Goal: Task Accomplishment & Management: Use online tool/utility

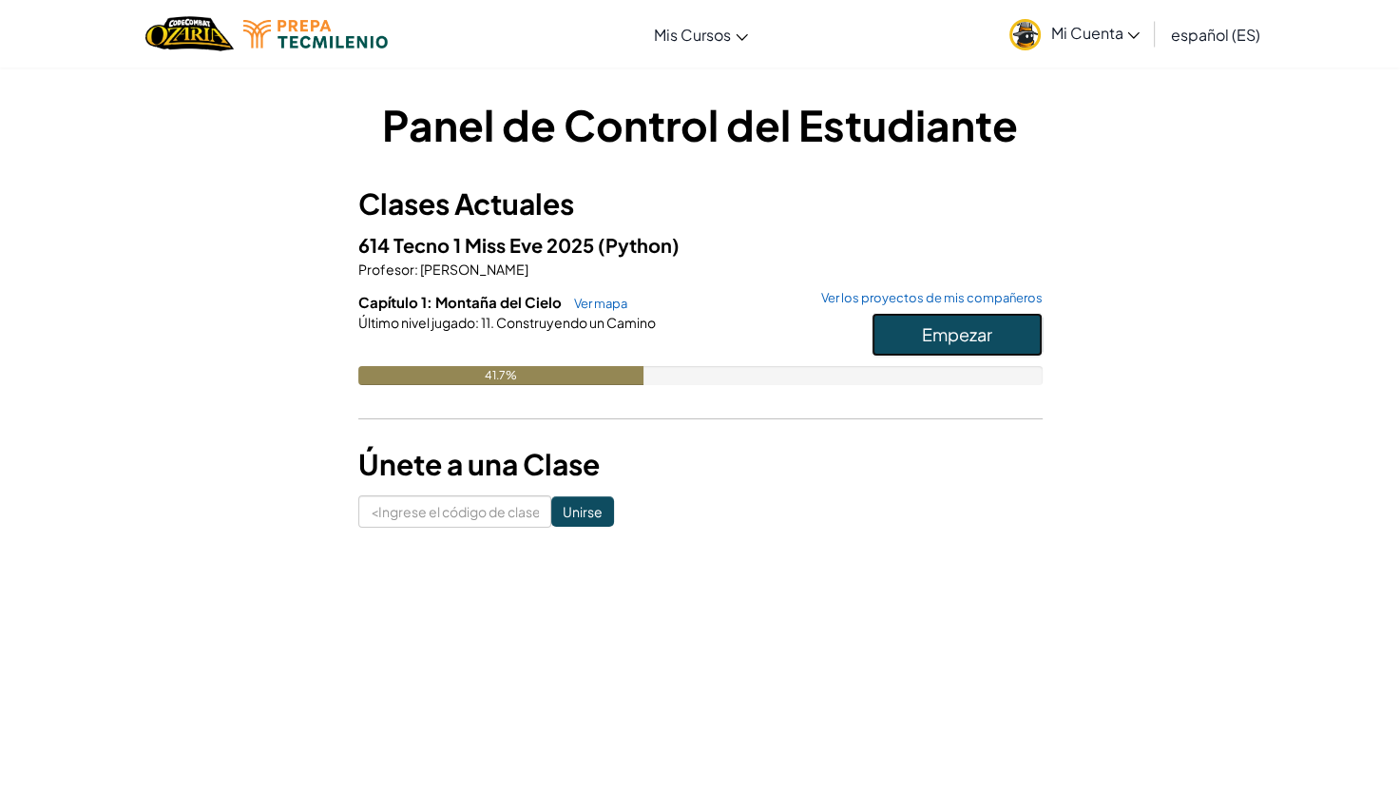
click at [1009, 330] on button "Empezar" at bounding box center [957, 335] width 171 height 44
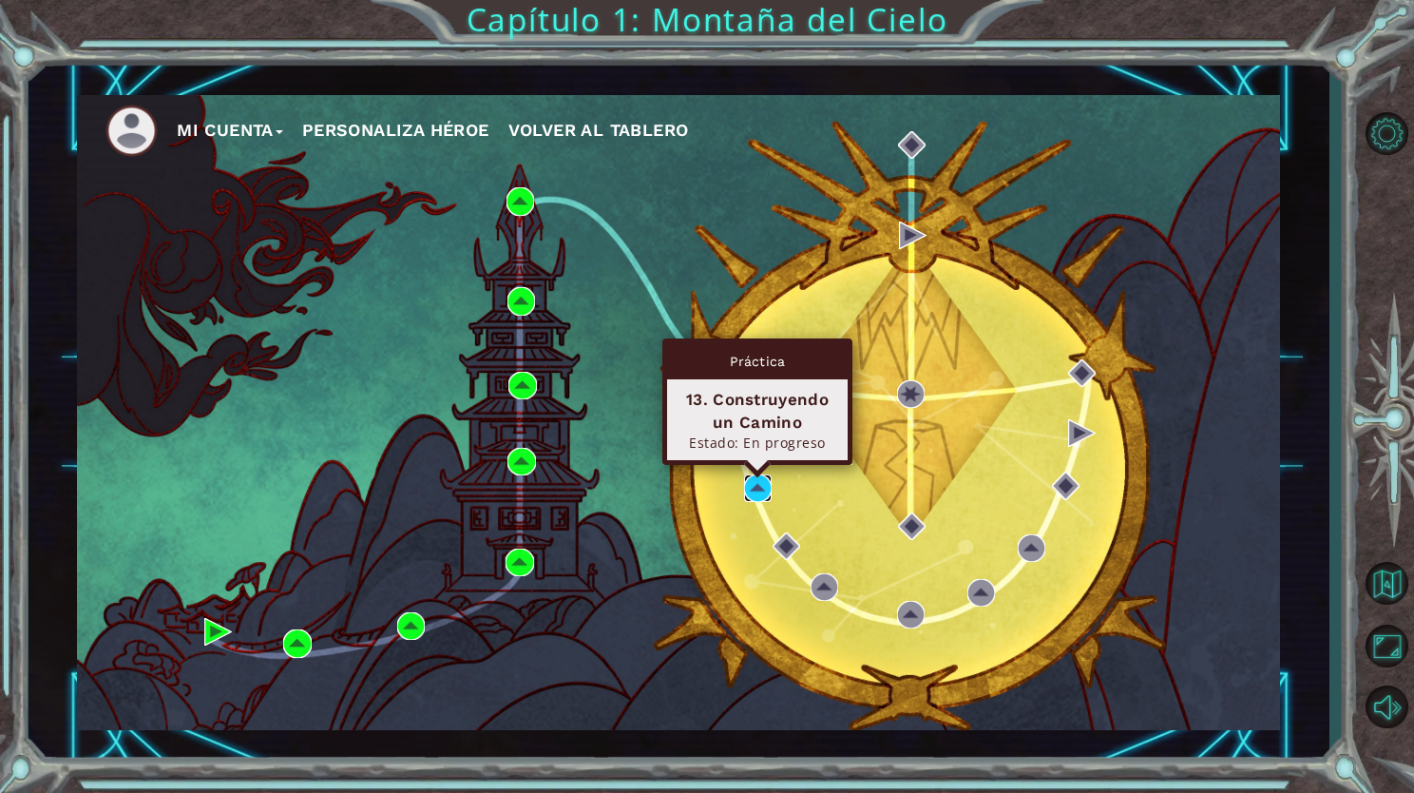
click at [760, 491] on img at bounding box center [758, 488] width 28 height 28
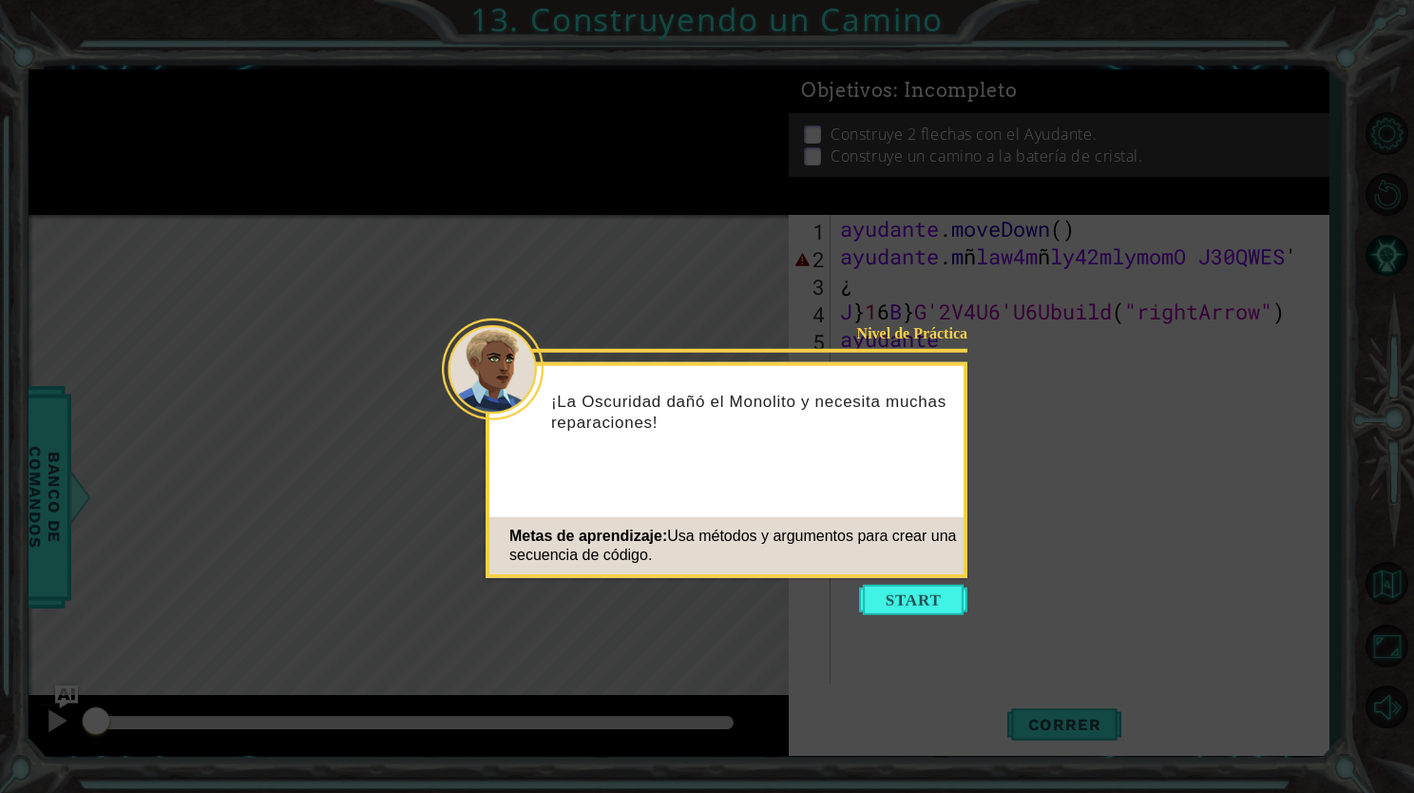
click at [886, 575] on div "Nivel de Práctica ¡La Oscuridad dañó el Monolito y necesita muchas reparaciones…" at bounding box center [727, 470] width 482 height 216
click at [887, 589] on button "Empezar" at bounding box center [913, 600] width 108 height 30
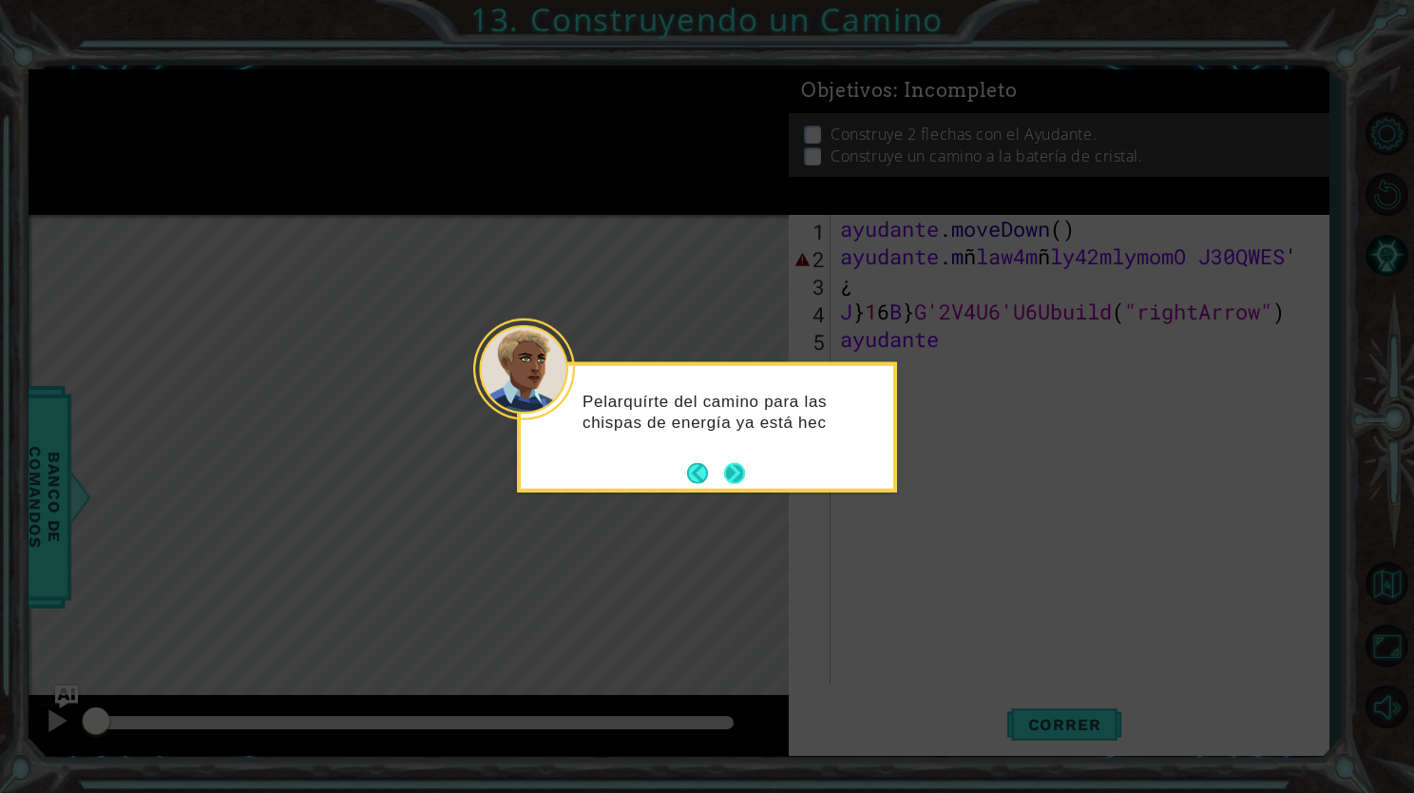
click at [740, 468] on button "Próximo" at bounding box center [734, 472] width 25 height 25
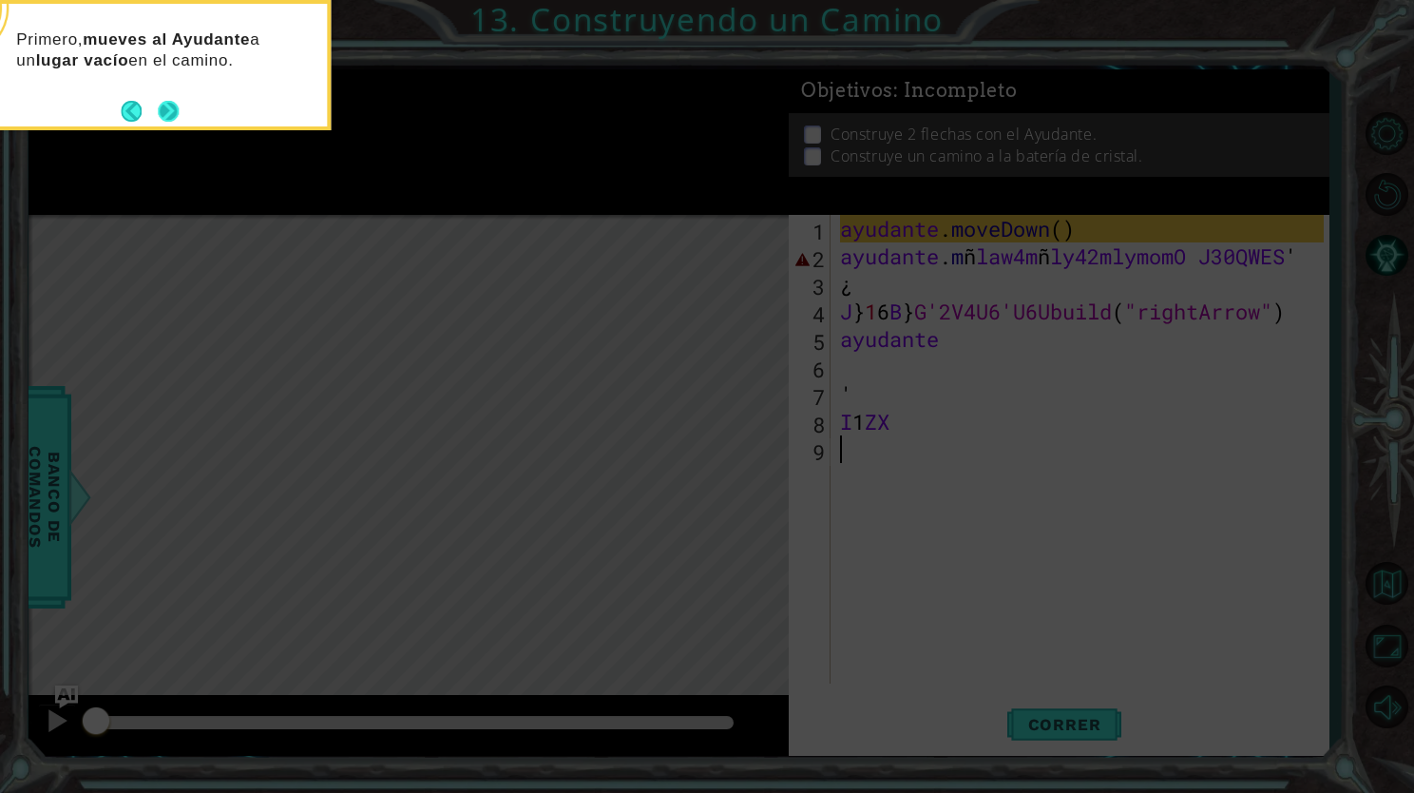
click at [178, 110] on button "Próximo" at bounding box center [168, 110] width 29 height 29
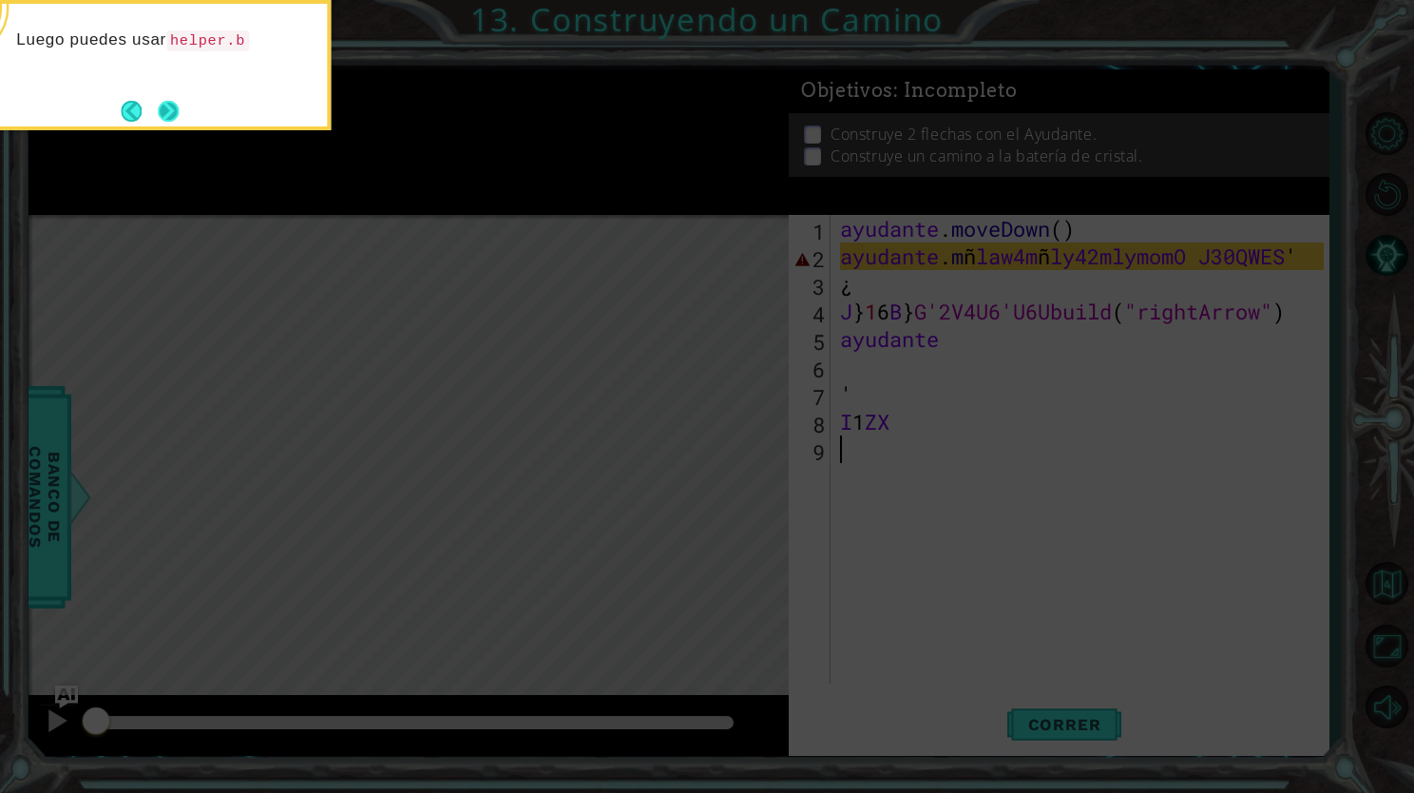
click at [163, 107] on button "Próximo" at bounding box center [168, 111] width 23 height 23
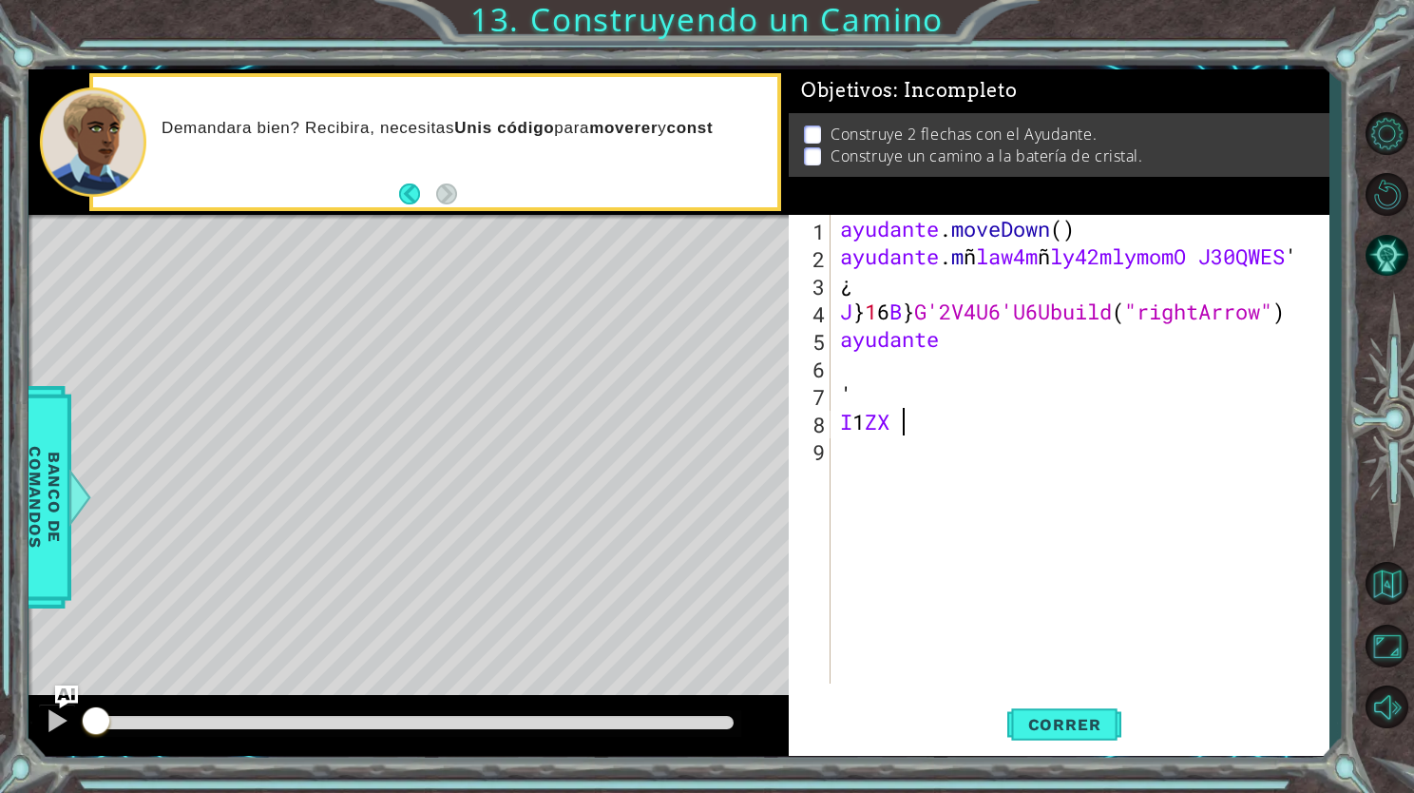
type textarea "I"
type textarea "'"
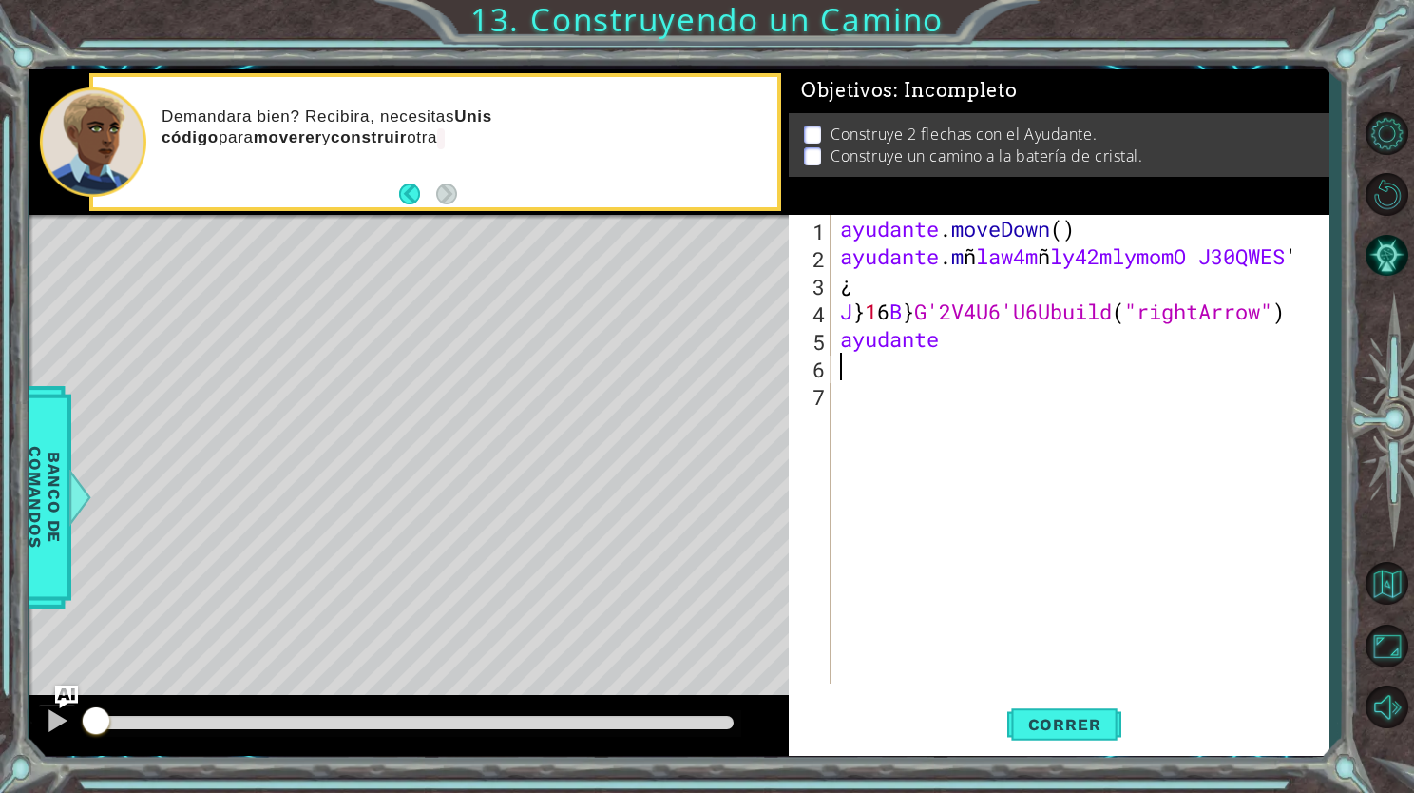
type textarea "h"
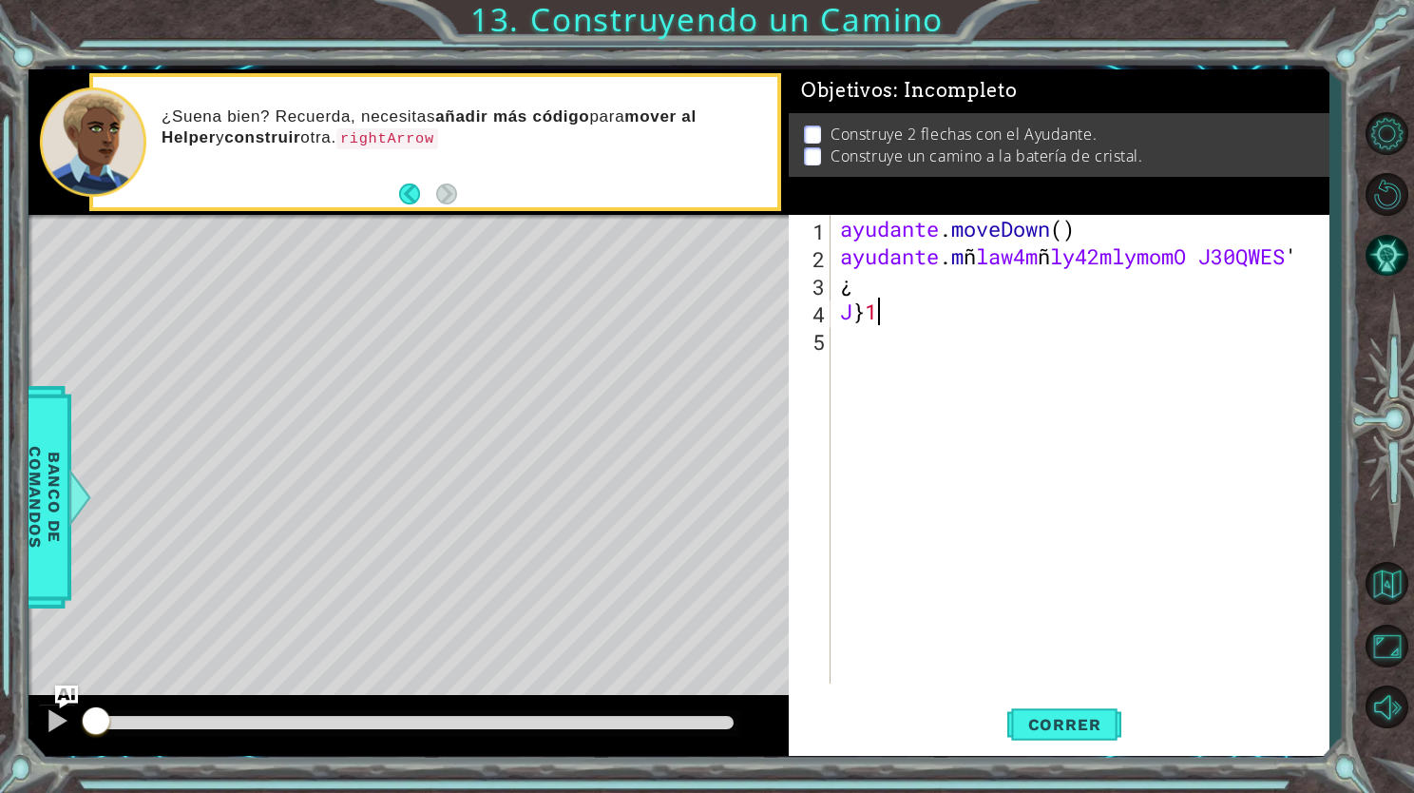
type textarea "J"
type textarea "¿"
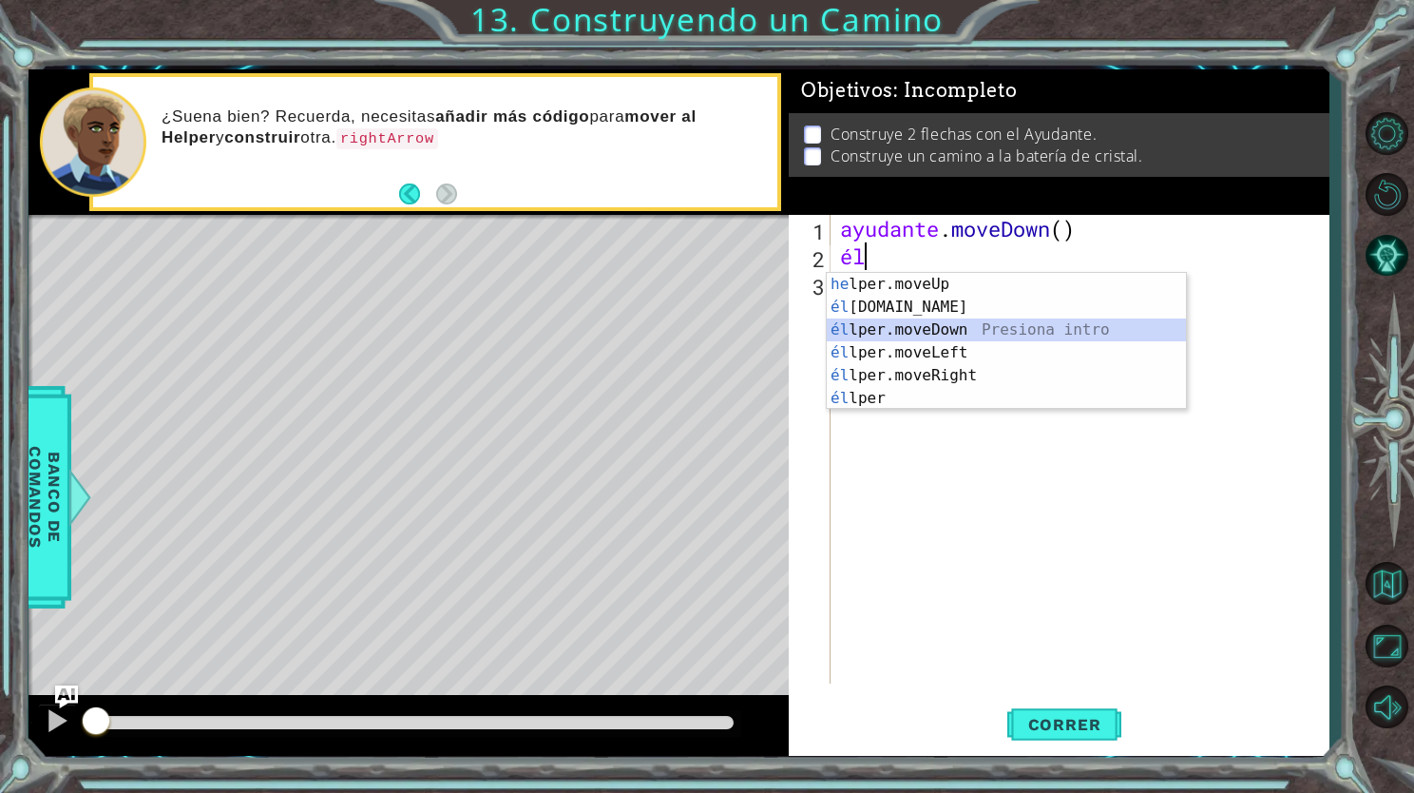
click at [983, 329] on div "he lper.moveUp Presiona intro él [DOMAIN_NAME] Presiona intro él lper.moveDown …" at bounding box center [1006, 364] width 359 height 183
type textarea "helper.moveDown(1)"
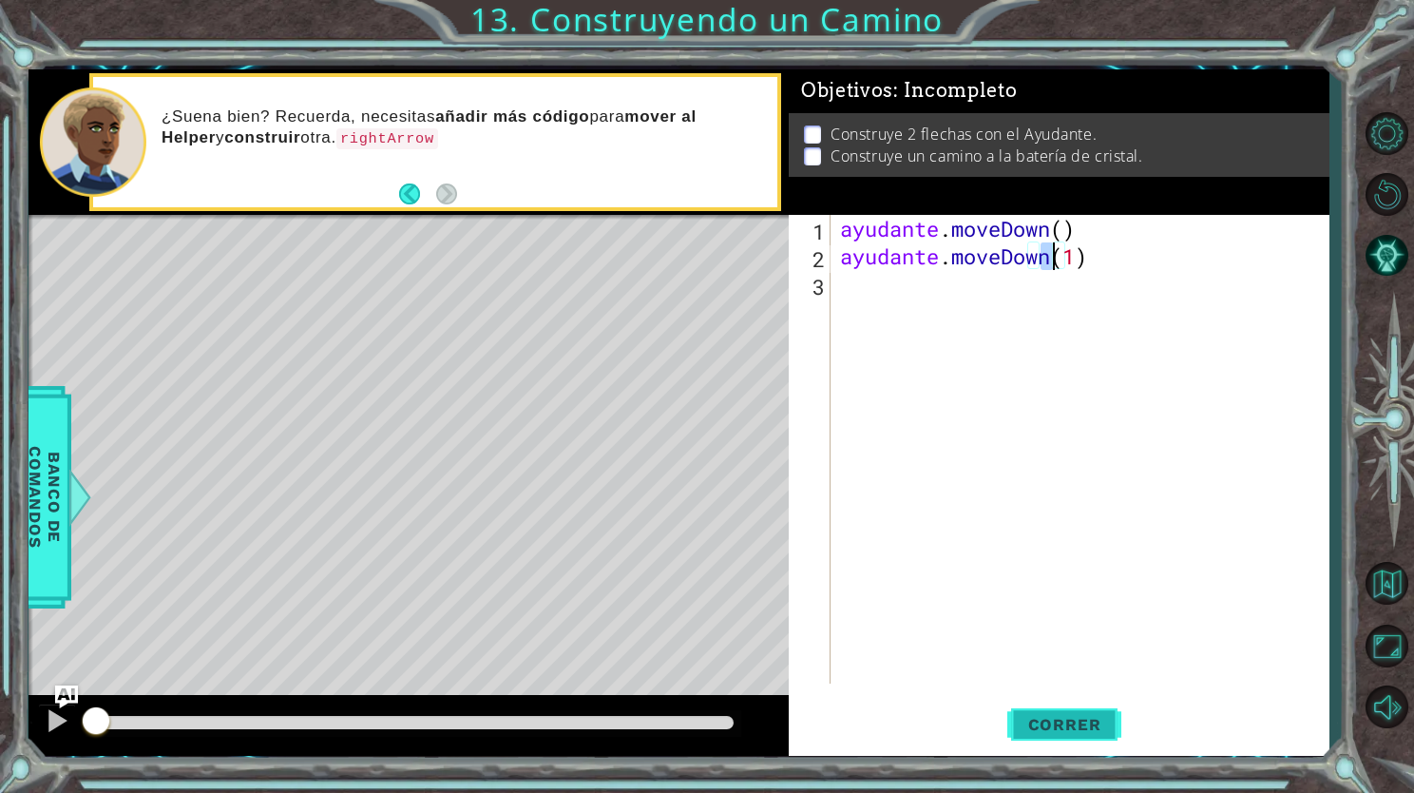
click at [1024, 733] on span "Correr" at bounding box center [1064, 724] width 111 height 19
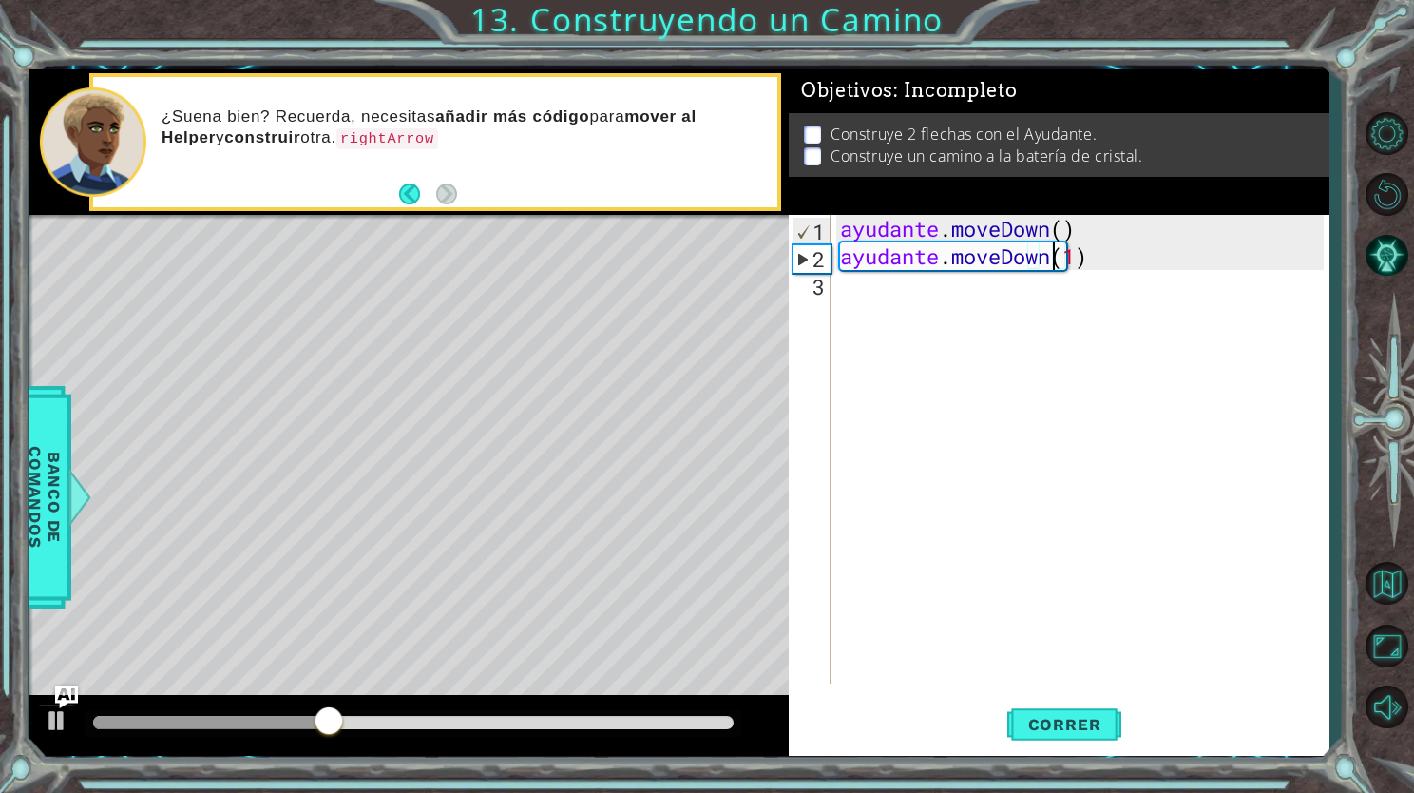
click at [917, 298] on div "ayudante . moveDown ( ) ayudante . moveDown ( 1 )" at bounding box center [1084, 477] width 497 height 524
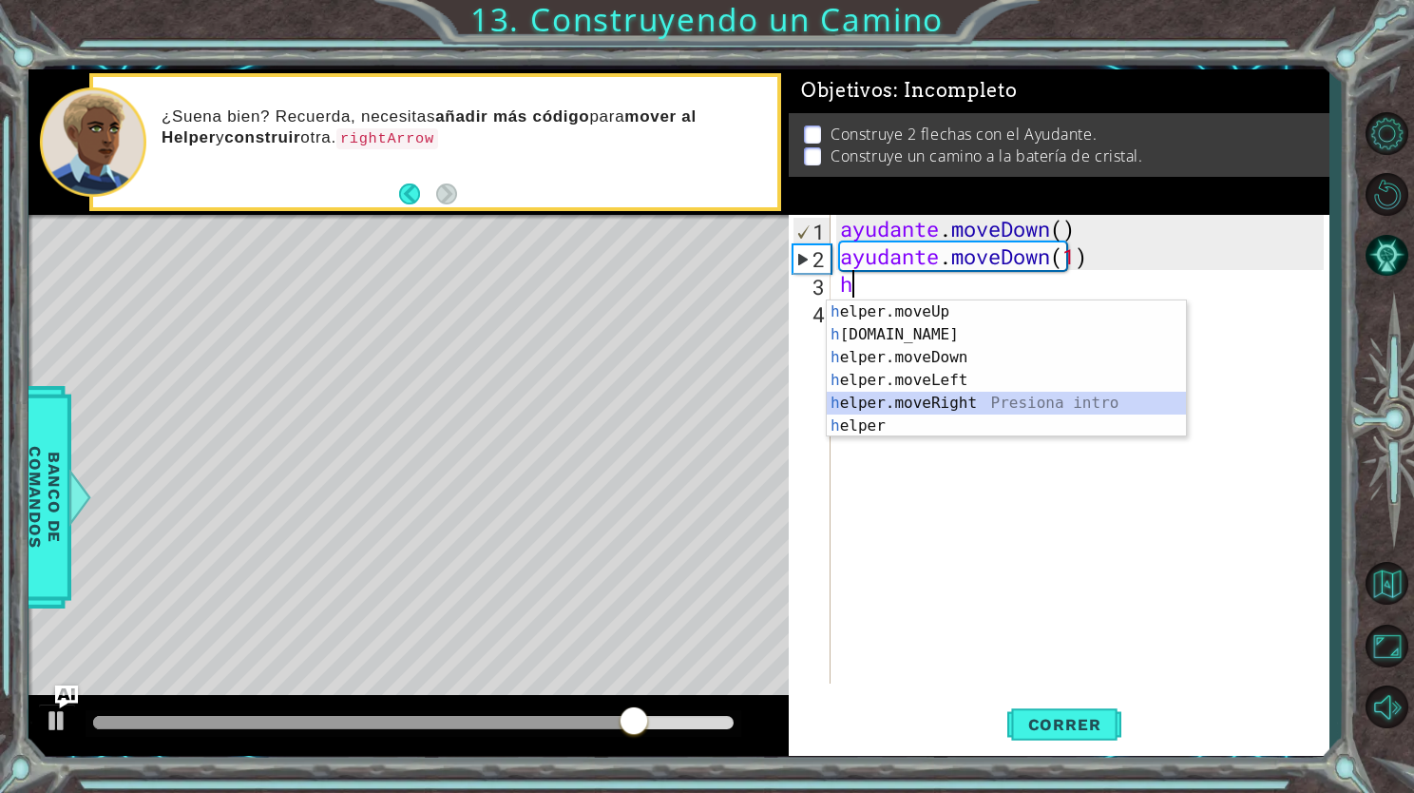
click at [975, 405] on div "h elper.moveUp Presiona intro h [DOMAIN_NAME] Presiona intro h elper.moveDown P…" at bounding box center [1006, 391] width 359 height 183
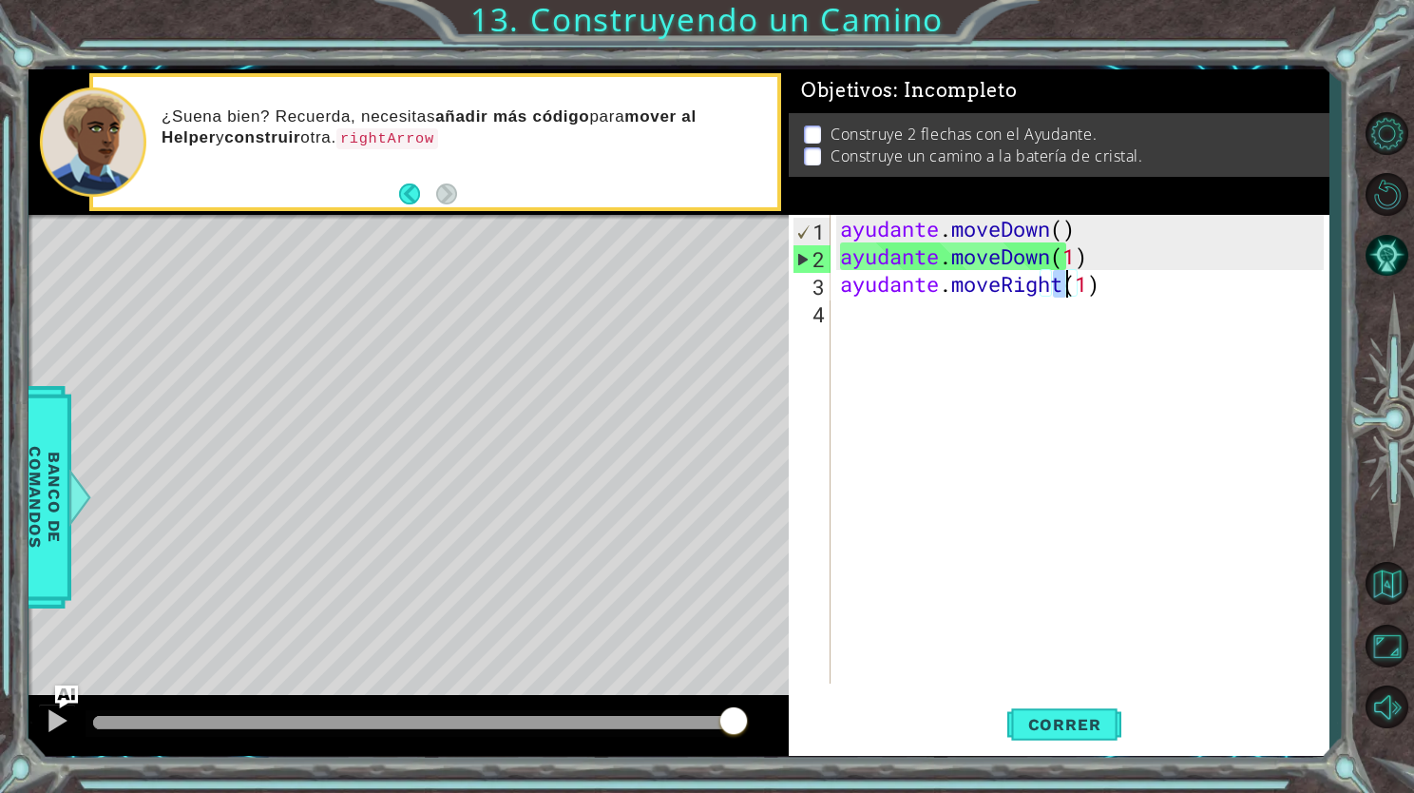
click at [1089, 283] on div "ayudante . moveDown ( ) ayudante . moveDown ( 1 ) ayudante . moveRight ( 1 )" at bounding box center [1084, 477] width 497 height 524
click at [1092, 283] on div "ayudante . moveDown ( ) ayudante . moveDown ( 1 ) ayudante . moveRight ( 1 )" at bounding box center [1084, 477] width 497 height 524
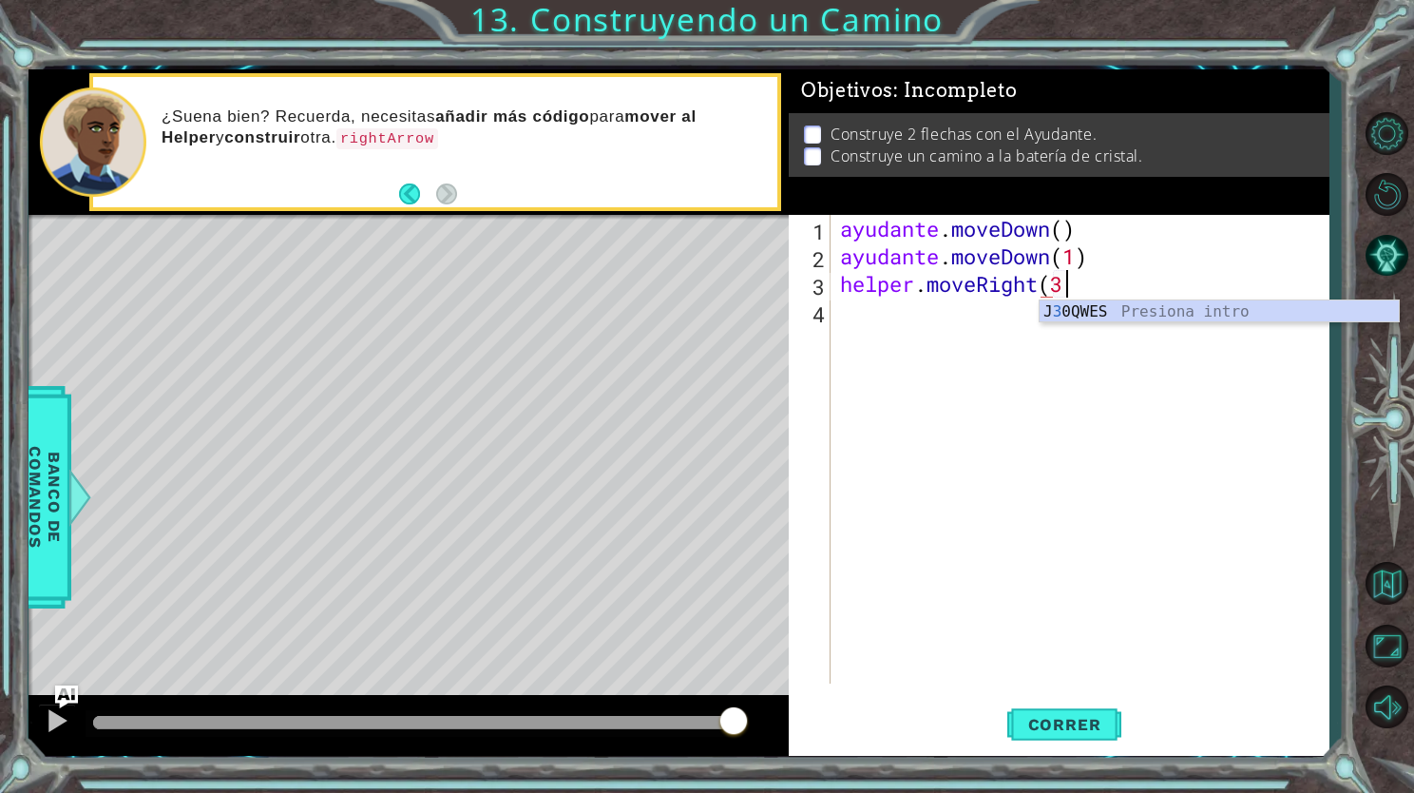
scroll to position [0, 9]
type textarea "helper.moveRight(3)"
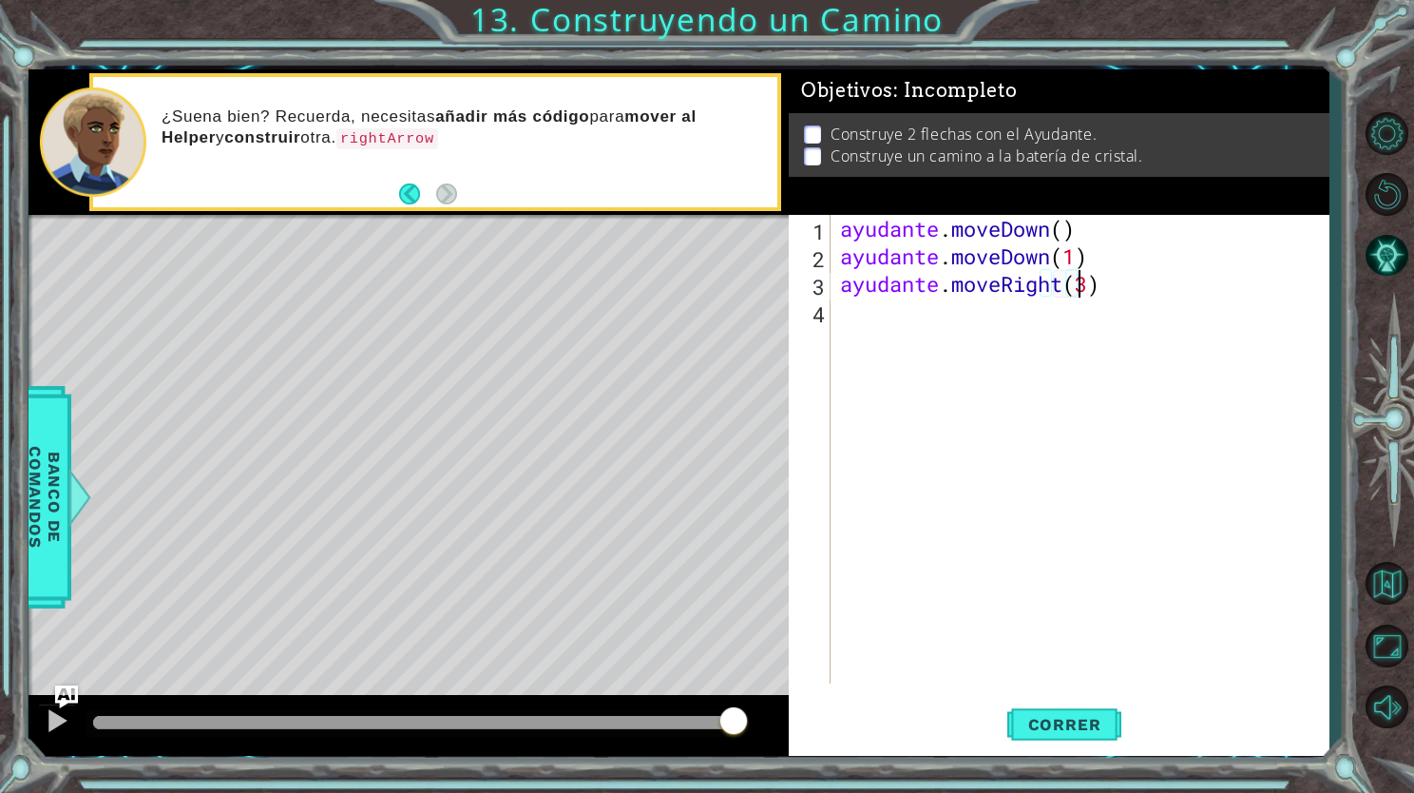
click at [1123, 311] on div "ayudante . moveDown ( ) ayudante . moveDown ( 1 ) ayudante . moveRight ( 3 )" at bounding box center [1084, 477] width 497 height 524
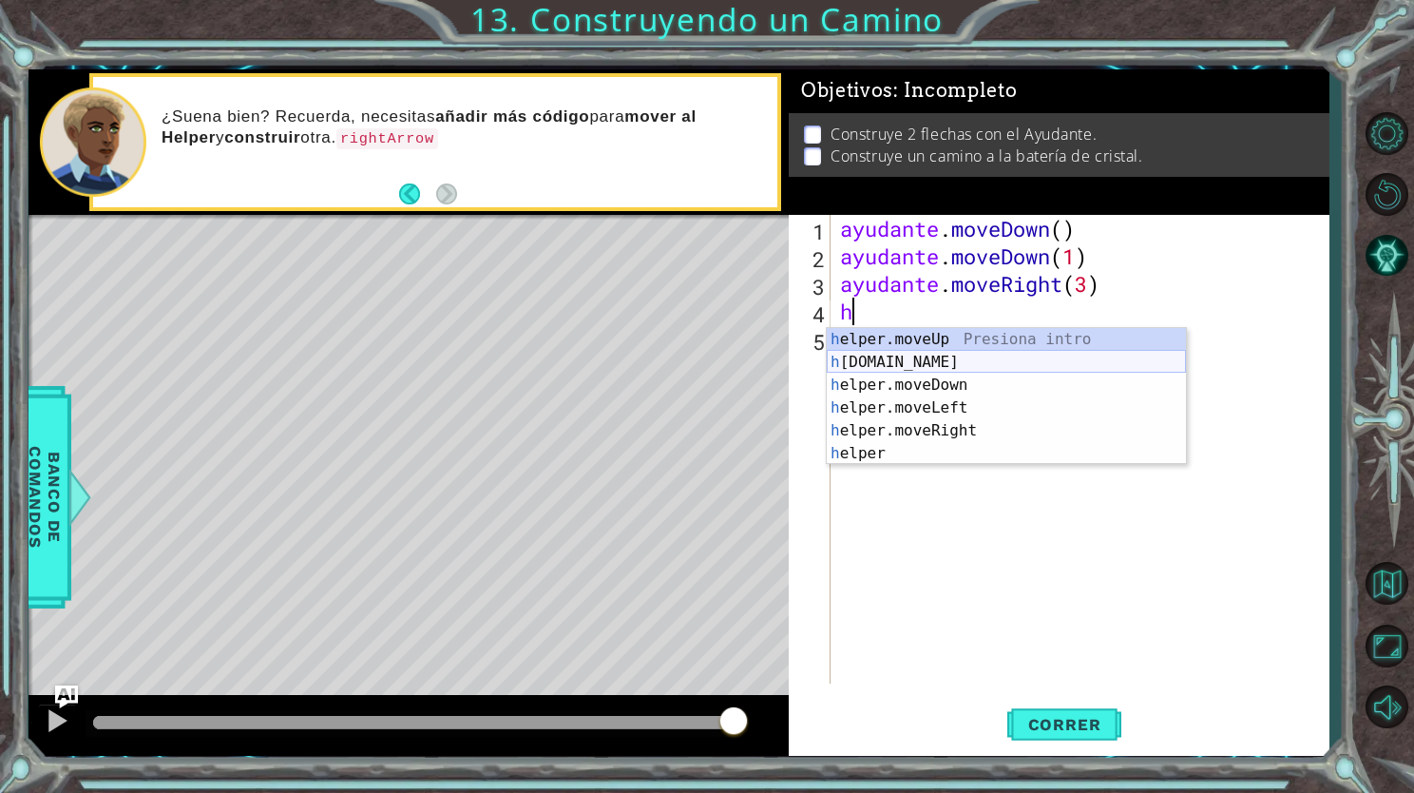
click at [961, 357] on div "h elper.moveUp Presiona intro h [DOMAIN_NAME] Presiona intro h elper.moveDown P…" at bounding box center [1006, 419] width 359 height 183
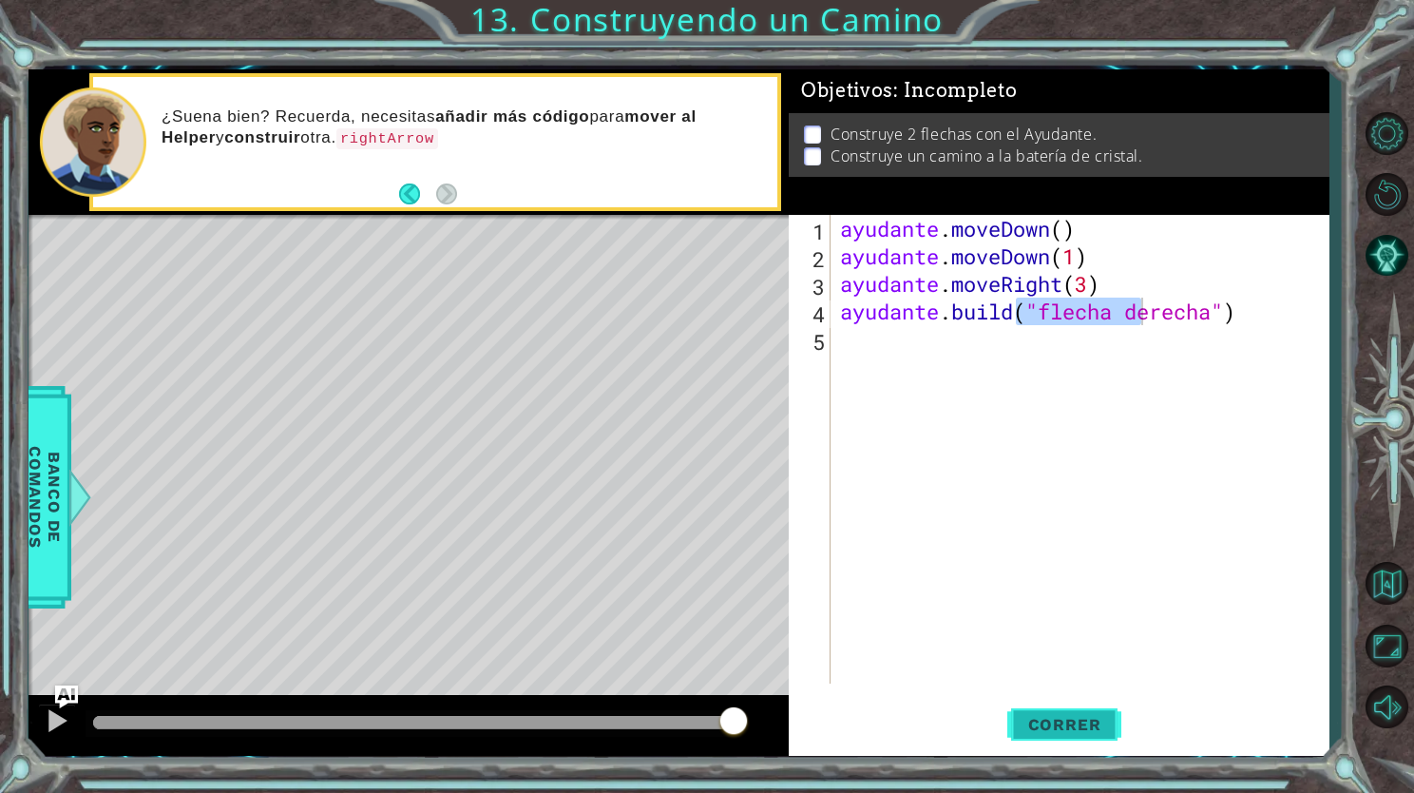
click at [1070, 723] on span "Correr" at bounding box center [1064, 724] width 111 height 19
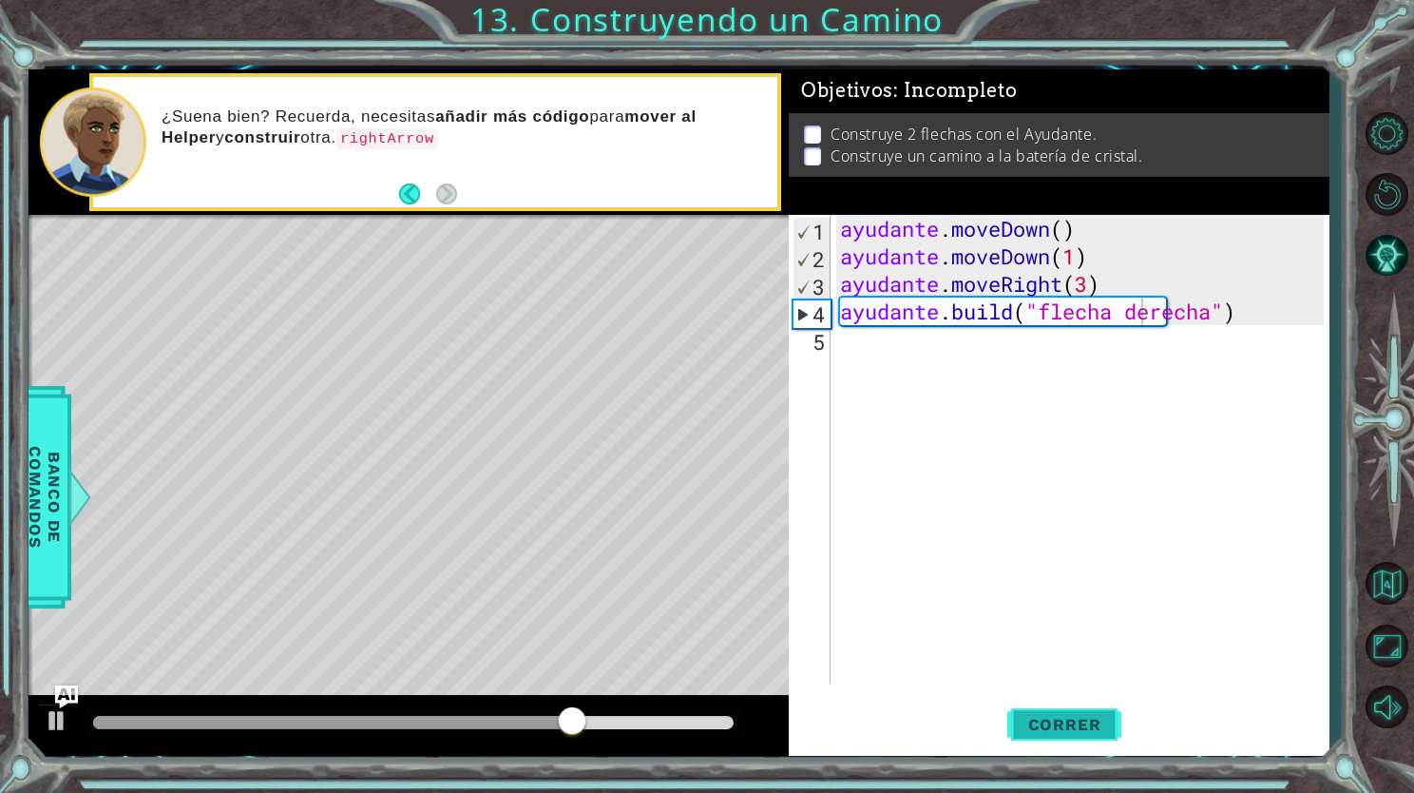
click at [1028, 728] on span "Correr" at bounding box center [1064, 724] width 111 height 19
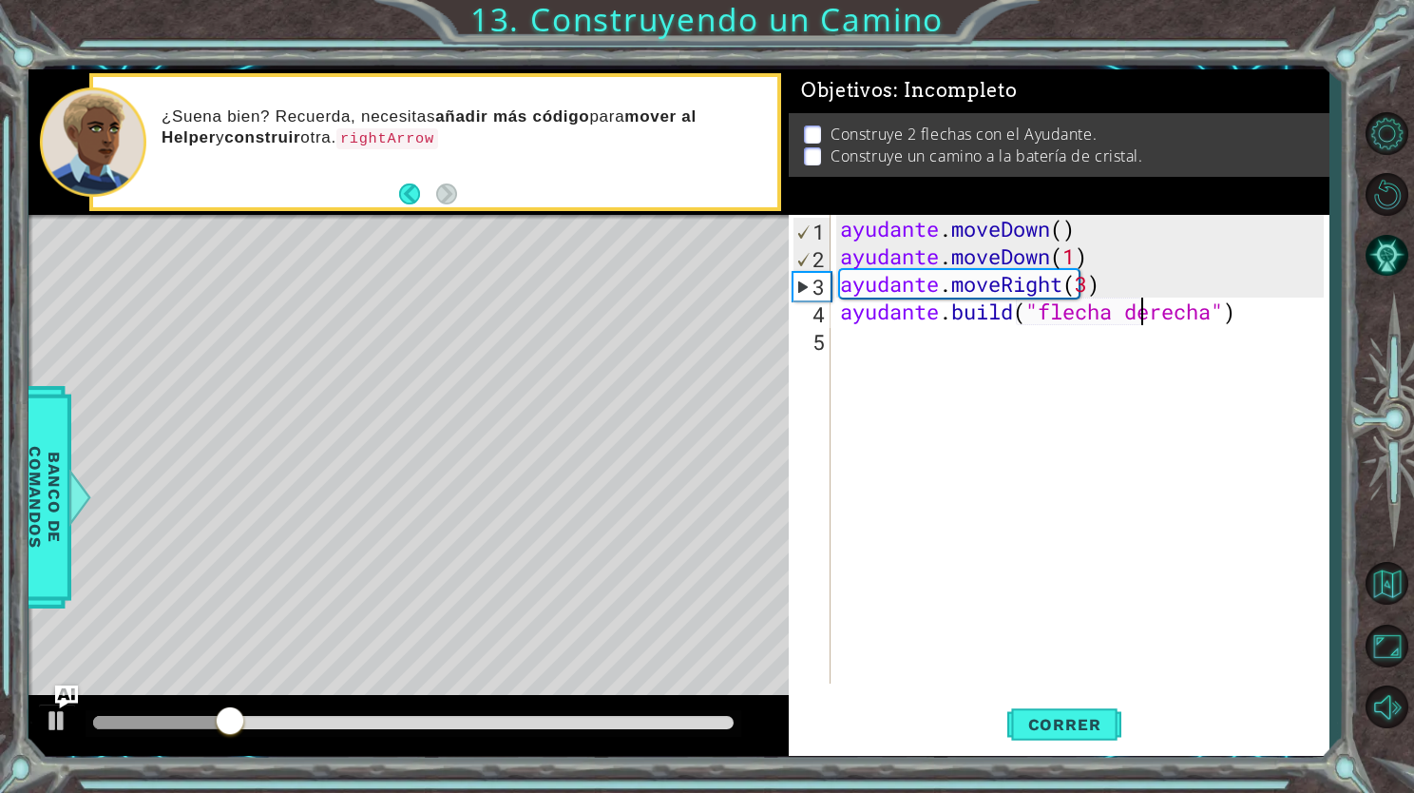
click at [974, 721] on div "Correr" at bounding box center [1065, 725] width 541 height 54
click at [1022, 723] on span "Correr" at bounding box center [1064, 724] width 111 height 19
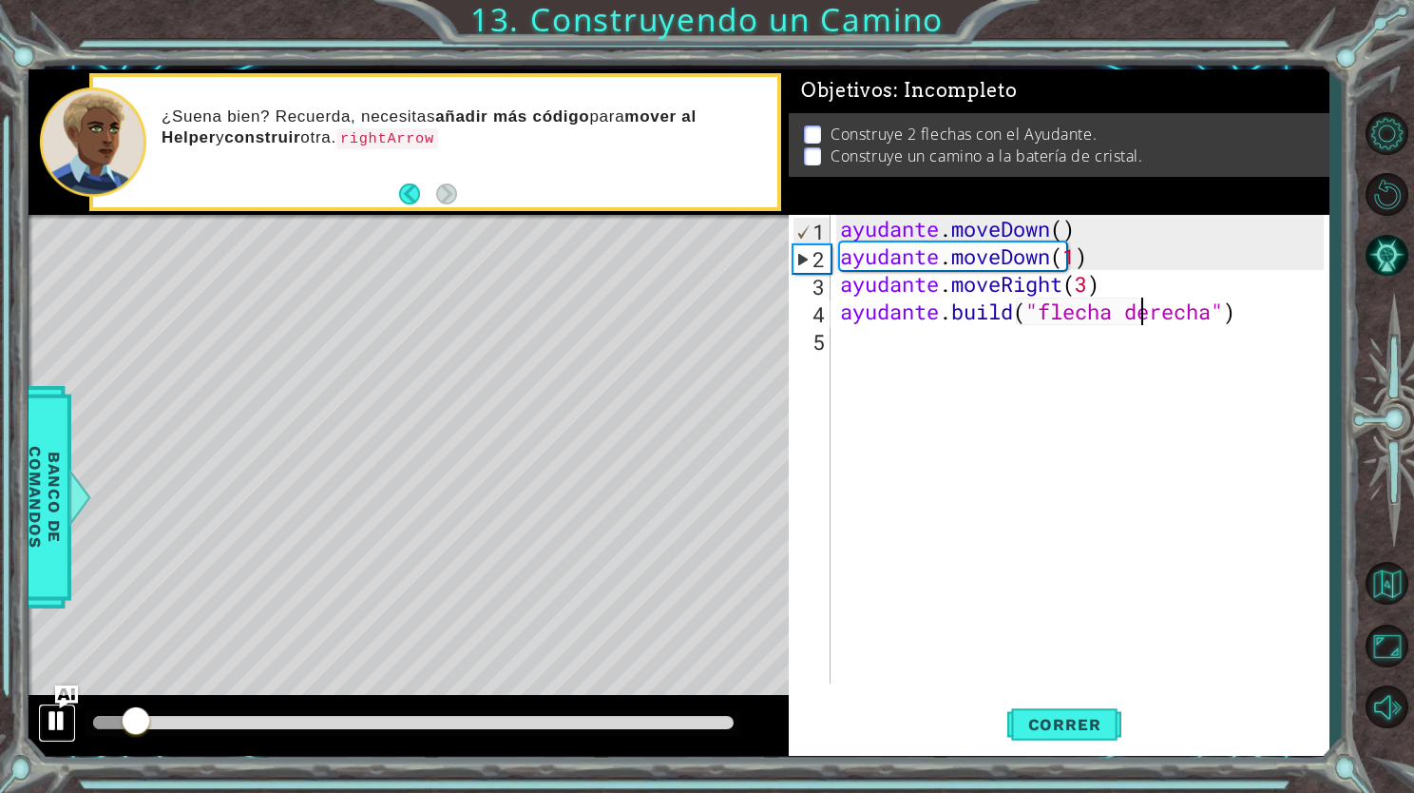
click at [51, 713] on div at bounding box center [57, 720] width 25 height 25
click at [1099, 249] on div "ayudante . moveDown ( ) ayudante . moveDown ( 1 ) ayudante . moveRight ( 3 ) ay…" at bounding box center [1084, 477] width 497 height 524
type textarea "helper.moveDown(1)"
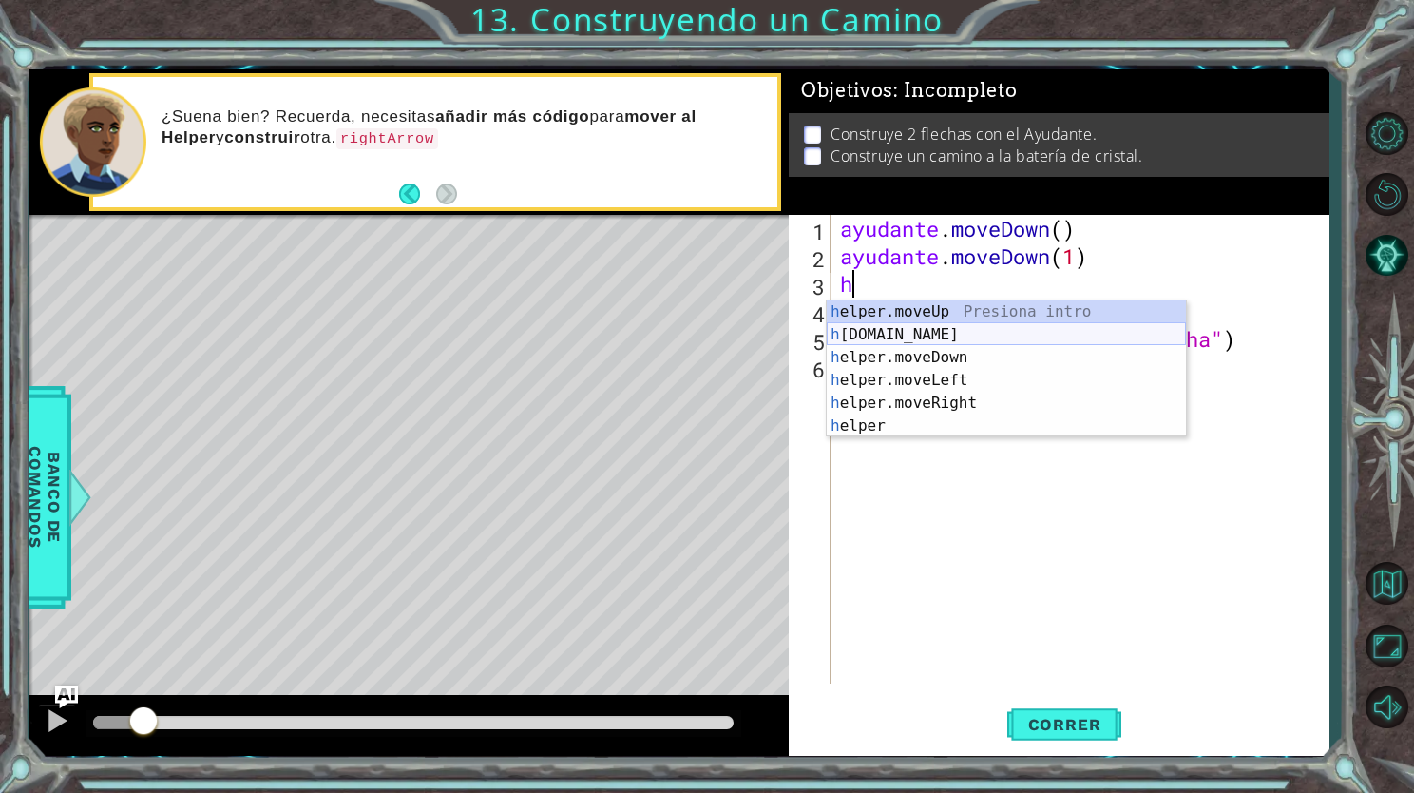
click at [1034, 337] on div "h elper.moveUp Presiona intro h [DOMAIN_NAME] Presiona intro h elper.moveDown P…" at bounding box center [1006, 391] width 359 height 183
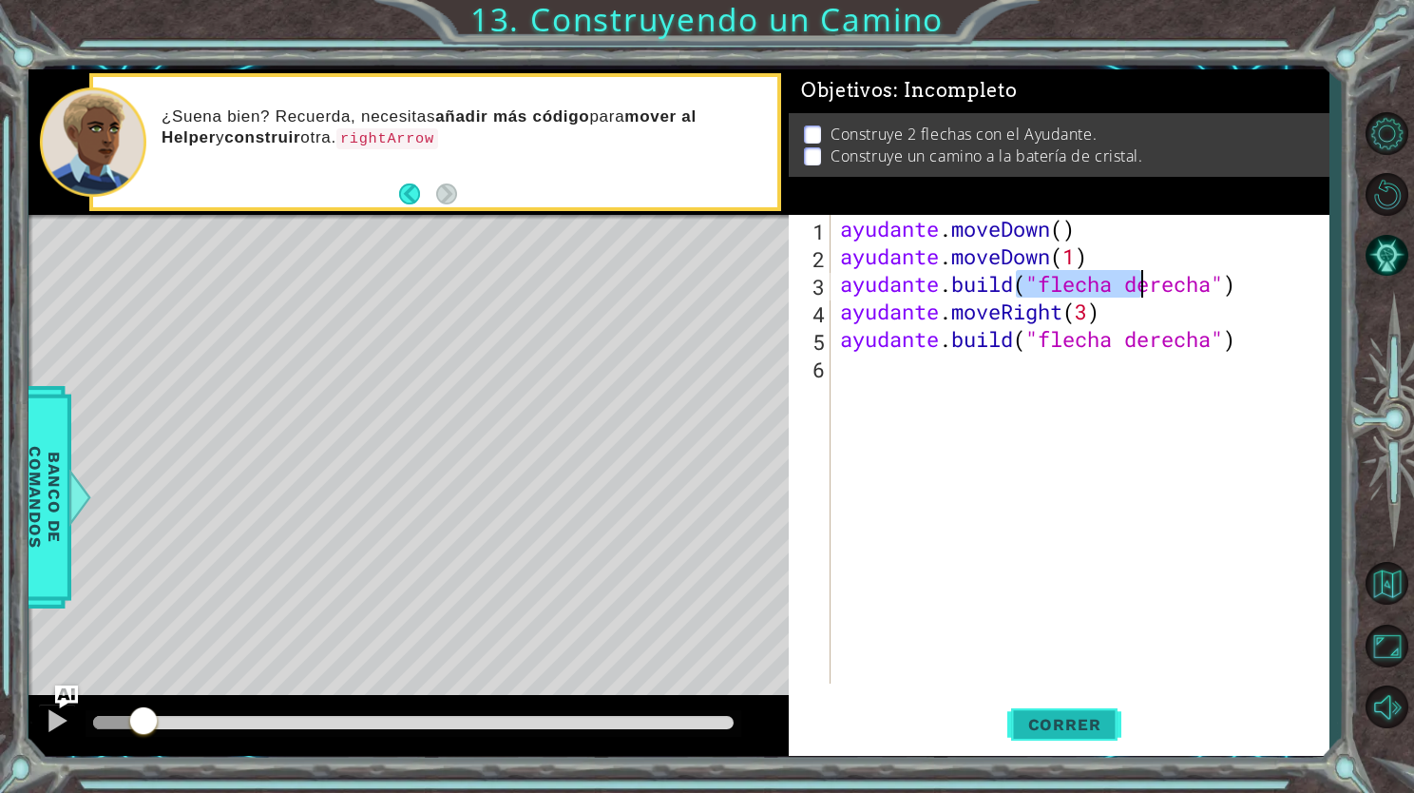
type textarea "[DOMAIN_NAME]("rightArrow")"
click at [1031, 720] on span "Correr" at bounding box center [1064, 724] width 111 height 19
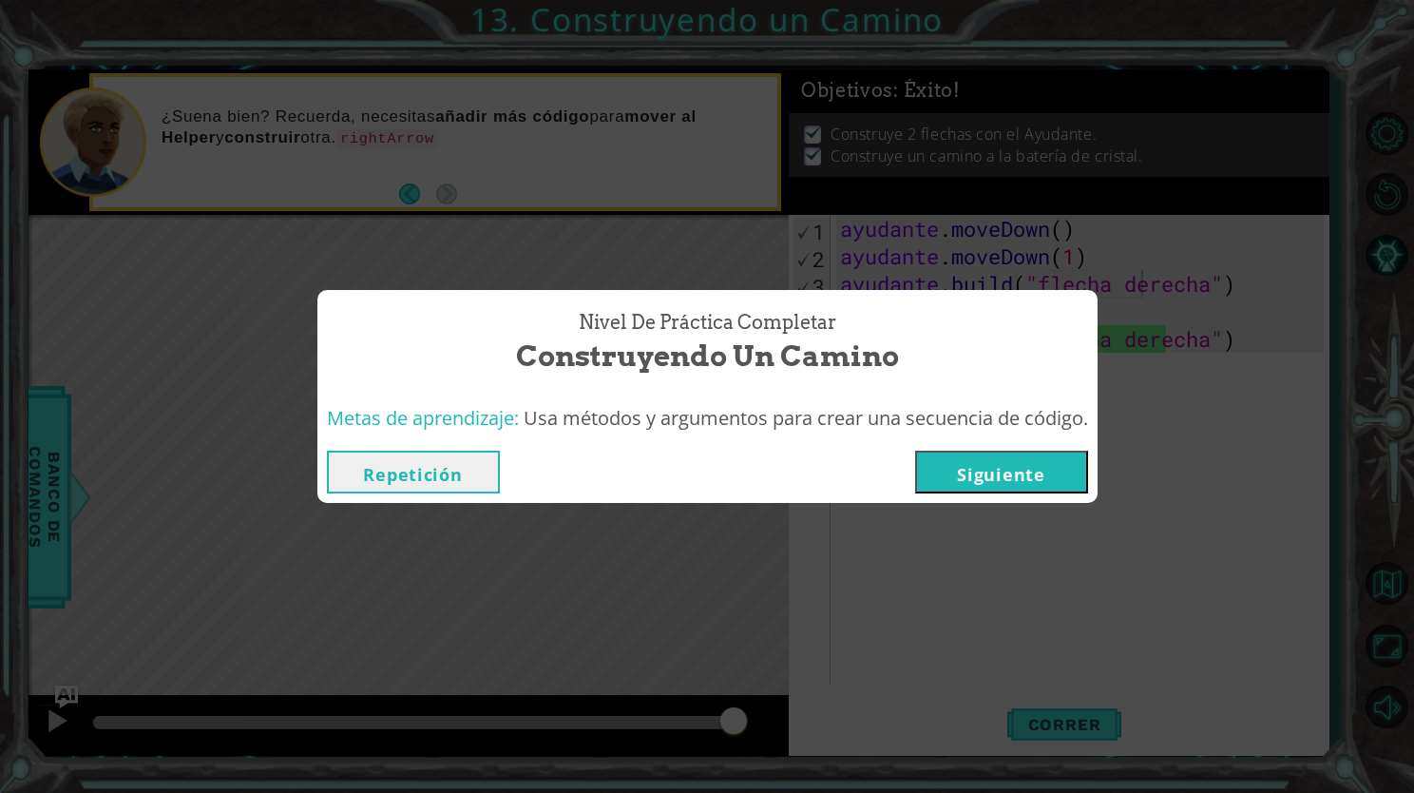
click at [1026, 464] on button "Siguiente" at bounding box center [1001, 472] width 173 height 43
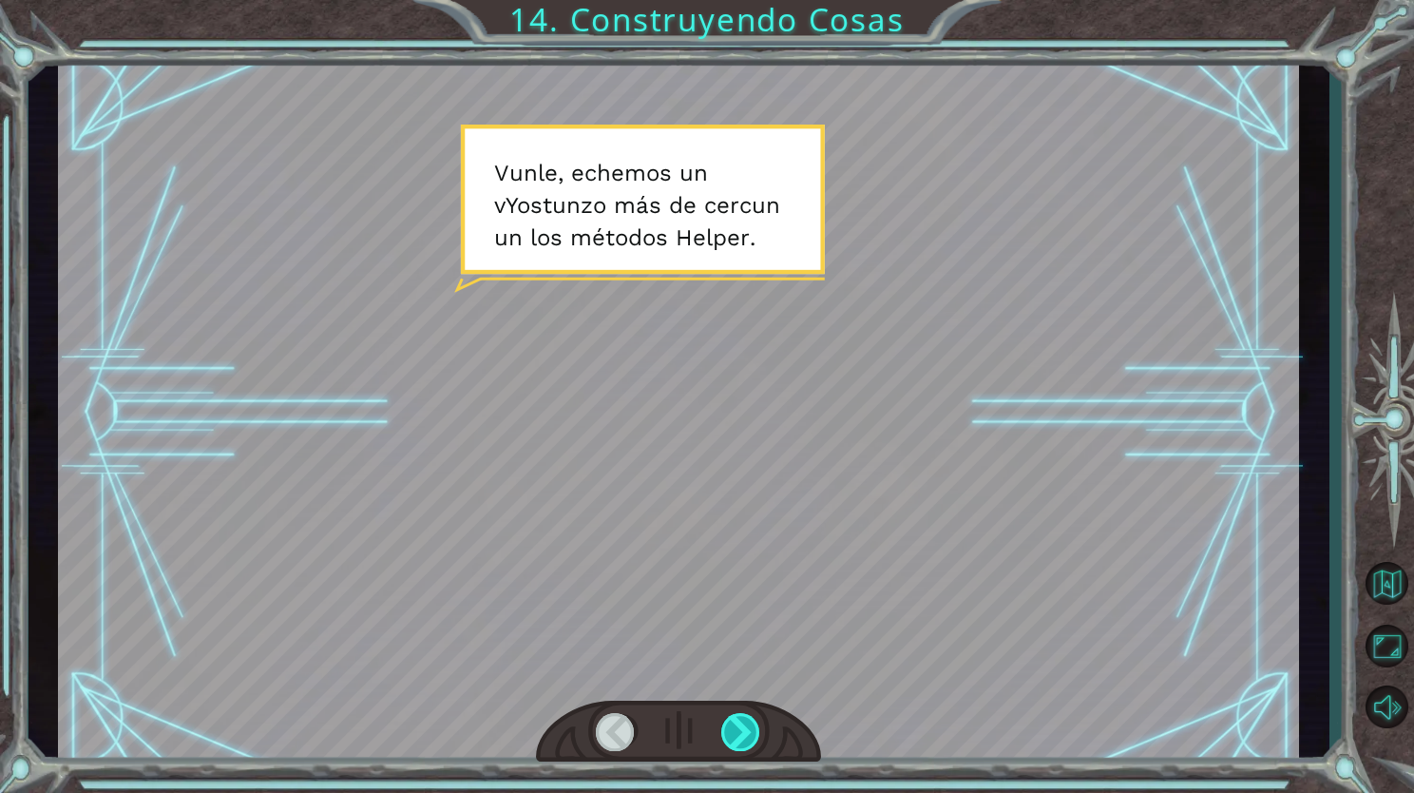
click at [745, 745] on div at bounding box center [741, 732] width 40 height 38
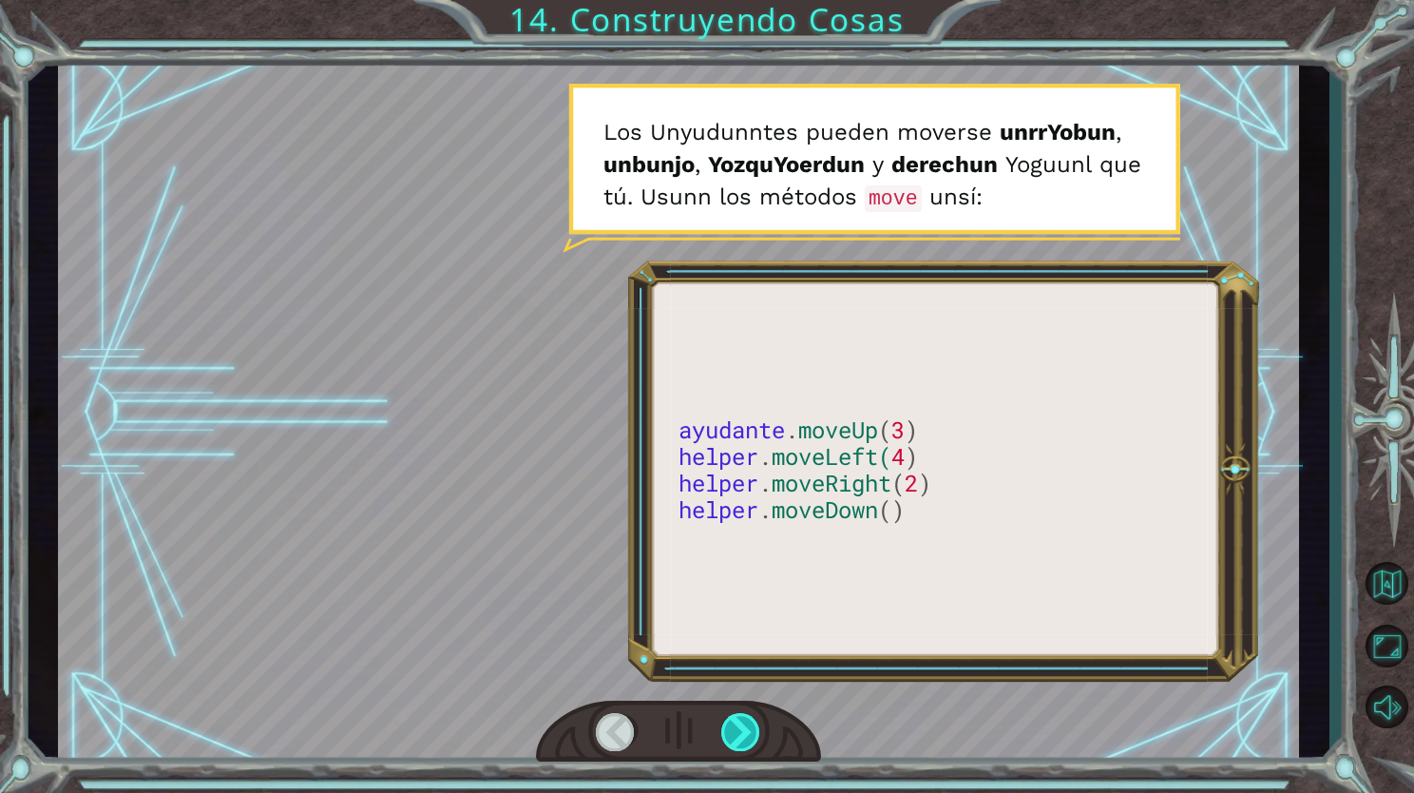
click at [745, 745] on div at bounding box center [741, 732] width 40 height 38
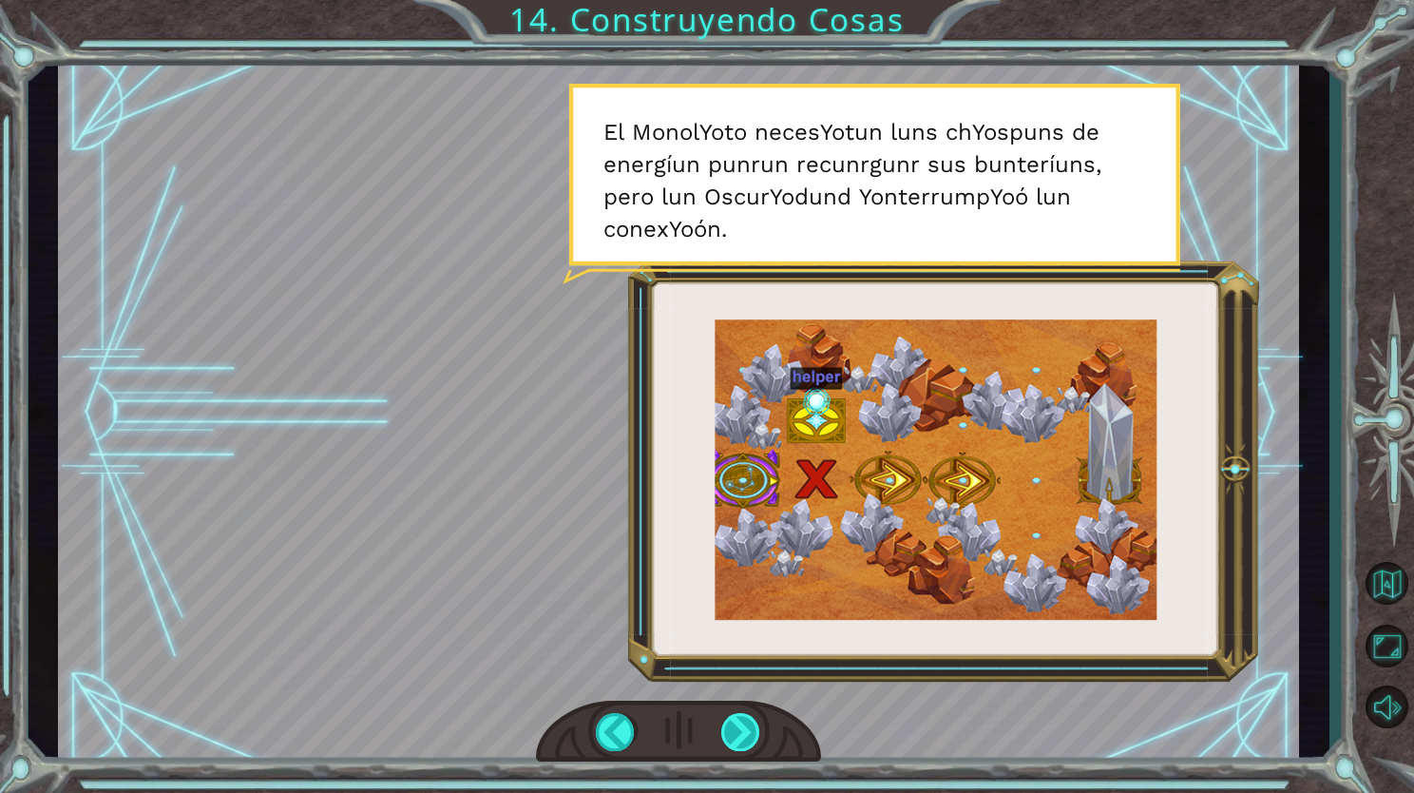
click at [741, 730] on div at bounding box center [741, 732] width 40 height 38
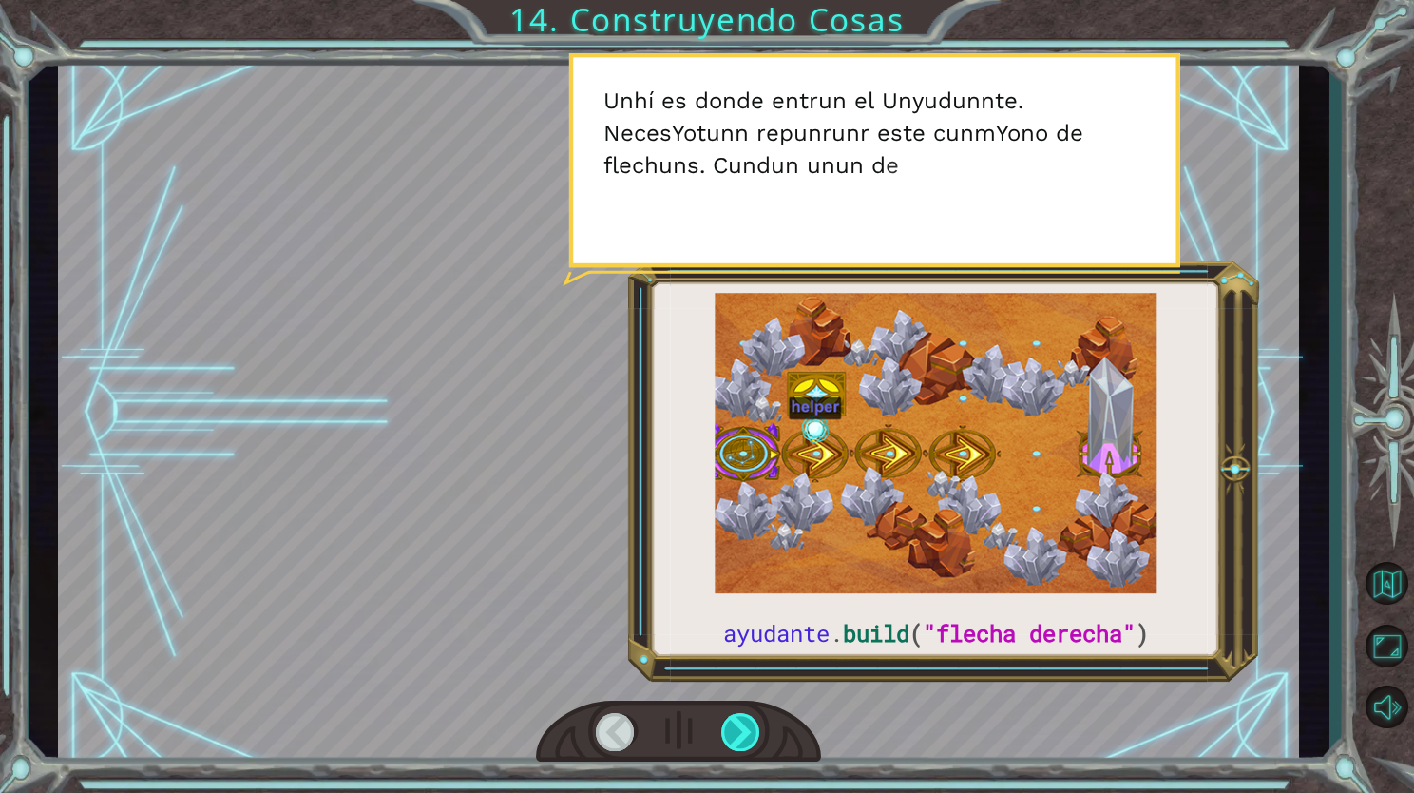
click at [735, 724] on div at bounding box center [741, 732] width 40 height 38
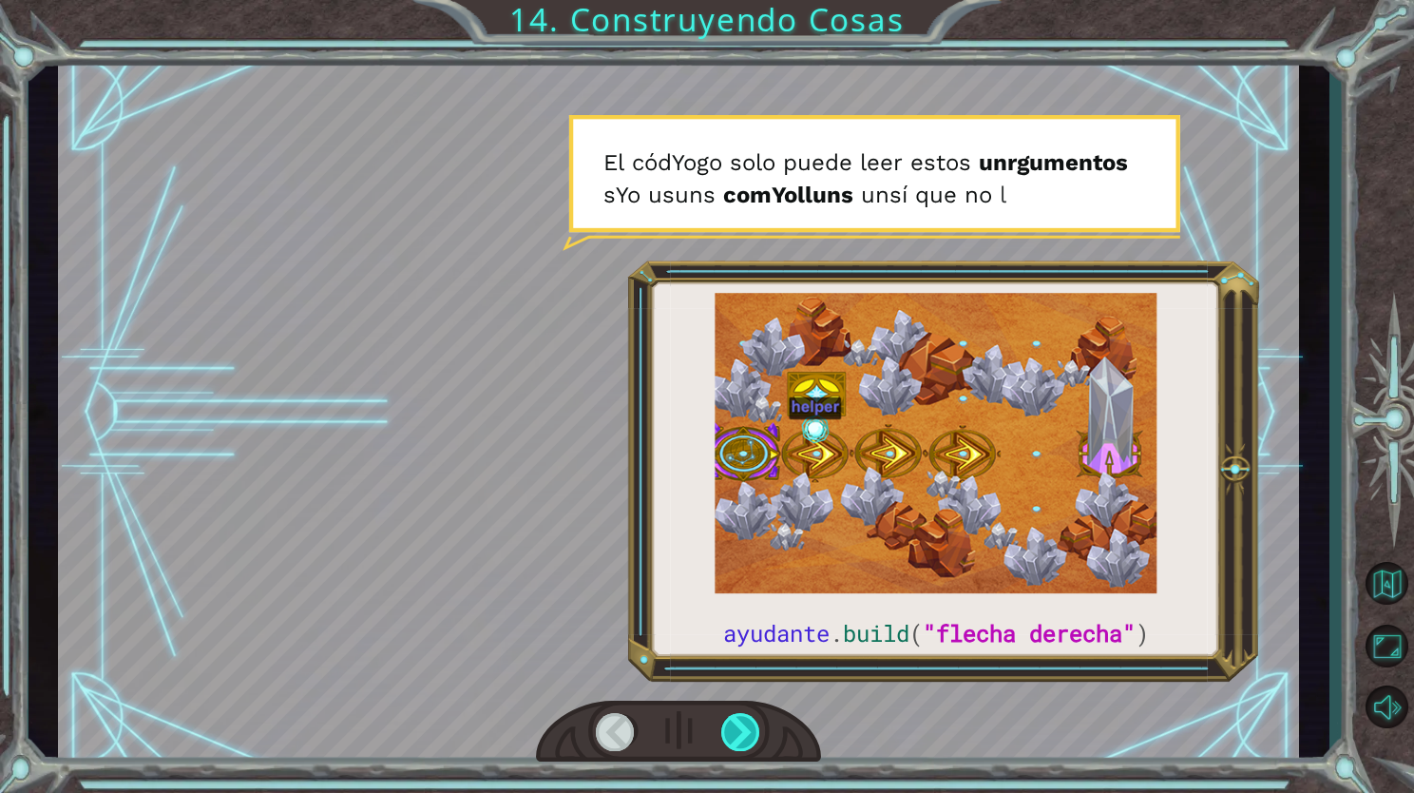
click at [739, 724] on div at bounding box center [741, 732] width 40 height 38
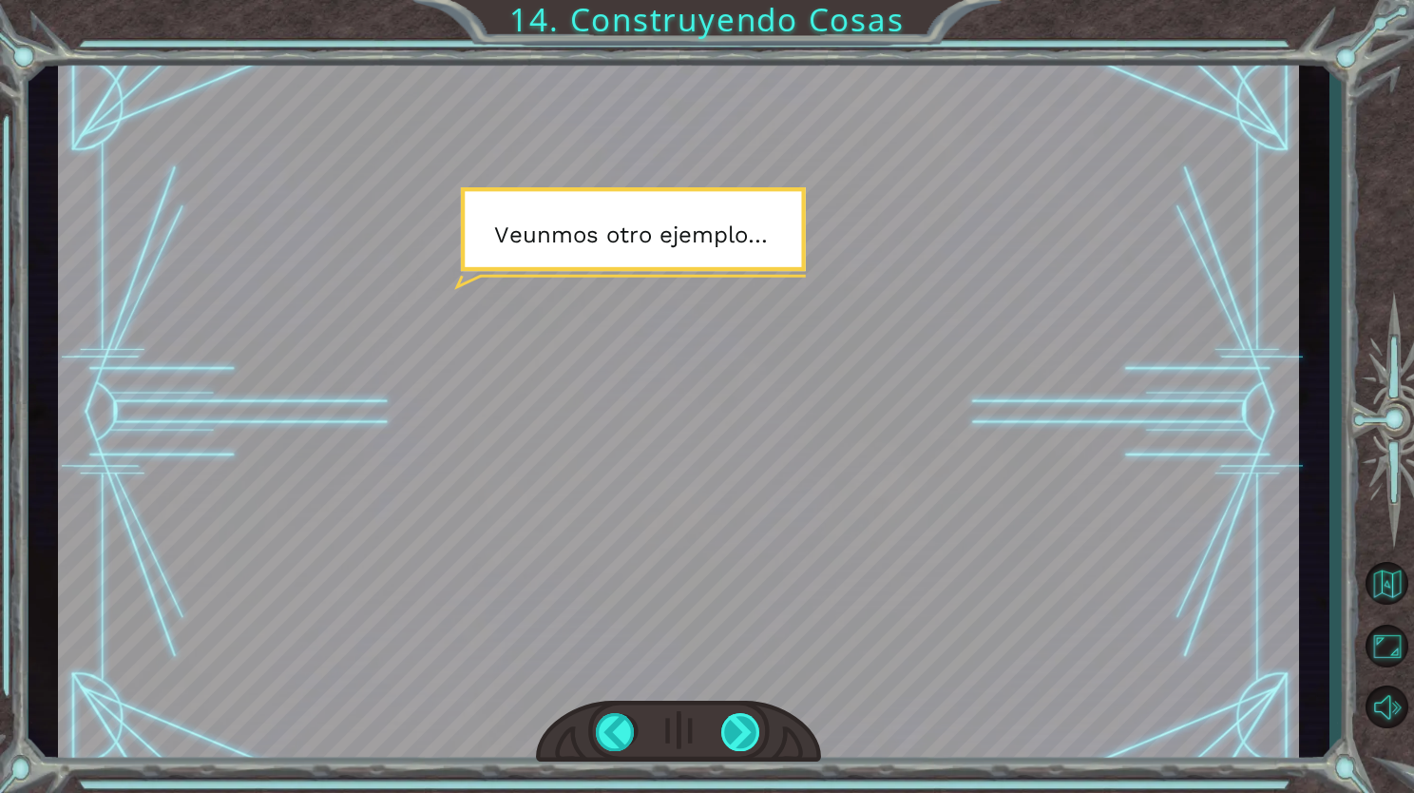
click at [739, 724] on div at bounding box center [741, 732] width 40 height 38
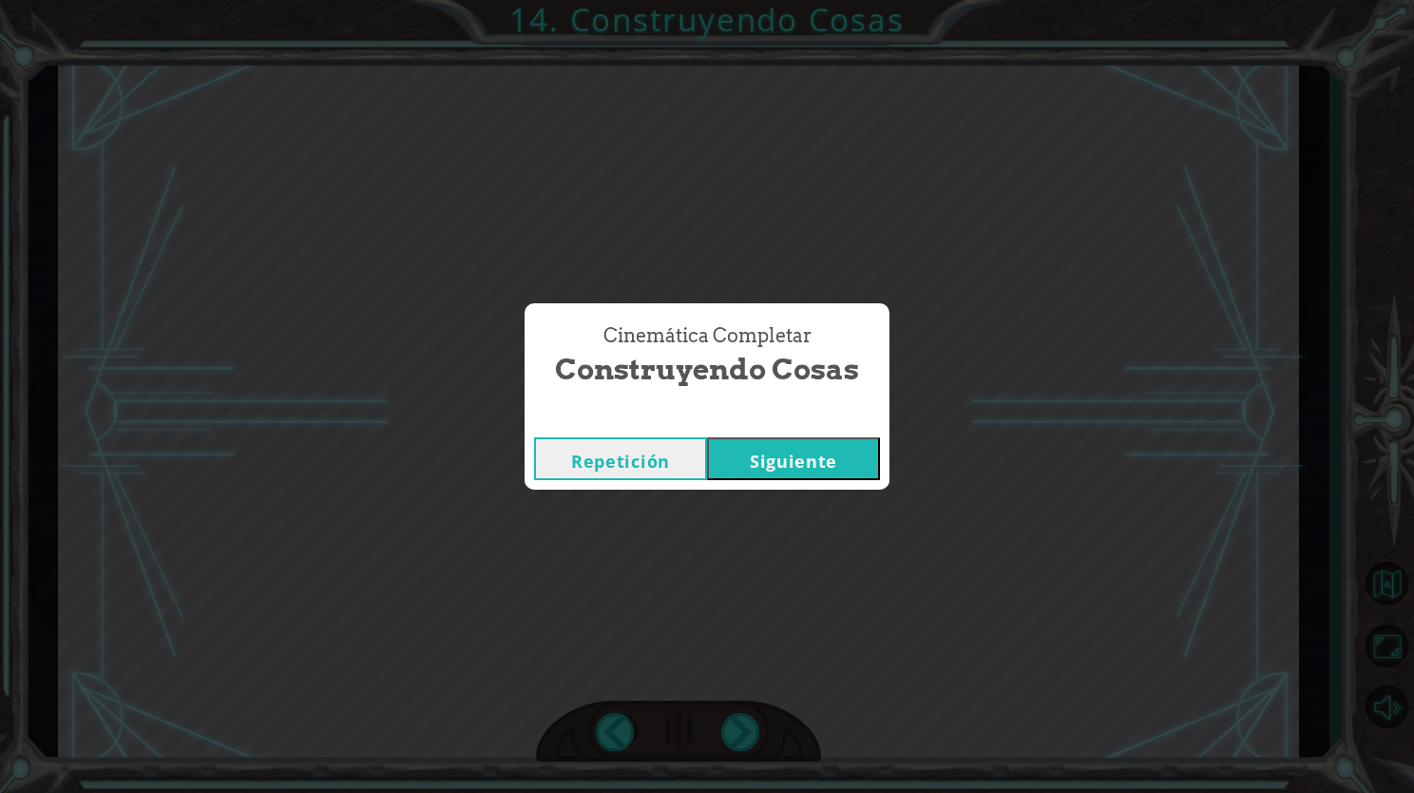
click at [795, 479] on button "Siguiente" at bounding box center [793, 458] width 173 height 43
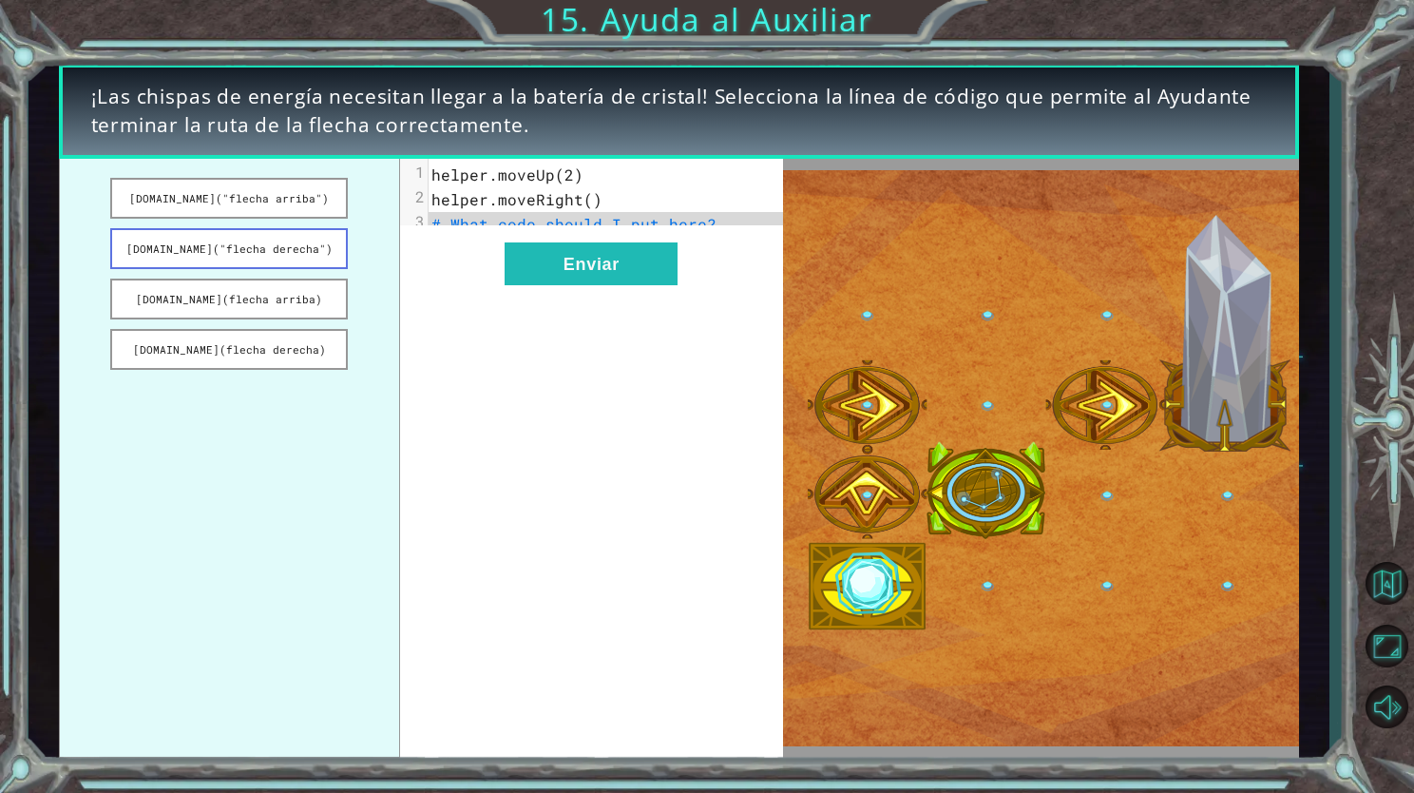
click at [291, 254] on button "[DOMAIN_NAME]("flecha derecha")" at bounding box center [229, 248] width 238 height 41
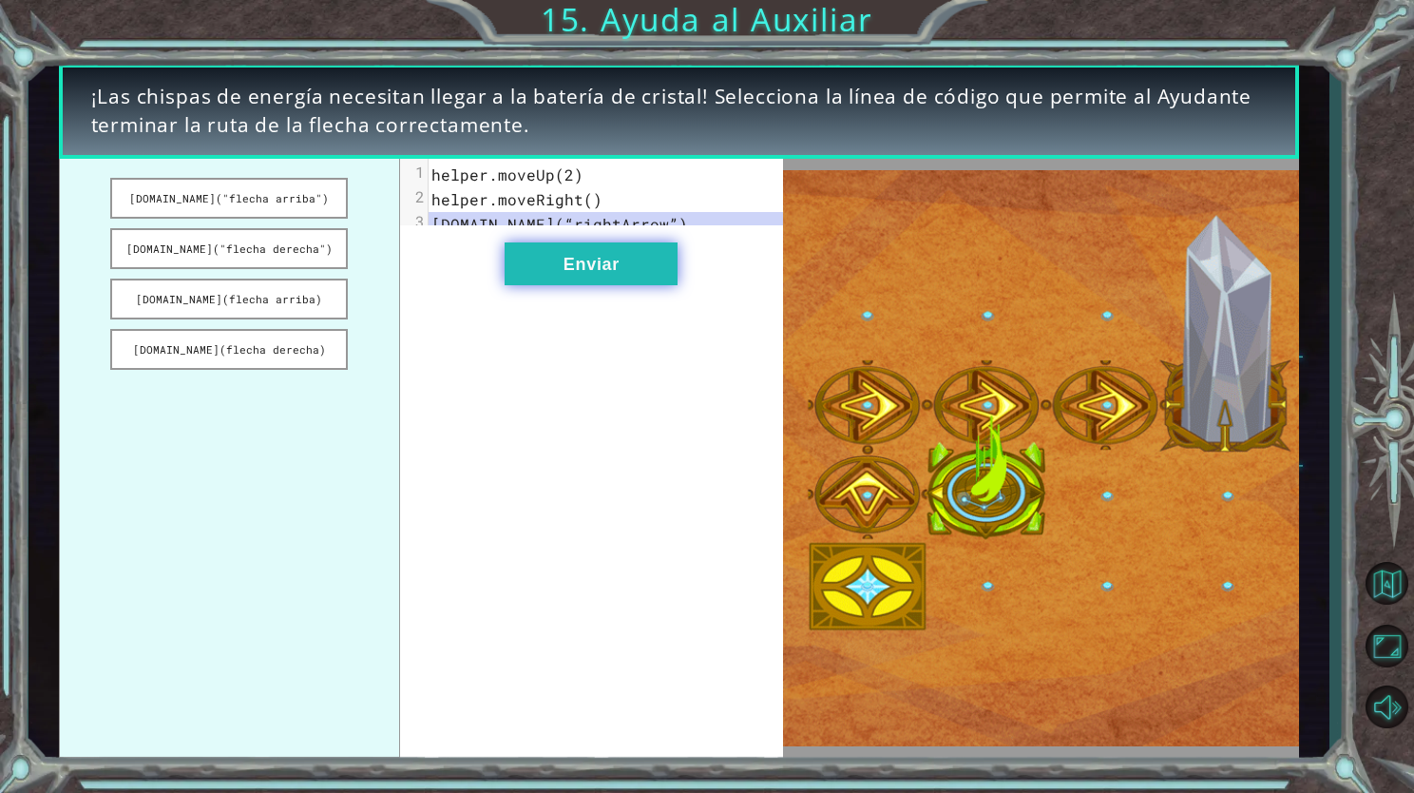
click at [553, 285] on button "Enviar" at bounding box center [591, 263] width 173 height 43
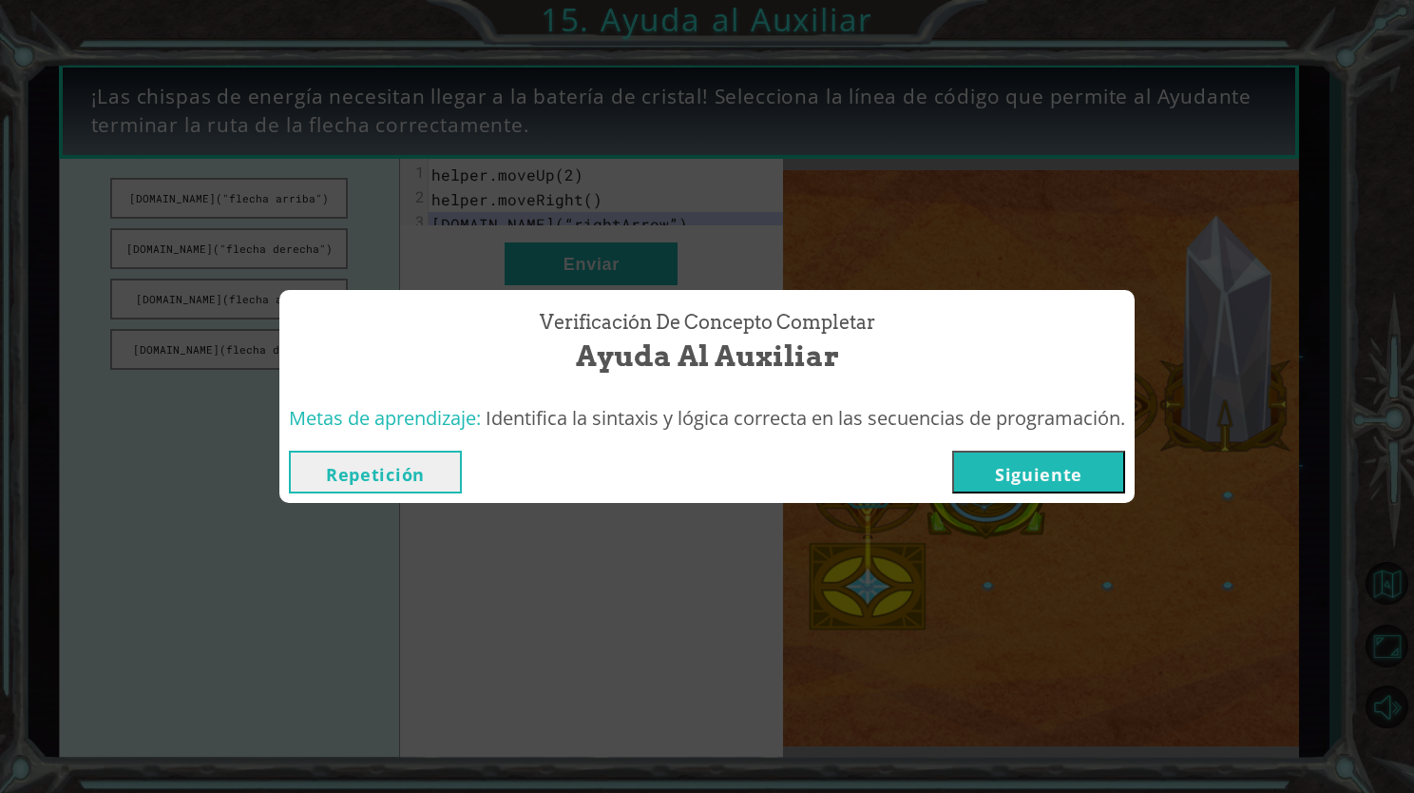
click at [1036, 476] on button "Siguiente" at bounding box center [1038, 472] width 173 height 43
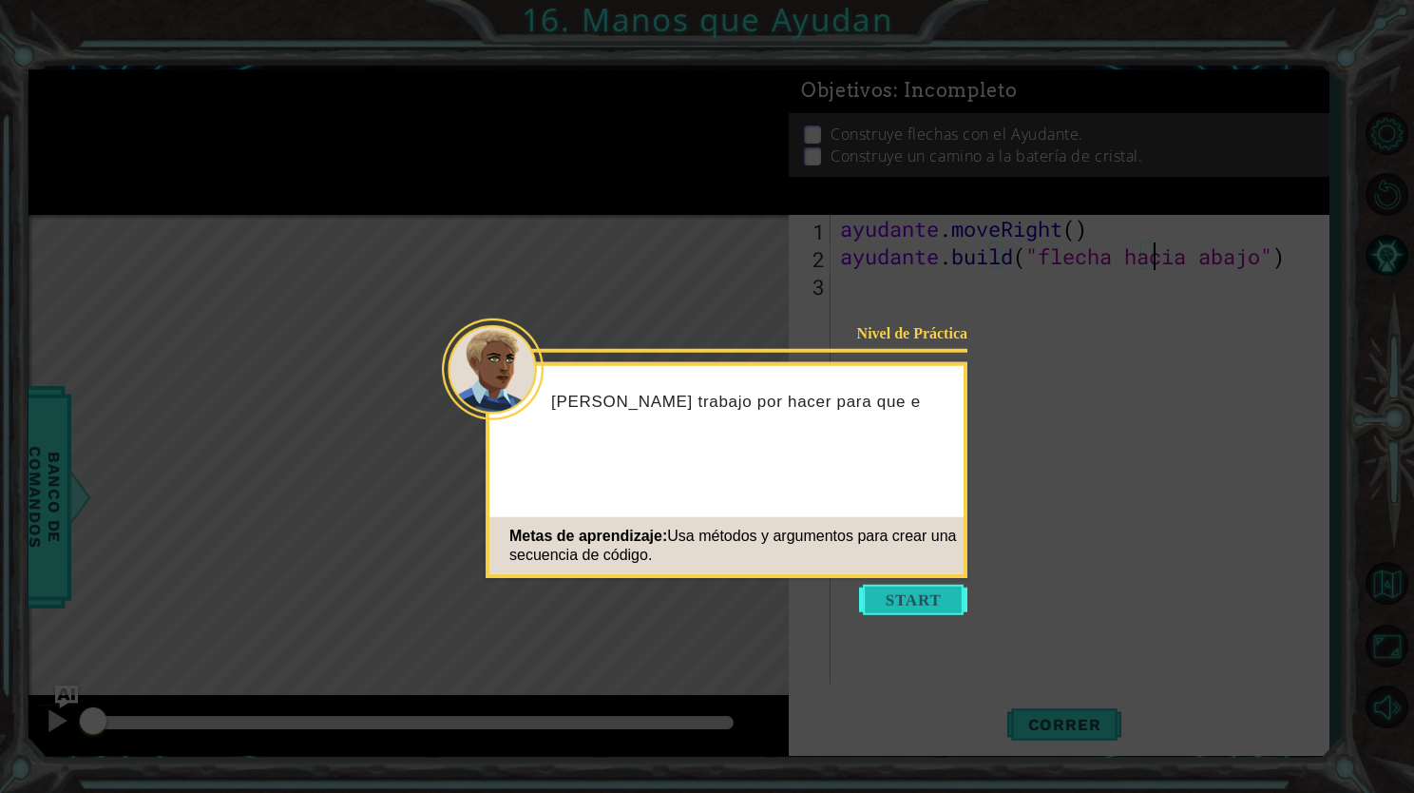
click at [930, 599] on button "Empezar" at bounding box center [913, 600] width 108 height 30
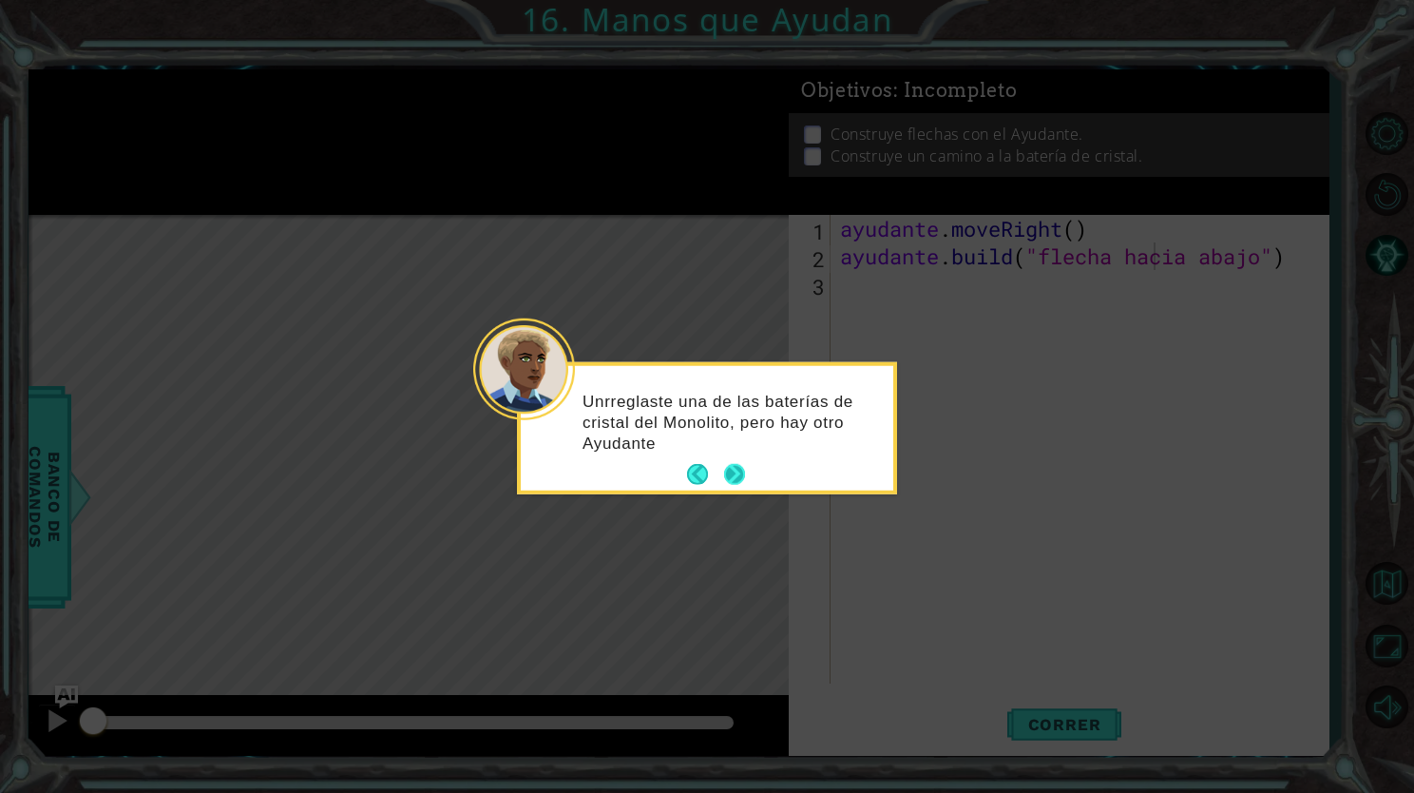
click at [729, 467] on button "Próximo" at bounding box center [735, 475] width 26 height 26
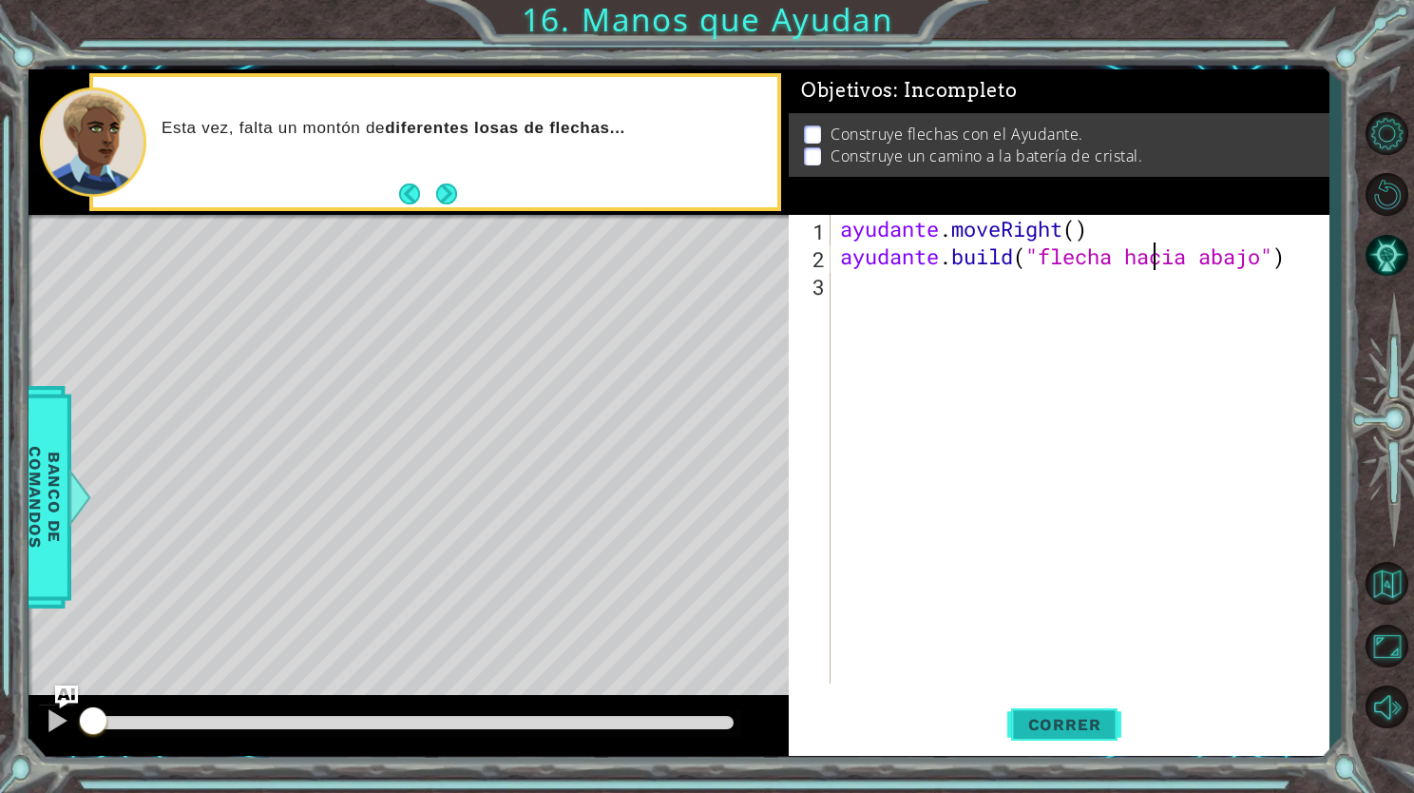
click at [1065, 732] on span "Correr" at bounding box center [1064, 724] width 111 height 19
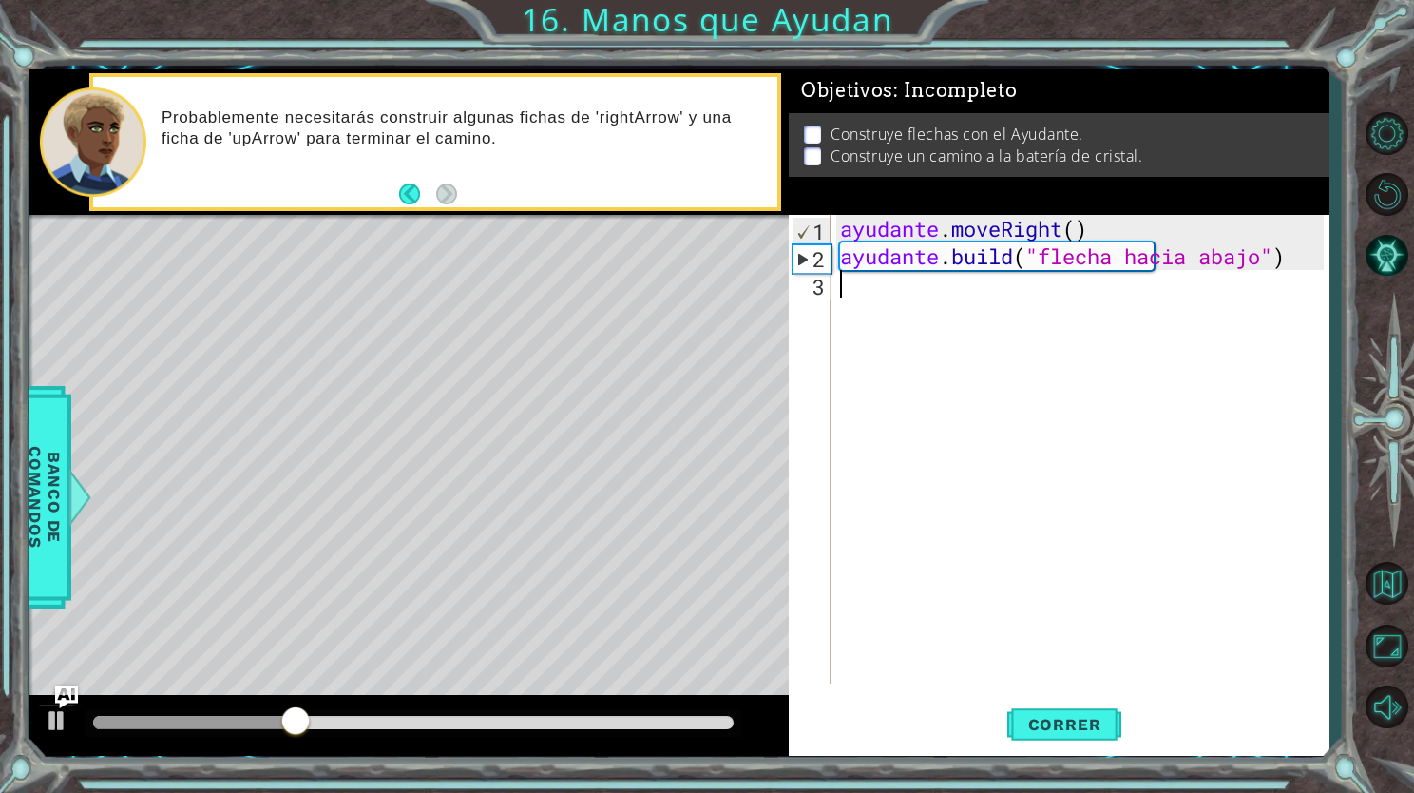
click at [844, 286] on div "ayudante . moveRight ( ) ayudante . build ( "flecha hacia abajo" )" at bounding box center [1084, 477] width 497 height 524
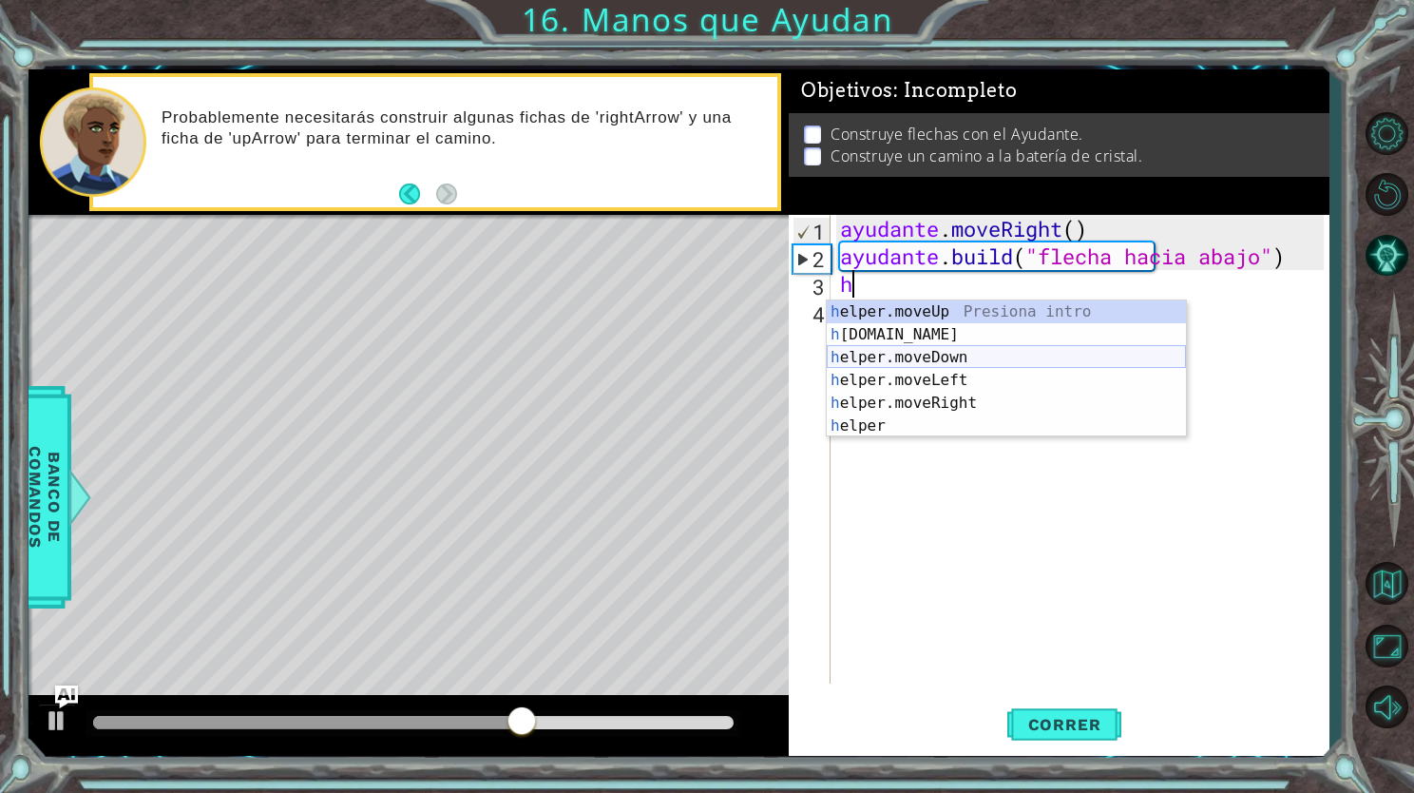
click at [901, 358] on div "h elper.moveUp Presiona intro h [DOMAIN_NAME] Presiona intro h elper.moveDown P…" at bounding box center [1006, 391] width 359 height 183
type textarea "helper.moveDown(1)"
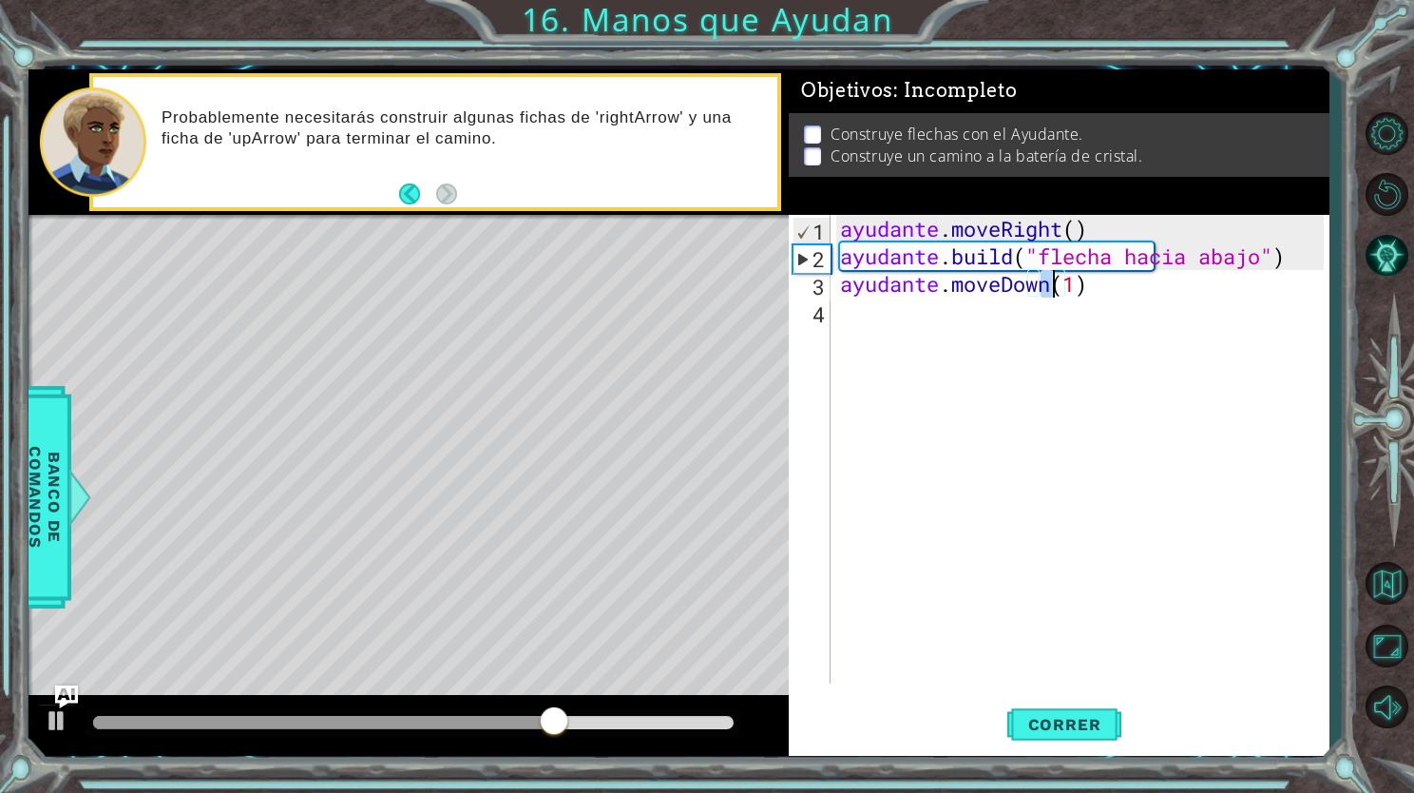
click at [928, 340] on div "ayudante . moveRight ( ) ayudante . build ( "flecha hacia abajo" ) ayudante . m…" at bounding box center [1084, 477] width 497 height 524
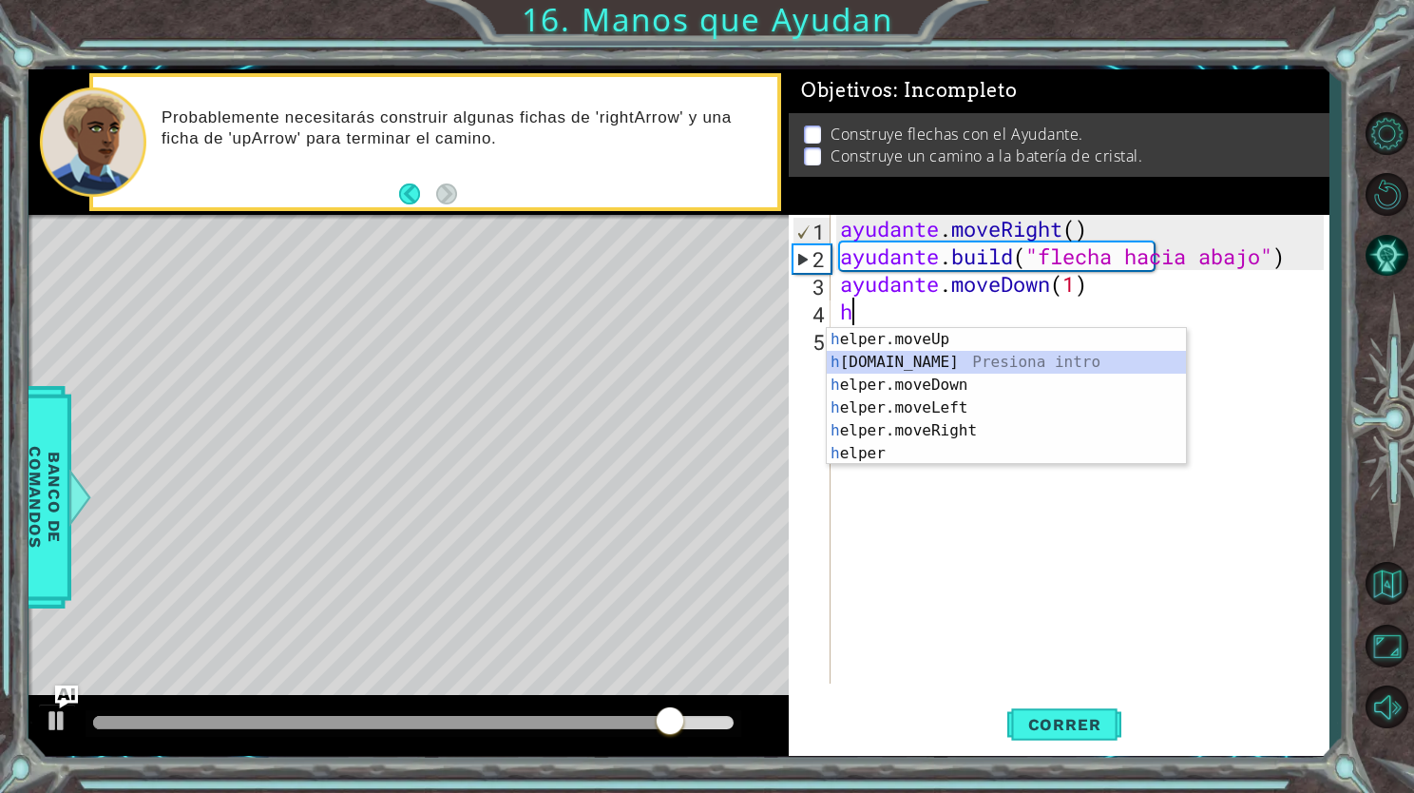
click at [926, 367] on div "h elper.moveUp Presiona intro h [DOMAIN_NAME] Presiona intro h elper.moveDown P…" at bounding box center [1006, 419] width 359 height 183
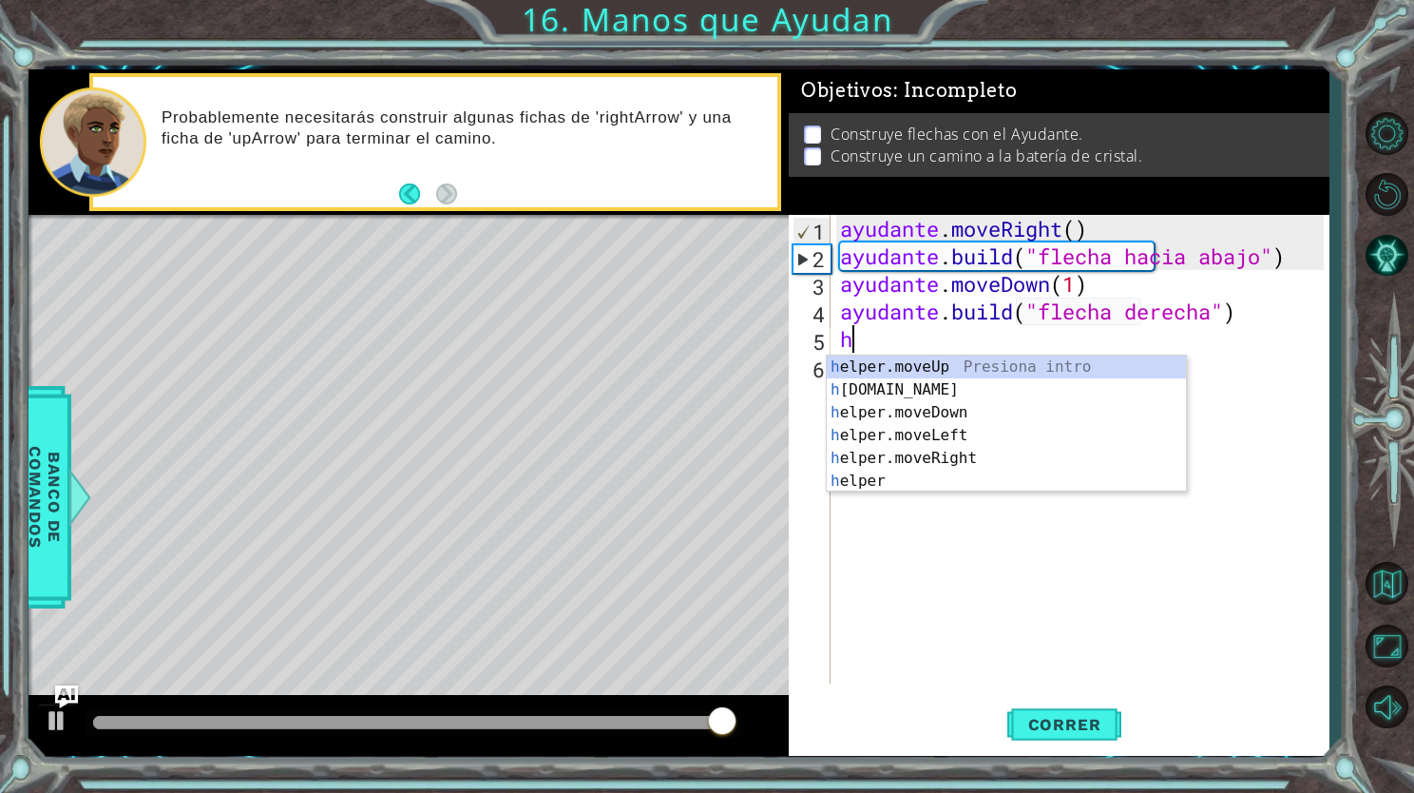
scroll to position [0, 14]
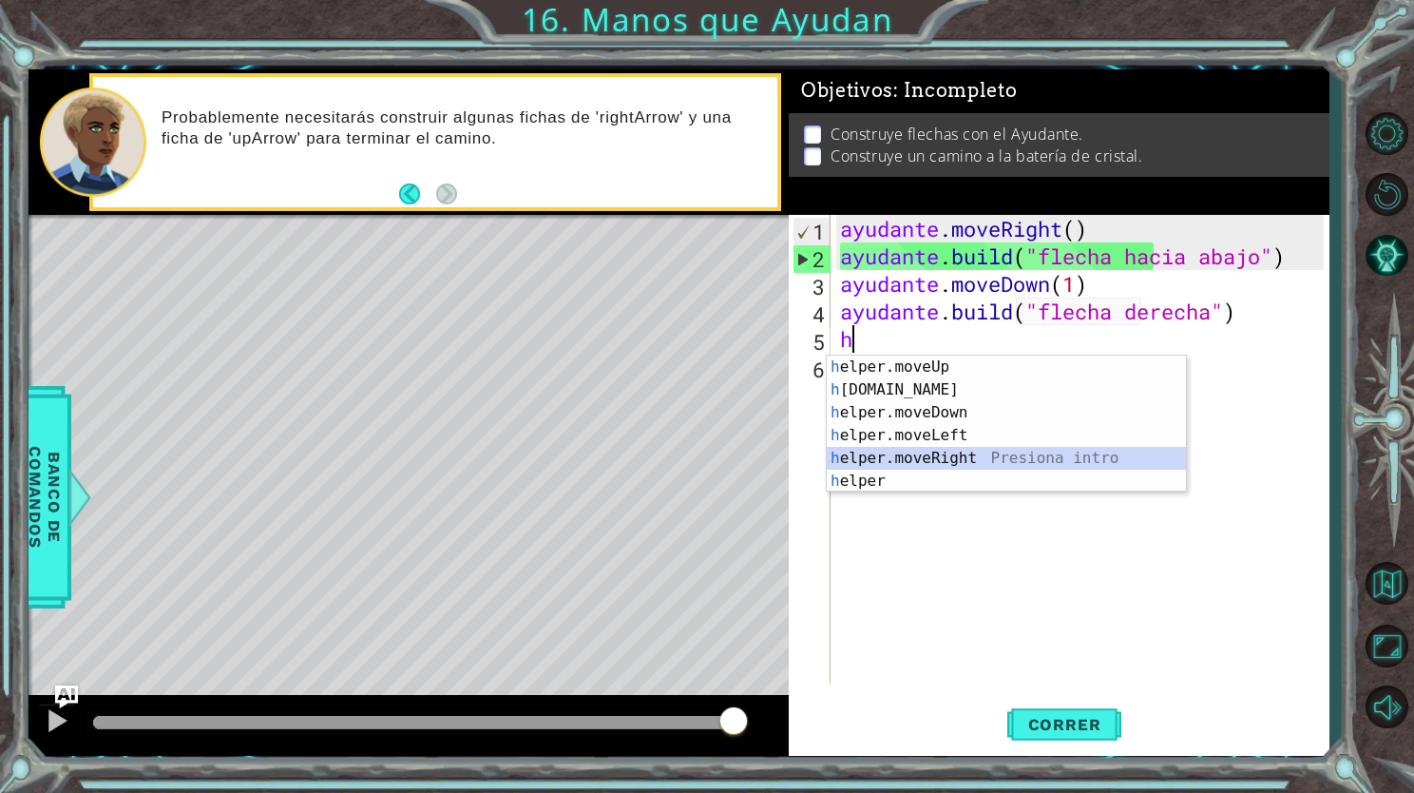
click at [958, 461] on div "h elper.moveUp Presiona intro h [DOMAIN_NAME] Presiona intro h elper.moveDown P…" at bounding box center [1006, 447] width 359 height 183
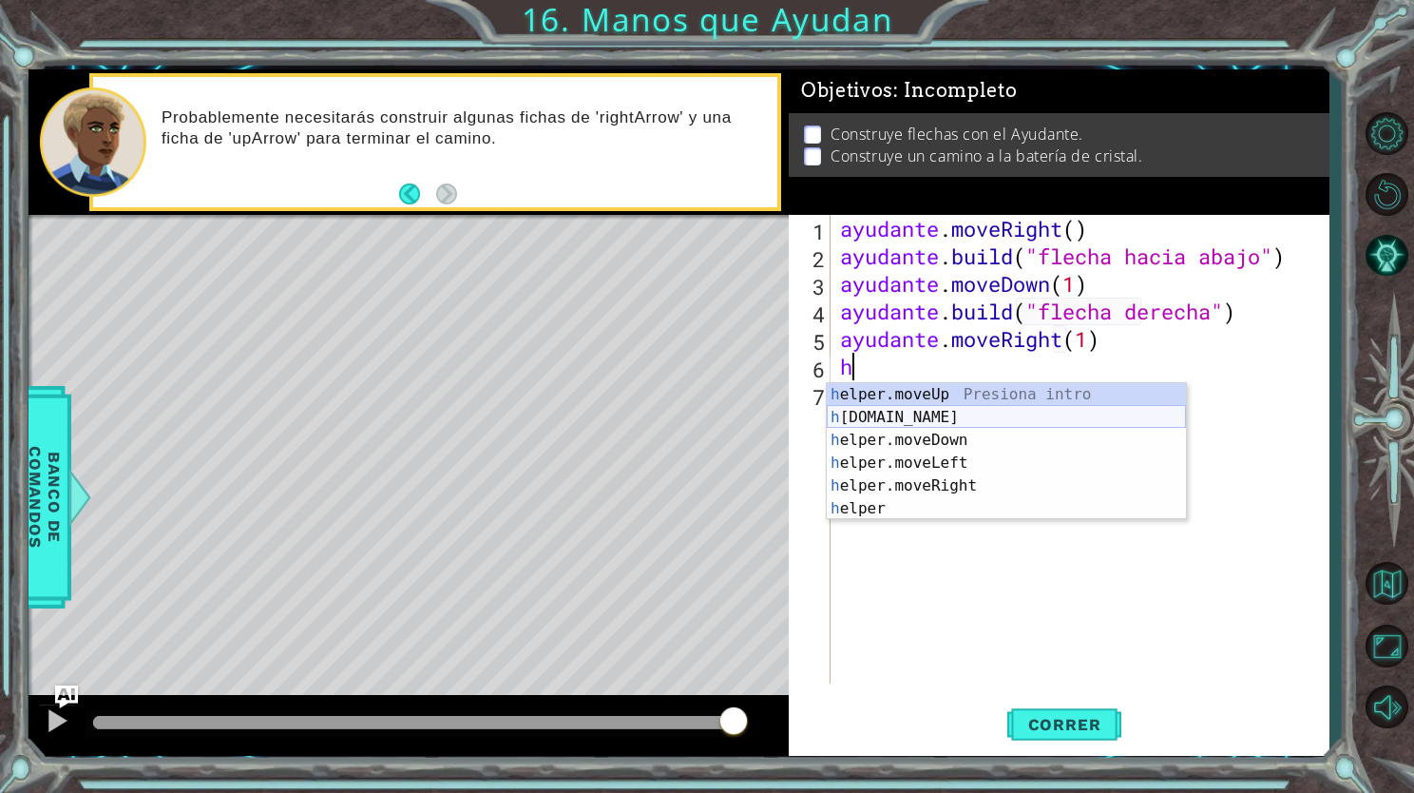
click at [952, 426] on div "h elper.moveUp Presiona intro h [DOMAIN_NAME] Presiona intro h elper.moveDown P…" at bounding box center [1006, 474] width 359 height 183
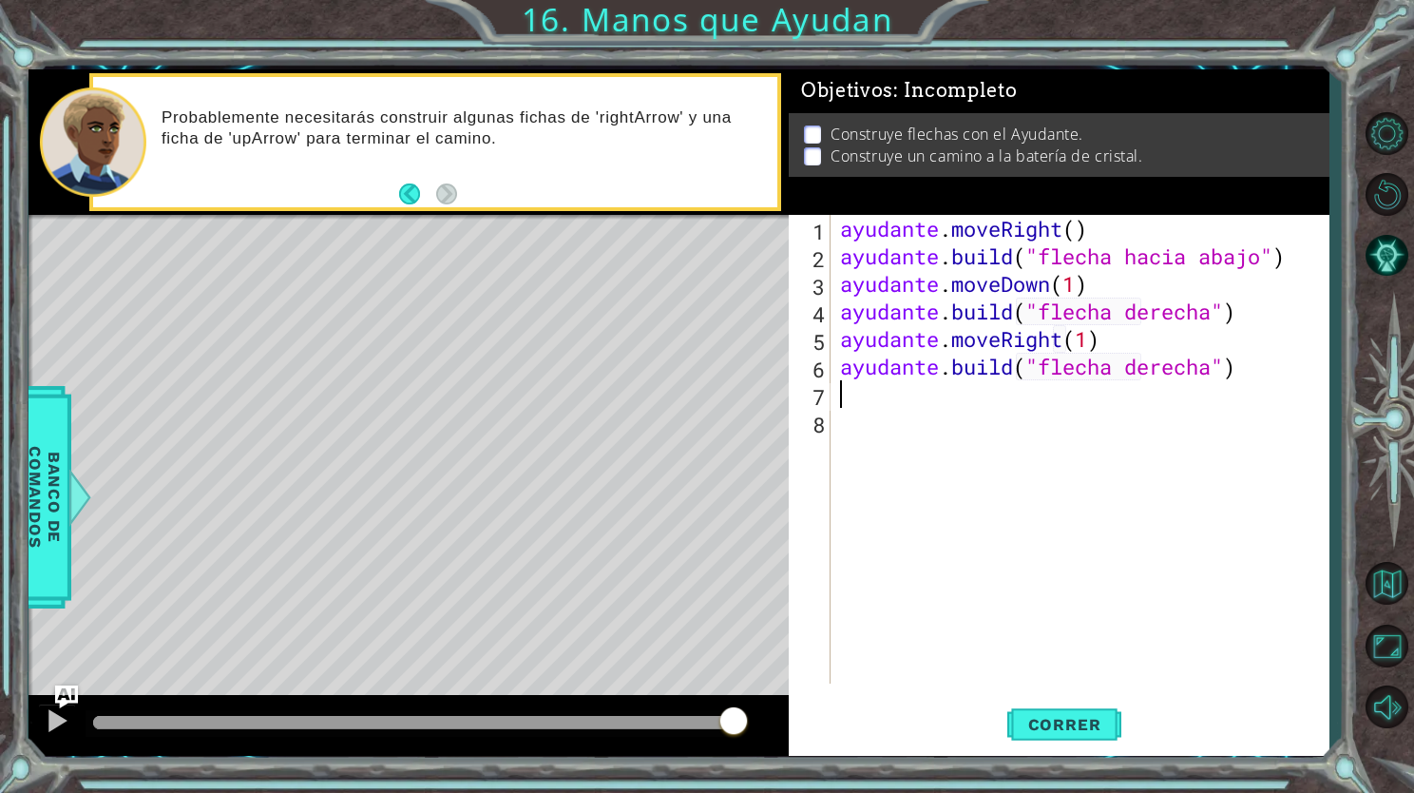
scroll to position [0, 14]
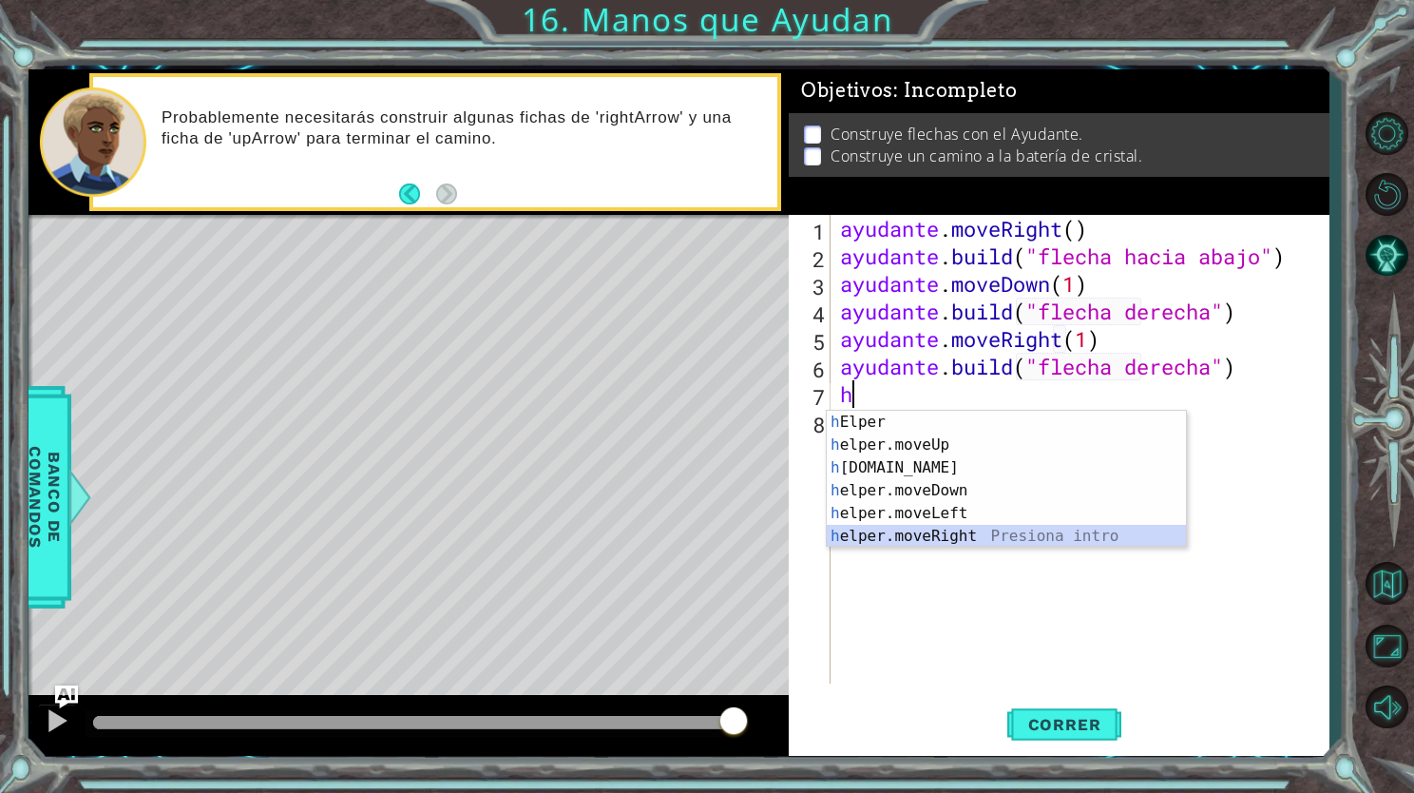
click at [950, 530] on div "h Elper Presiona intro h elper.moveUp Presiona intro h [DOMAIN_NAME] Presiona i…" at bounding box center [1006, 502] width 359 height 183
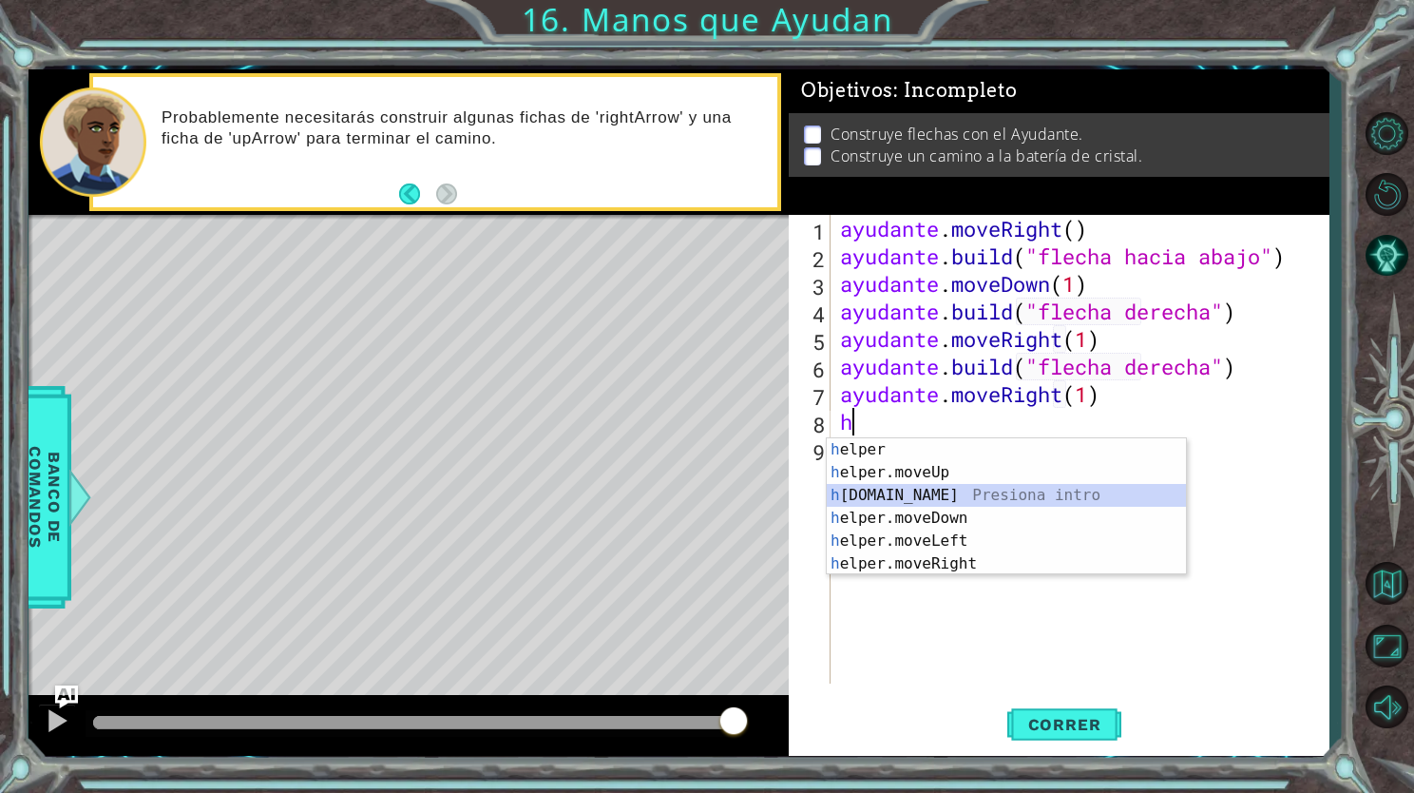
click at [941, 493] on div "h elper Presiona intro h elper.moveUp Presiona intro h [DOMAIN_NAME] Presiona i…" at bounding box center [1006, 529] width 359 height 183
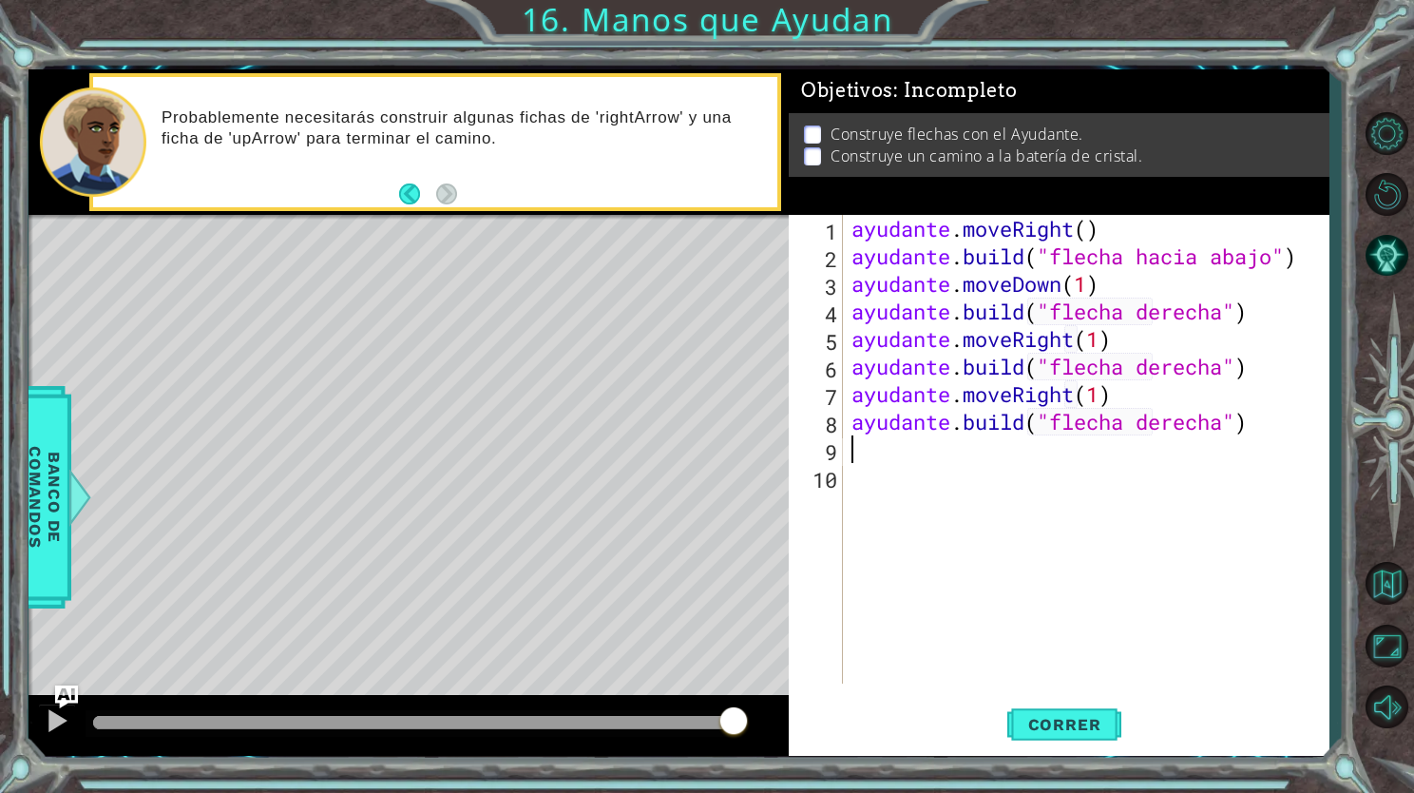
scroll to position [0, 14]
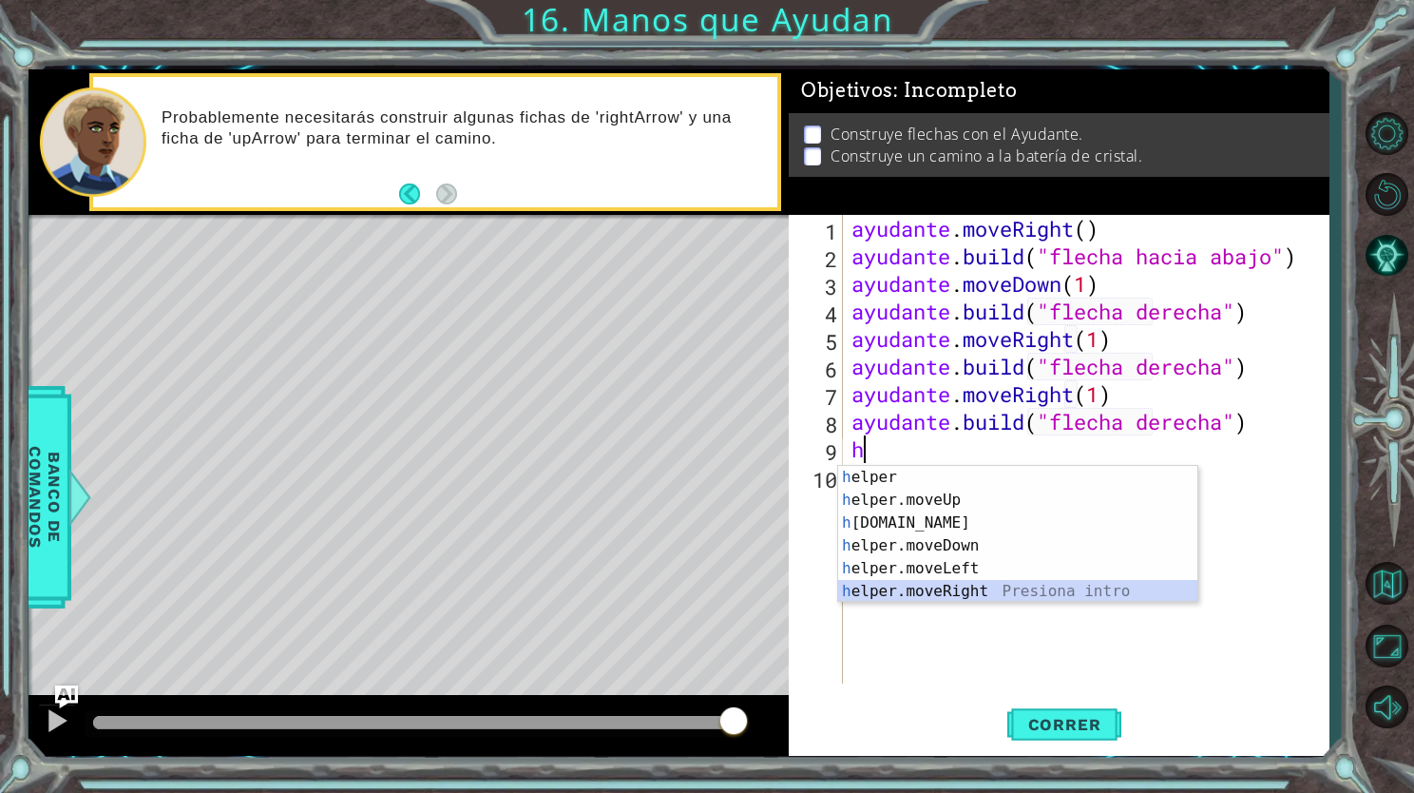
click at [960, 593] on div "h elper Presiona intro h elper.moveUp Presiona intro h [DOMAIN_NAME] Presiona i…" at bounding box center [1017, 557] width 359 height 183
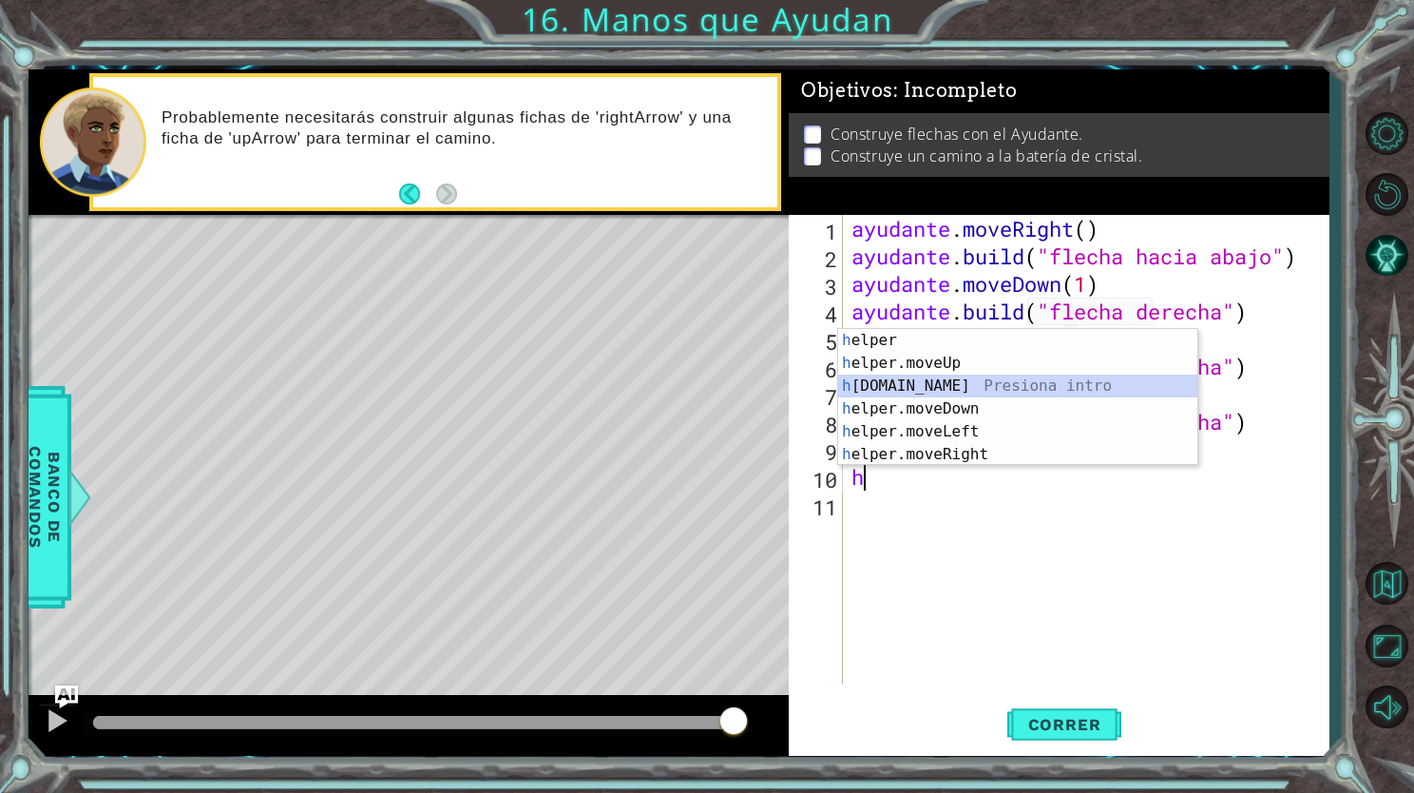
click at [962, 382] on div "h elper Presiona intro h elper.moveUp Presiona intro h [DOMAIN_NAME] Presiona i…" at bounding box center [1017, 420] width 359 height 183
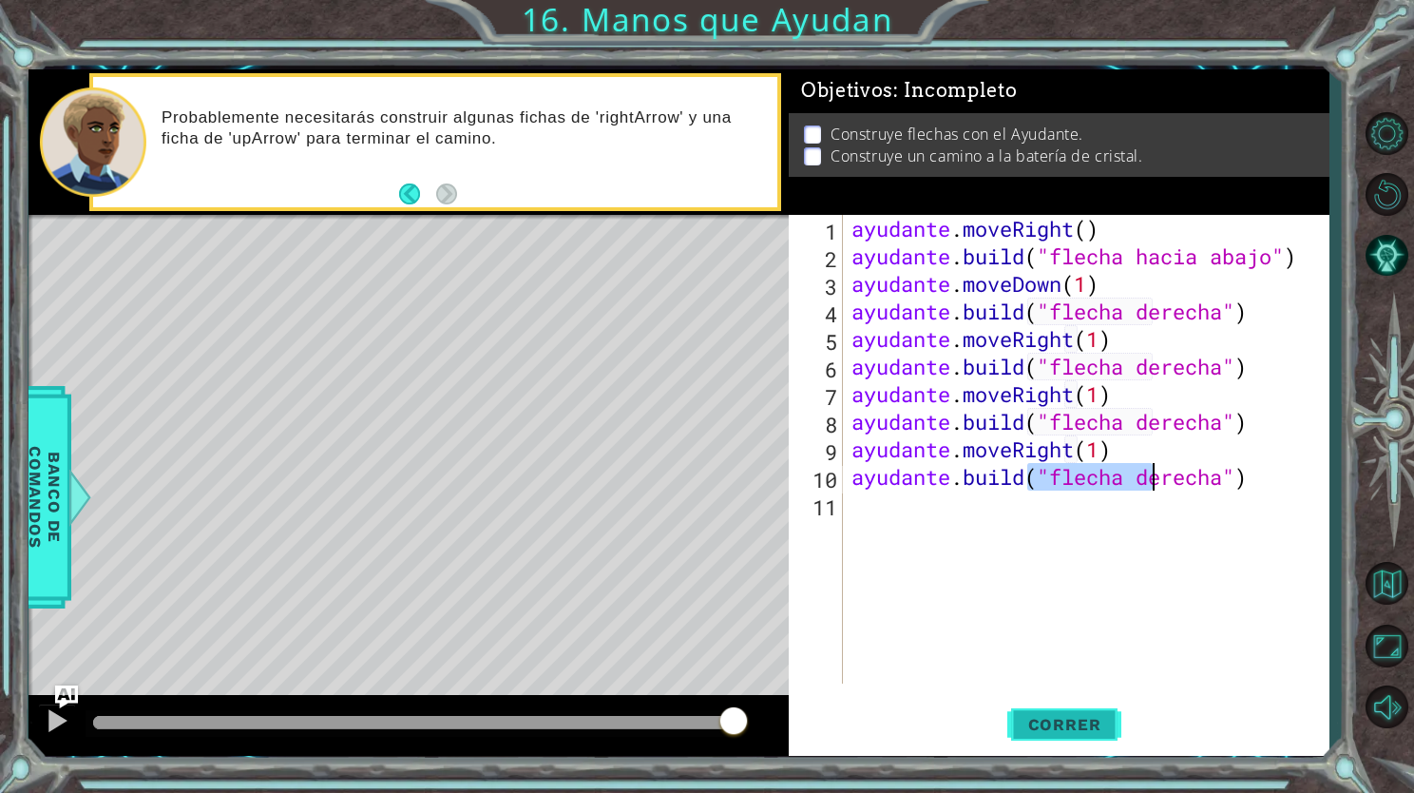
click at [1019, 724] on span "Correr" at bounding box center [1064, 724] width 111 height 19
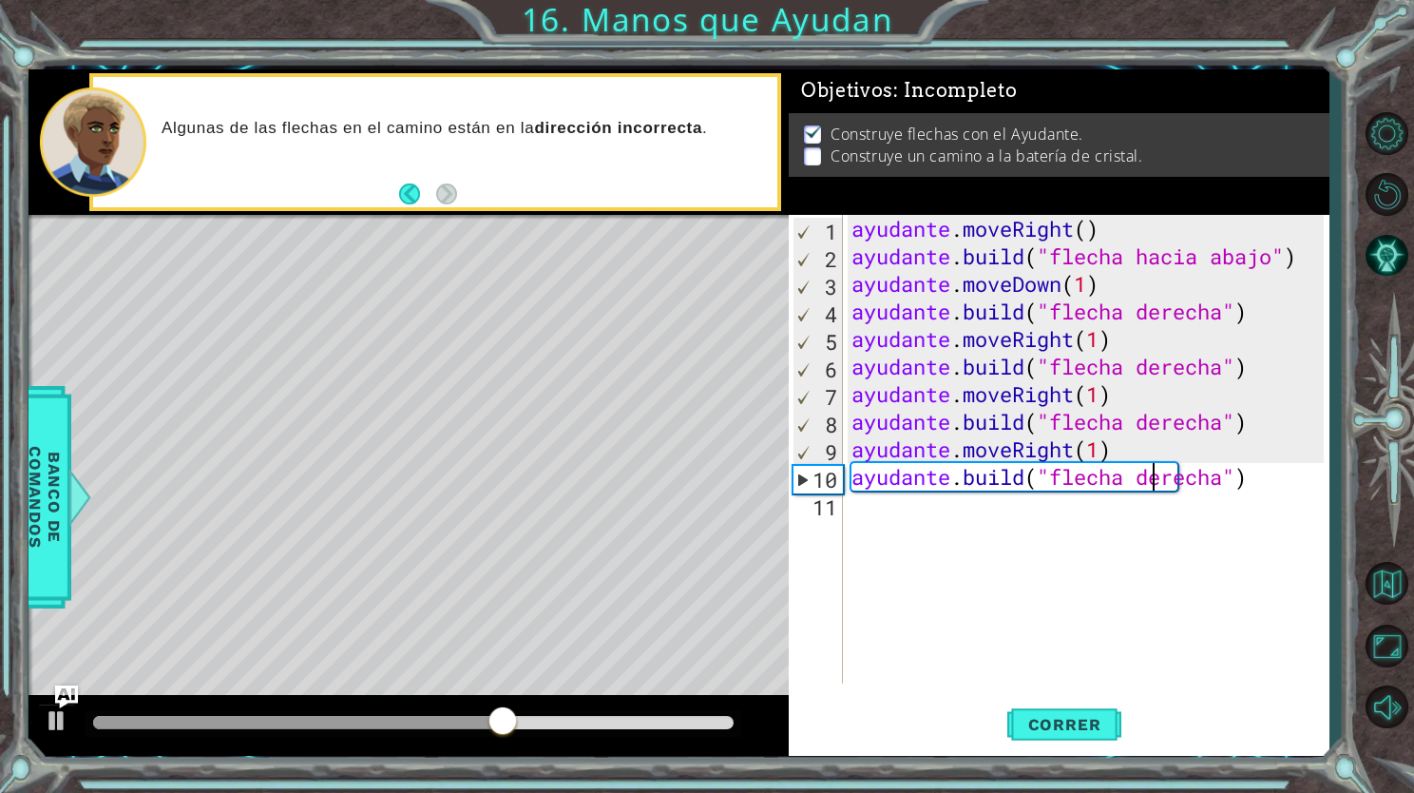
click at [372, 730] on div at bounding box center [414, 723] width 656 height 27
click at [370, 725] on div at bounding box center [303, 722] width 420 height 13
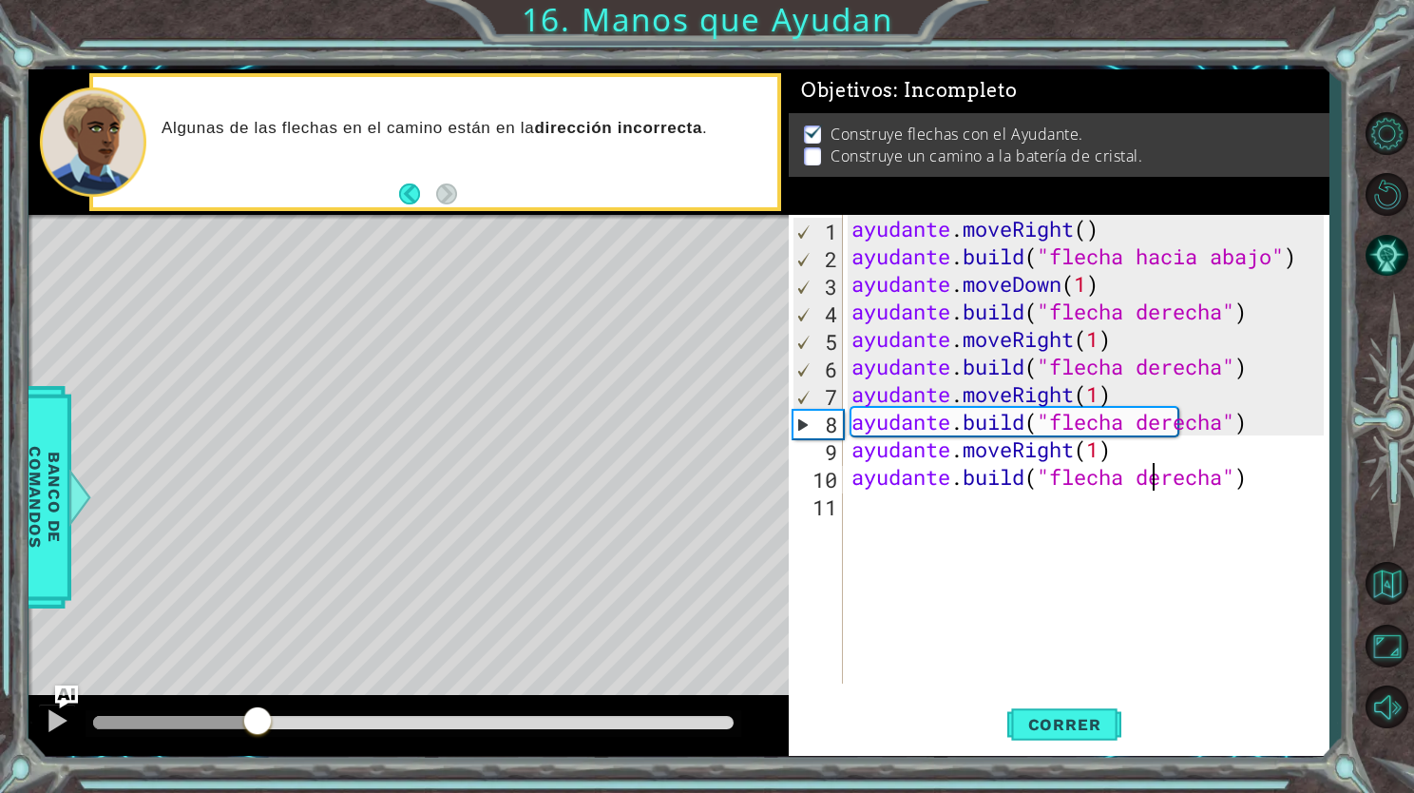
drag, startPoint x: 365, startPoint y: 730, endPoint x: 259, endPoint y: 737, distance: 106.7
click at [259, 737] on div at bounding box center [257, 722] width 34 height 34
click at [1068, 450] on div "ayudante . moveRight ( ) ayudante . build ( "flecha hacia abajo" ) ayudante . m…" at bounding box center [1091, 477] width 486 height 524
click at [1073, 451] on div "ayudante . moveRight ( ) ayudante . build ( "flecha hacia abajo" ) ayudante . m…" at bounding box center [1091, 477] width 486 height 524
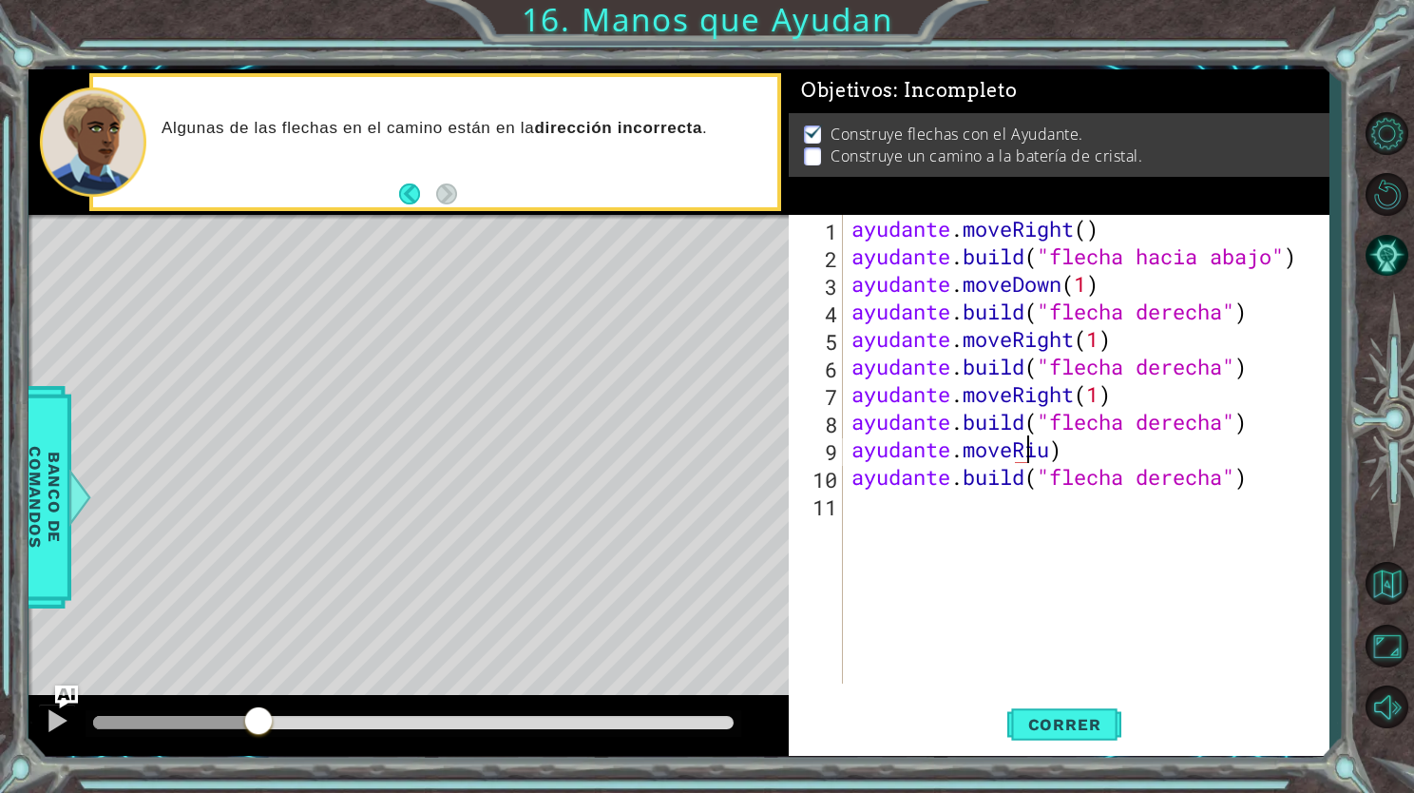
scroll to position [0, 8]
click at [1087, 439] on div "ayudante . moveRight ( ) ayudante . build ( "flecha hacia abajo" ) ayudante . m…" at bounding box center [1091, 477] width 486 height 524
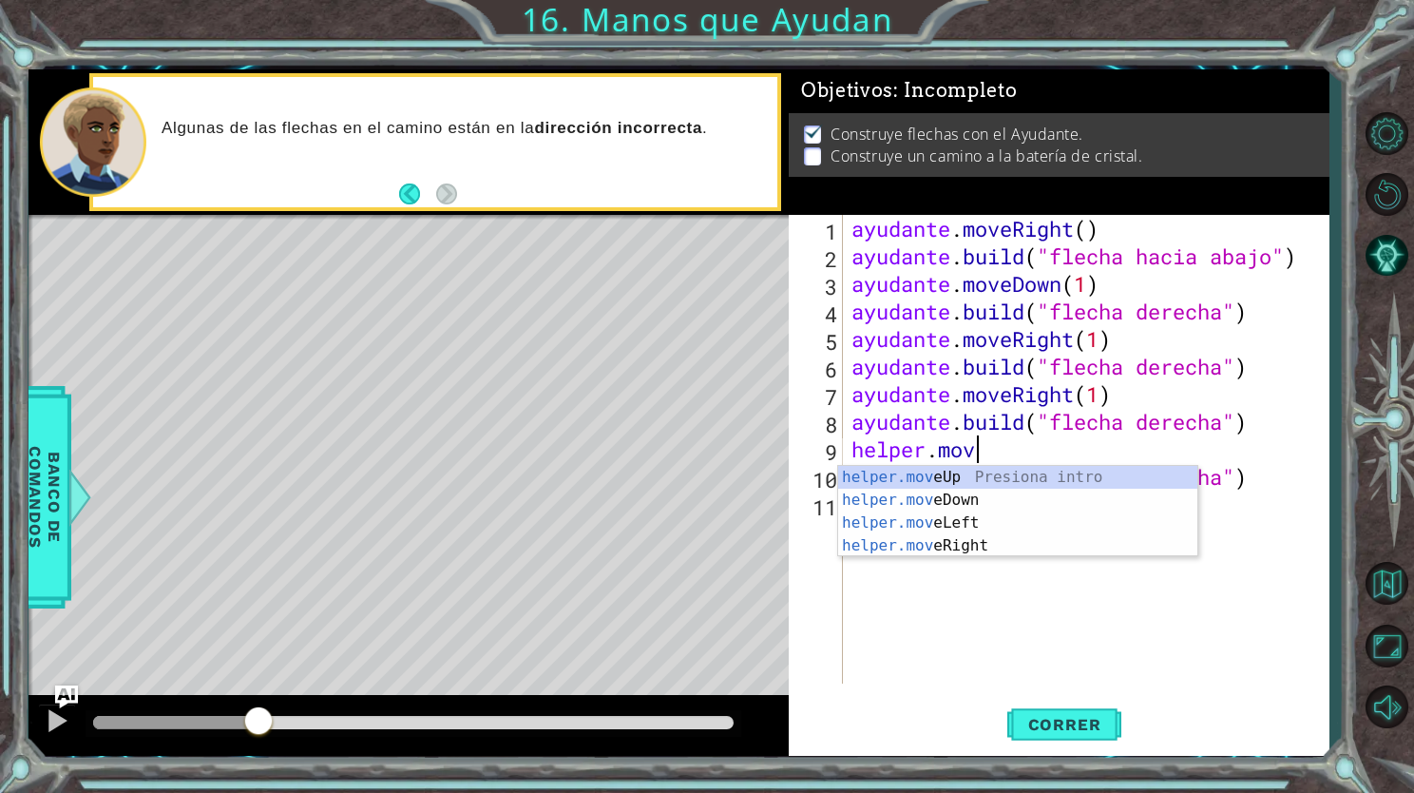
scroll to position [0, 4]
click at [966, 480] on div "helper.mov eUp Presiona intro helper.mov eDown Presiona intro helper.mov eLeft …" at bounding box center [1017, 534] width 359 height 137
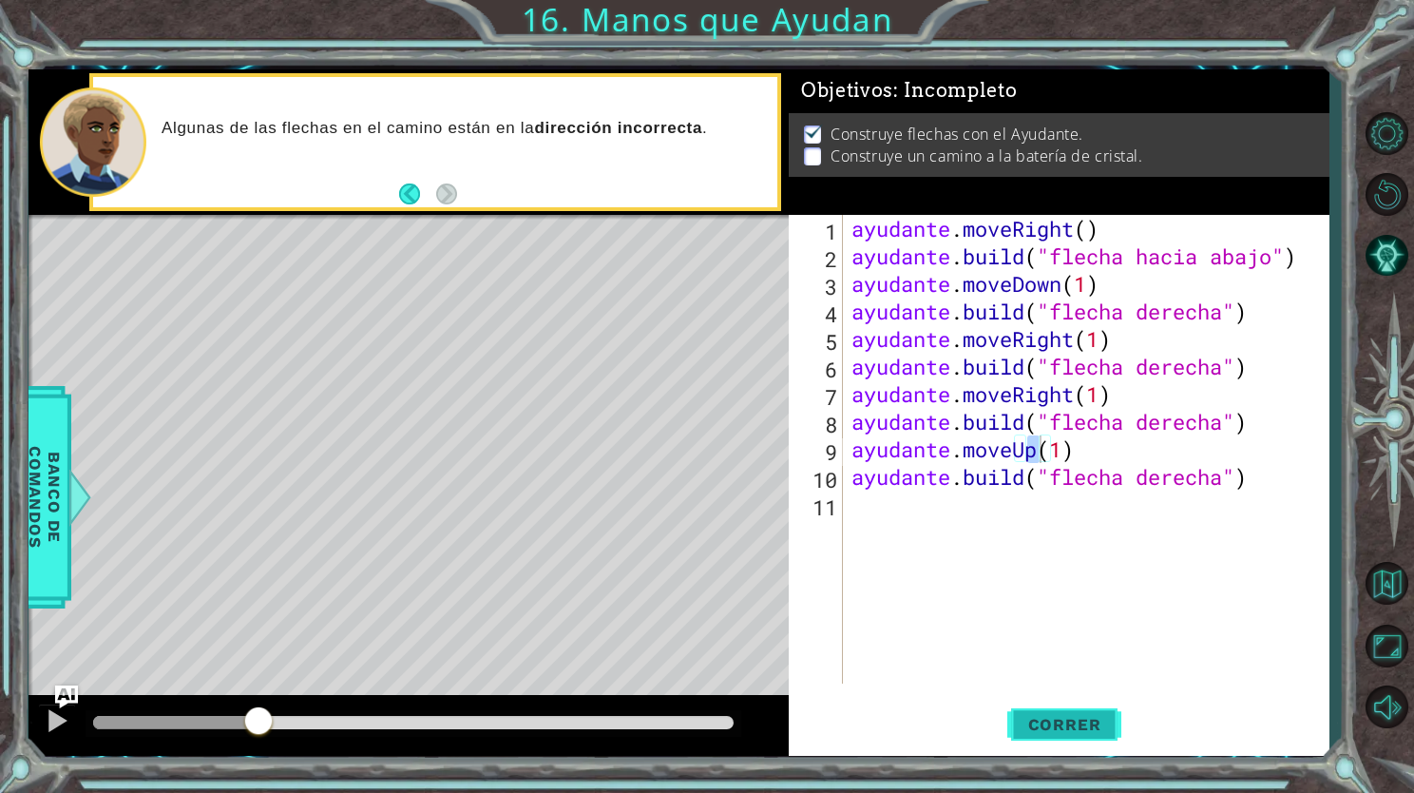
click at [1104, 728] on span "Correr" at bounding box center [1064, 724] width 111 height 19
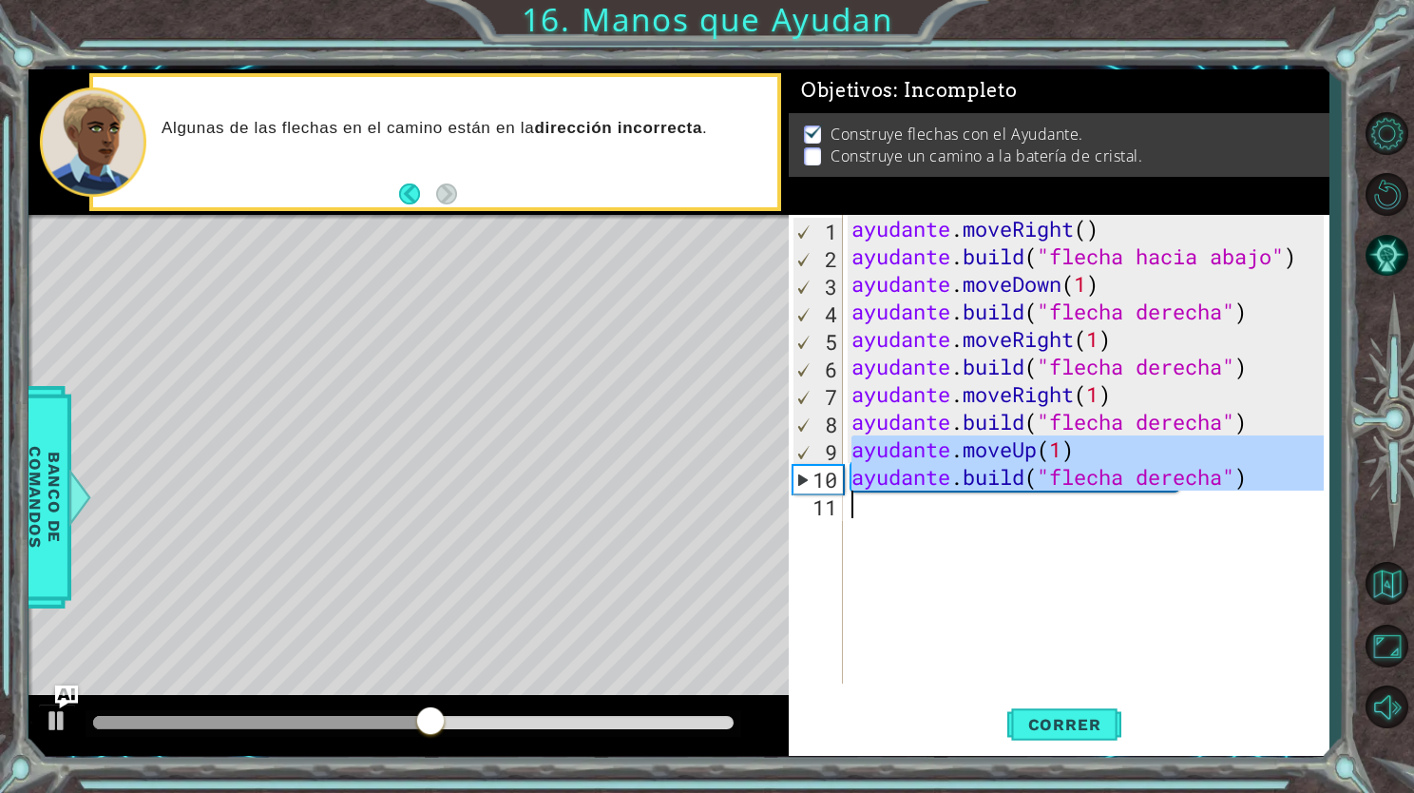
drag, startPoint x: 856, startPoint y: 452, endPoint x: 1173, endPoint y: 501, distance: 320.4
click at [1173, 501] on div "ayudante . moveRight ( ) ayudante . build ( "flecha hacia abajo" ) ayudante . m…" at bounding box center [1091, 477] width 486 height 524
type textarea "[DOMAIN_NAME]("rightArrow")"
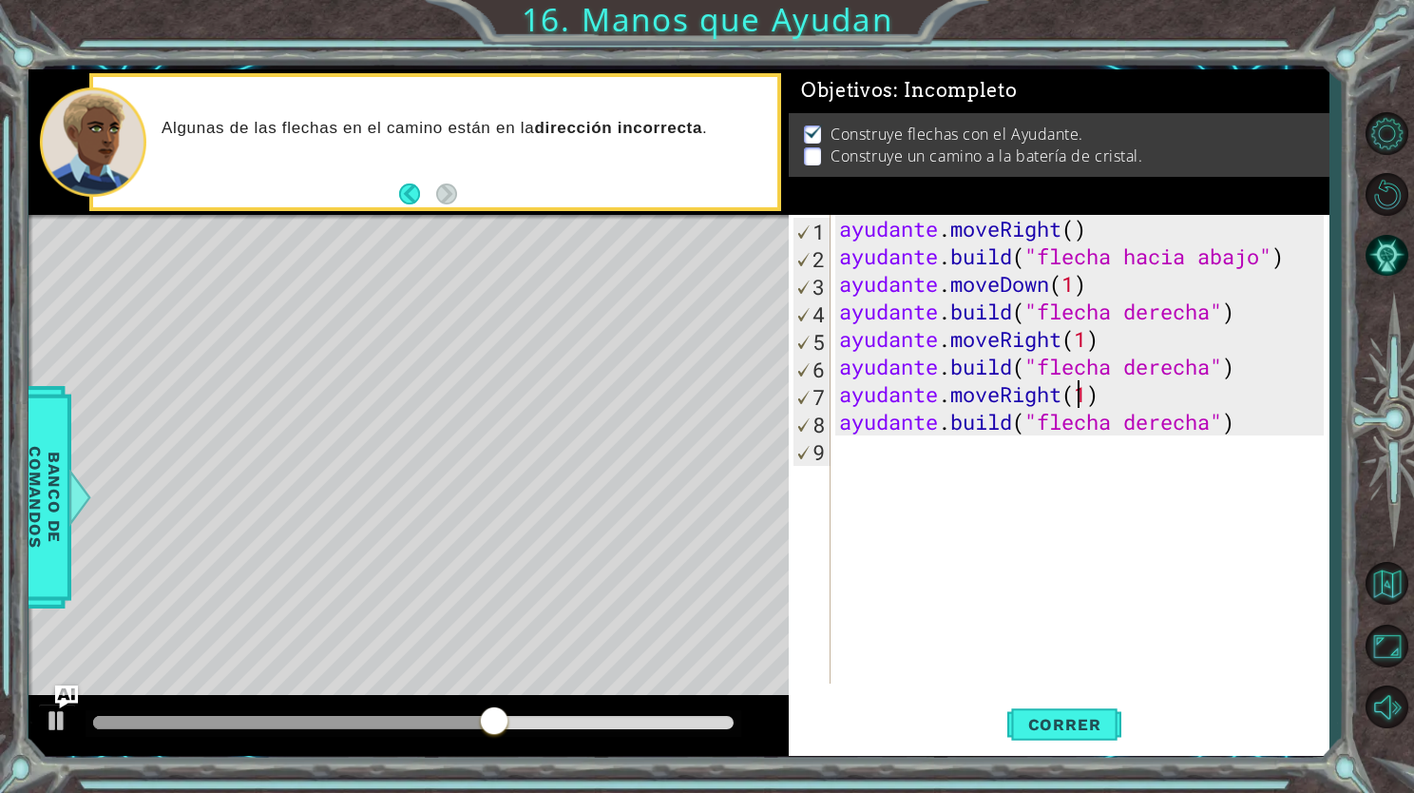
click at [1178, 384] on div "ayudante . moveRight ( ) ayudante . build ( "flecha hacia abajo" ) ayudante . m…" at bounding box center [1085, 477] width 498 height 524
click at [1179, 385] on div "ayudante . moveRight ( ) ayudante . build ( "flecha hacia abajo" ) ayudante . m…" at bounding box center [1085, 477] width 498 height 524
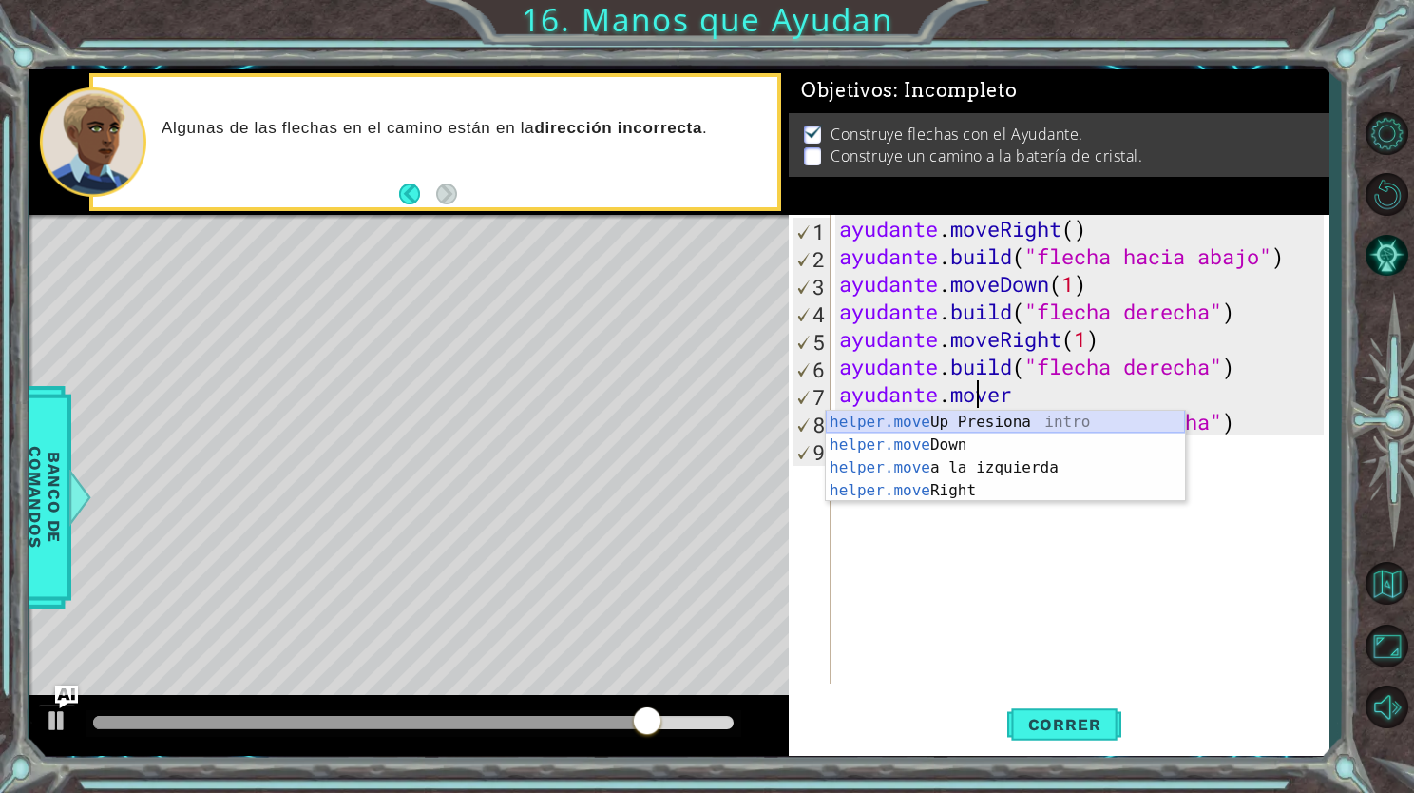
click at [979, 421] on div "helper.move Up Presiona intro helper.move Down Presiona intro helper.move a la …" at bounding box center [1005, 479] width 359 height 137
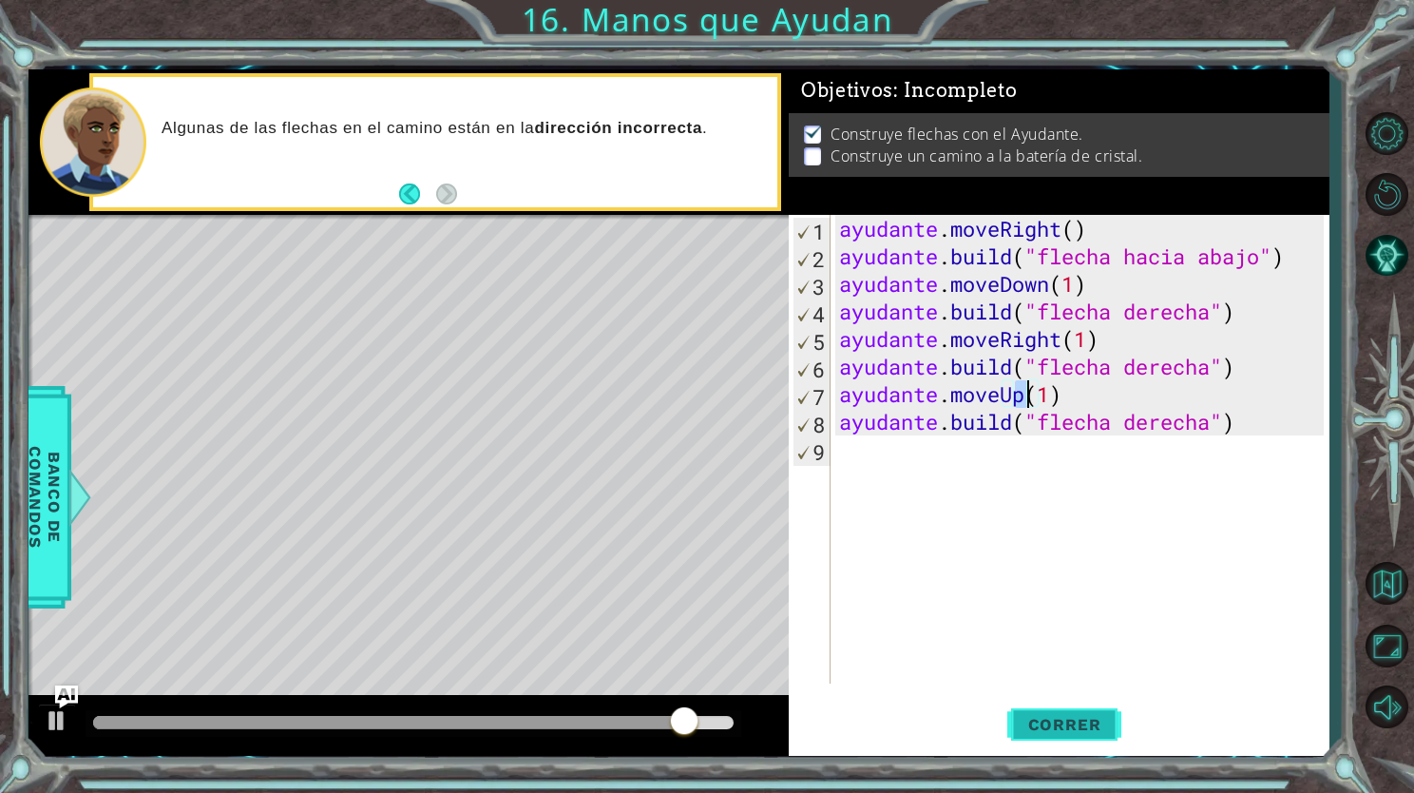
click at [1062, 726] on span "Correr" at bounding box center [1064, 724] width 111 height 19
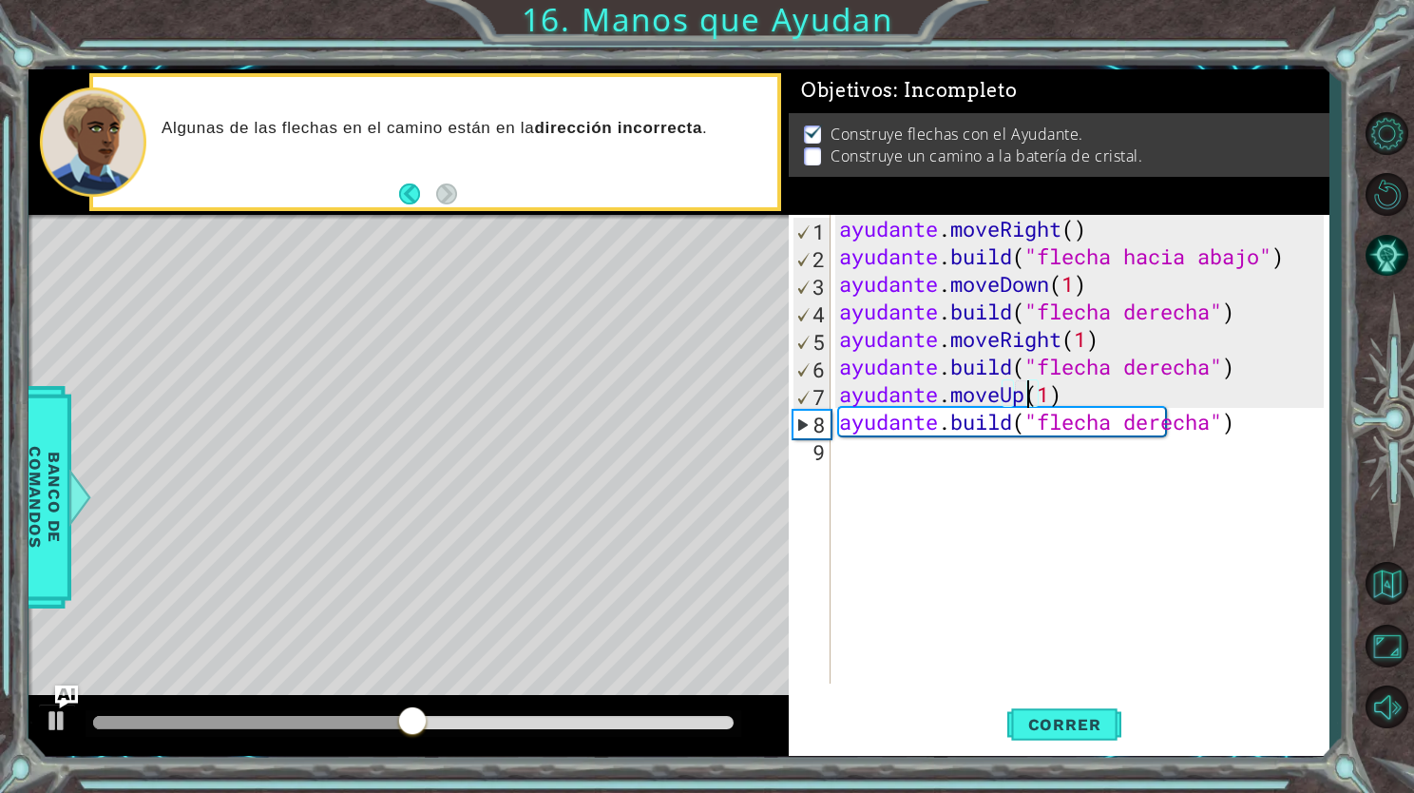
click at [1278, 377] on div "ayudante . moveRight ( ) ayudante . build ( "flecha hacia abajo" ) ayudante . m…" at bounding box center [1085, 477] width 498 height 524
type textarea "[DOMAIN_NAME]("rightArrow")"
click at [1278, 377] on div "ayudante . moveRight ( ) ayudante . build ( "flecha hacia abajo" ) ayudante . m…" at bounding box center [1085, 477] width 498 height 524
click at [1238, 362] on div "ayudante . moveRight ( ) ayudante . build ( "flecha hacia abajo" ) ayudante . m…" at bounding box center [1085, 477] width 498 height 524
click at [1237, 356] on div "ayudante . moveRight ( ) ayudante . build ( "flecha hacia abajo" ) ayudante . m…" at bounding box center [1085, 477] width 498 height 524
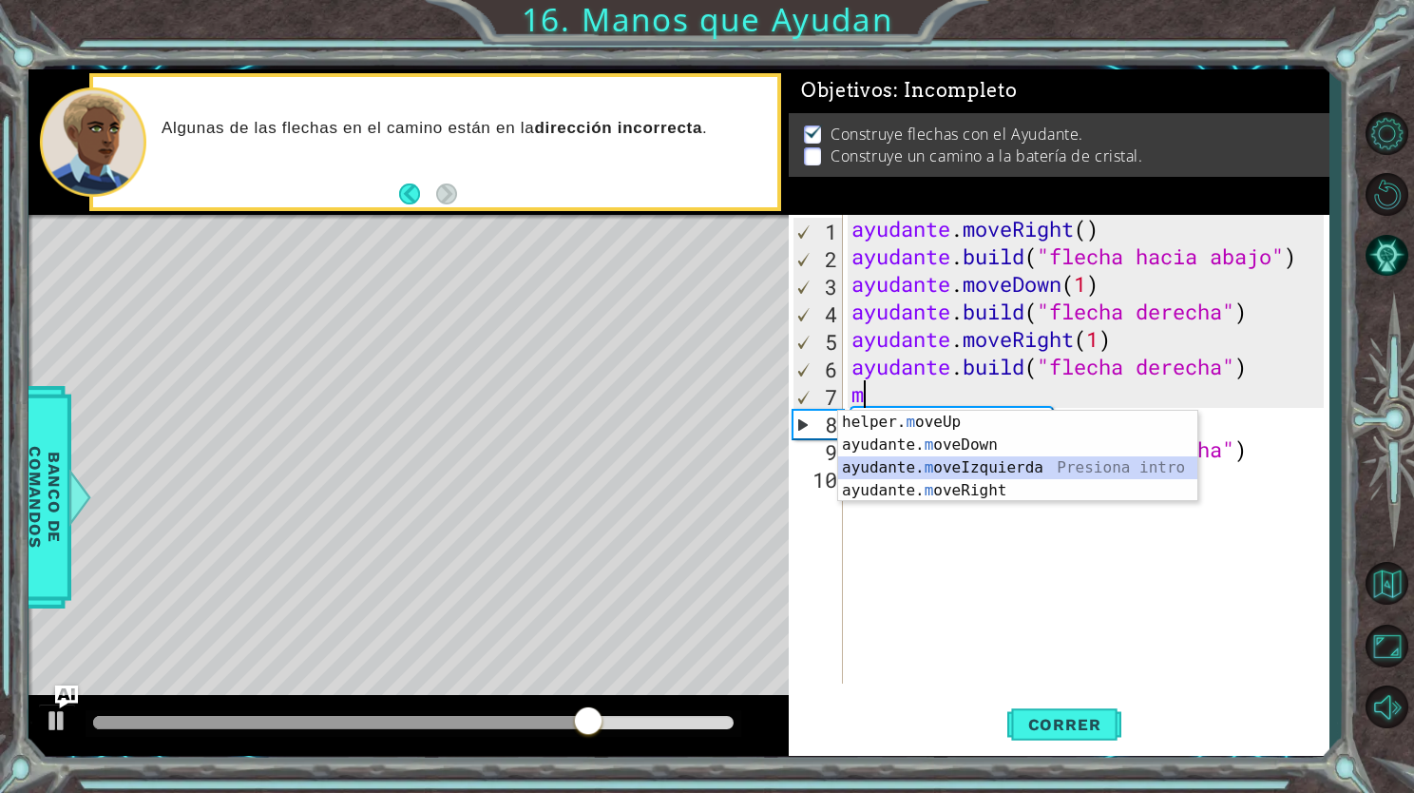
click at [1071, 478] on div "helper. m oveUp Presiona intro ayudante. m oveDown Presiona intro ayudante. m o…" at bounding box center [1017, 479] width 359 height 137
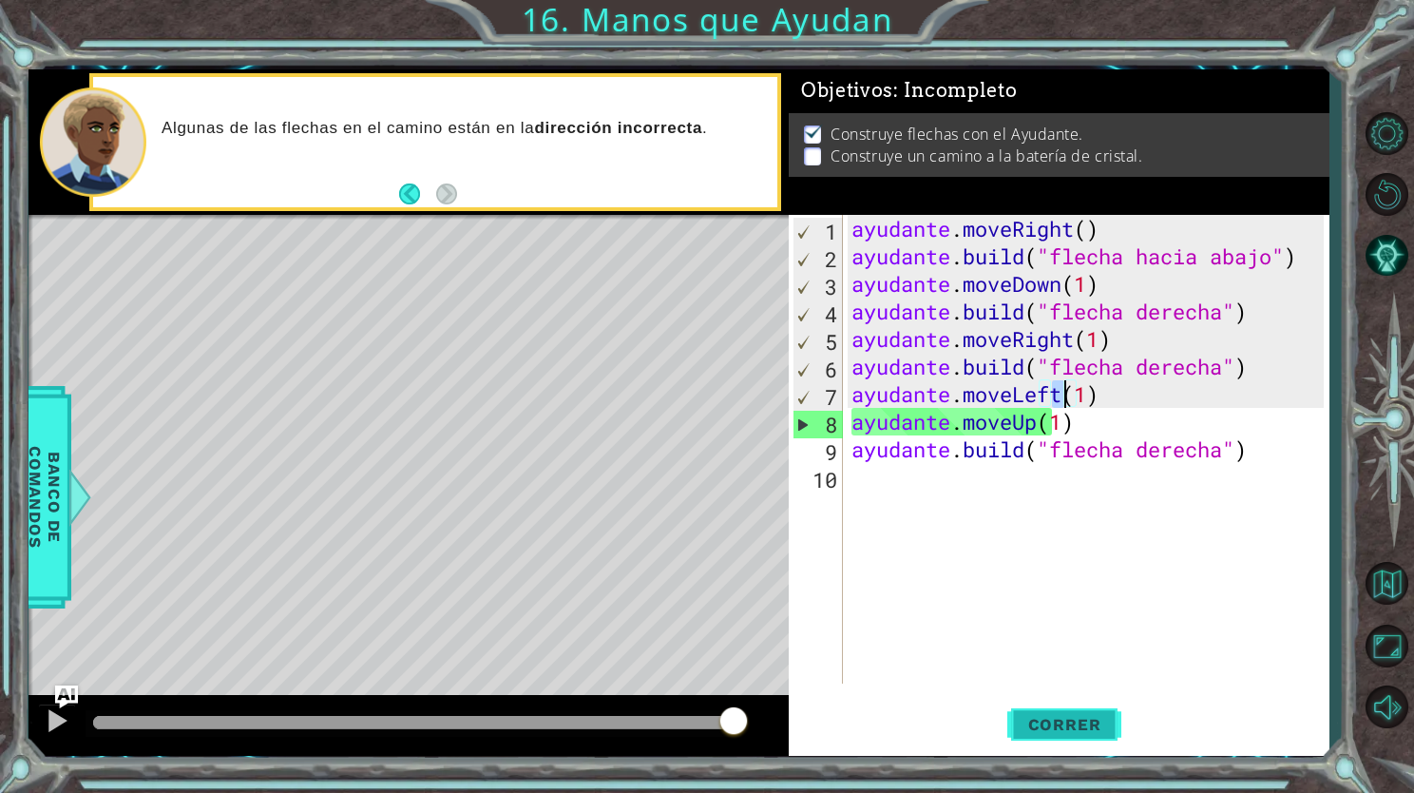
click at [1086, 720] on span "Correr" at bounding box center [1064, 724] width 111 height 19
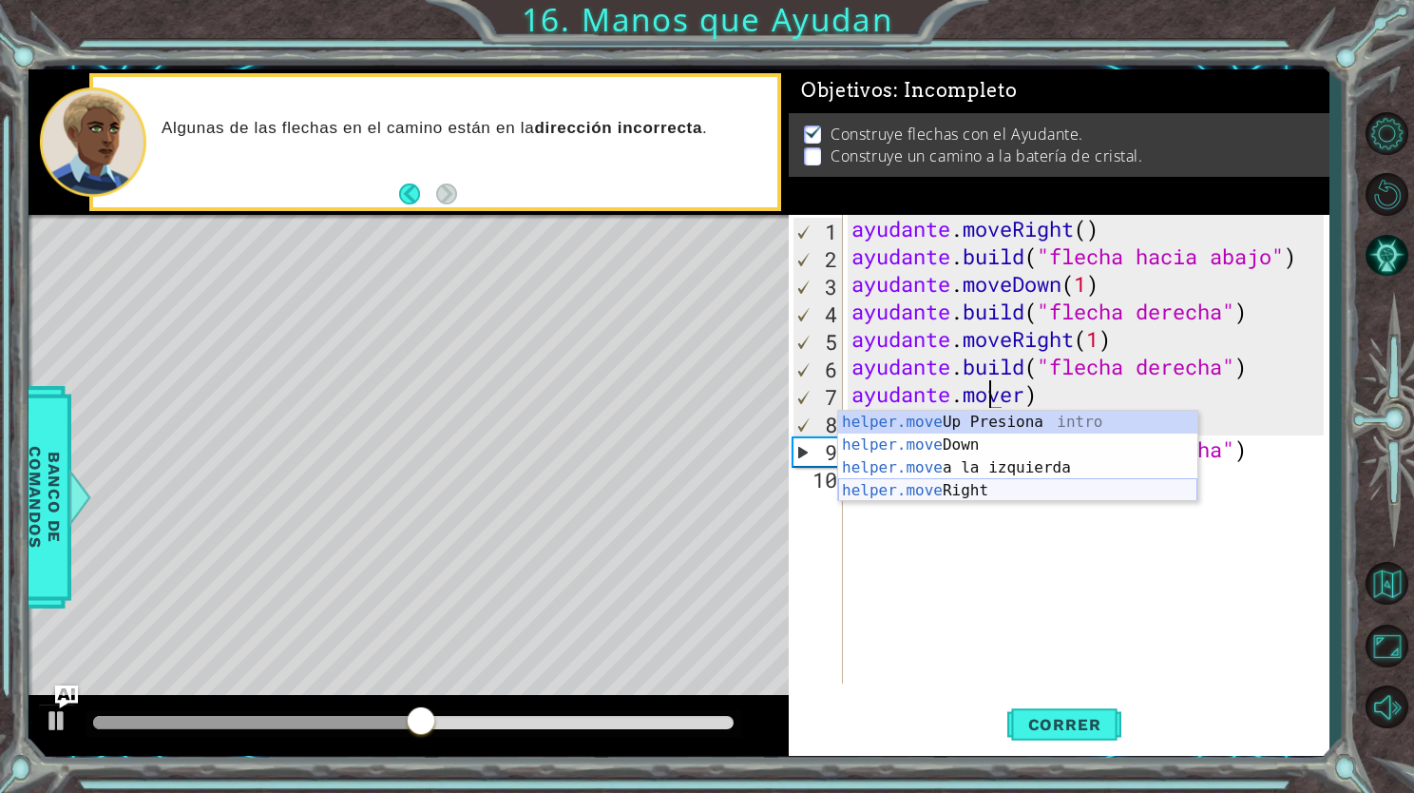
click at [968, 491] on div "helper.move Up Presiona intro helper.move Down Presiona intro helper.move a la …" at bounding box center [1017, 479] width 359 height 137
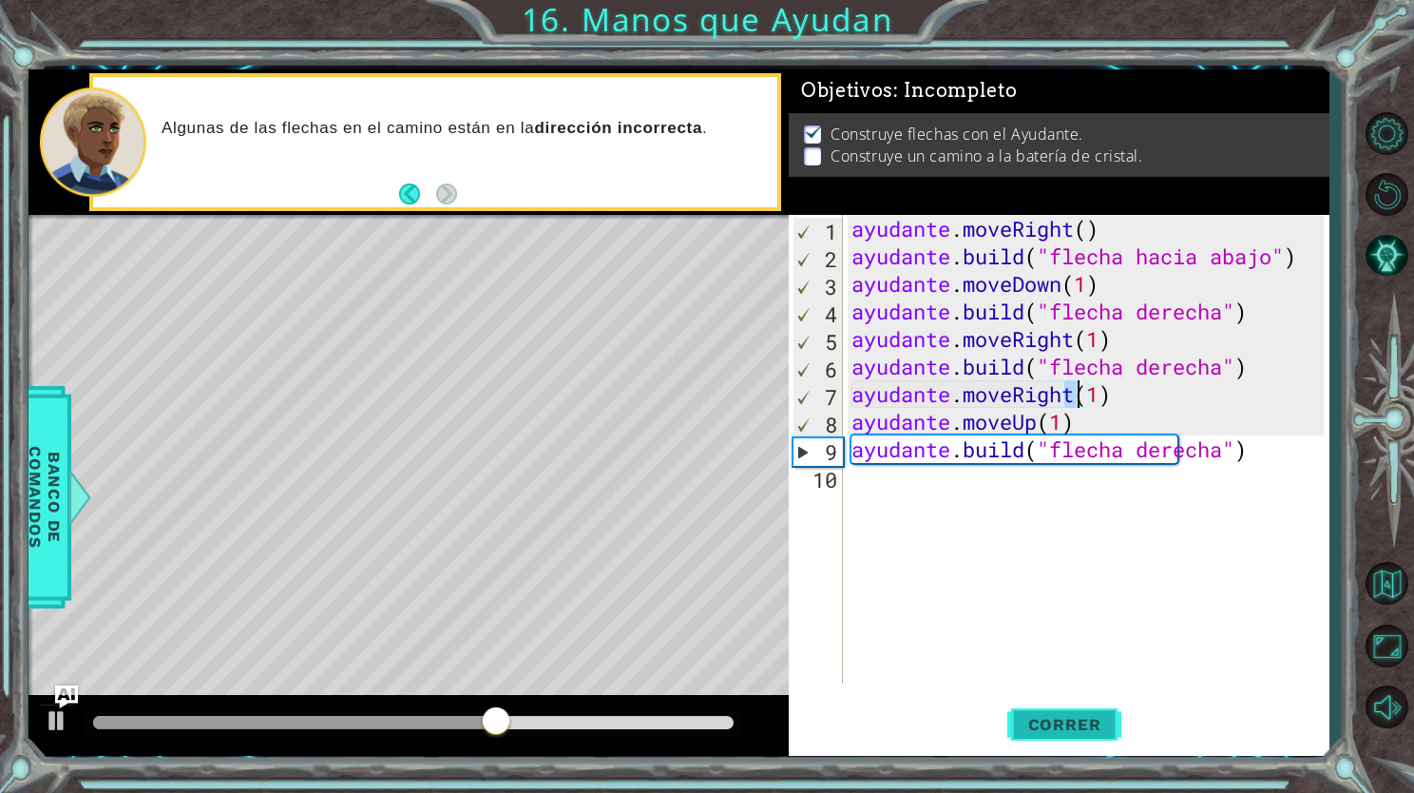
click at [1081, 739] on button "Correr" at bounding box center [1065, 725] width 114 height 54
click at [1126, 413] on div "ayudante . moveRight ( ) ayudante . build ( "flecha hacia abajo" ) ayudante . m…" at bounding box center [1091, 477] width 486 height 524
click at [1128, 370] on div "ayudante . moveRight ( ) ayudante . build ( "flecha hacia abajo" ) ayudante . m…" at bounding box center [1091, 477] width 486 height 524
click at [1135, 402] on div "ayudante . moveRight ( ) ayudante . build ( "flecha hacia abajo" ) ayudante . m…" at bounding box center [1091, 477] width 486 height 524
type textarea "helper.moveRight(1)"
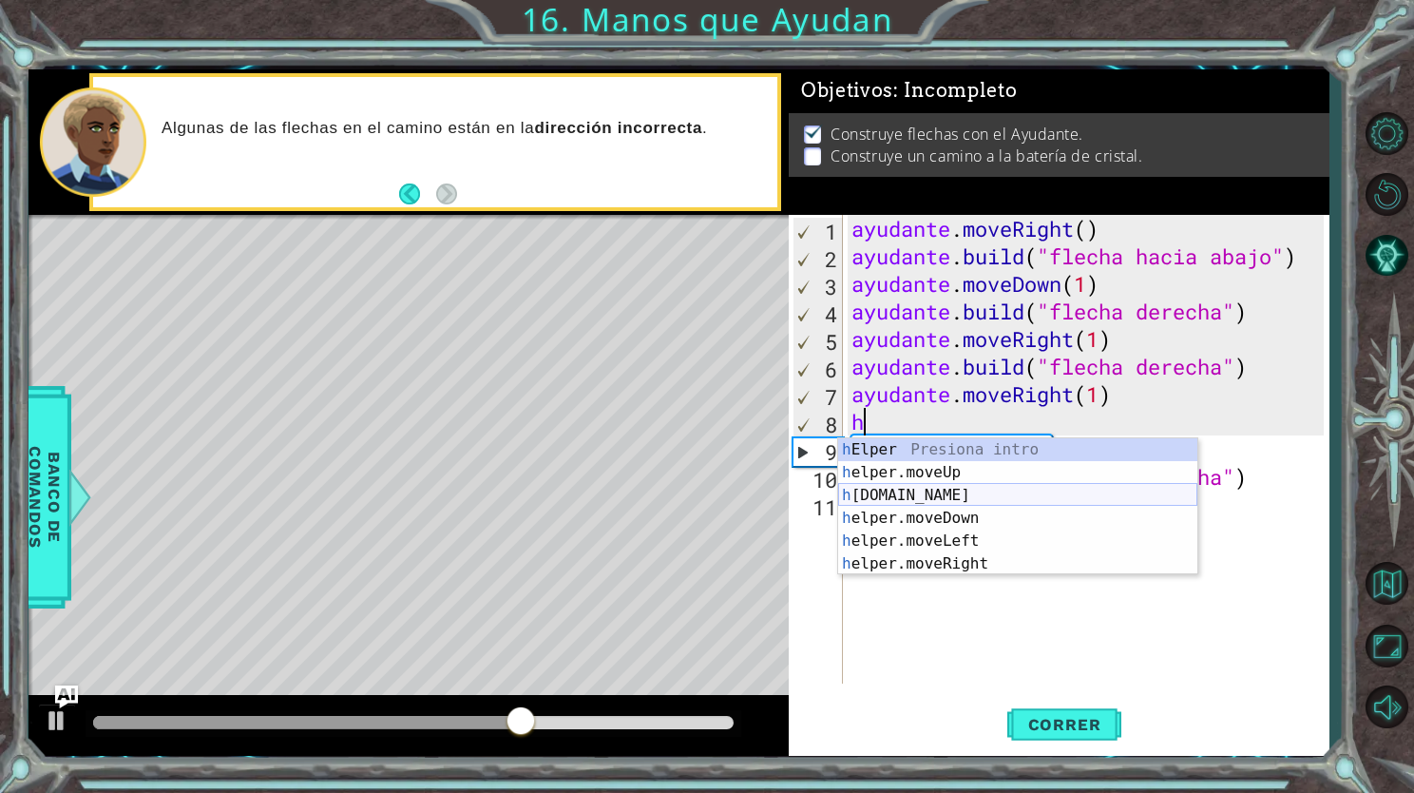
click at [951, 500] on div "h Elper Presiona intro h elper.moveUp Presiona intro h [DOMAIN_NAME] Presiona i…" at bounding box center [1017, 529] width 359 height 183
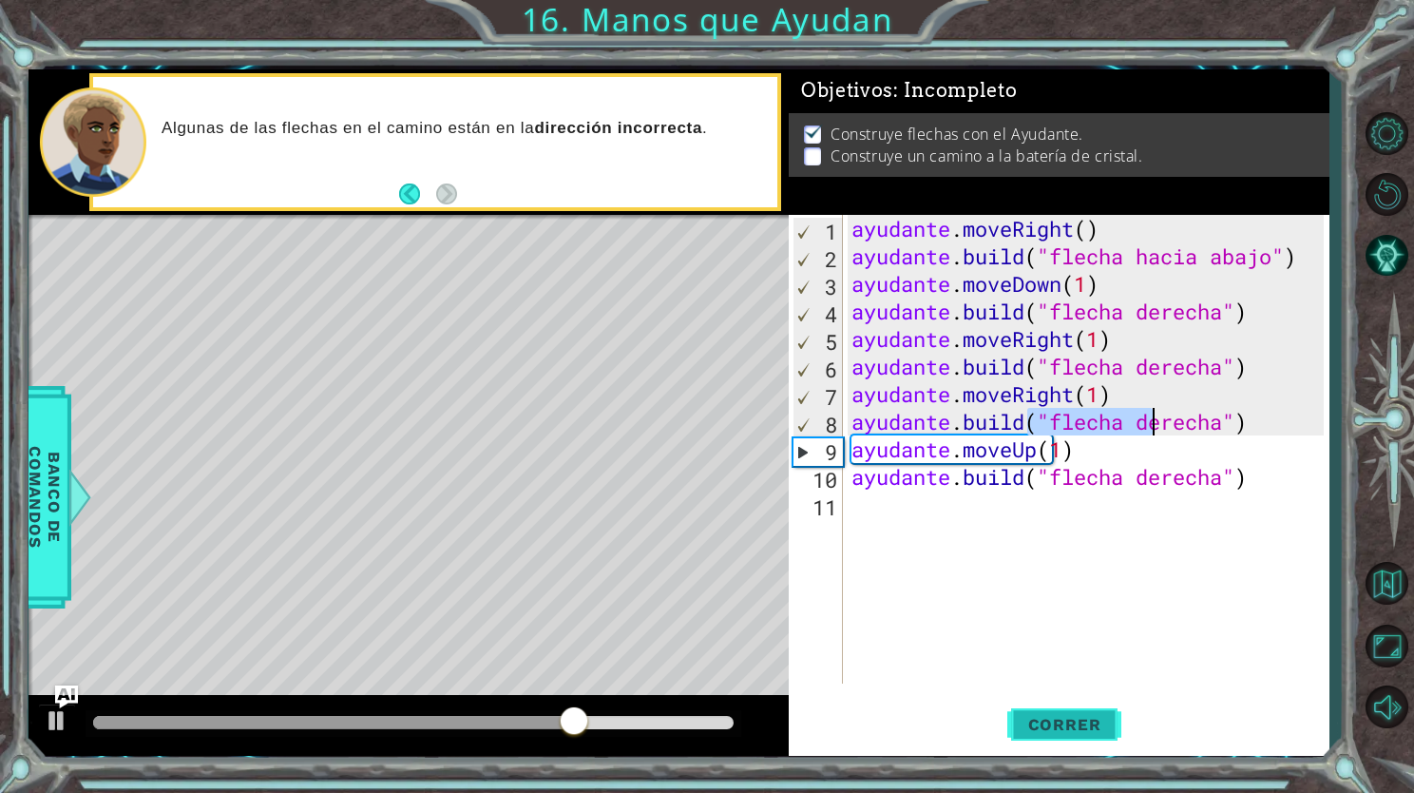
click at [1049, 727] on span "Correr" at bounding box center [1064, 724] width 111 height 19
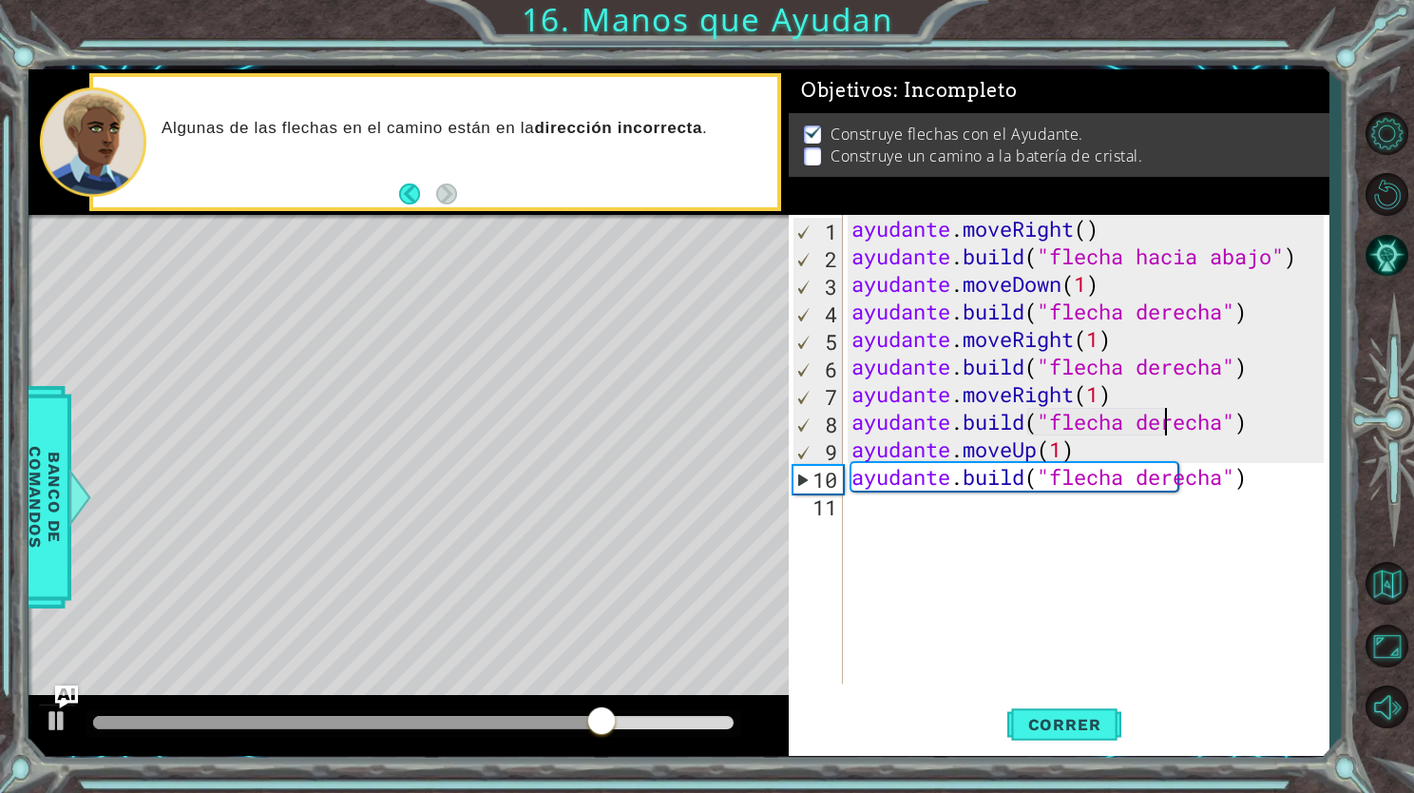
scroll to position [0, 13]
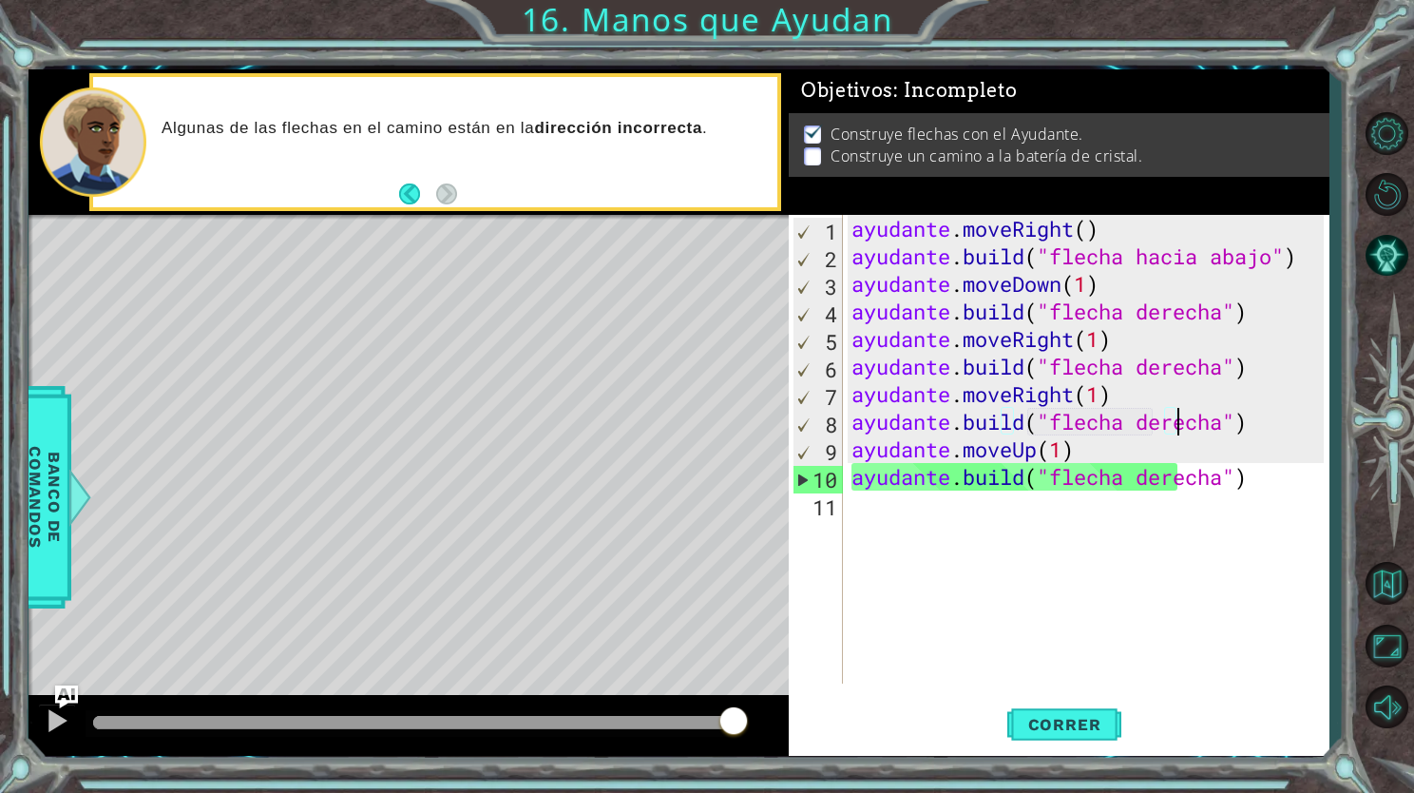
click at [1227, 420] on div "ayudante . moveRight ( ) ayudante . build ( "flecha hacia abajo" ) ayudante . m…" at bounding box center [1091, 477] width 486 height 524
click at [1232, 425] on div "ayudante . moveRight ( ) ayudante . build ( "flecha hacia abajo" ) ayudante . m…" at bounding box center [1091, 477] width 486 height 524
click at [1230, 425] on div "ayudante . moveRight ( ) ayudante . build ( "flecha hacia abajo" ) ayudante . m…" at bounding box center [1091, 477] width 486 height 524
click at [1216, 425] on div "ayudante . moveRight ( ) ayudante . build ( "flecha hacia abajo" ) ayudante . m…" at bounding box center [1091, 477] width 486 height 524
click at [1220, 425] on div "ayudante . moveRight ( ) ayudante . build ( "flecha hacia abajo" ) ayudante . m…" at bounding box center [1091, 477] width 486 height 524
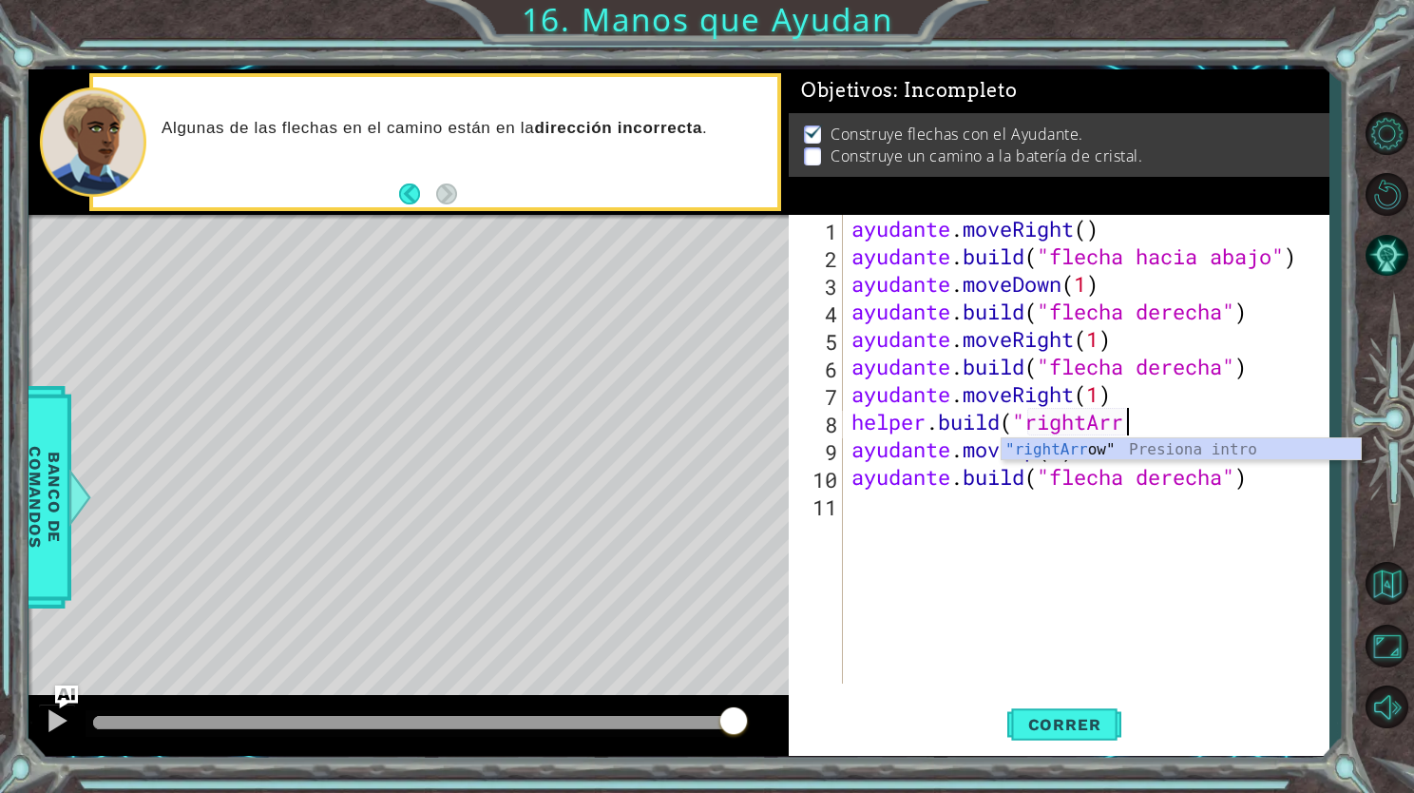
scroll to position [0, 11]
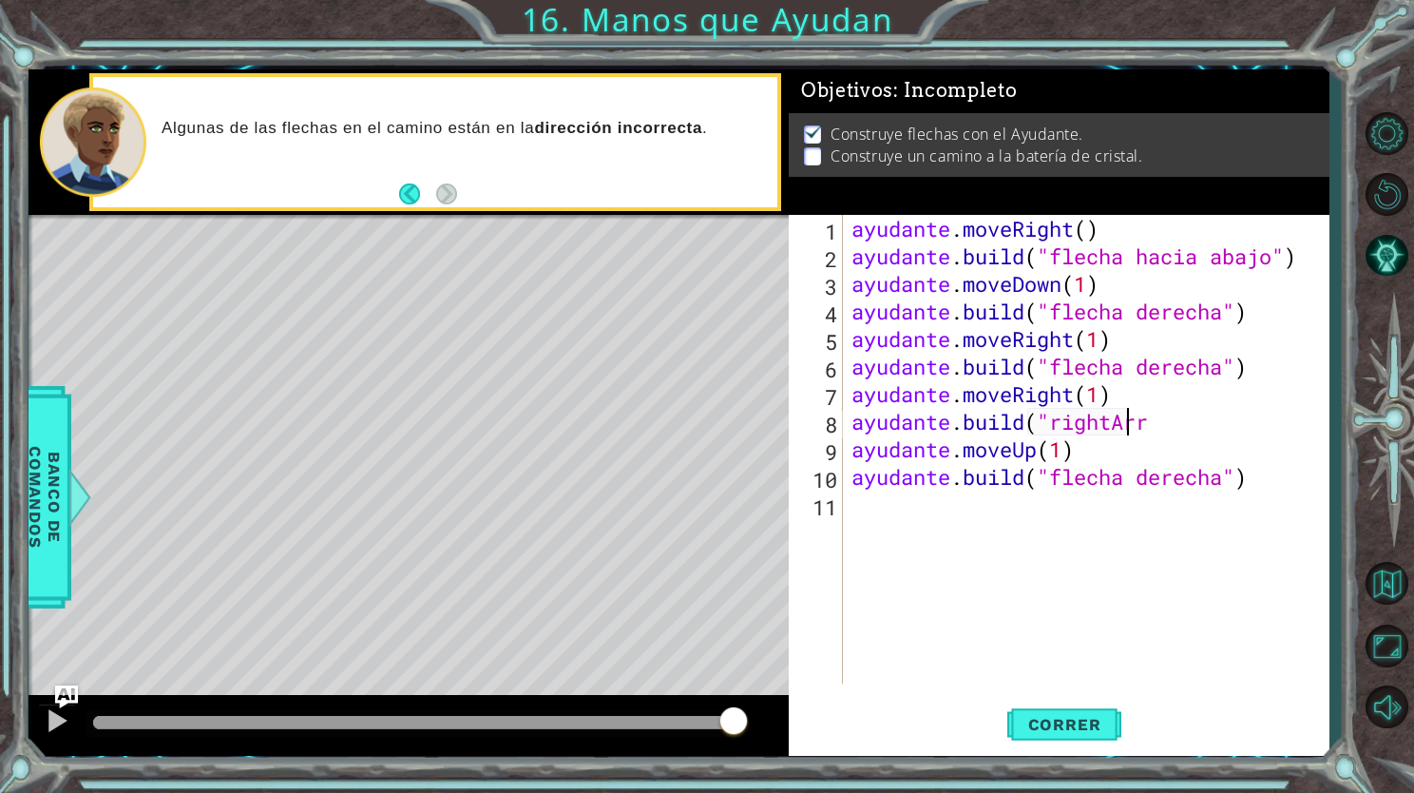
click at [1167, 425] on div "ayudante . moveRight ( ) ayudante . build ( "flecha hacia abajo" ) ayudante . m…" at bounding box center [1091, 477] width 486 height 524
click at [1160, 418] on div "ayudante . moveRight ( ) ayudante . build ( "flecha hacia abajo" ) ayudante . m…" at bounding box center [1091, 477] width 486 height 524
drag, startPoint x: 1164, startPoint y: 417, endPoint x: 1163, endPoint y: 406, distance: 11.6
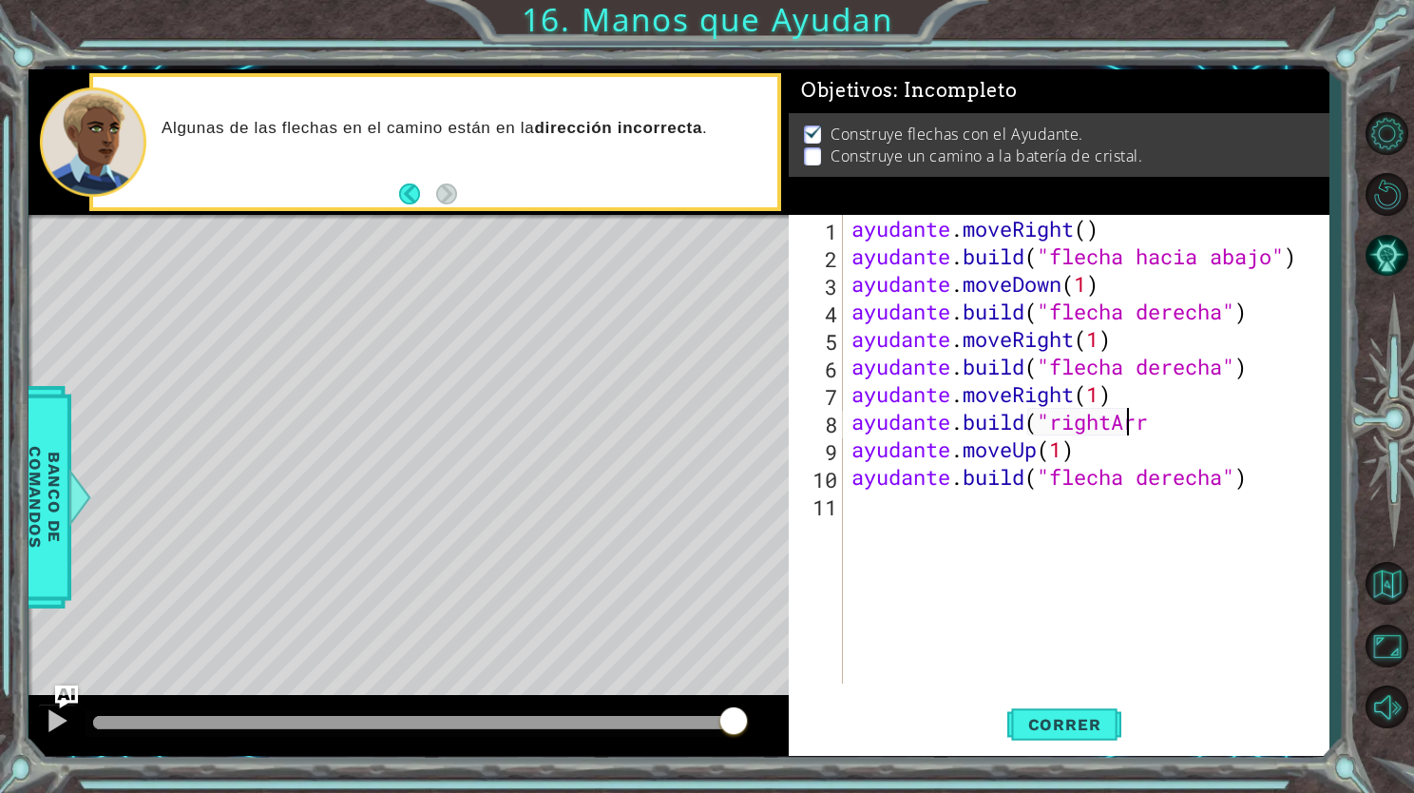
click at [1163, 406] on div "ayudante . moveRight ( ) ayudante . build ( "flecha hacia abajo" ) ayudante . m…" at bounding box center [1091, 477] width 486 height 524
click at [1154, 430] on div "ayudante . moveRight ( ) ayudante . build ( "flecha hacia abajo" ) ayudante . m…" at bounding box center [1091, 477] width 486 height 524
click at [1163, 424] on div "ayudante . moveRight ( ) ayudante . build ( "flecha hacia abajo" ) ayudante . m…" at bounding box center [1091, 477] width 486 height 524
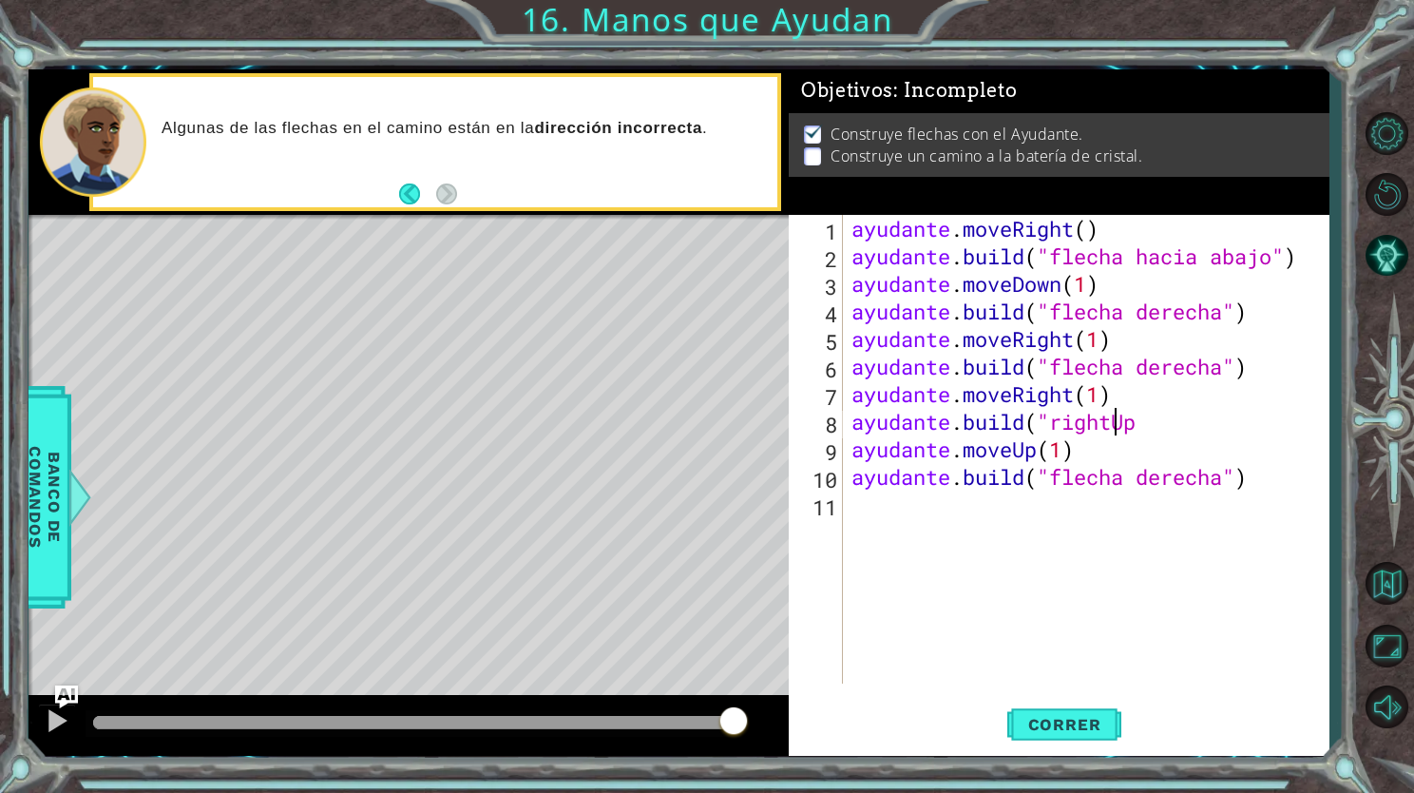
click at [1162, 425] on div "ayudante . moveRight ( ) ayudante . build ( "flecha hacia abajo" ) ayudante . m…" at bounding box center [1091, 477] width 486 height 524
click at [1163, 409] on div "ayudante . moveRight ( ) ayudante . build ( "flecha hacia abajo" ) ayudante . m…" at bounding box center [1091, 477] width 486 height 524
click at [1076, 737] on button "Correr" at bounding box center [1065, 725] width 114 height 54
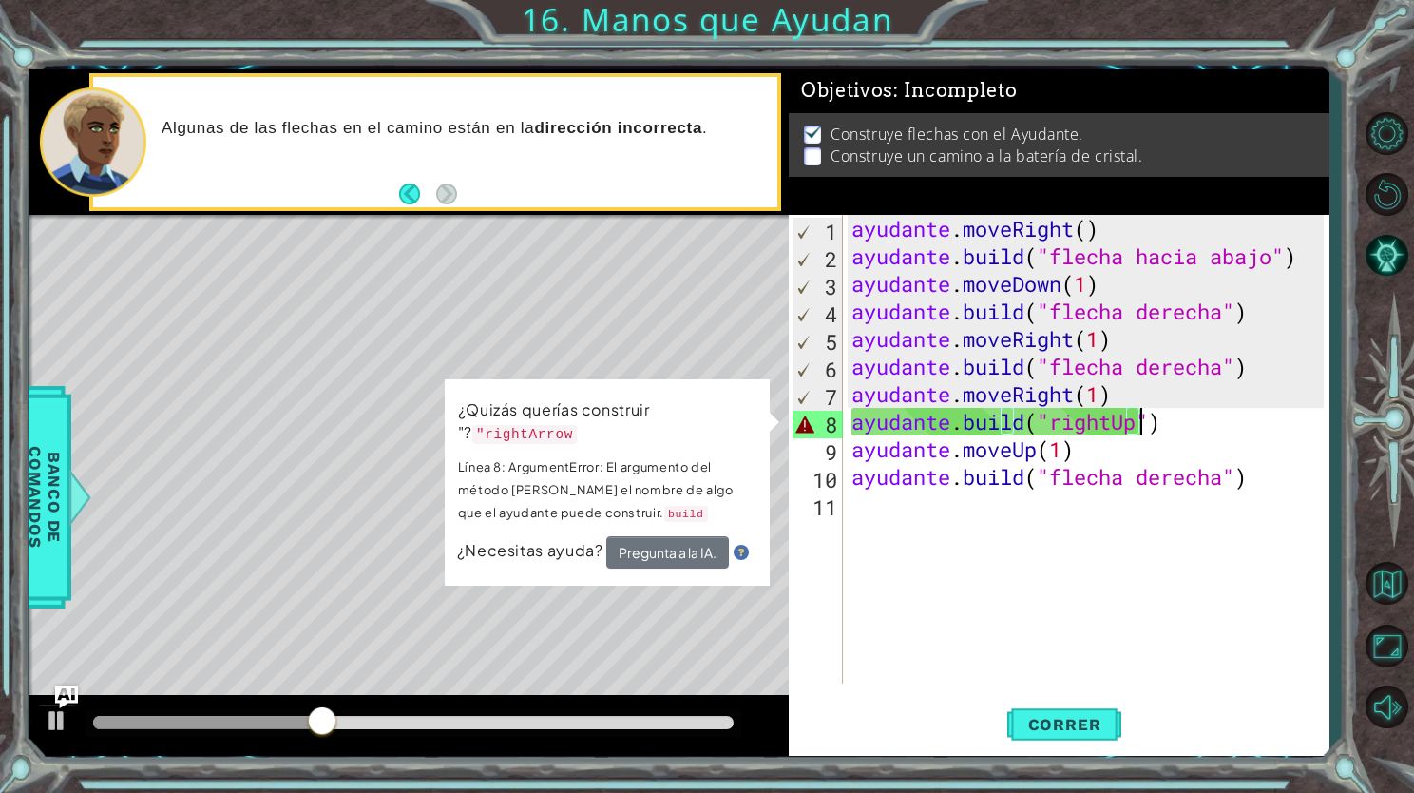
click at [1152, 423] on div "ayudante . moveRight ( ) ayudante . build ( "flecha hacia abajo" ) ayudante . m…" at bounding box center [1091, 477] width 486 height 524
type textarea "[DOMAIN_NAME]("rightUp""
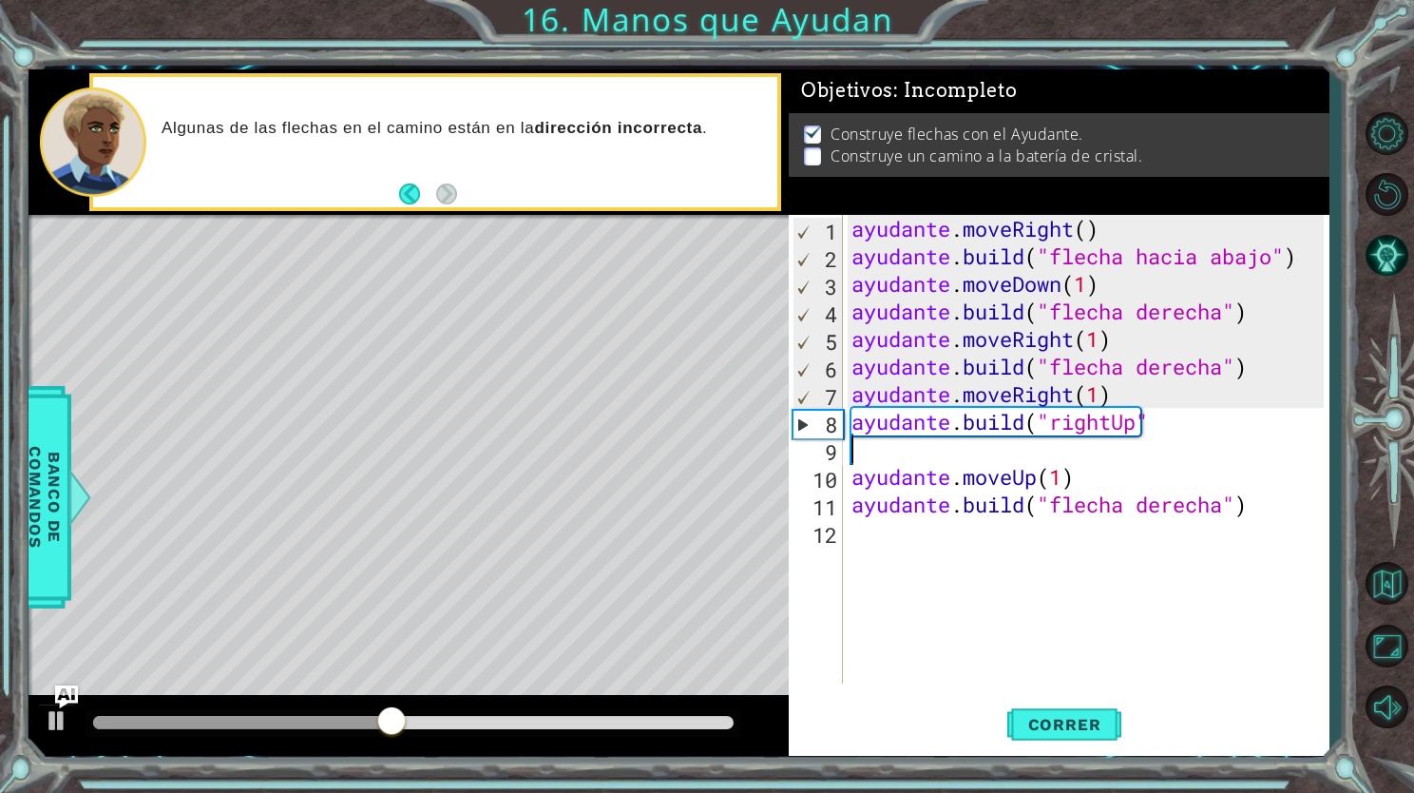
scroll to position [0, 0]
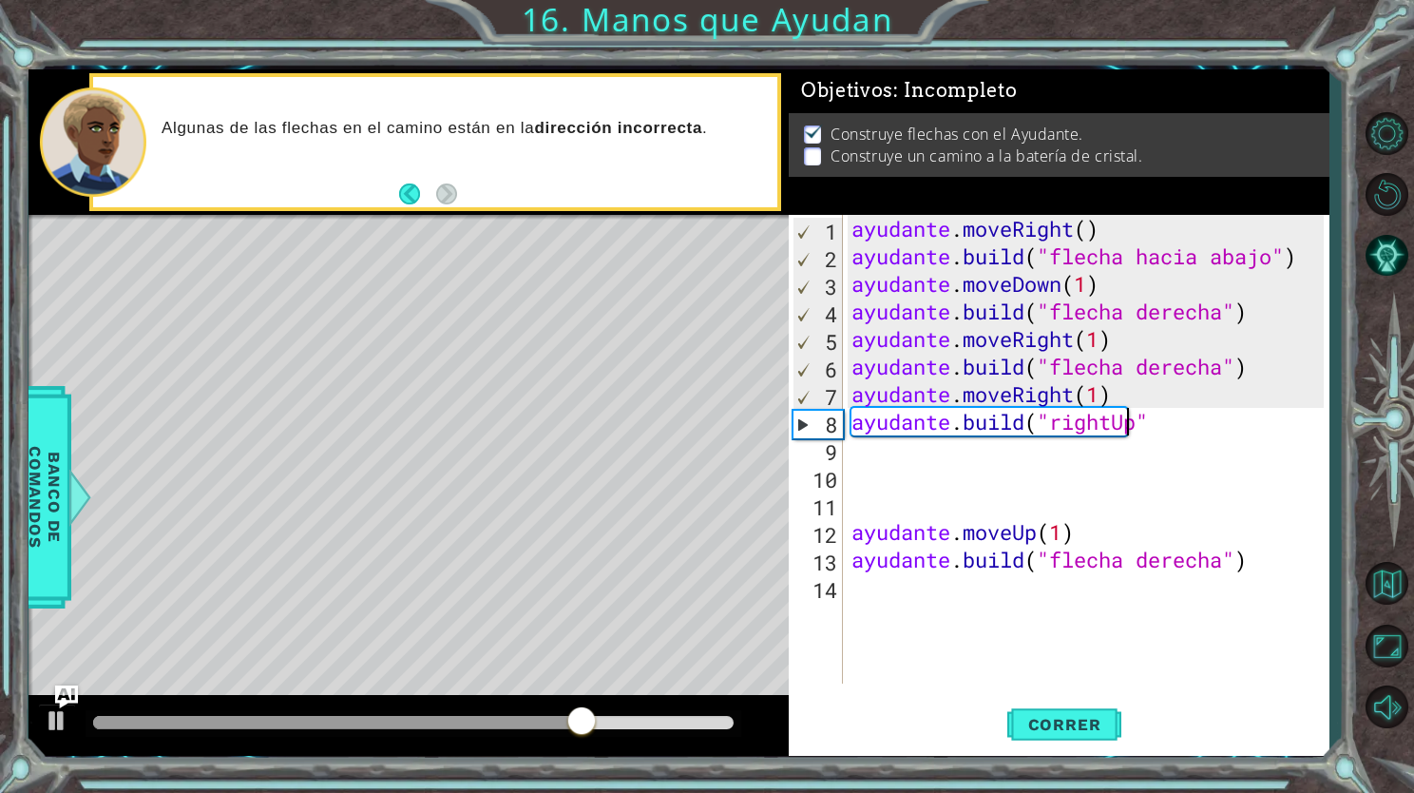
click at [1123, 420] on div "ayudante . moveRight ( ) ayudante . build ( "flecha hacia abajo" ) ayudante . m…" at bounding box center [1091, 477] width 486 height 524
click at [1146, 422] on div "ayudante . moveRight ( ) ayudante . build ( "flecha hacia abajo" ) ayudante . m…" at bounding box center [1091, 477] width 486 height 524
click at [1162, 425] on div "ayudante . moveRight ( ) ayudante . build ( "flecha hacia abajo" ) ayudante . m…" at bounding box center [1091, 477] width 486 height 524
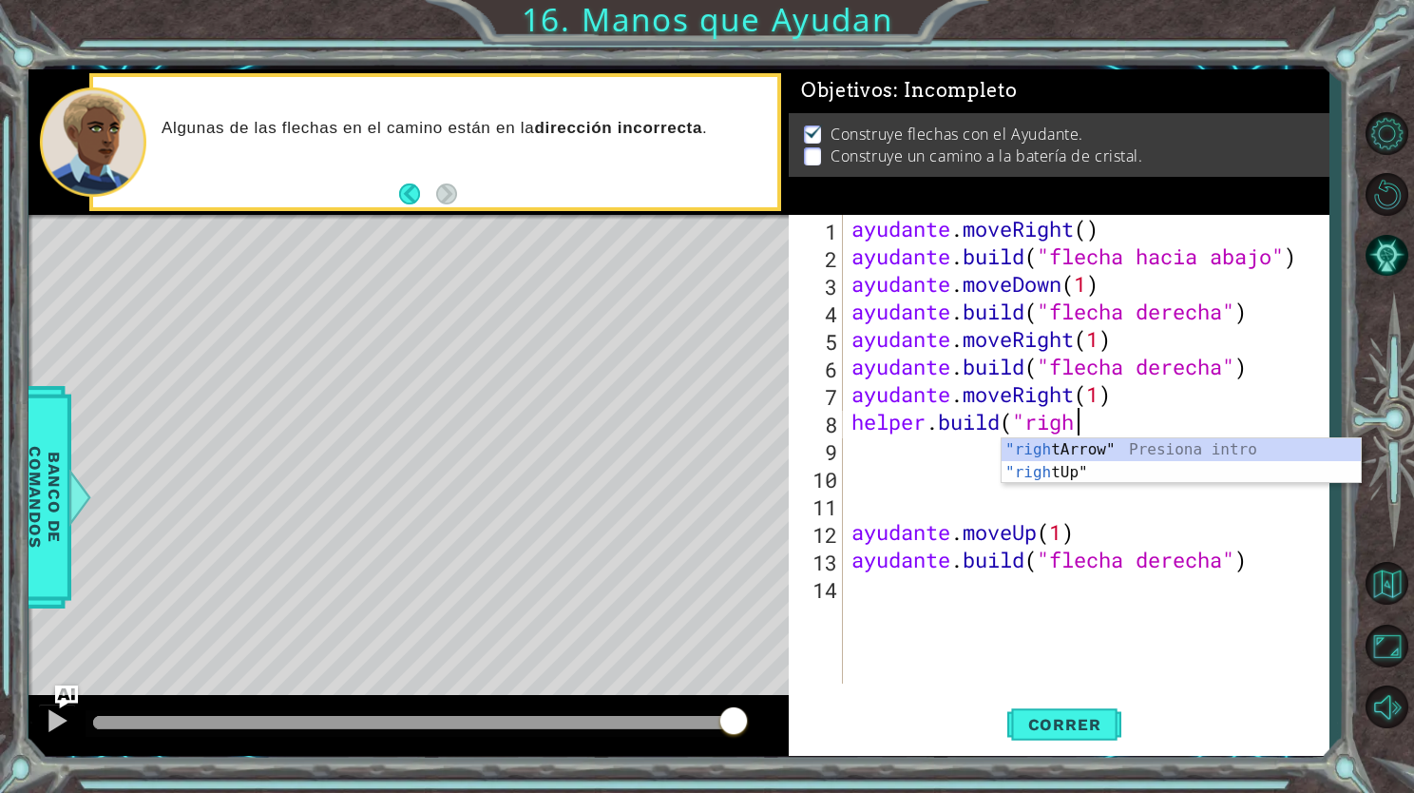
scroll to position [0, 9]
type textarea "[DOMAIN_NAME]("rightArrow""
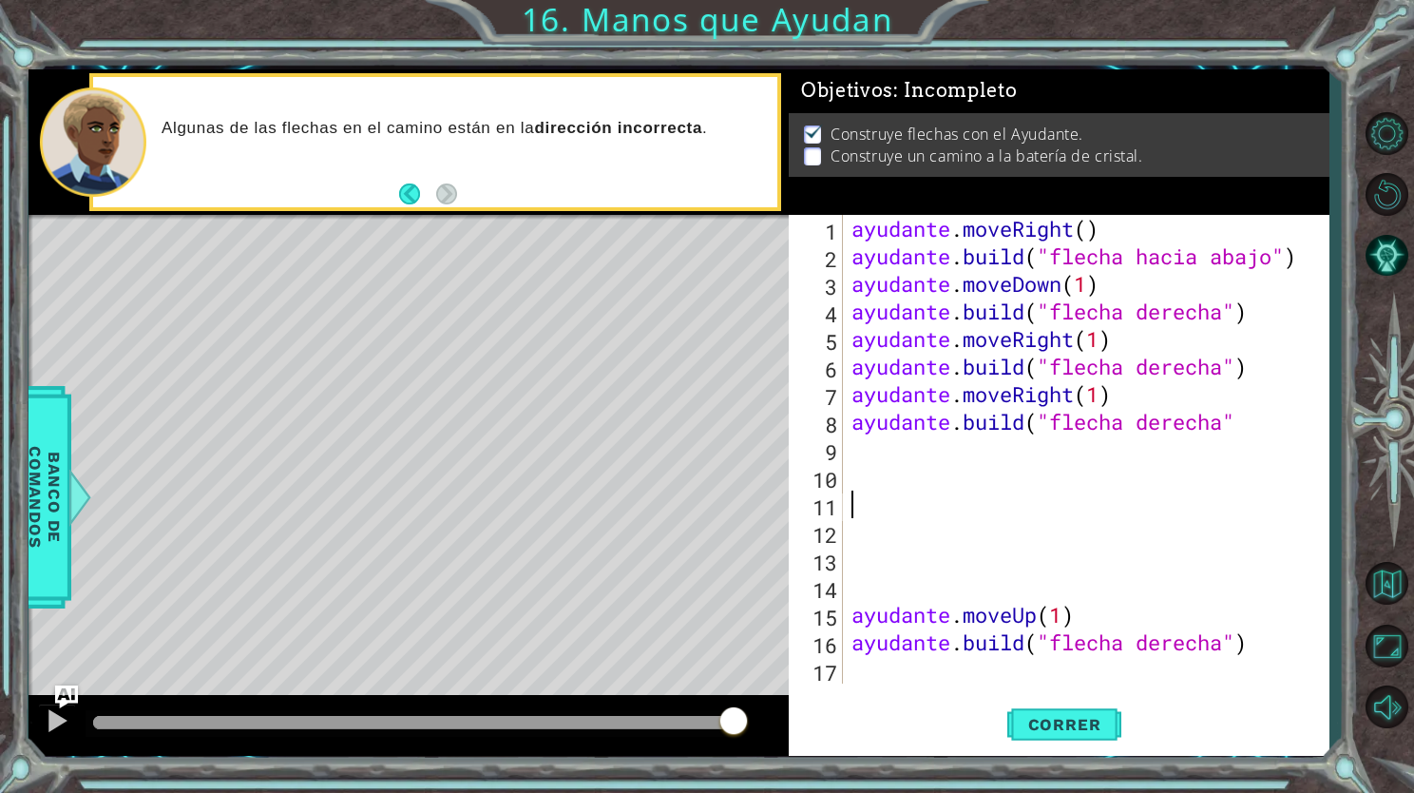
scroll to position [0, 0]
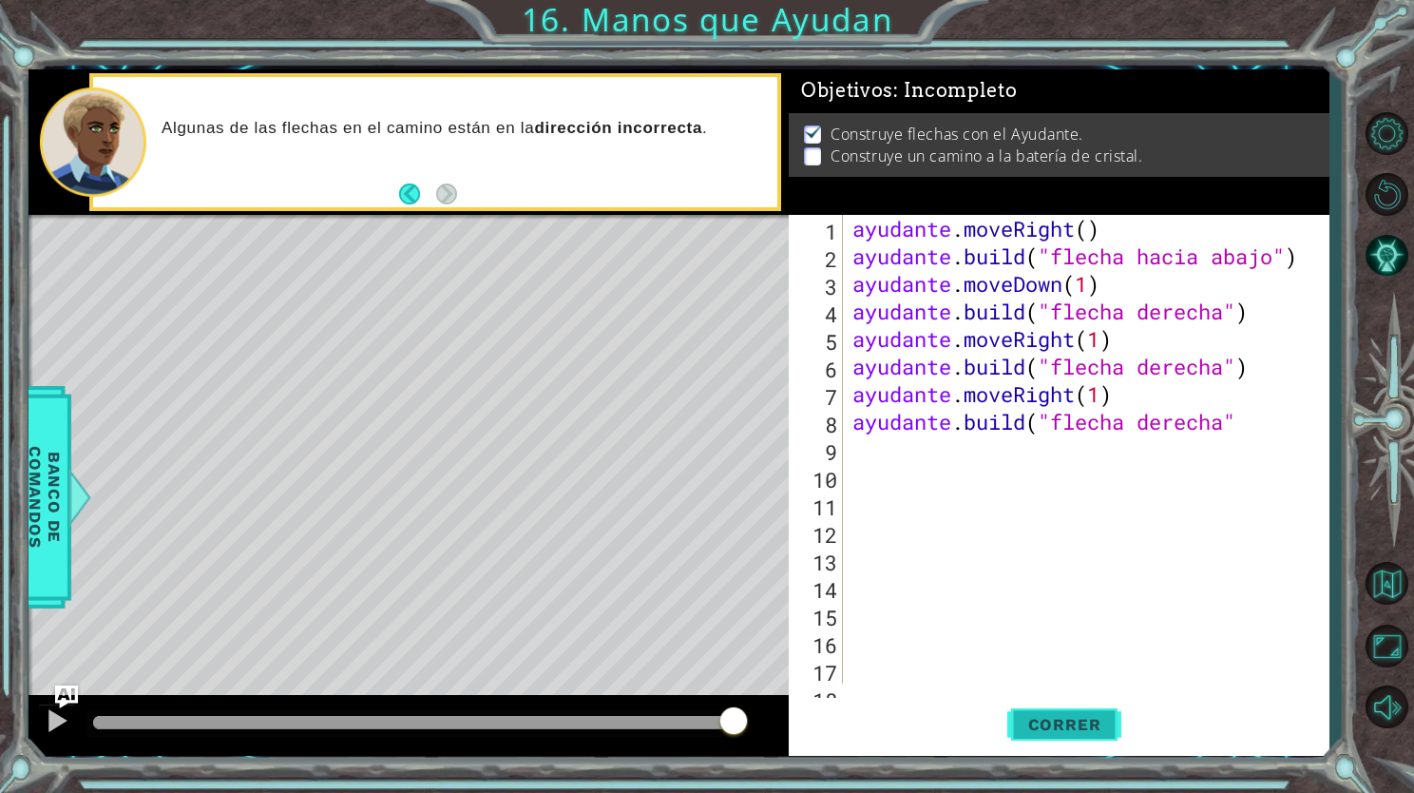
click at [1069, 729] on span "Correr" at bounding box center [1064, 724] width 111 height 19
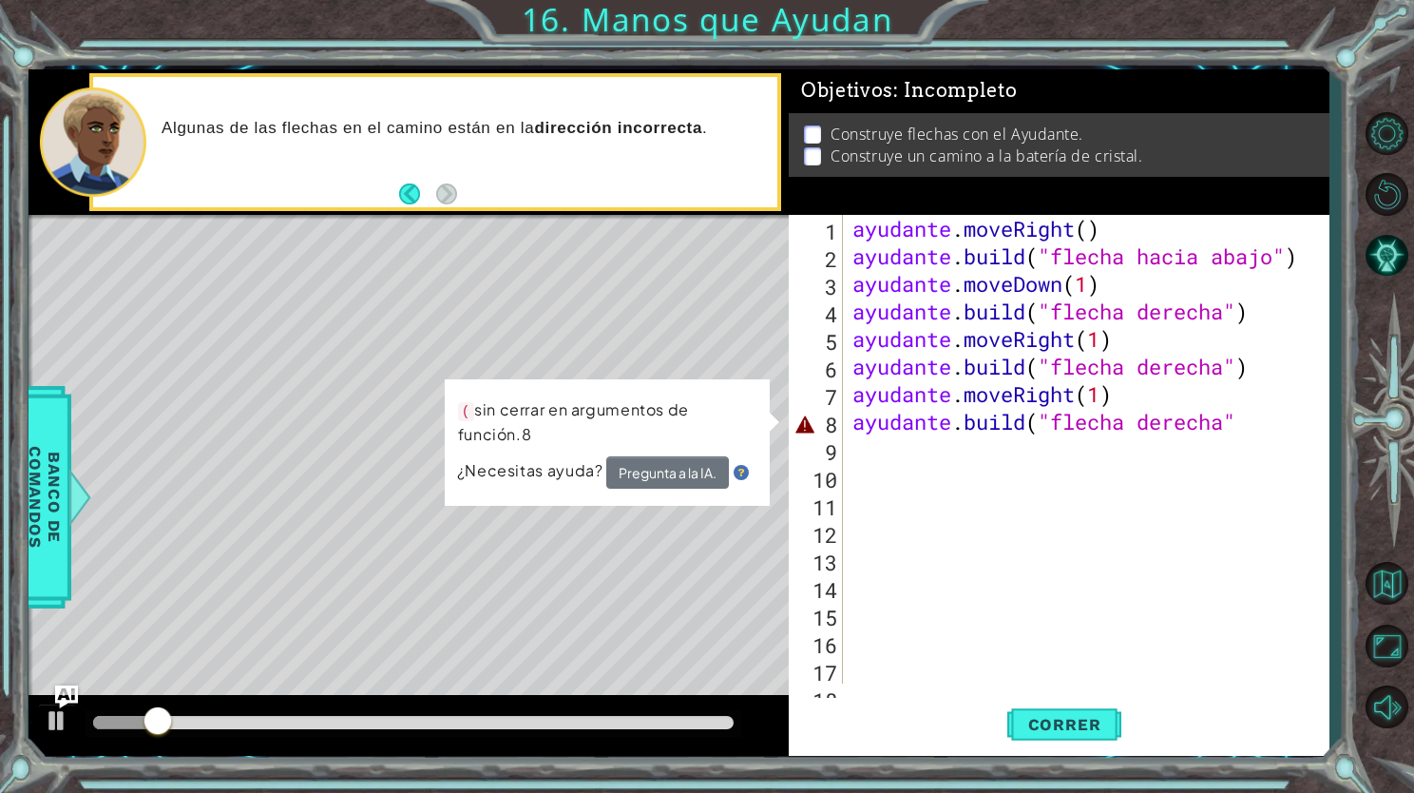
click at [1163, 436] on div "ayudante . moveRight ( ) ayudante . build ( "flecha hacia abajo" ) ayudante . m…" at bounding box center [1084, 477] width 471 height 524
click at [1201, 419] on div "ayudante . moveRight ( ) ayudante . build ( "flecha hacia abajo" ) ayudante . m…" at bounding box center [1084, 477] width 471 height 524
click at [1222, 430] on div "ayudante . moveRight ( ) ayudante . build ( "flecha hacia abajo" ) ayudante . m…" at bounding box center [1084, 477] width 471 height 524
click at [1229, 425] on div "ayudante . moveRight ( ) ayudante . build ( "flecha hacia abajo" ) ayudante . m…" at bounding box center [1084, 477] width 471 height 524
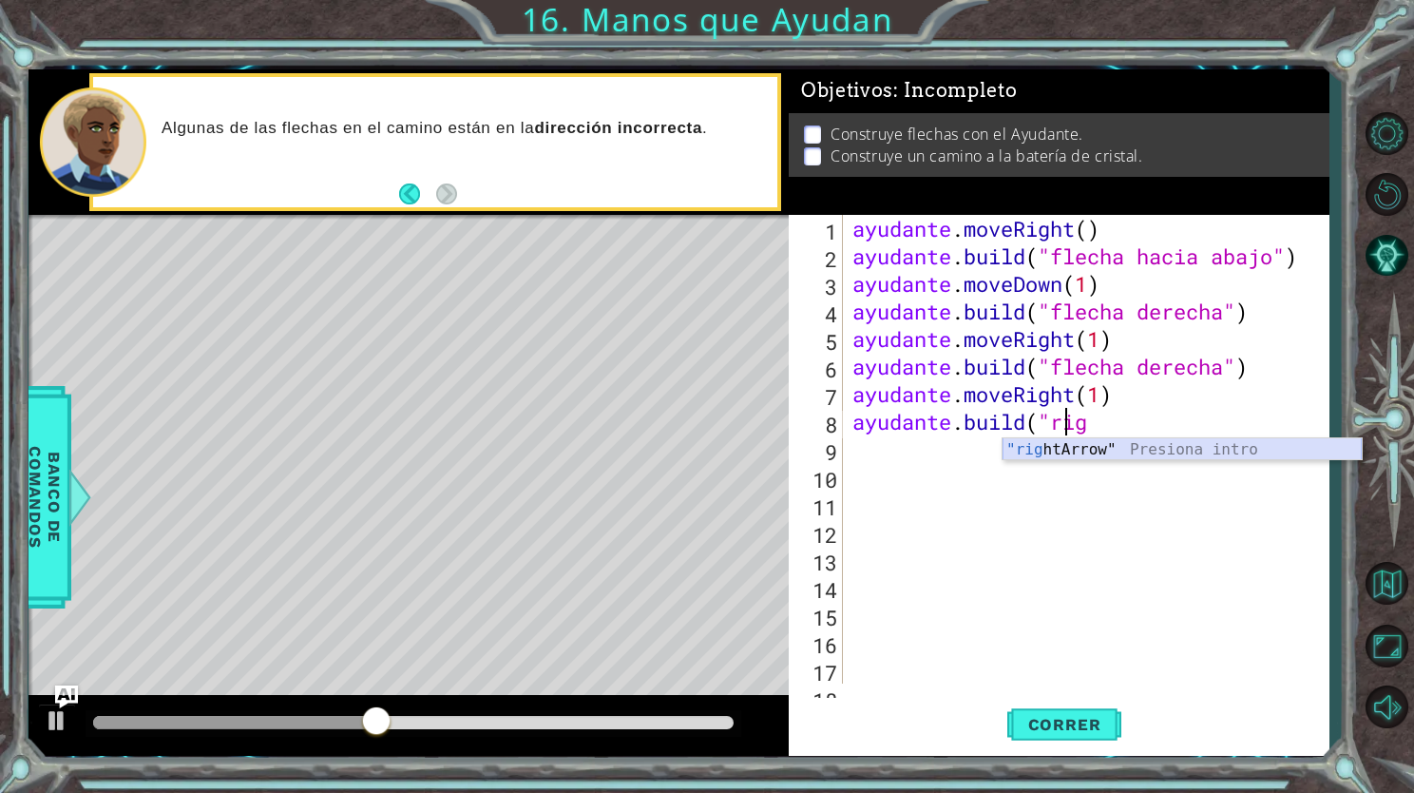
click at [1321, 452] on div ""rig htArrow" Presiona intro" at bounding box center [1182, 472] width 359 height 68
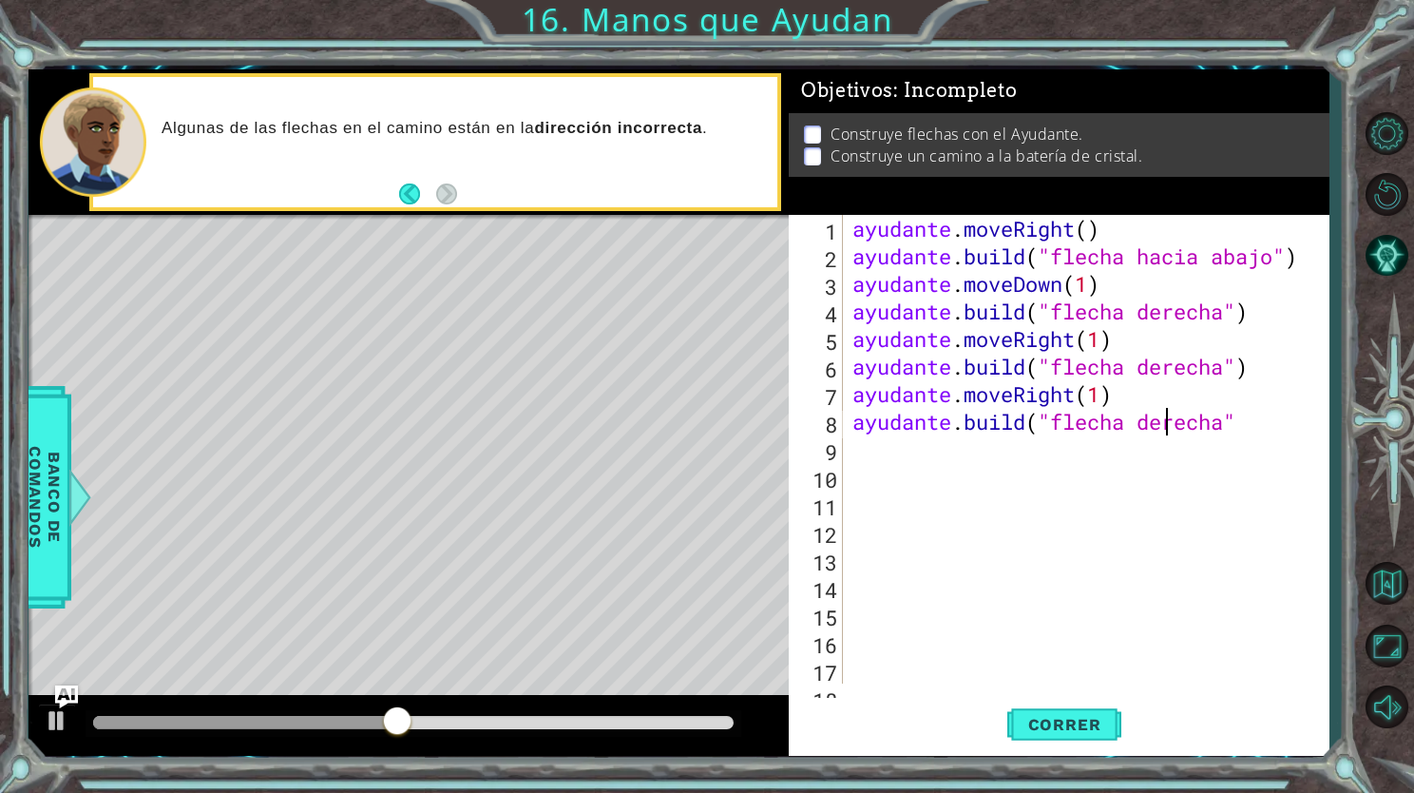
click at [1212, 428] on div "ayudante . moveRight ( ) ayudante . build ( "flecha hacia abajo" ) ayudante . m…" at bounding box center [1084, 477] width 471 height 524
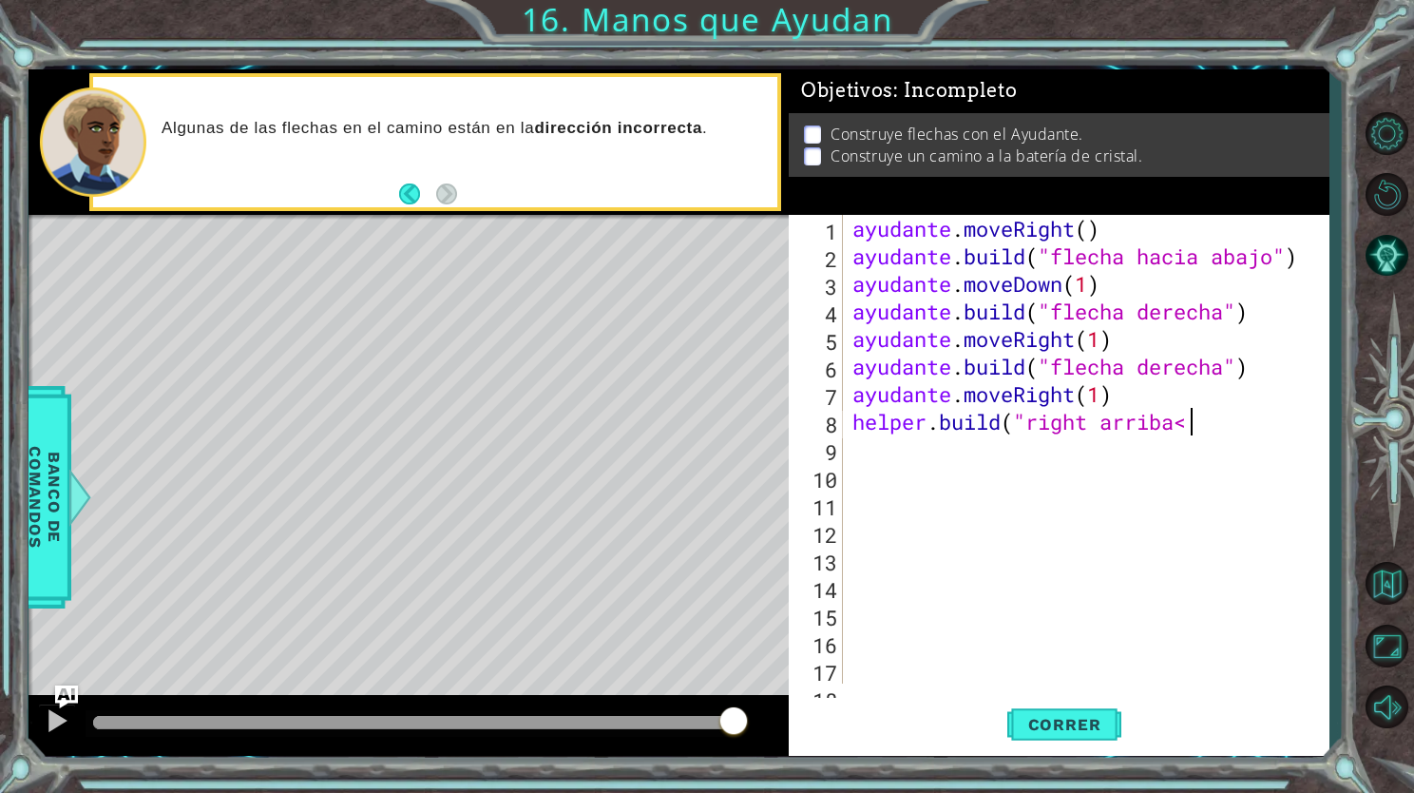
type textarea "[DOMAIN_NAME]("right arriba<3"
click at [1072, 717] on span "Correr" at bounding box center [1064, 724] width 111 height 19
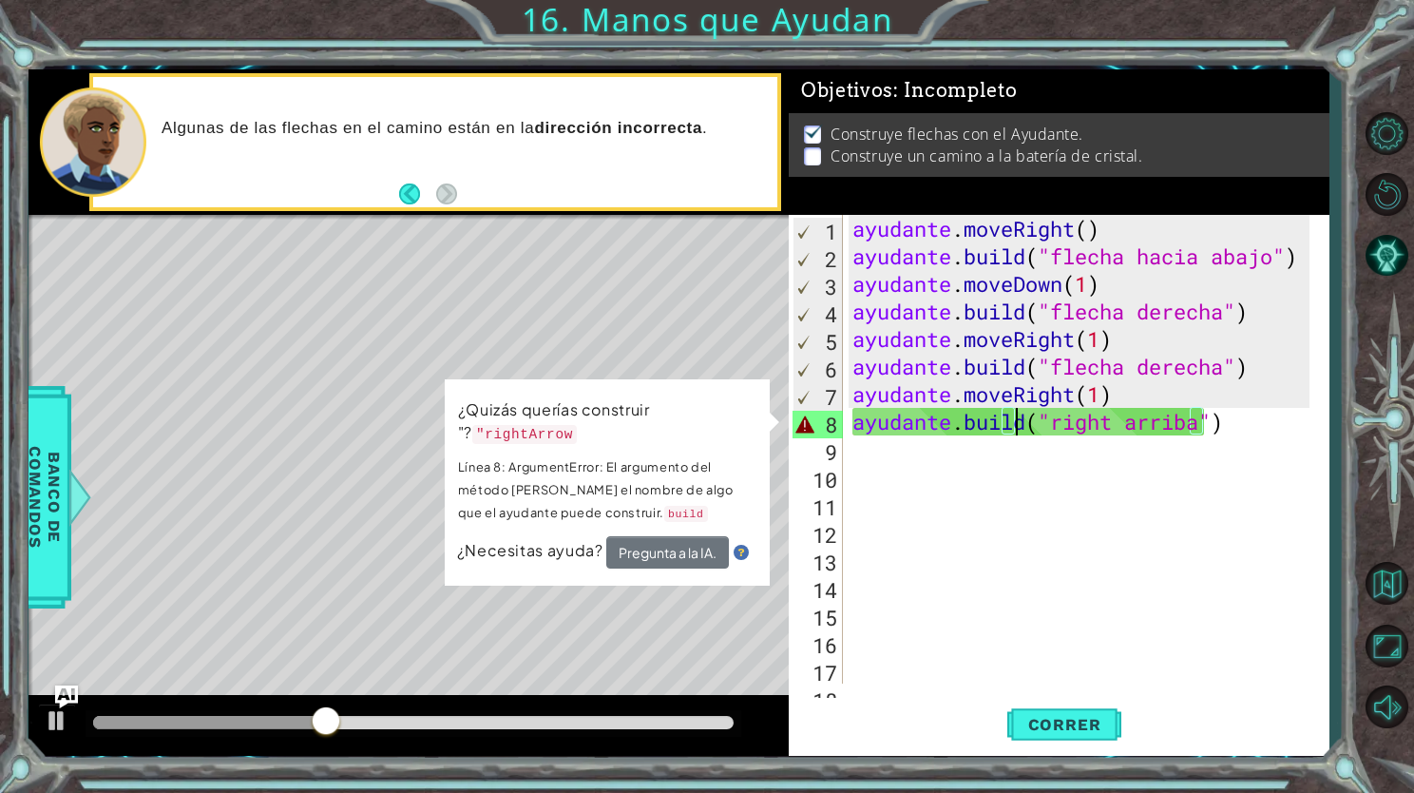
click at [1015, 428] on div "ayudante . moveRight ( ) ayudante . build ( "flecha hacia abajo" ) ayudante . m…" at bounding box center [1084, 477] width 471 height 524
click at [1195, 424] on div "ayudante . moveRight ( ) ayudante . build ( "flecha hacia abajo" ) ayudante . m…" at bounding box center [1084, 477] width 471 height 524
click at [1198, 424] on div "ayudante . moveRight ( ) ayudante . build ( "flecha hacia abajo" ) ayudante . m…" at bounding box center [1084, 477] width 471 height 524
click at [1223, 420] on div "ayudante . moveRight ( ) ayudante . build ( "flecha hacia abajo" ) ayudante . m…" at bounding box center [1084, 477] width 471 height 524
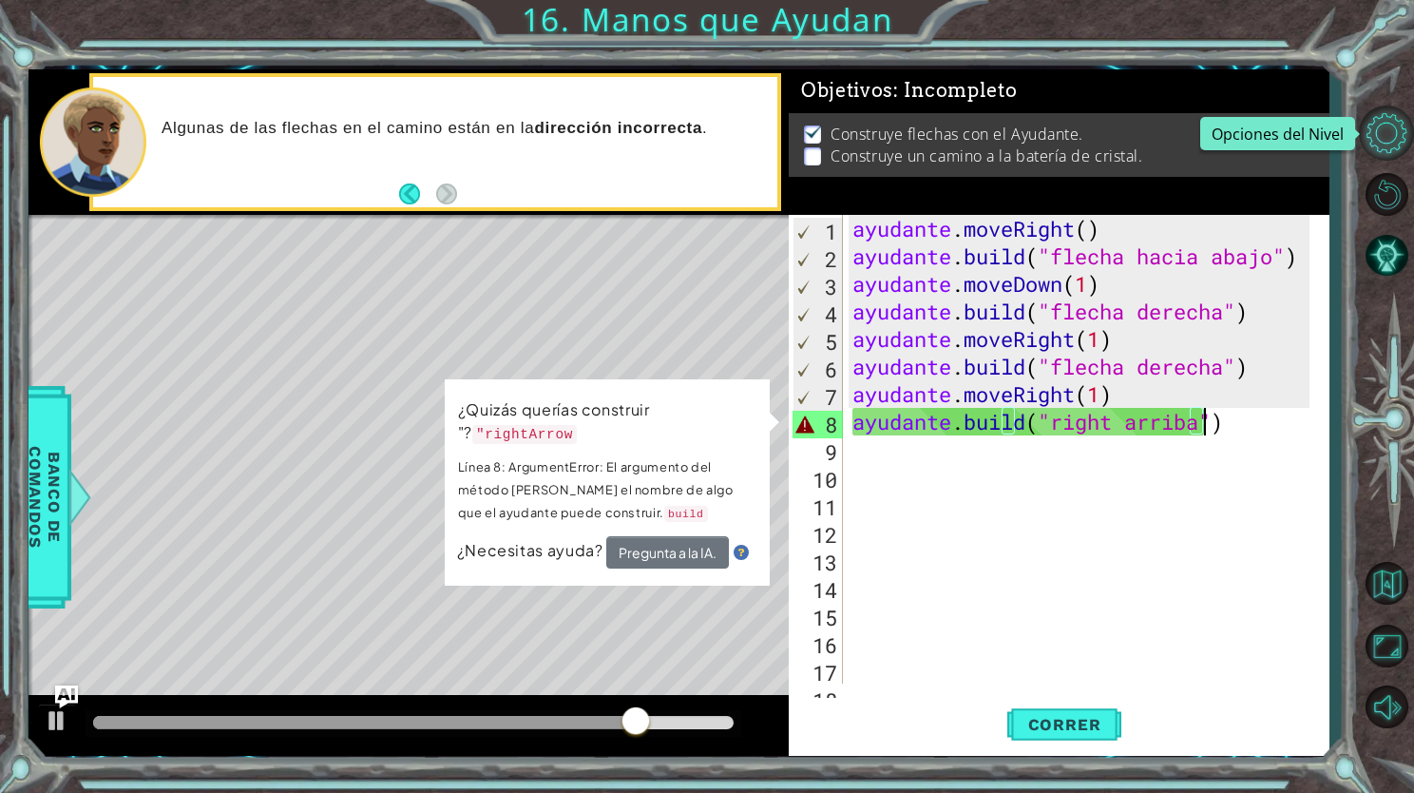
click at [1393, 124] on button "Opciones del Nivel" at bounding box center [1386, 133] width 55 height 55
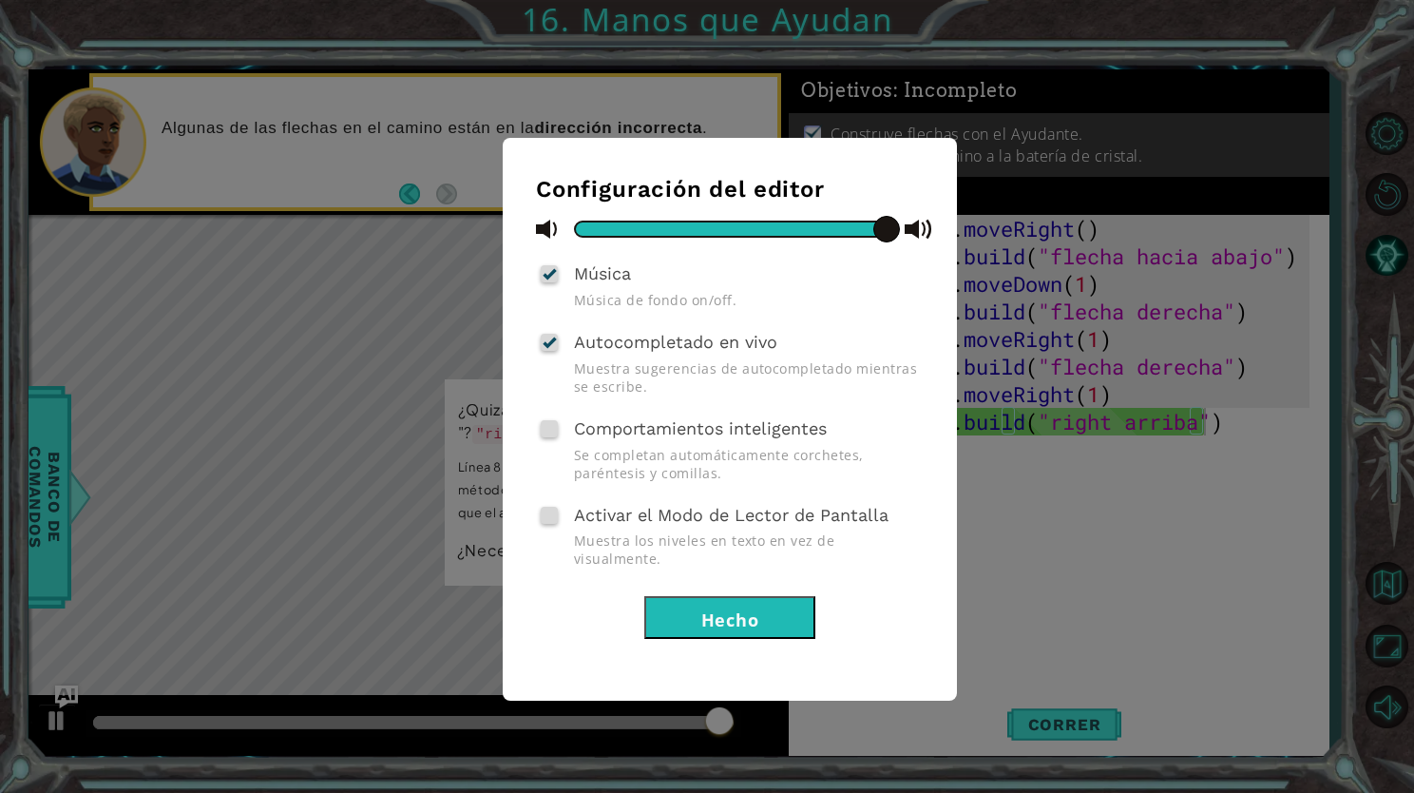
click at [1133, 447] on div "Configuración del editor Música Música de fondo on/off. Autocompletado en vivo …" at bounding box center [707, 396] width 1414 height 793
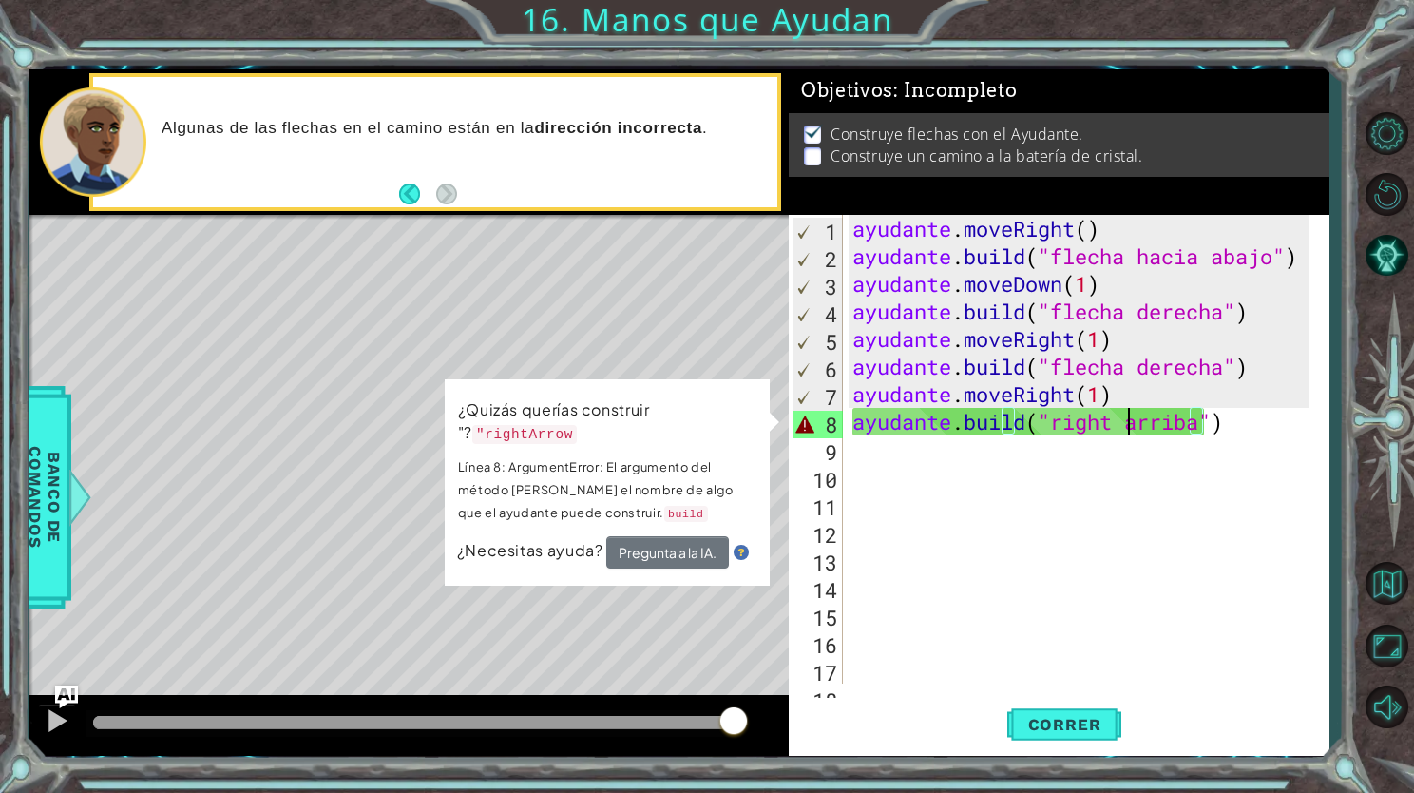
click at [1123, 410] on div "ayudante . moveRight ( ) ayudante . build ( "flecha hacia abajo" ) ayudante . m…" at bounding box center [1084, 477] width 471 height 524
click at [1202, 414] on div "ayudante . moveRight ( ) ayudante . build ( "flecha hacia abajo" ) ayudante . m…" at bounding box center [1084, 477] width 471 height 524
click at [1232, 424] on div "ayudante . moveRight ( ) ayudante . build ( "flecha hacia abajo" ) ayudante . m…" at bounding box center [1084, 477] width 471 height 524
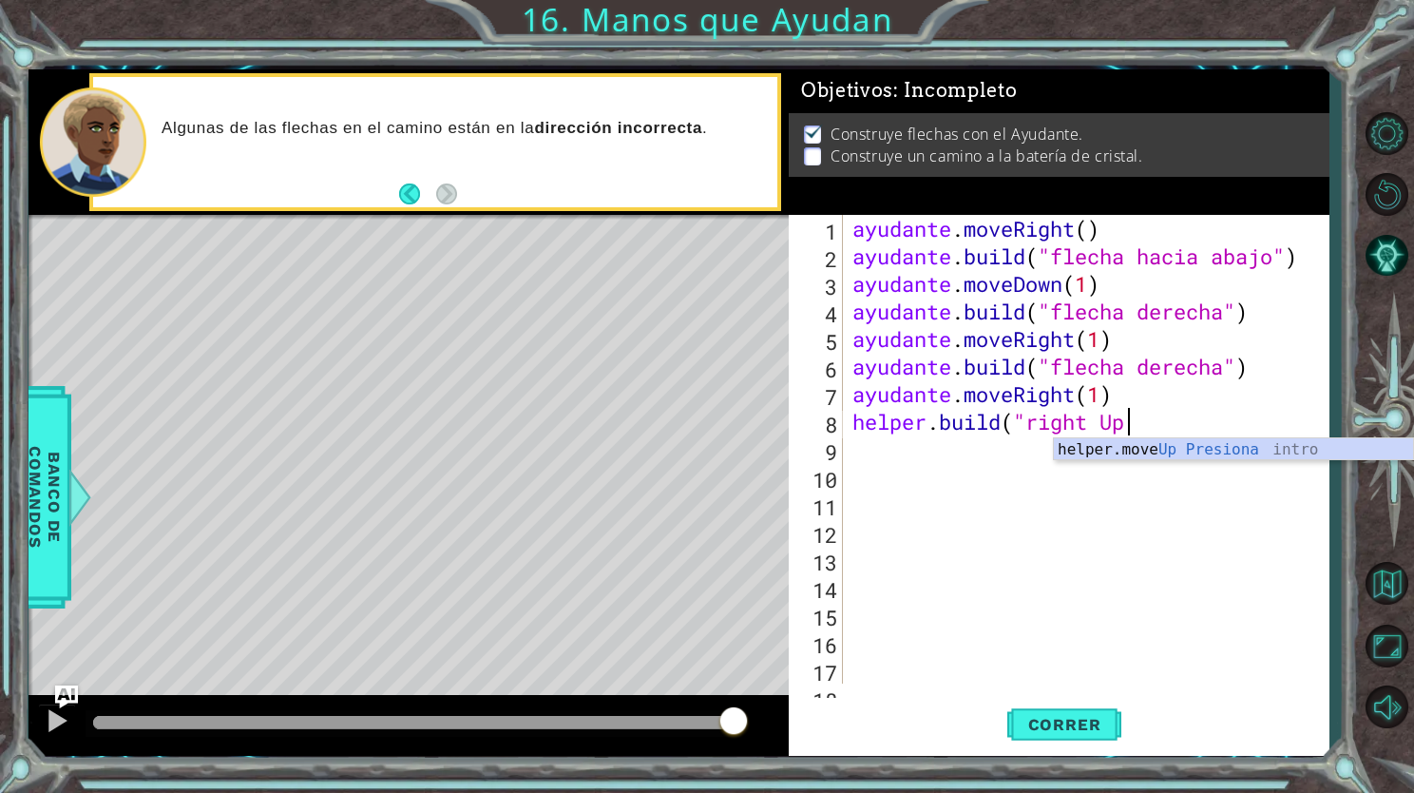
scroll to position [0, 11]
click at [1199, 454] on div "helper.move Up Presiona intro" at bounding box center [1233, 472] width 359 height 68
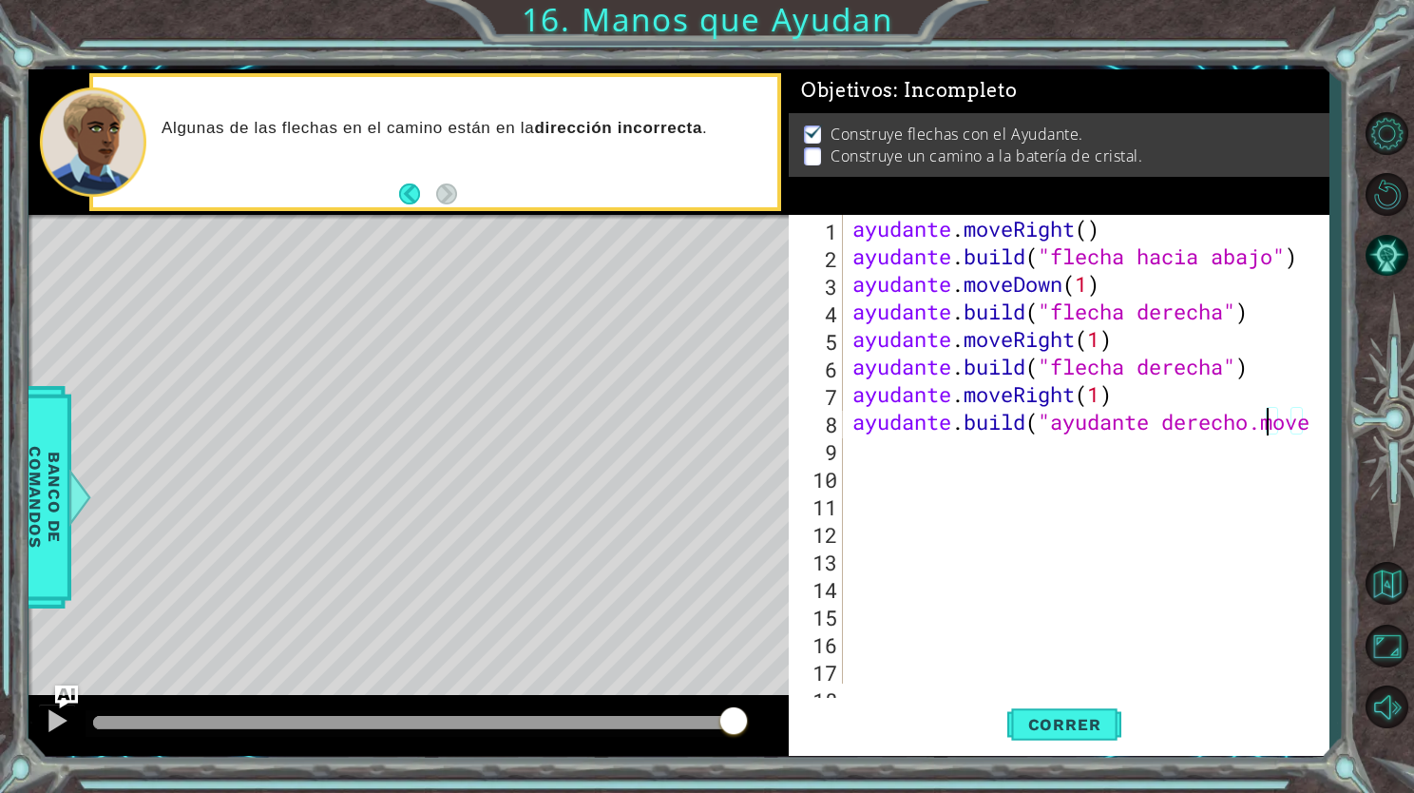
click at [1266, 418] on div "ayudante . moveRight ( ) ayudante . build ( "flecha hacia abajo" ) ayudante . m…" at bounding box center [1084, 477] width 471 height 524
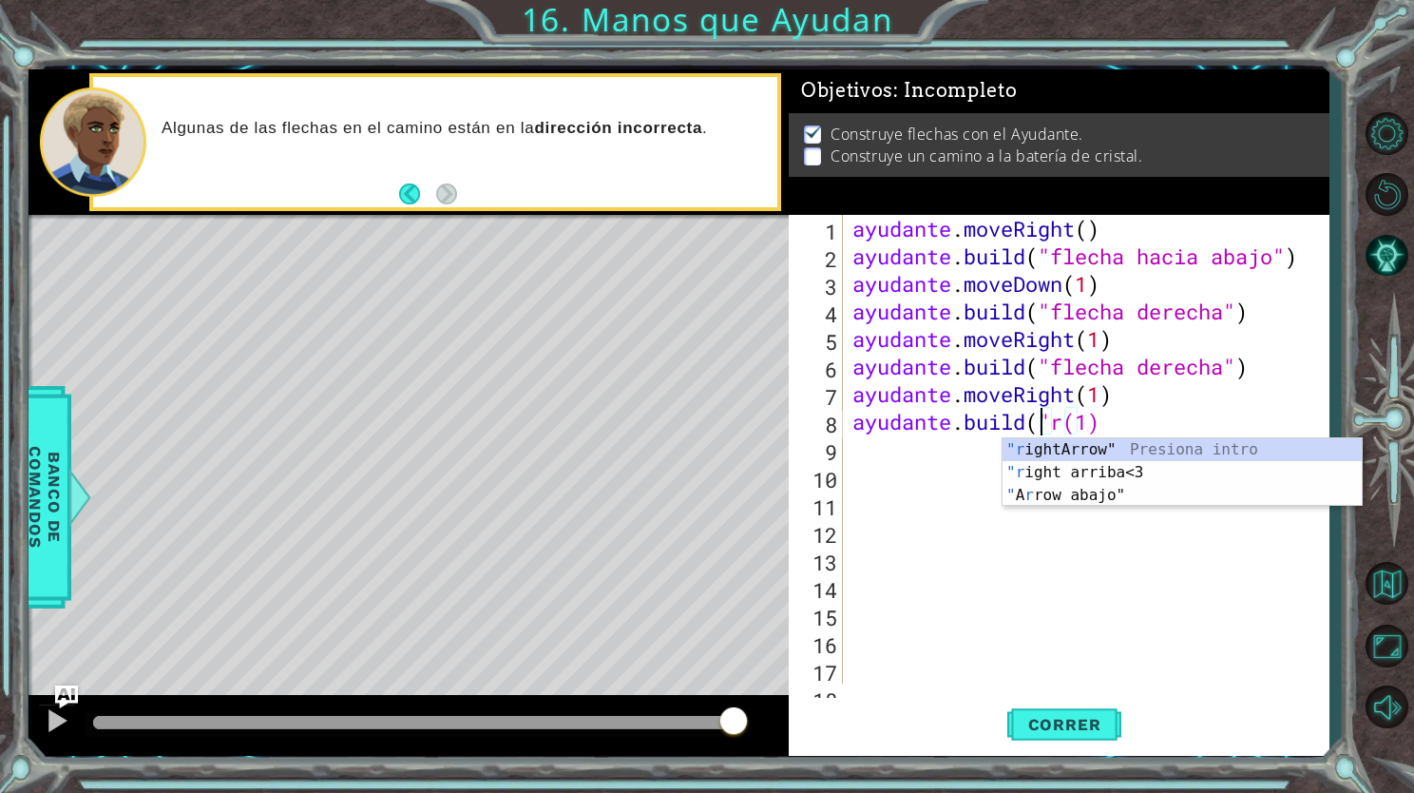
scroll to position [0, 8]
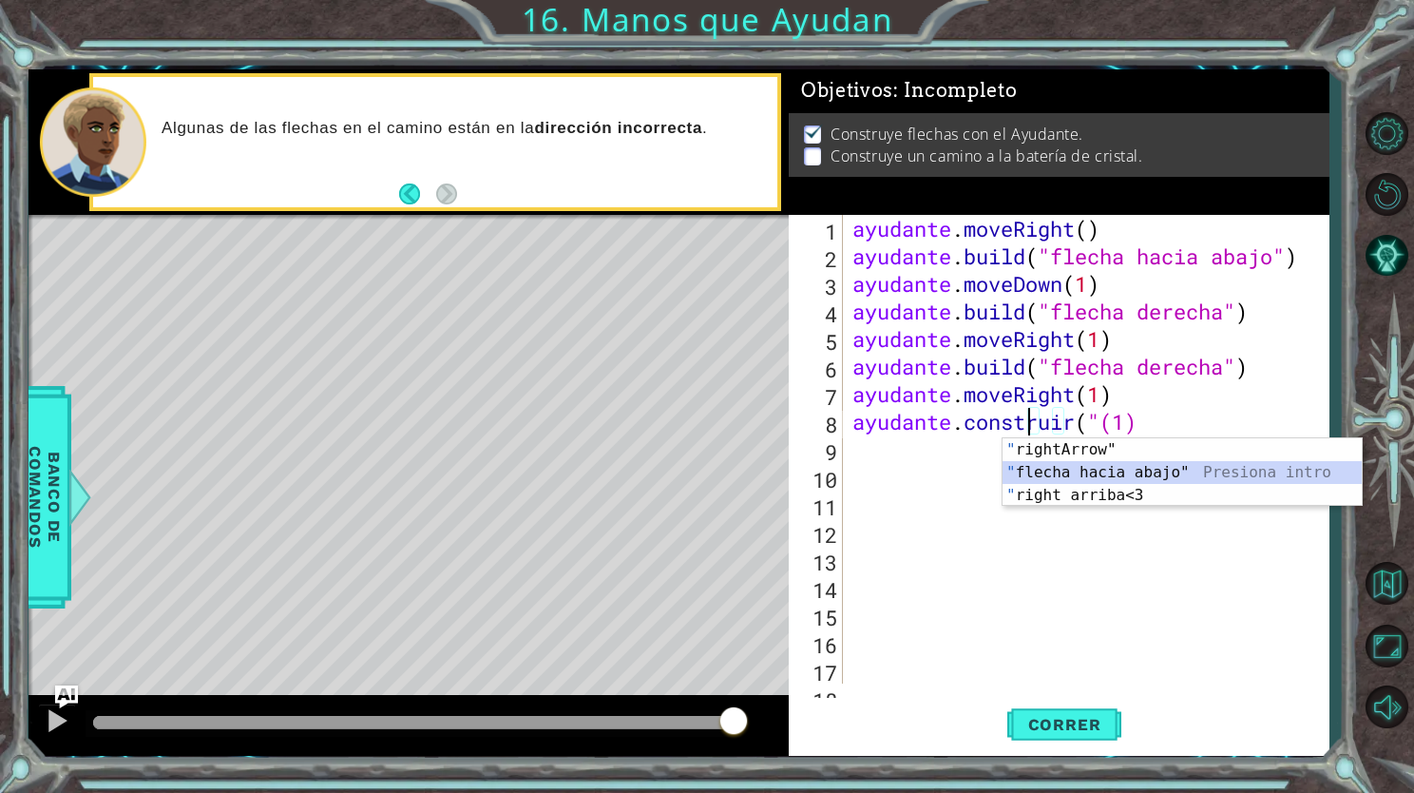
click at [1182, 466] on div "" rightArrow" Presiona intro " flecha hacia abajo" Presiona intro " right arrib…" at bounding box center [1182, 495] width 359 height 114
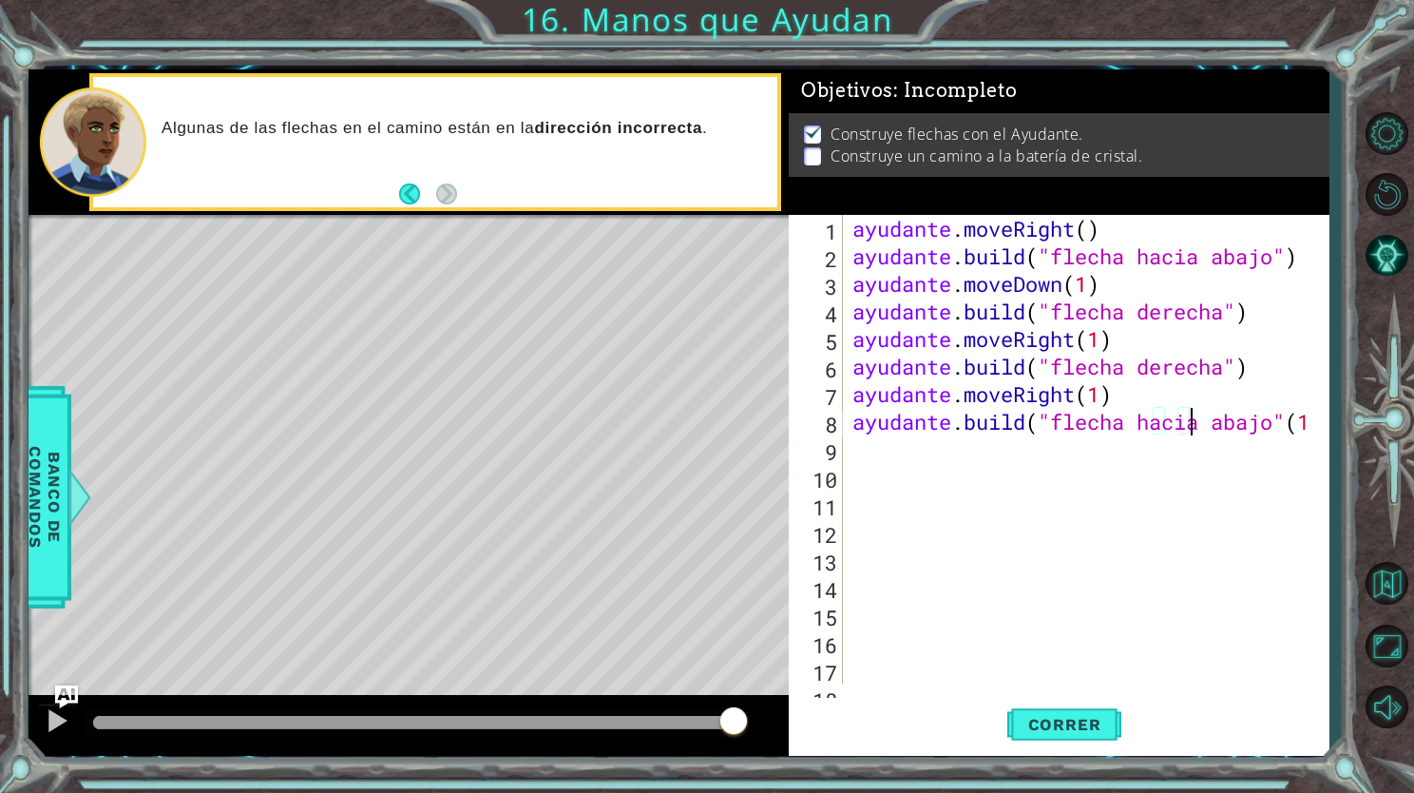
click at [1278, 424] on div "ayudante . moveRight ( ) ayudante . build ( "flecha hacia abajo" ) ayudante . m…" at bounding box center [1084, 477] width 471 height 524
click at [1175, 415] on div "ayudante . moveRight ( ) ayudante . build ( "flecha hacia abajo" ) ayudante . m…" at bounding box center [1084, 477] width 471 height 524
click at [1177, 425] on div "ayudante . moveRight ( ) ayudante . build ( "flecha hacia abajo" ) ayudante . m…" at bounding box center [1084, 477] width 471 height 524
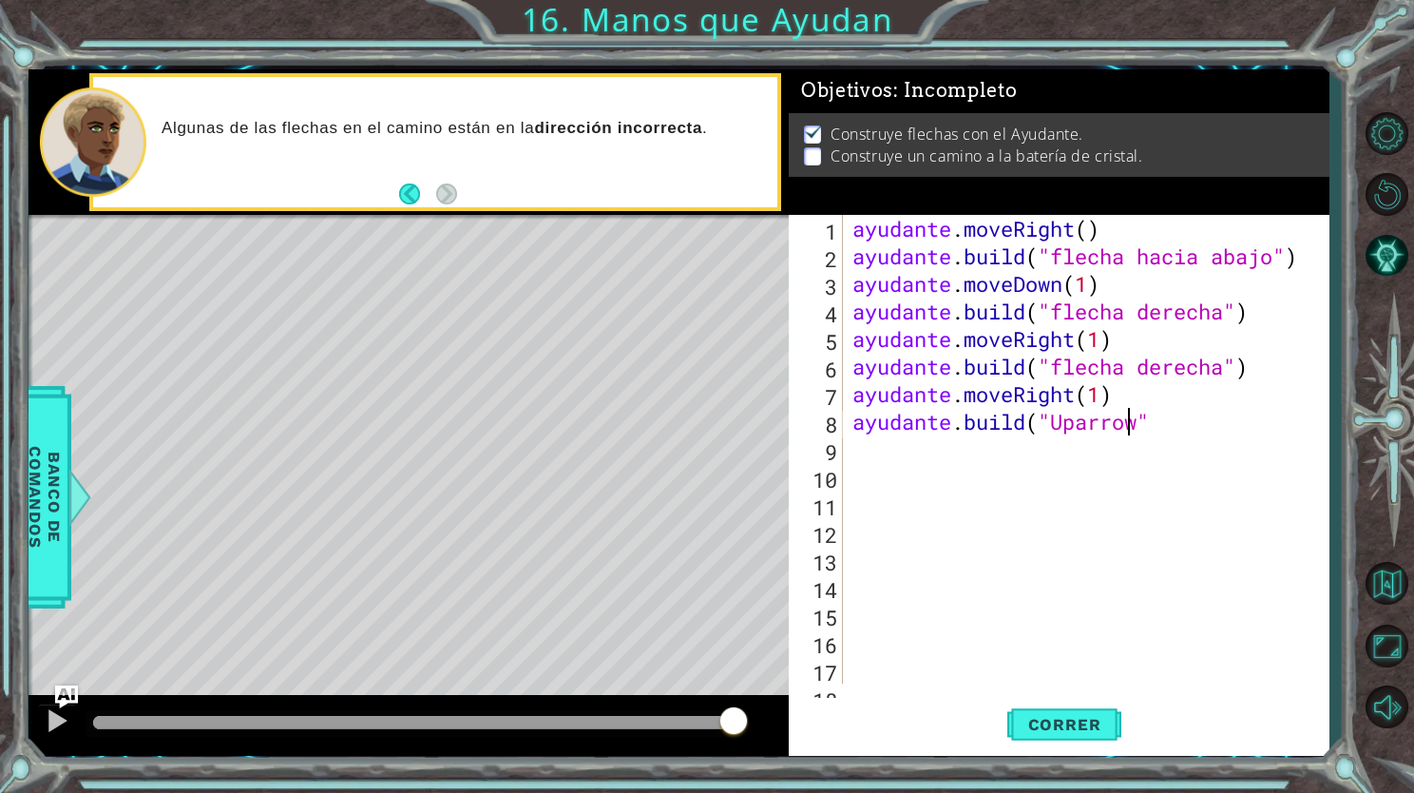
scroll to position [0, 11]
click at [1075, 709] on button "Correr" at bounding box center [1065, 725] width 114 height 54
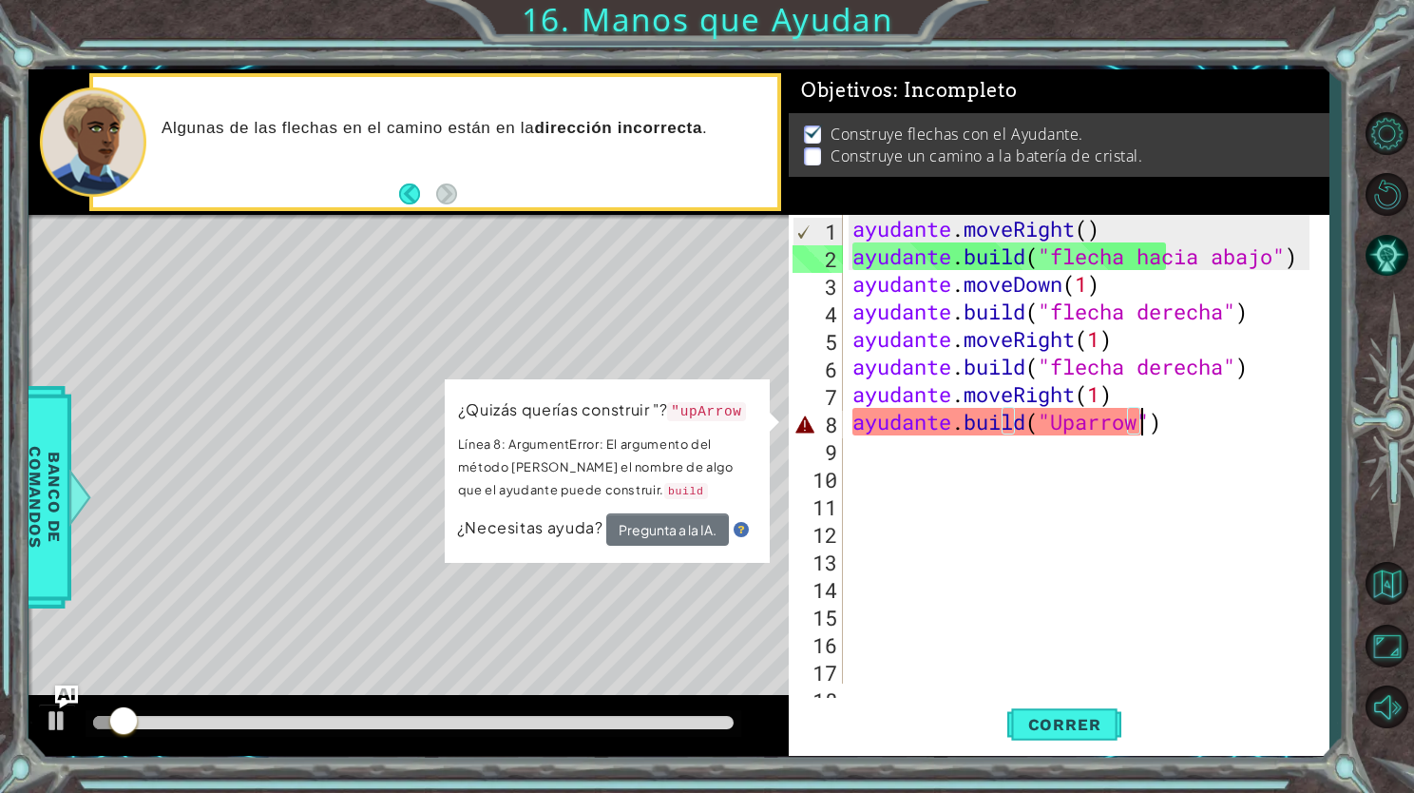
click at [1144, 409] on div "ayudante . moveRight ( ) ayudante . build ( "flecha hacia abajo" ) ayudante . m…" at bounding box center [1084, 477] width 471 height 524
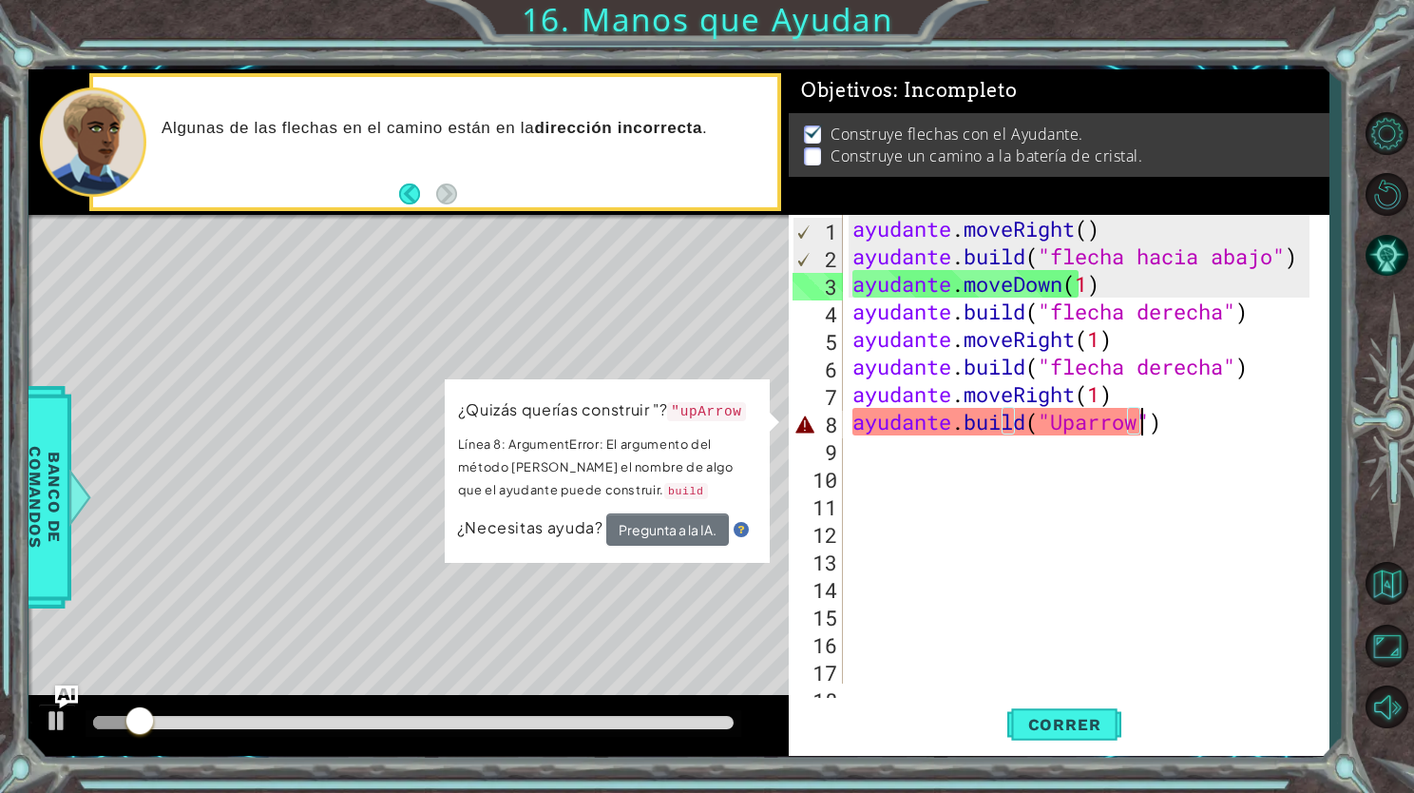
click at [1141, 413] on div "ayudante . moveRight ( ) ayudante . build ( "flecha hacia abajo" ) ayudante . m…" at bounding box center [1084, 477] width 471 height 524
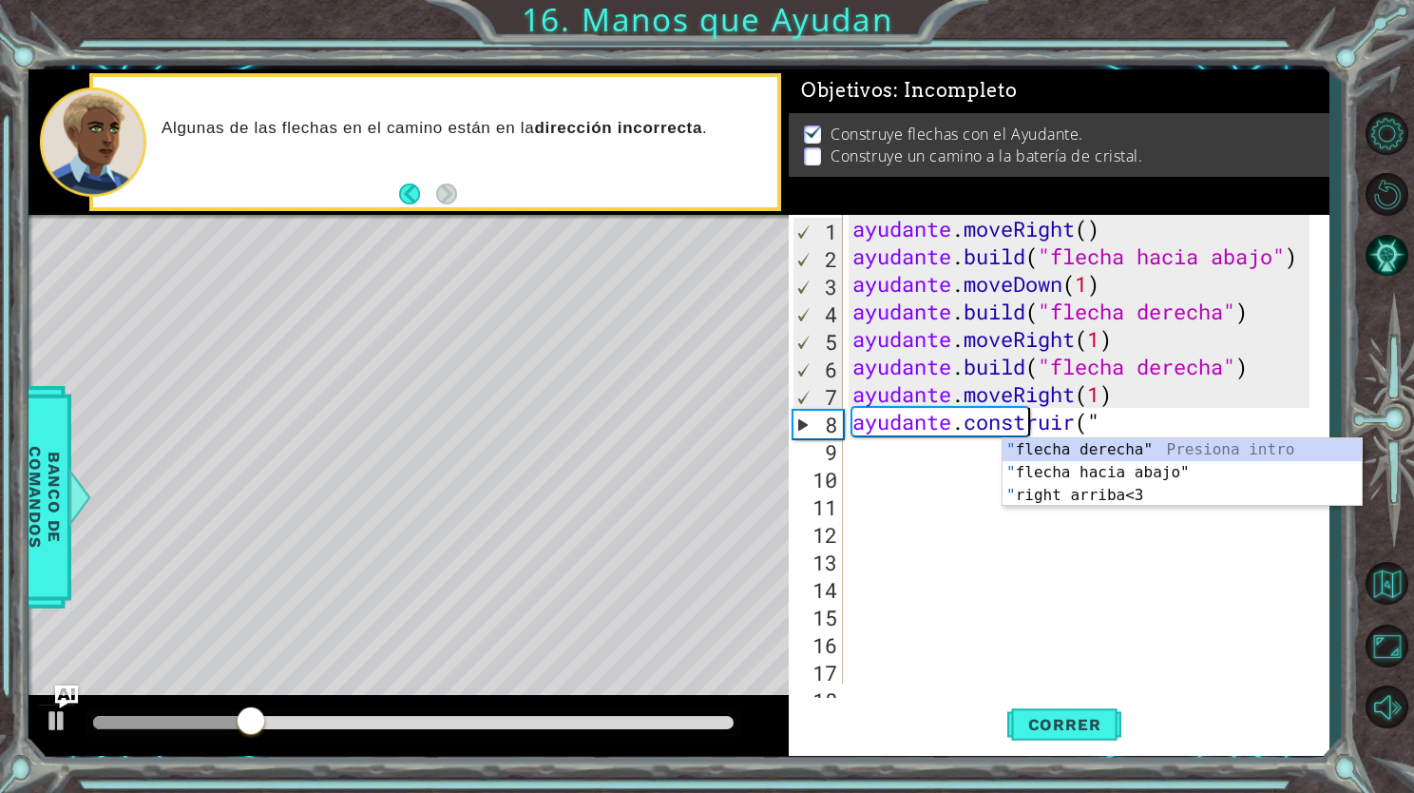
scroll to position [0, 7]
click at [1182, 420] on div "ayudante . moveRight ( ) ayudante . build ( "flecha hacia abajo" ) ayudante . m…" at bounding box center [1084, 477] width 471 height 524
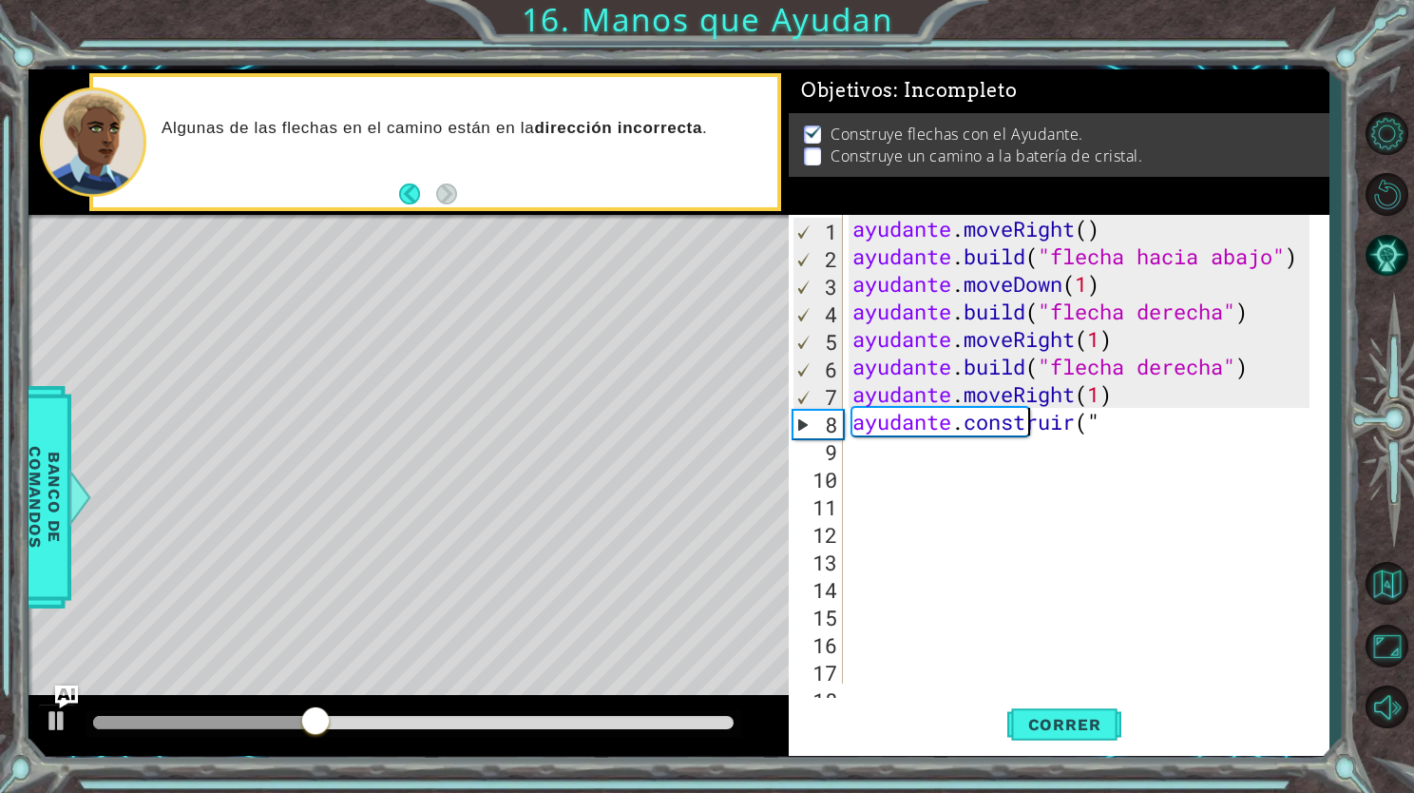
click at [1191, 415] on div "ayudante . moveRight ( ) ayudante . build ( "flecha hacia abajo" ) ayudante . m…" at bounding box center [1084, 477] width 471 height 524
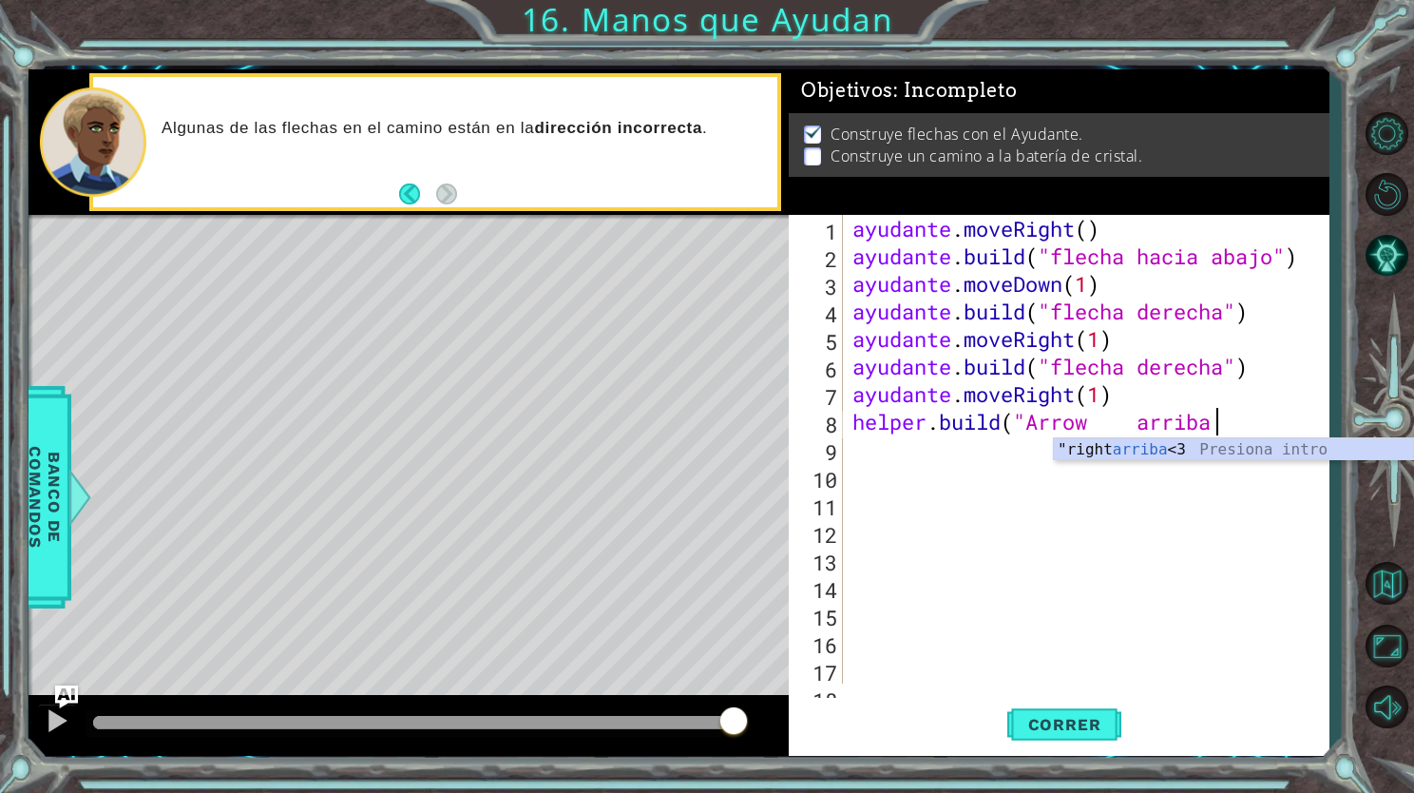
scroll to position [0, 15]
type textarea "[DOMAIN_NAME]("Arrow arriba""
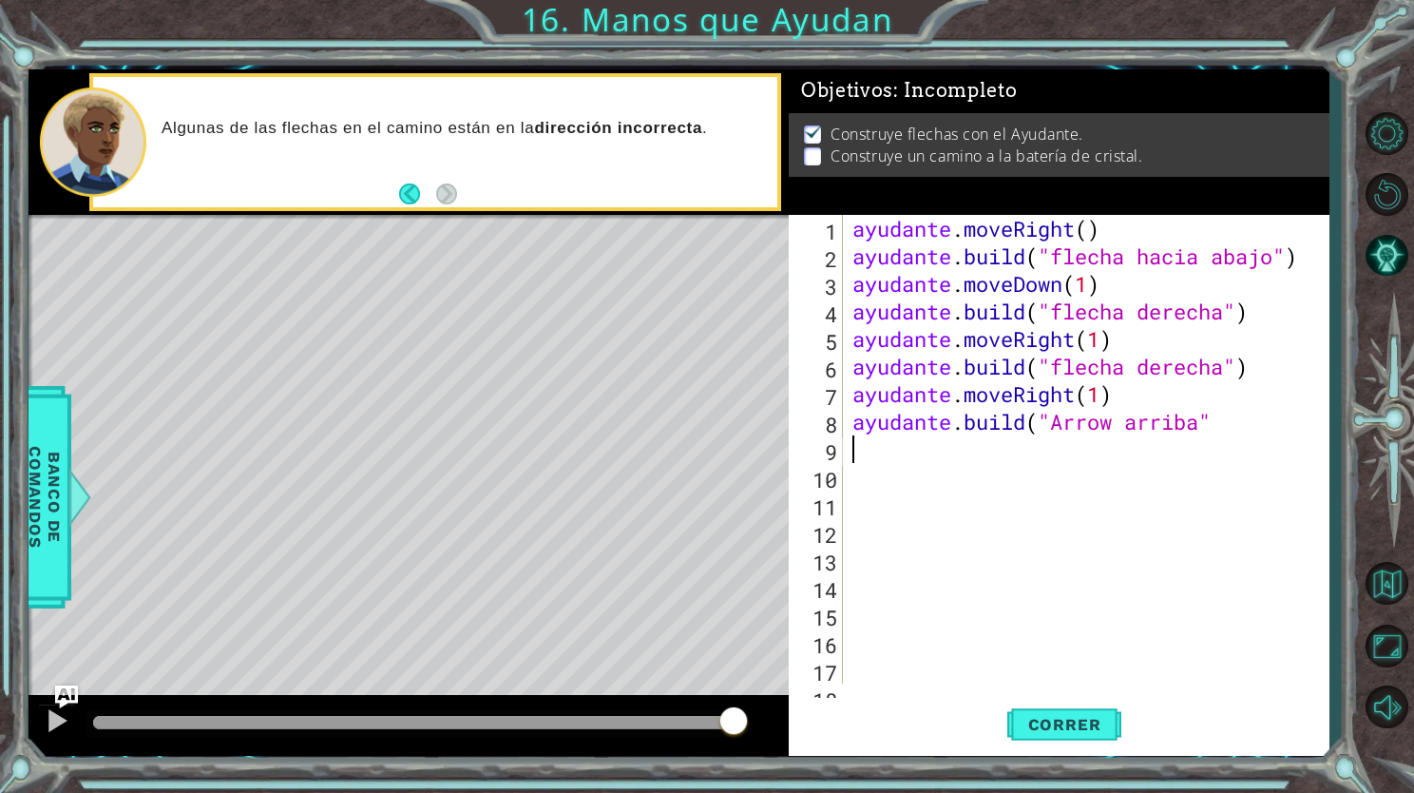
scroll to position [0, 0]
type textarea ")"
click at [1232, 416] on div "ayudante . moveRight ( ) ayudante . build ( "flecha hacia abajo" ) ayudante . m…" at bounding box center [1084, 477] width 471 height 524
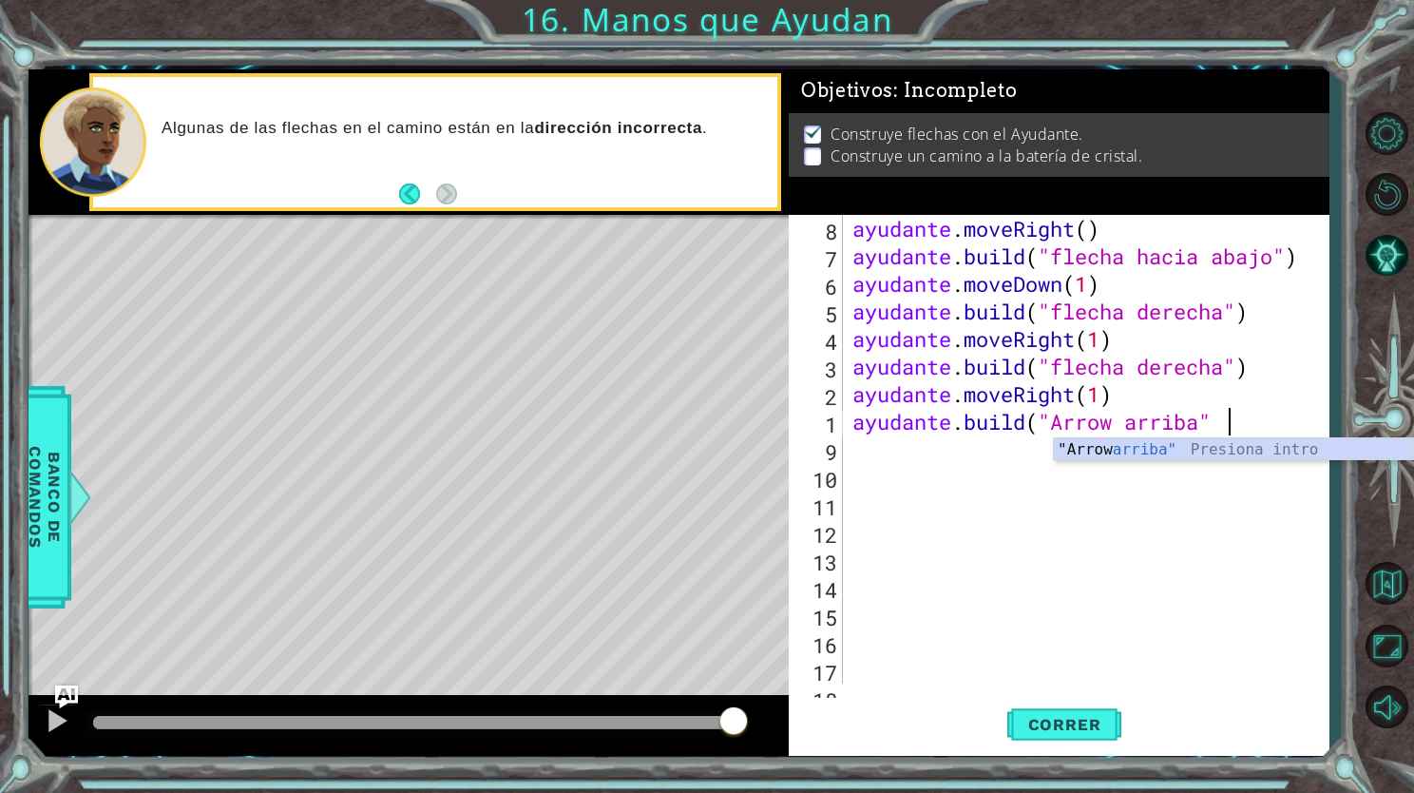
scroll to position [0, 16]
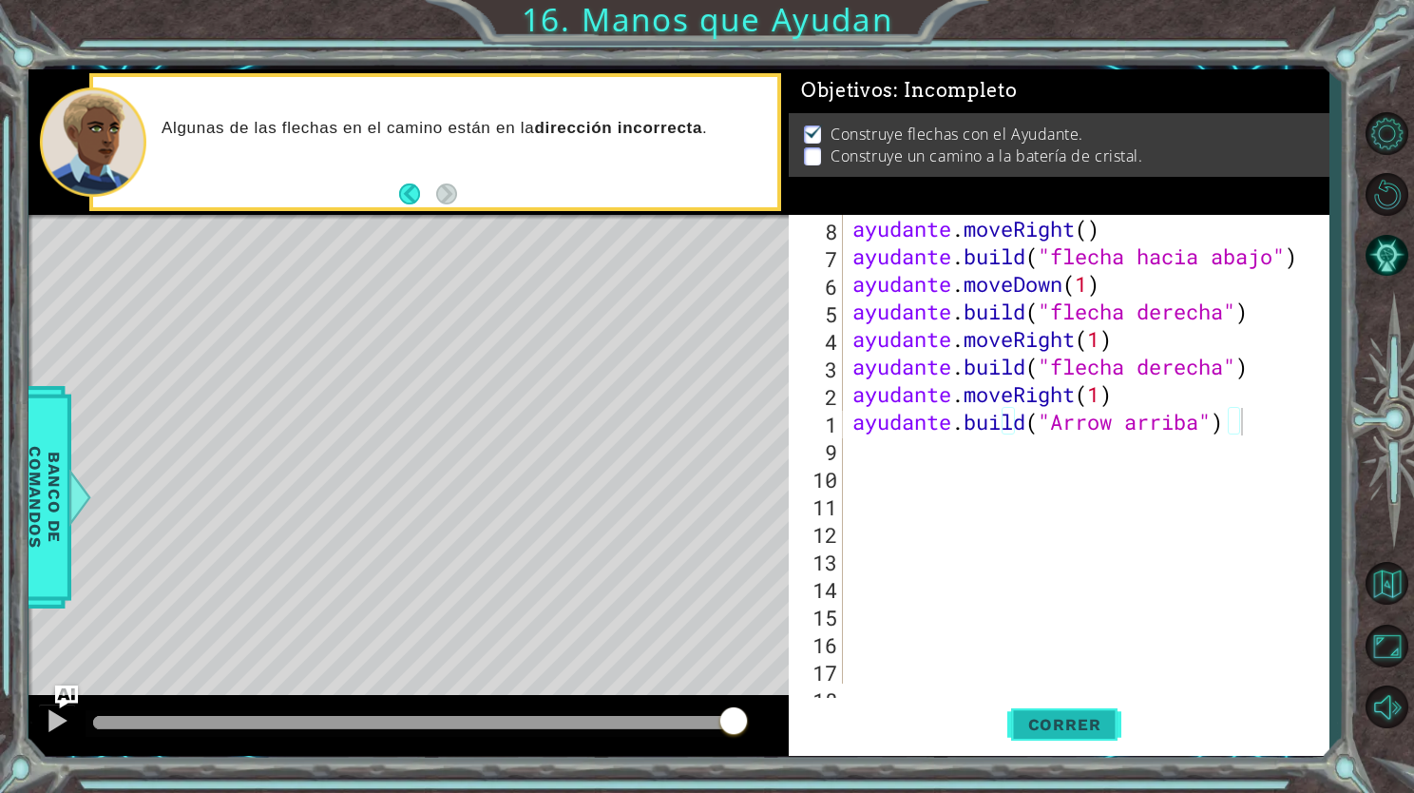
click at [1080, 726] on span "Correr" at bounding box center [1064, 724] width 111 height 19
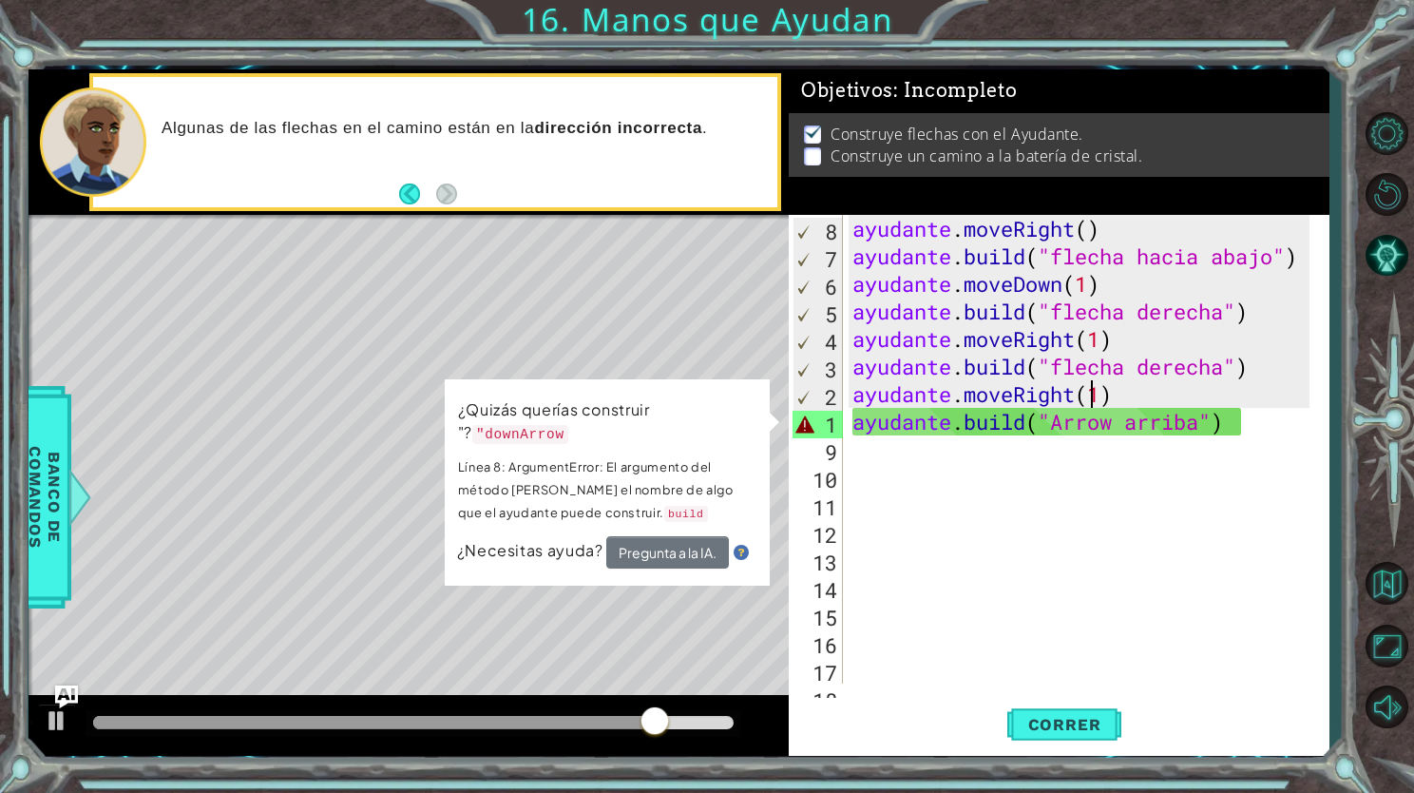
scroll to position [0, 0]
drag, startPoint x: 1197, startPoint y: 424, endPoint x: 1224, endPoint y: 408, distance: 32.0
drag, startPoint x: 1224, startPoint y: 408, endPoint x: 1206, endPoint y: 394, distance: 23.0
click at [1206, 394] on div "ayudante . moveRight ( ) ayudante . build ( "flecha hacia abajo" ) ayudante . m…" at bounding box center [1084, 477] width 471 height 524
click at [1254, 420] on div "ayudante . moveRight ( ) ayudante . build ( "flecha hacia abajo" ) ayudante . m…" at bounding box center [1084, 477] width 471 height 524
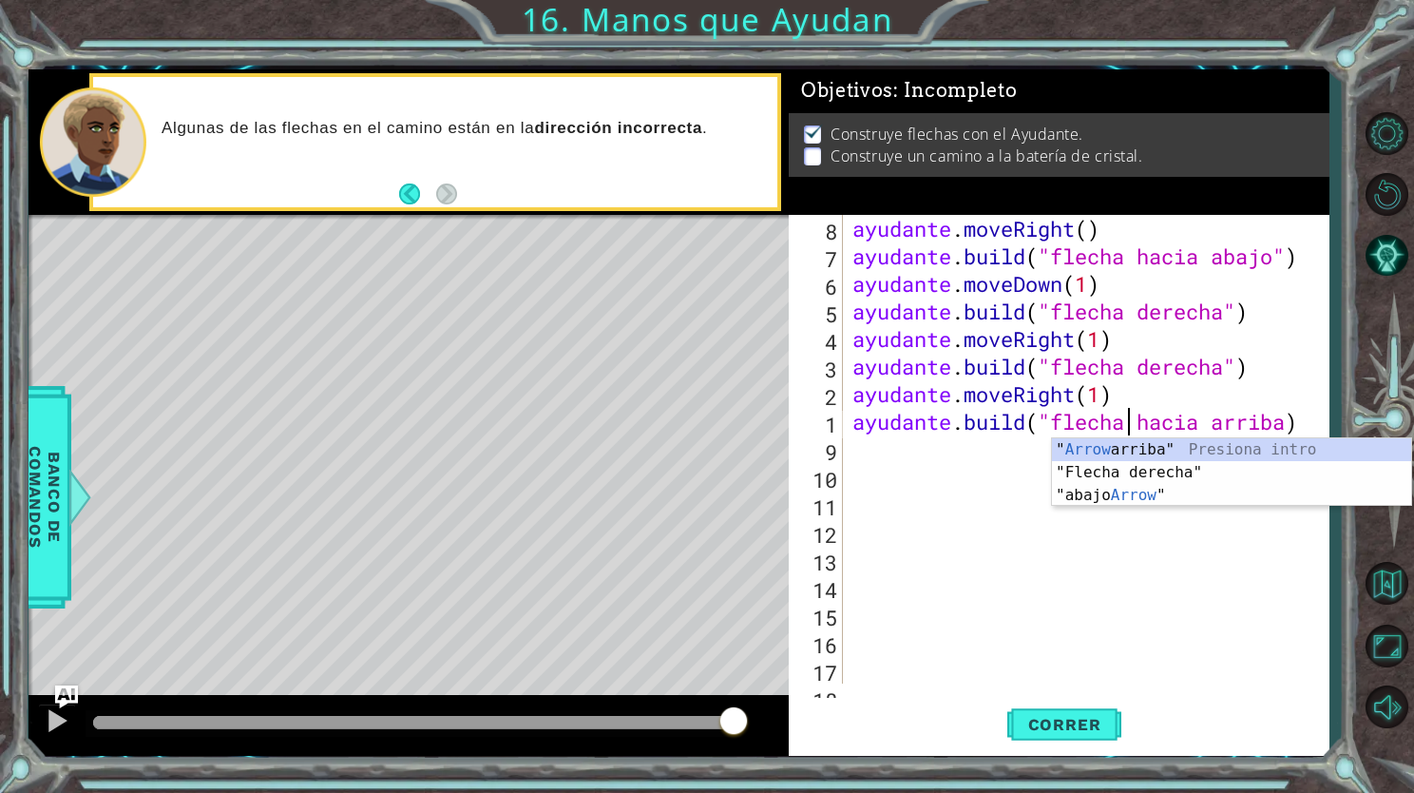
scroll to position [0, 11]
type textarea "[DOMAIN_NAME]("up Arrow")"
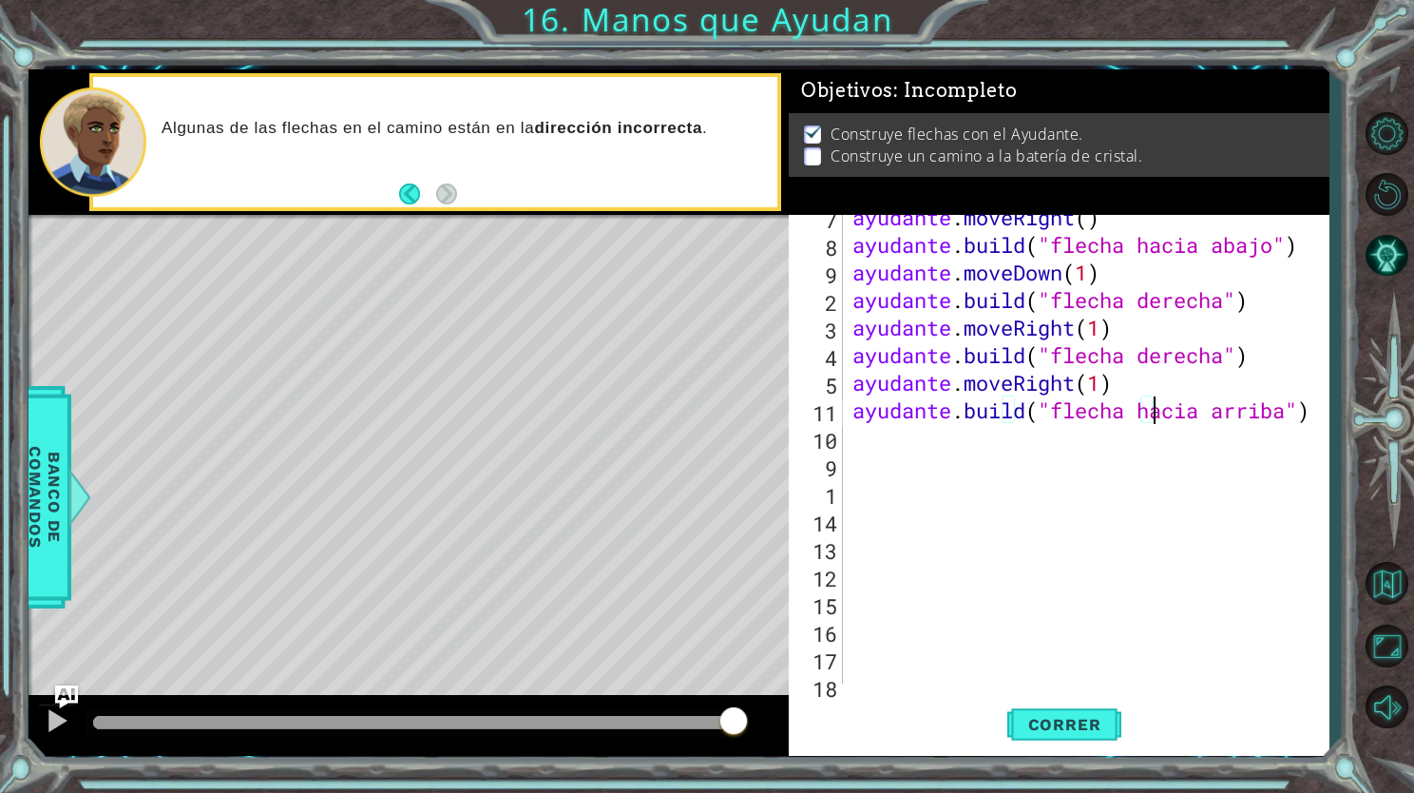
scroll to position [0, 0]
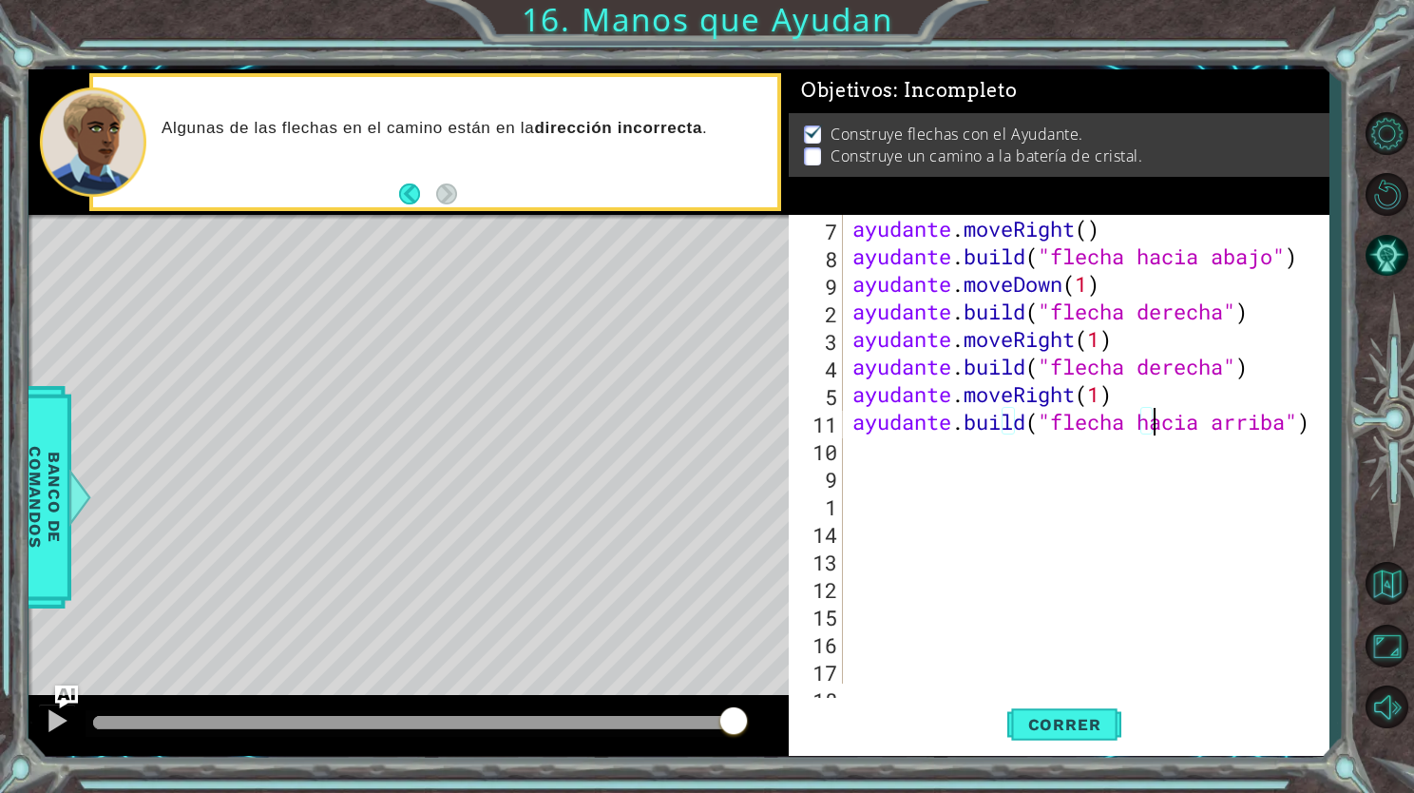
click at [1238, 424] on div "ayudante . moveRight ( ) ayudante . build ( "flecha hacia abajo" ) ayudante . m…" at bounding box center [1084, 477] width 471 height 524
type textarea "[DOMAIN_NAME]("up Arrow")"
type textarea "9"
type textarea "[DOMAIN_NAME]("up Arrow"))"
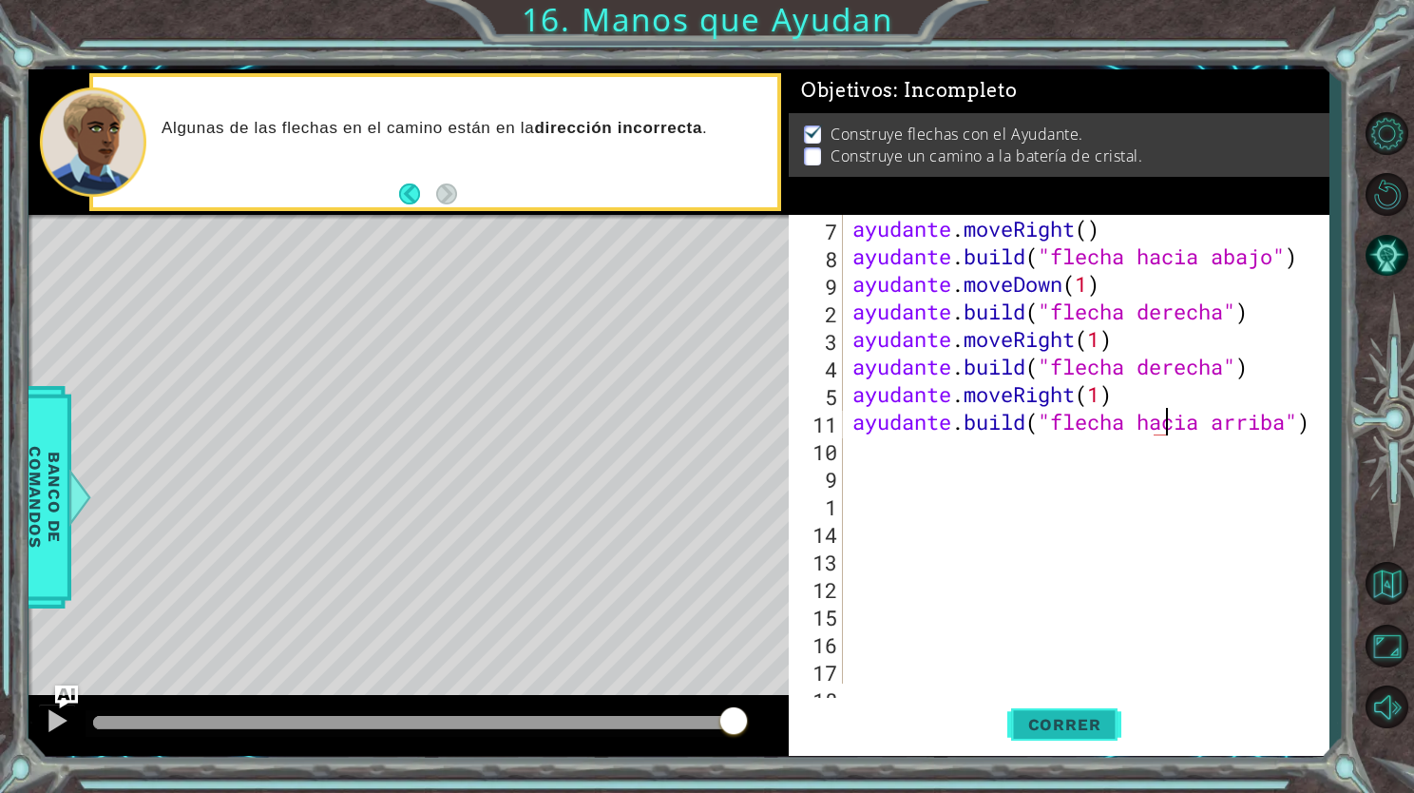
click at [1096, 728] on span "Correr" at bounding box center [1064, 724] width 111 height 19
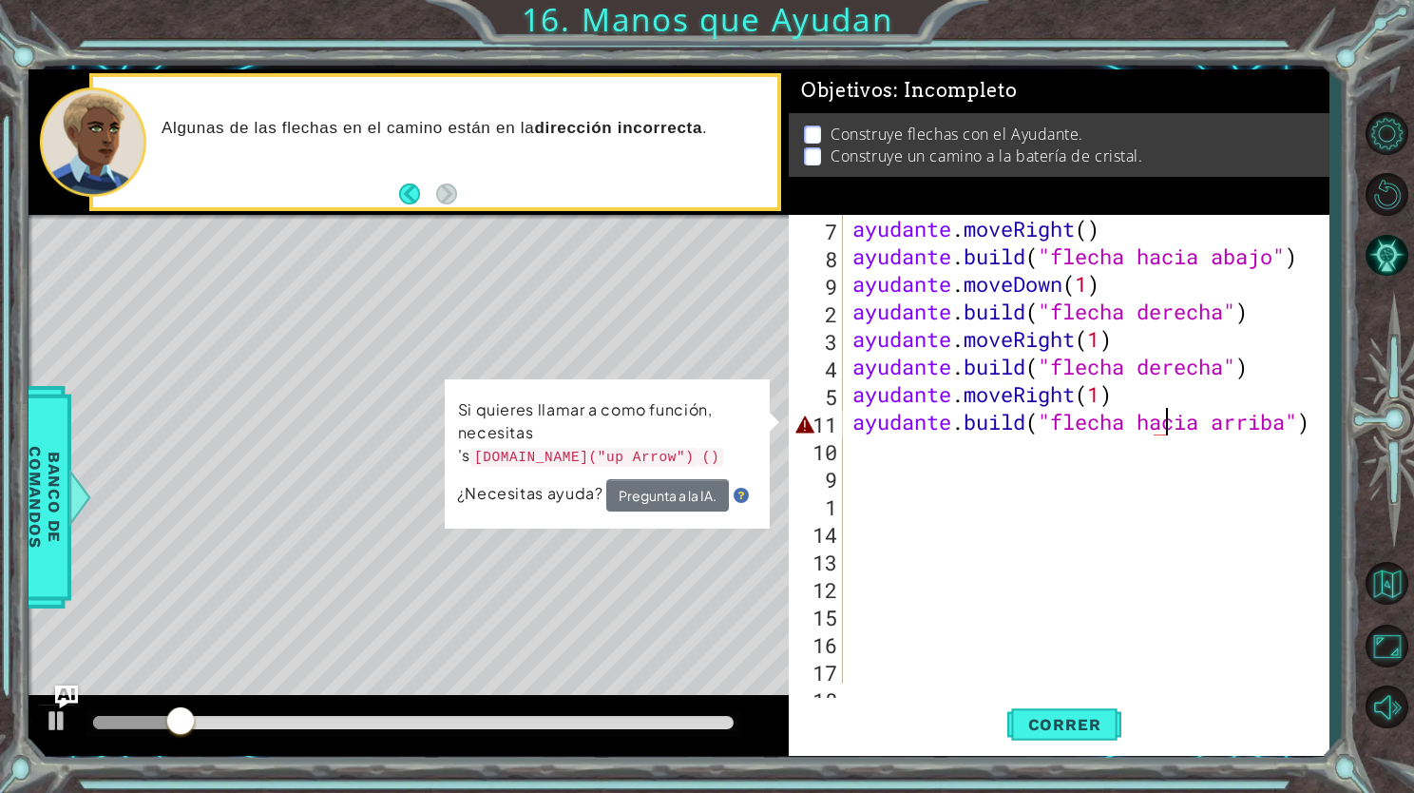
click at [1264, 451] on div "ayudante . moveRight ( ) ayudante . build ( "flecha hacia abajo" ) ayudante . m…" at bounding box center [1084, 477] width 471 height 524
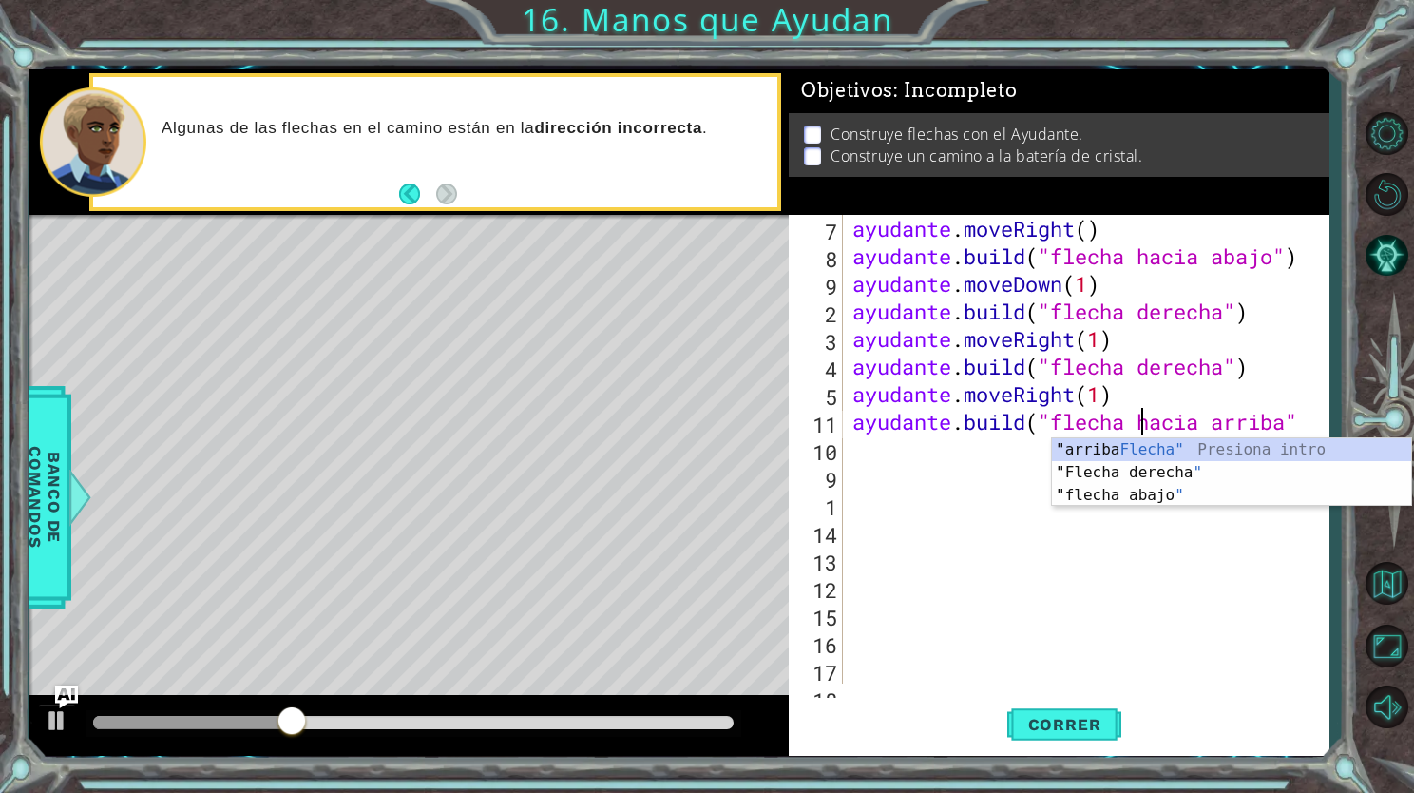
scroll to position [0, 11]
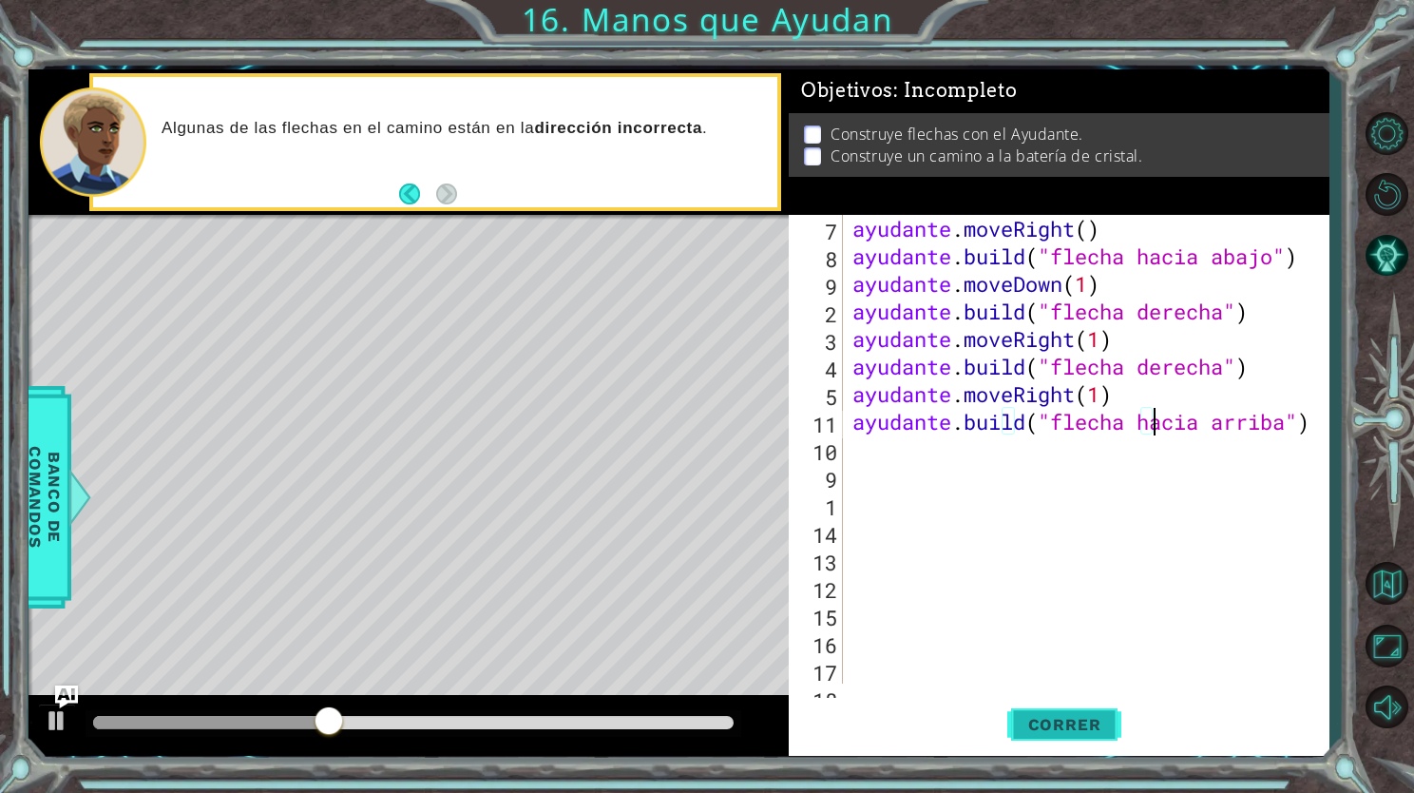
type textarea "[DOMAIN_NAME]("up Arrow")"
click at [1074, 721] on span "Correr" at bounding box center [1064, 724] width 111 height 19
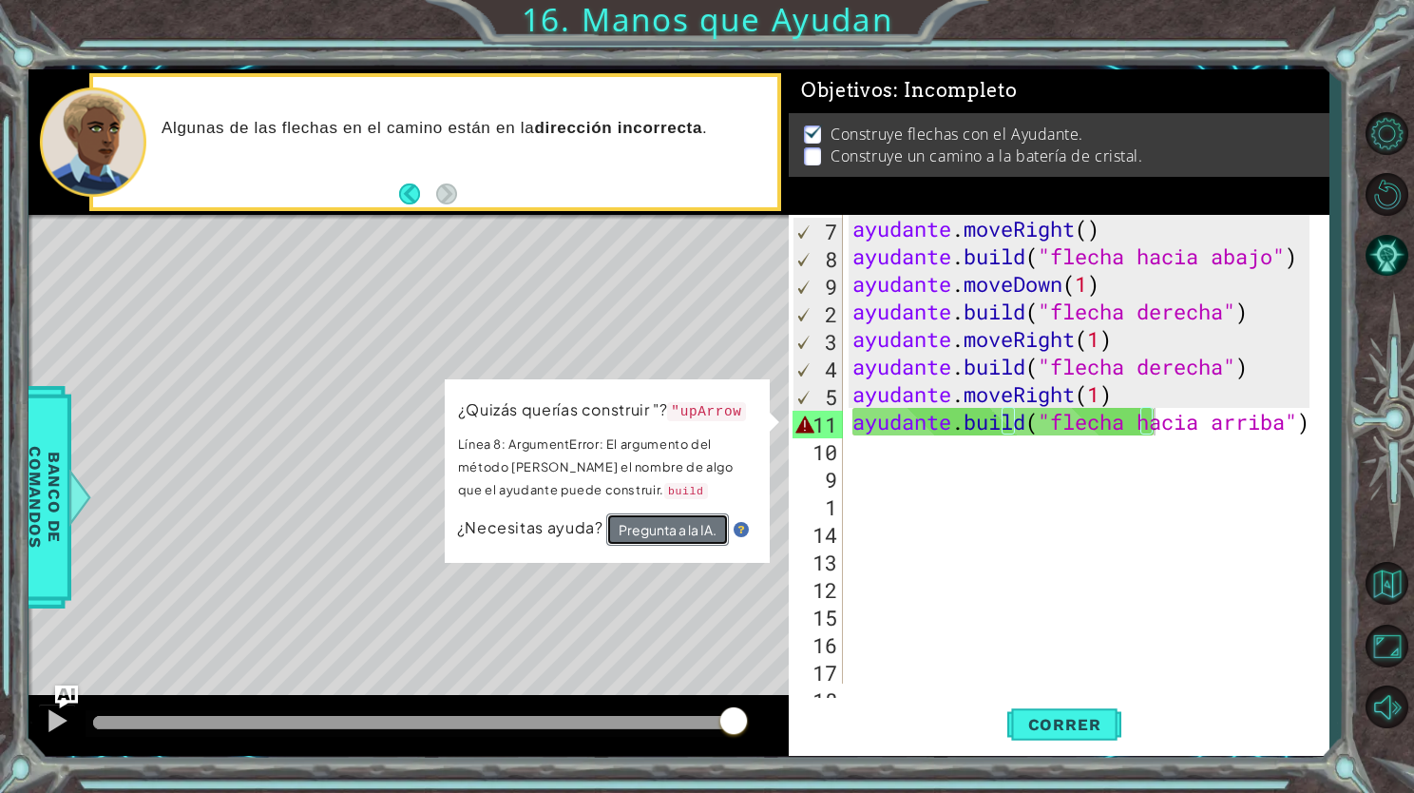
click at [687, 524] on button "Pregunta a la IA." at bounding box center [667, 528] width 123 height 33
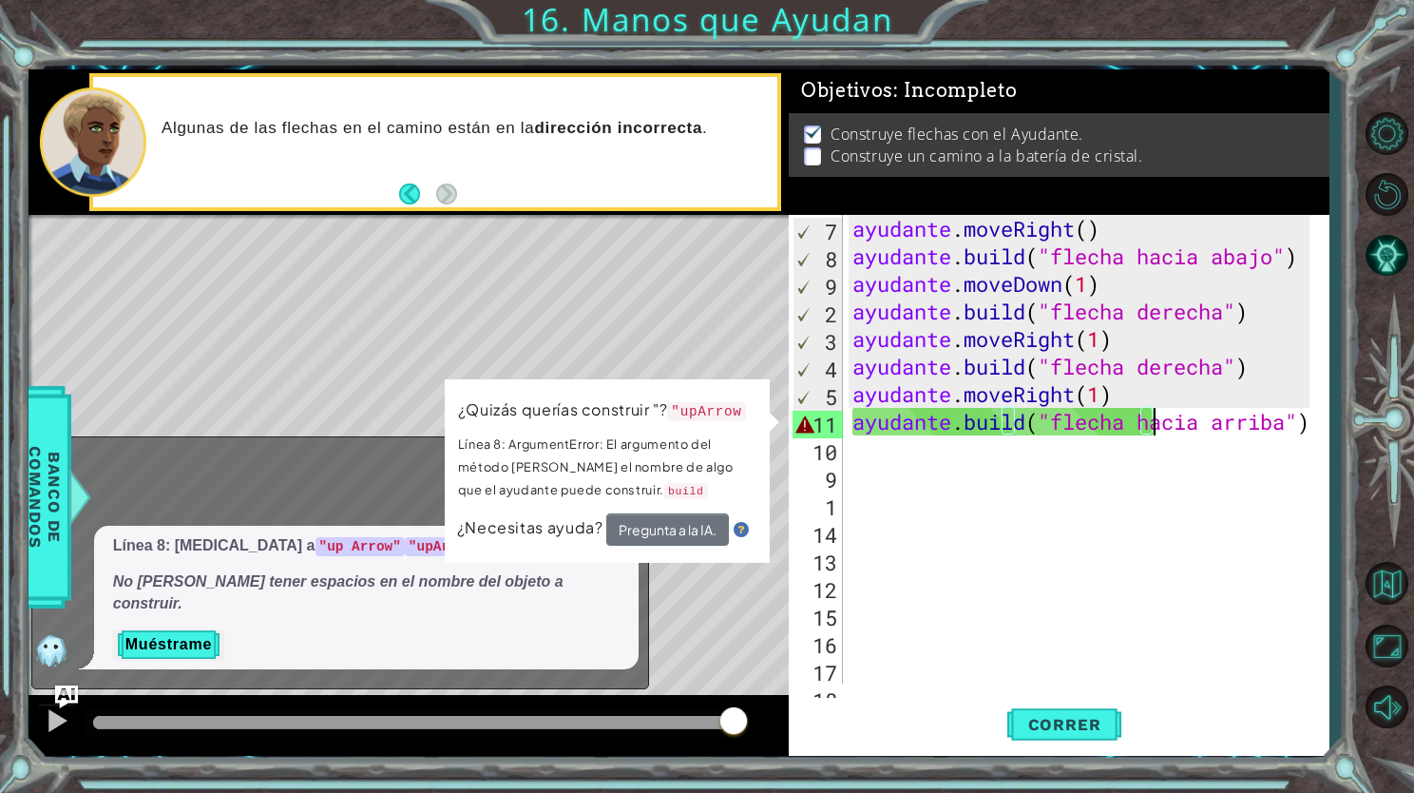
click at [903, 458] on div "ayudante . moveRight ( ) ayudante . build ( "flecha hacia abajo" ) ayudante . m…" at bounding box center [1084, 477] width 471 height 524
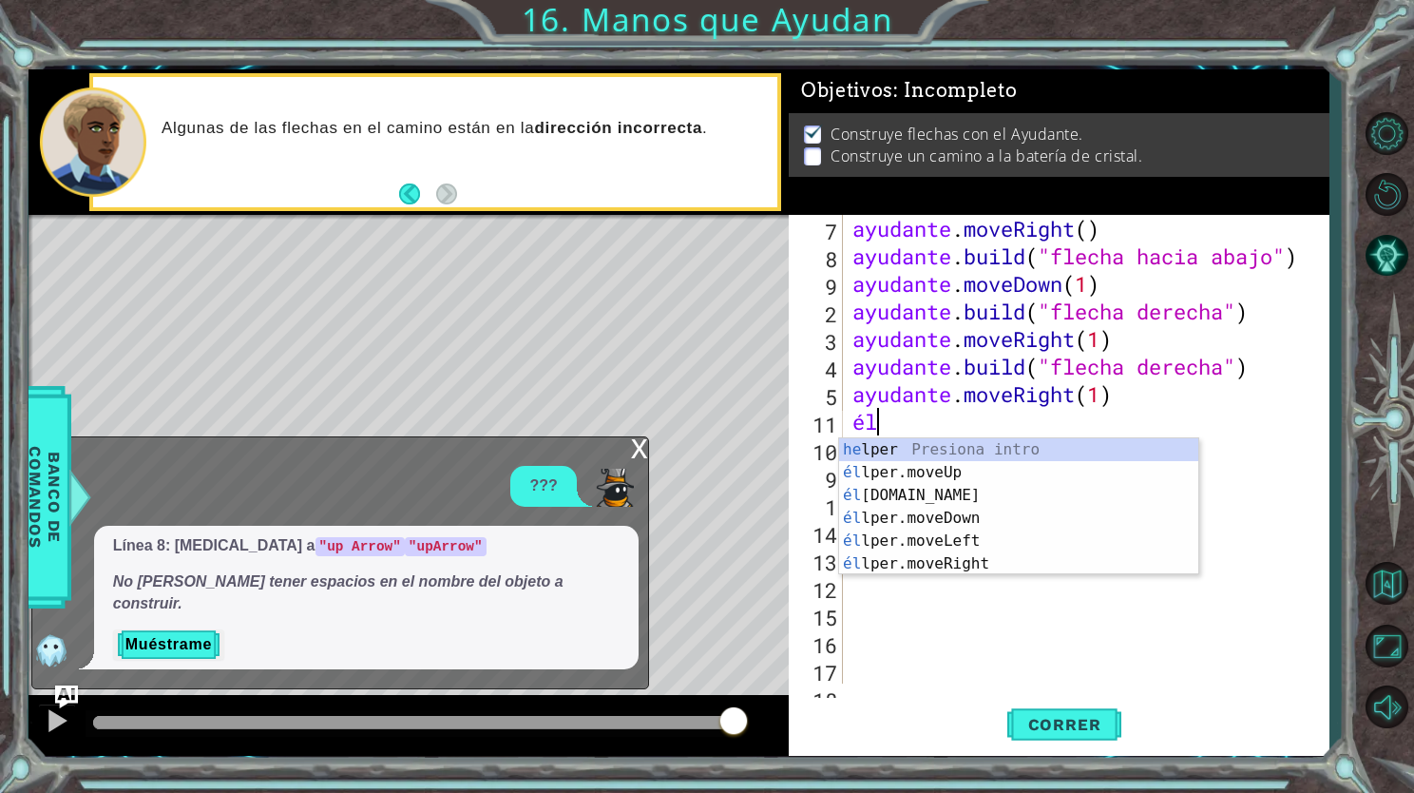
type textarea "h"
click at [950, 492] on div "h elper Presiona intro h elper.moveUp Presiona intro h [DOMAIN_NAME] Presiona i…" at bounding box center [1018, 529] width 359 height 183
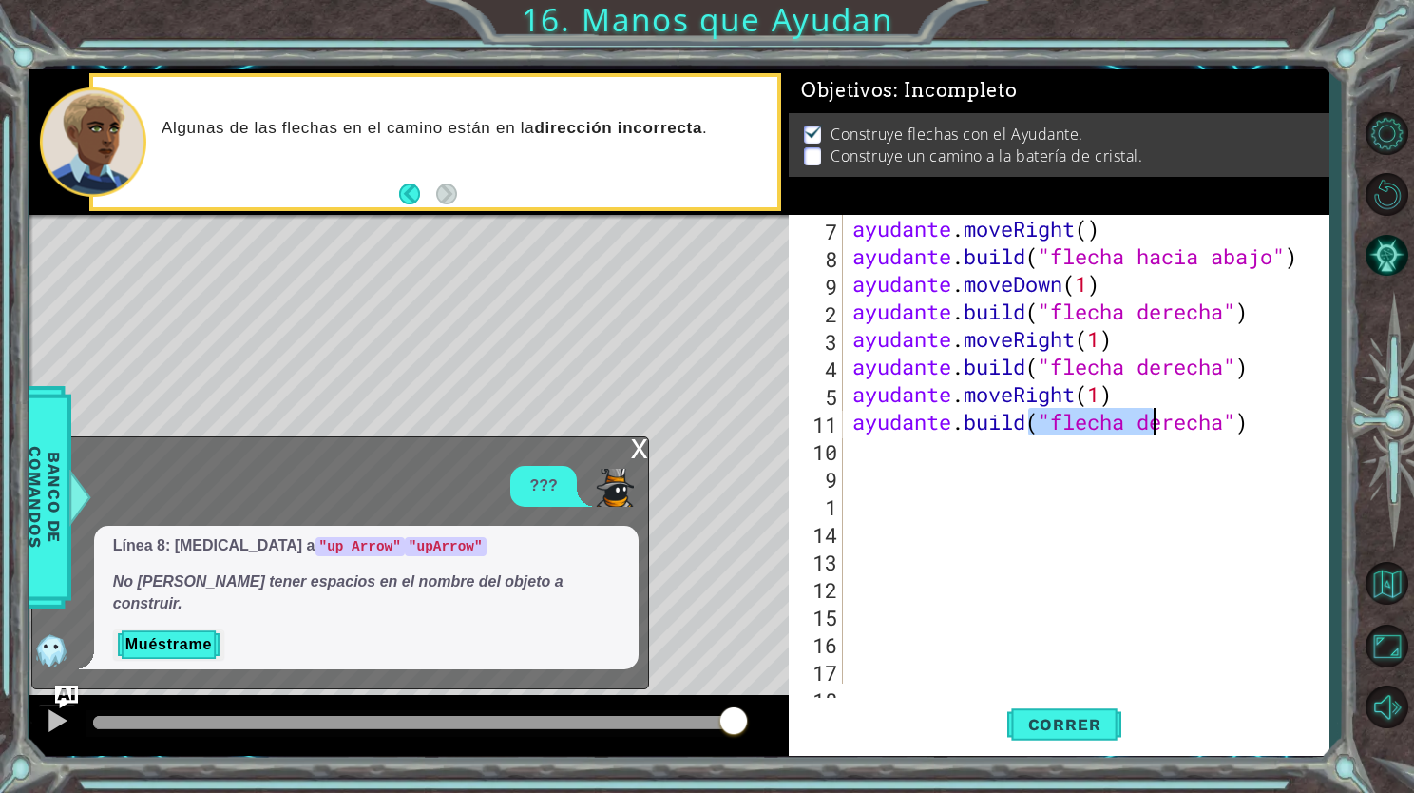
click at [1219, 420] on div "ayudante . moveRight ( ) ayudante . build ( "flecha hacia abajo" ) ayudante . m…" at bounding box center [1084, 477] width 471 height 524
click at [1231, 425] on div "ayudante . moveRight ( ) ayudante . build ( "flecha hacia abajo" ) ayudante . m…" at bounding box center [1084, 477] width 471 height 524
click at [1226, 425] on div "ayudante . moveRight ( ) ayudante . build ( "flecha hacia abajo" ) ayudante . m…" at bounding box center [1084, 477] width 471 height 524
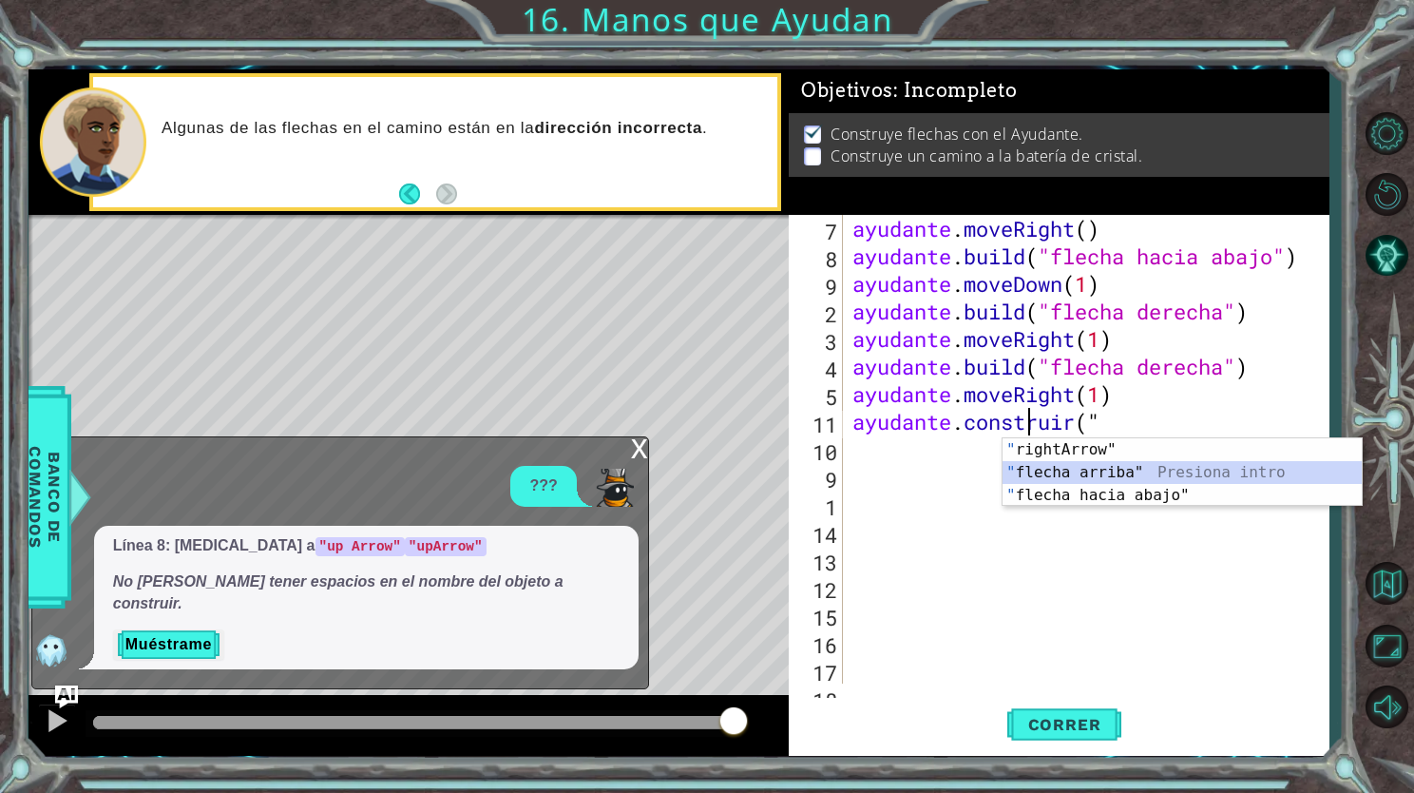
click at [1165, 474] on div "" rightArrow" Presiona intro " flecha arriba" Presiona intro " flecha hacia aba…" at bounding box center [1182, 495] width 359 height 114
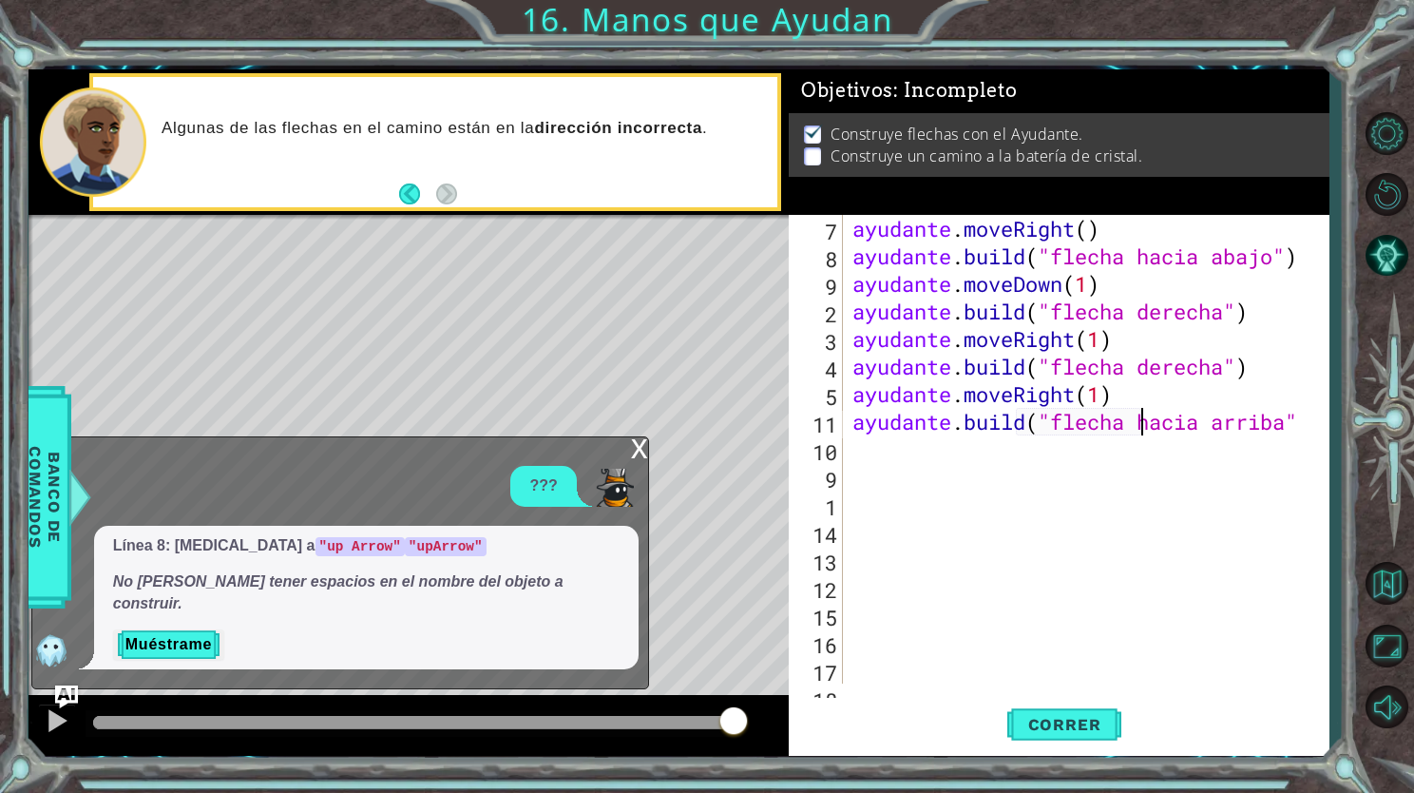
click at [1301, 428] on div "ayudante . moveRight ( ) ayudante . build ( "flecha hacia abajo" ) ayudante . m…" at bounding box center [1084, 477] width 471 height 524
click at [1090, 710] on button "Correr" at bounding box center [1065, 725] width 114 height 54
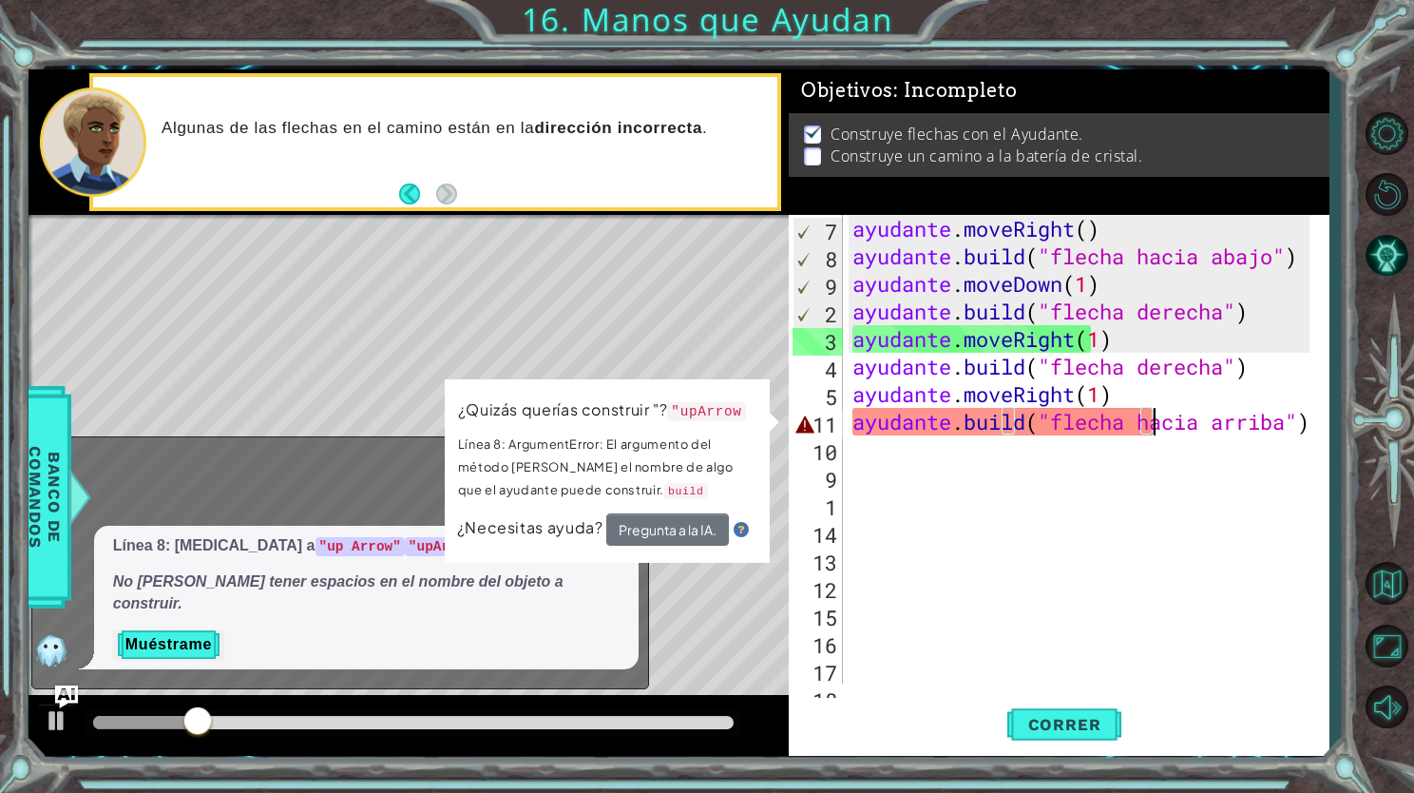
click at [1198, 429] on div "ayudante . moveRight ( ) ayudante . build ( "flecha hacia abajo" ) ayudante . m…" at bounding box center [1084, 477] width 471 height 524
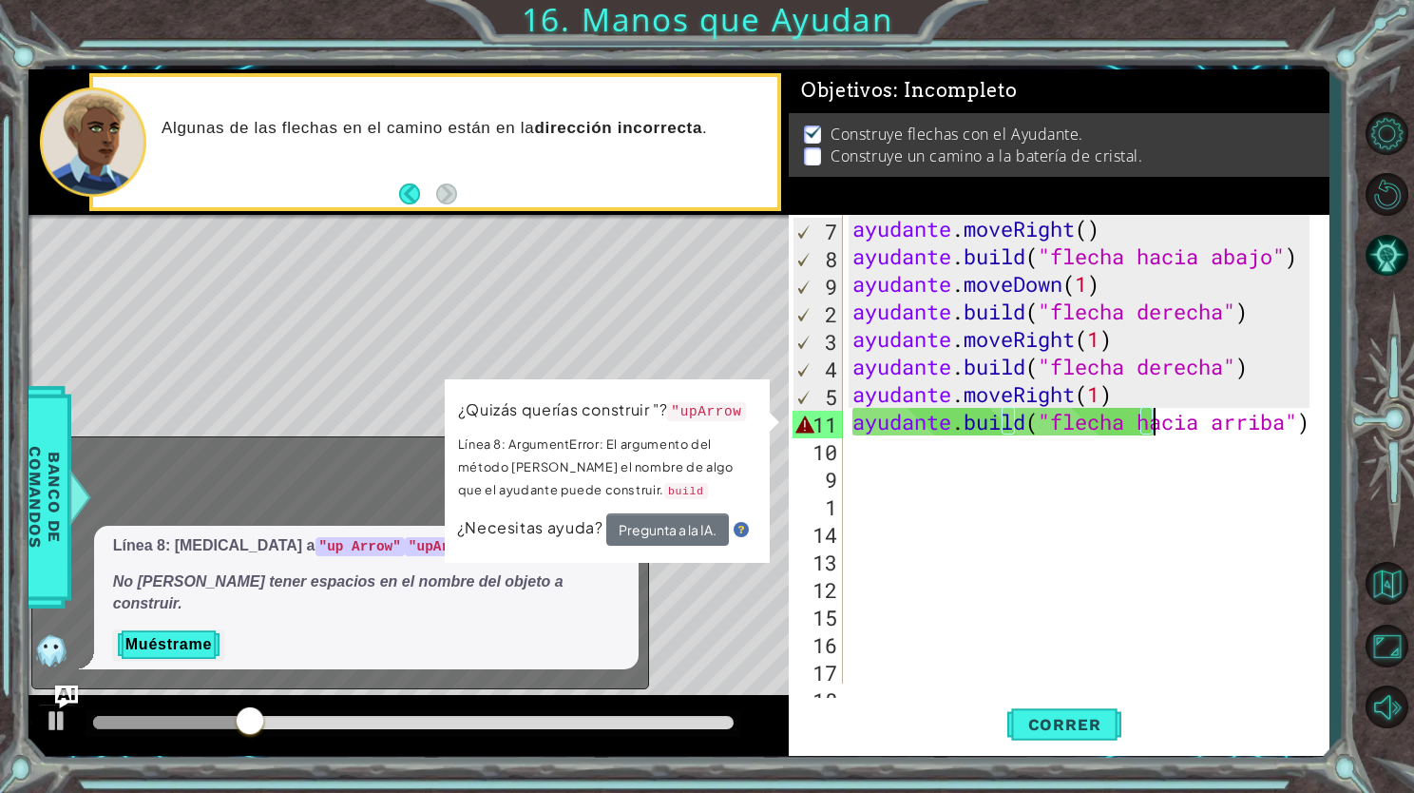
click at [1174, 432] on div "ayudante . moveRight ( ) ayudante . build ( "flecha hacia abajo" ) ayudante . m…" at bounding box center [1084, 477] width 471 height 524
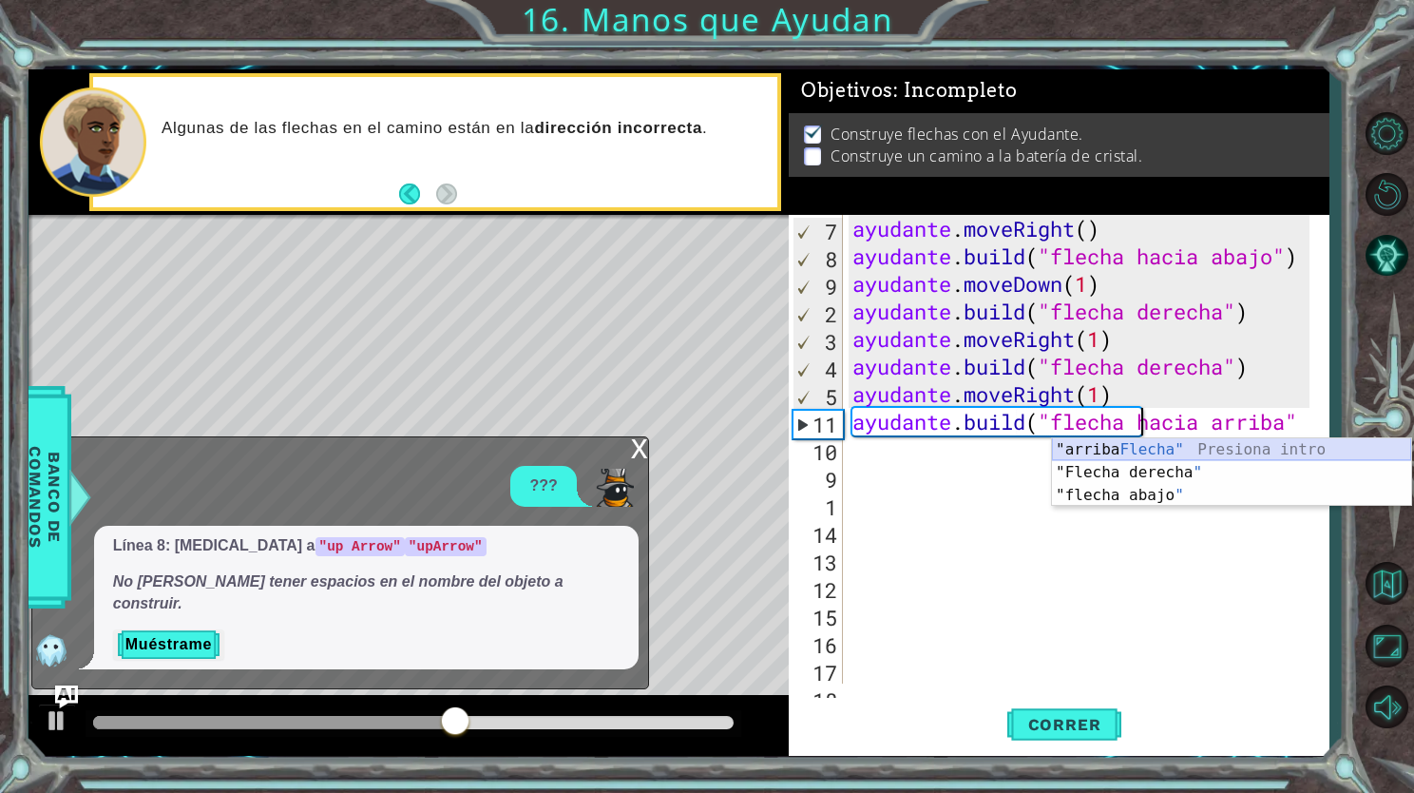
click at [1120, 449] on div ""arriba Flecha" Presiona intro "Flecha derecha " Presiona intro "flecha abajo "…" at bounding box center [1231, 495] width 359 height 114
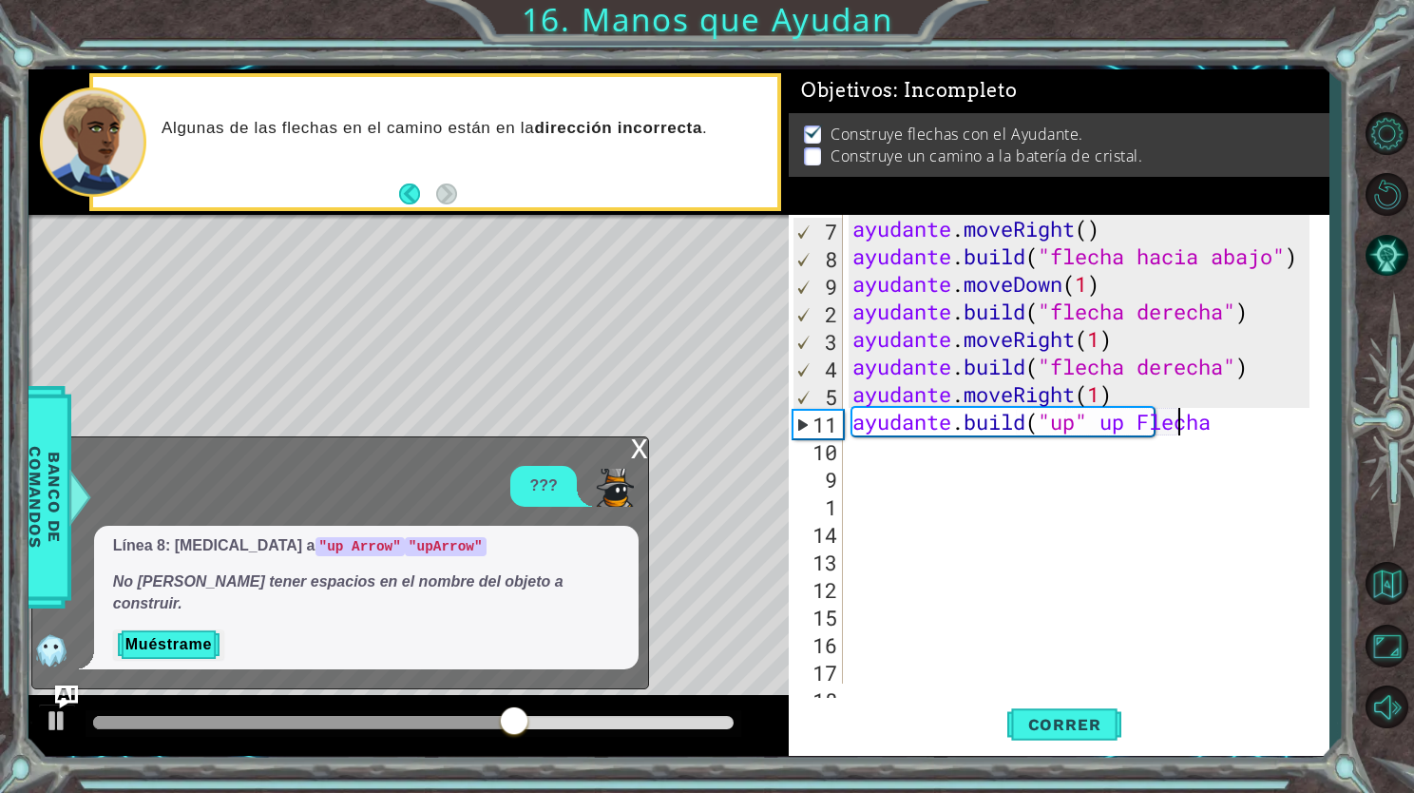
scroll to position [0, 14]
click at [1099, 726] on span "Correr" at bounding box center [1064, 724] width 111 height 19
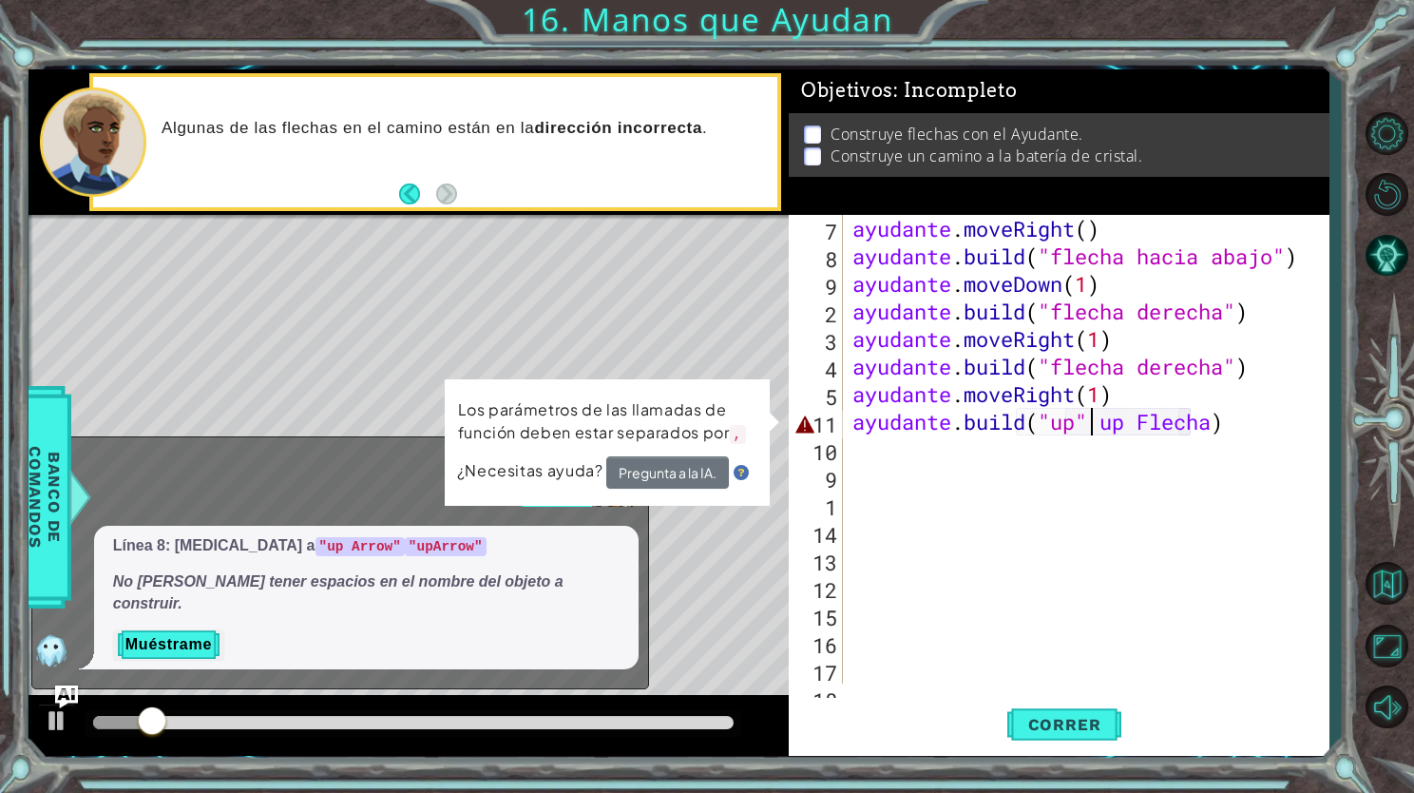
click at [1095, 427] on div "ayudante . moveRight ( ) ayudante . build ( "flecha hacia abajo" ) ayudante . m…" at bounding box center [1084, 477] width 471 height 524
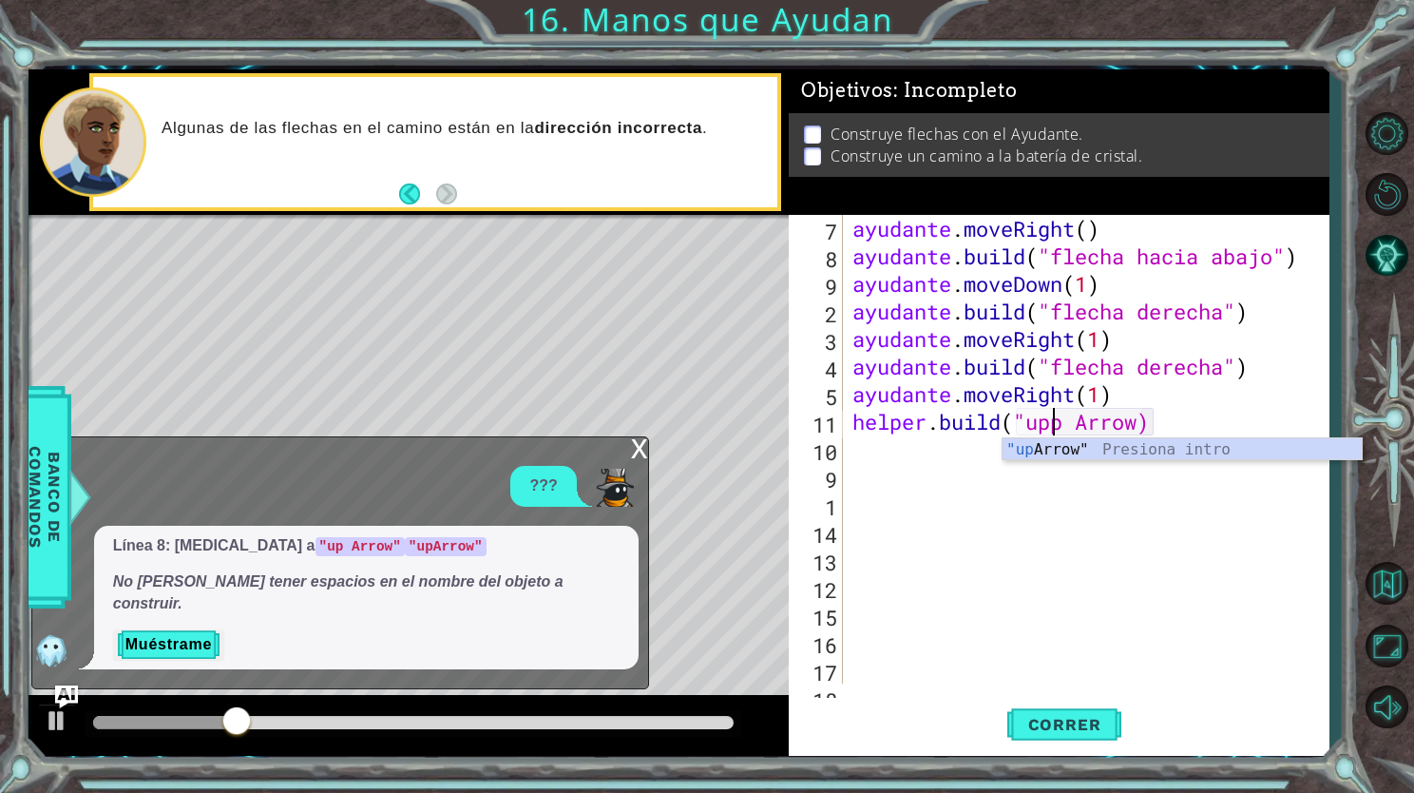
scroll to position [0, 11]
type textarea "[DOMAIN_NAME]("up Arrow)"
click at [1298, 416] on div "ayudante . moveRight ( ) ayudante . build ( "flecha hacia abajo" ) ayudante . m…" at bounding box center [1084, 477] width 471 height 524
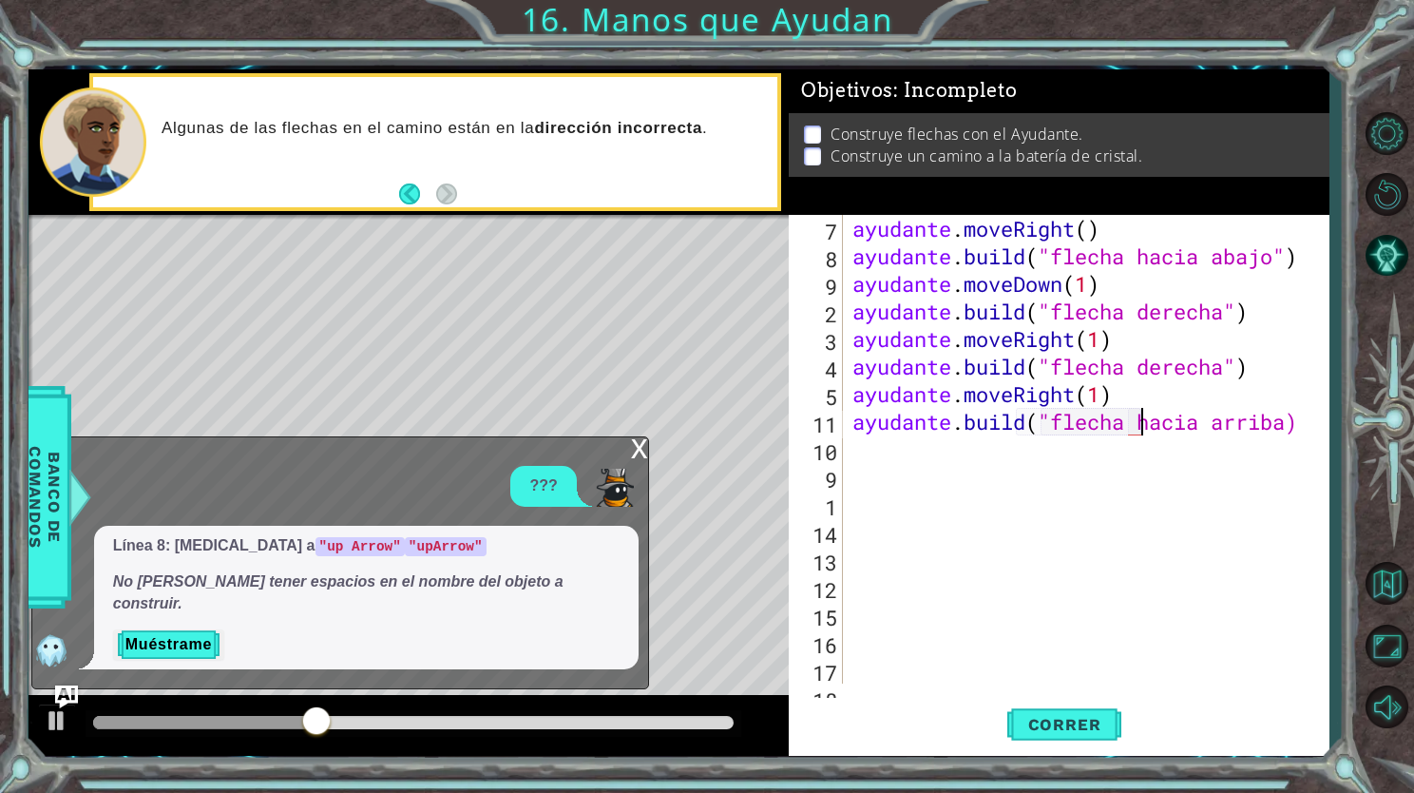
click at [1298, 416] on div "ayudante . moveRight ( ) ayudante . build ( "flecha hacia abajo" ) ayudante . m…" at bounding box center [1084, 477] width 471 height 524
click at [1076, 719] on span "Correr" at bounding box center [1064, 724] width 111 height 19
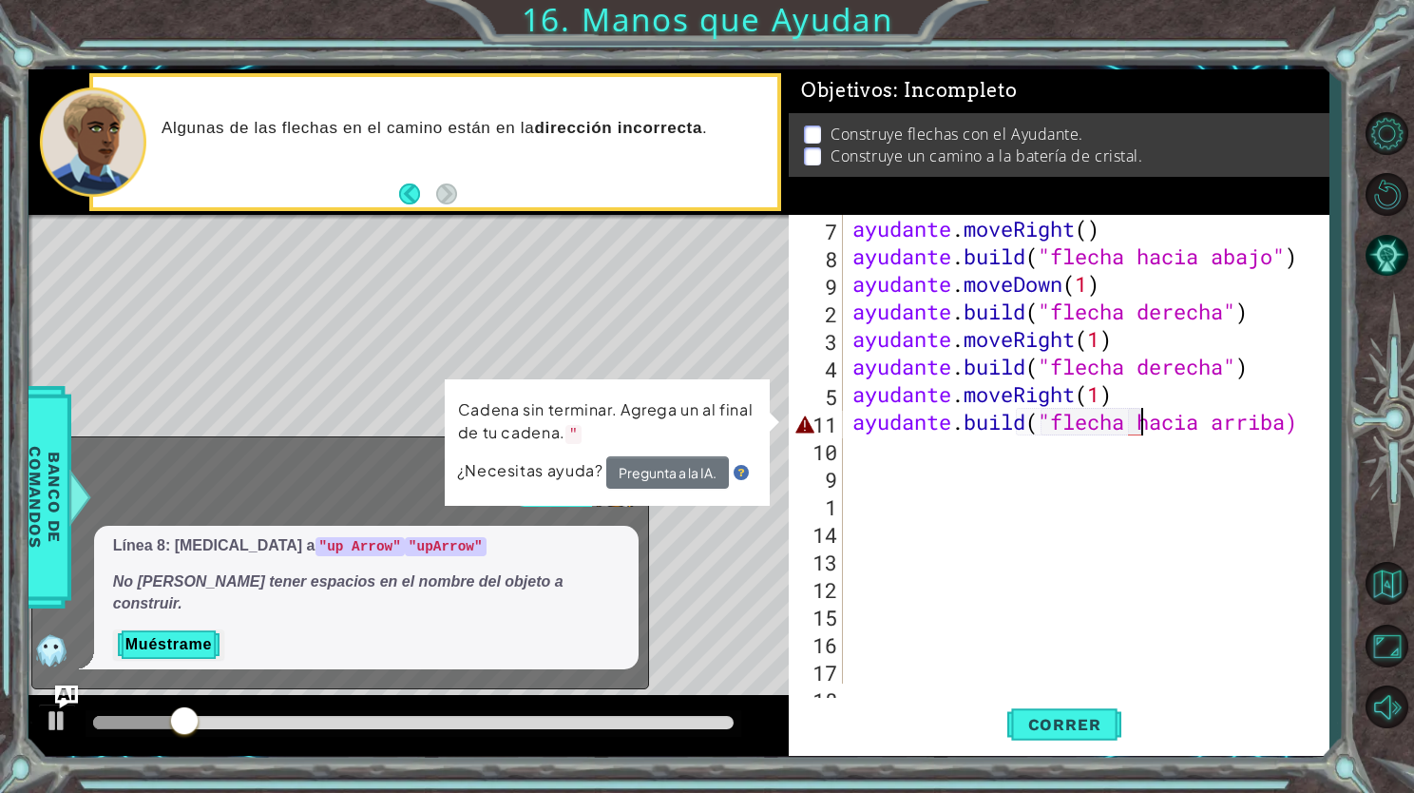
click at [1293, 427] on div "ayudante . moveRight ( ) ayudante . build ( "flecha hacia abajo" ) ayudante . m…" at bounding box center [1084, 477] width 471 height 524
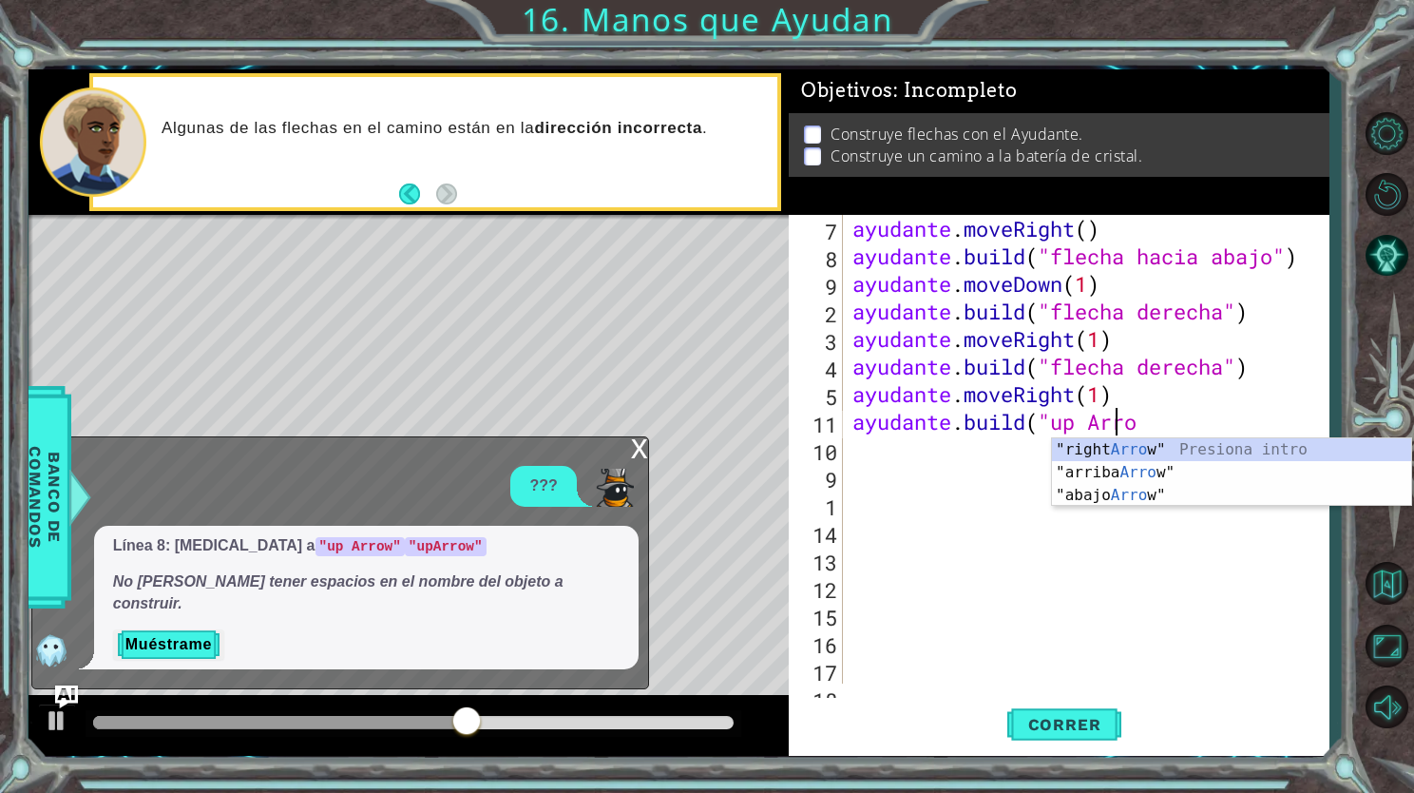
scroll to position [0, 10]
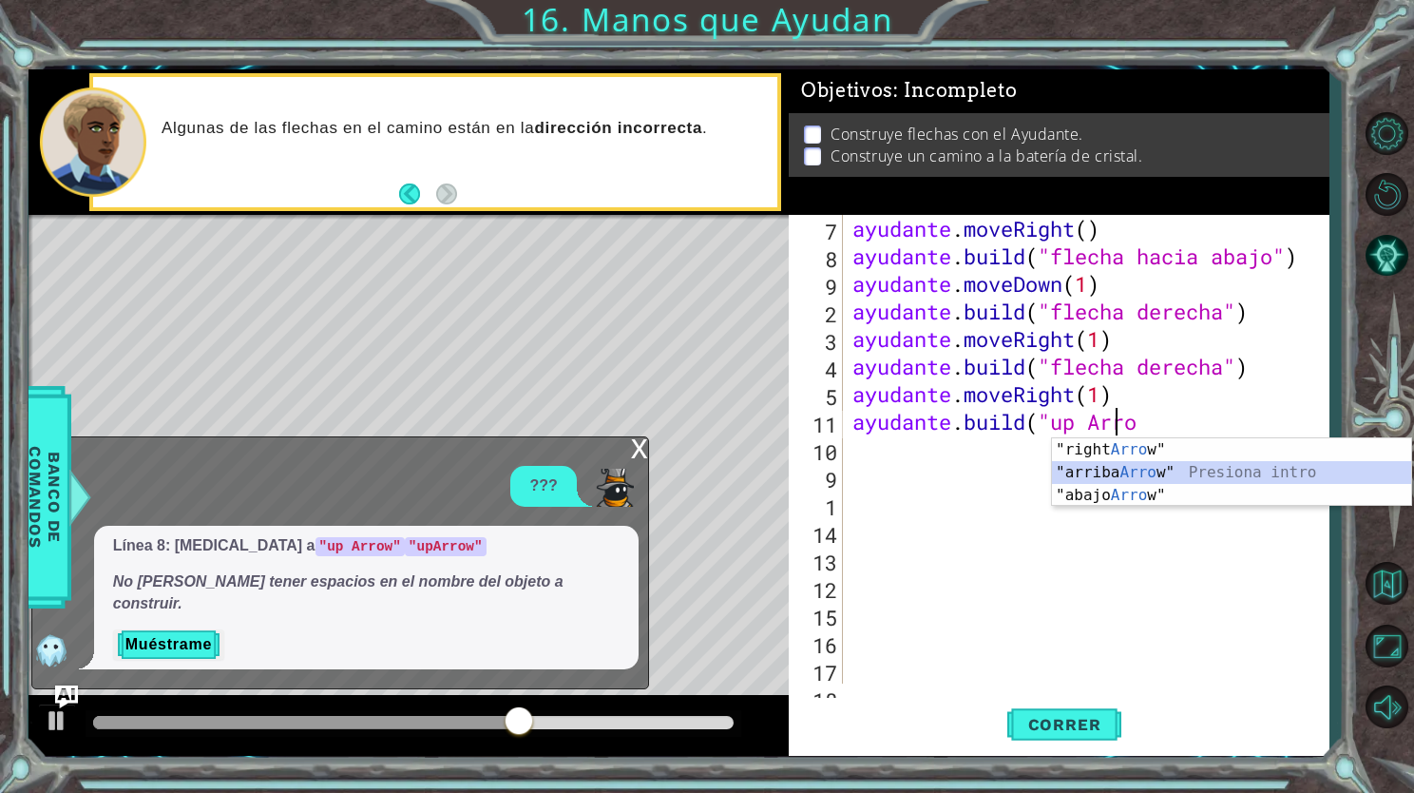
click at [1298, 470] on div ""right Arro w" Presiona intro "arriba Arro w" Presiona intro "abajo Arro w" Pre…" at bounding box center [1231, 495] width 359 height 114
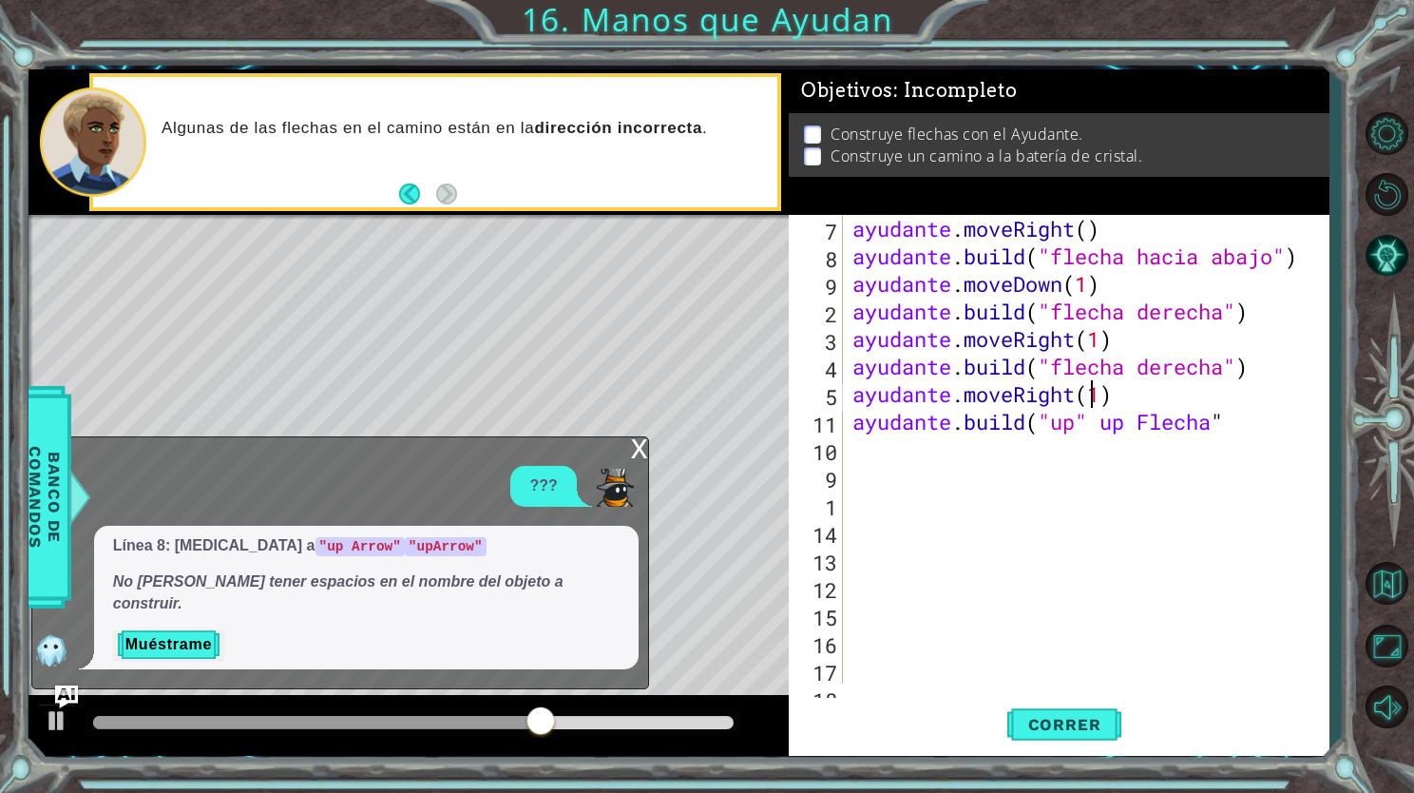
click at [1250, 383] on div "ayudante . moveRight ( ) ayudante . build ( "flecha hacia abajo" ) ayudante . m…" at bounding box center [1084, 477] width 471 height 524
click at [1247, 406] on div "ayudante . moveRight ( ) ayudante . build ( "flecha hacia abajo" ) ayudante . m…" at bounding box center [1084, 477] width 471 height 524
click at [1243, 410] on div "ayudante . moveRight ( ) ayudante . build ( "flecha hacia abajo" ) ayudante . m…" at bounding box center [1084, 477] width 471 height 524
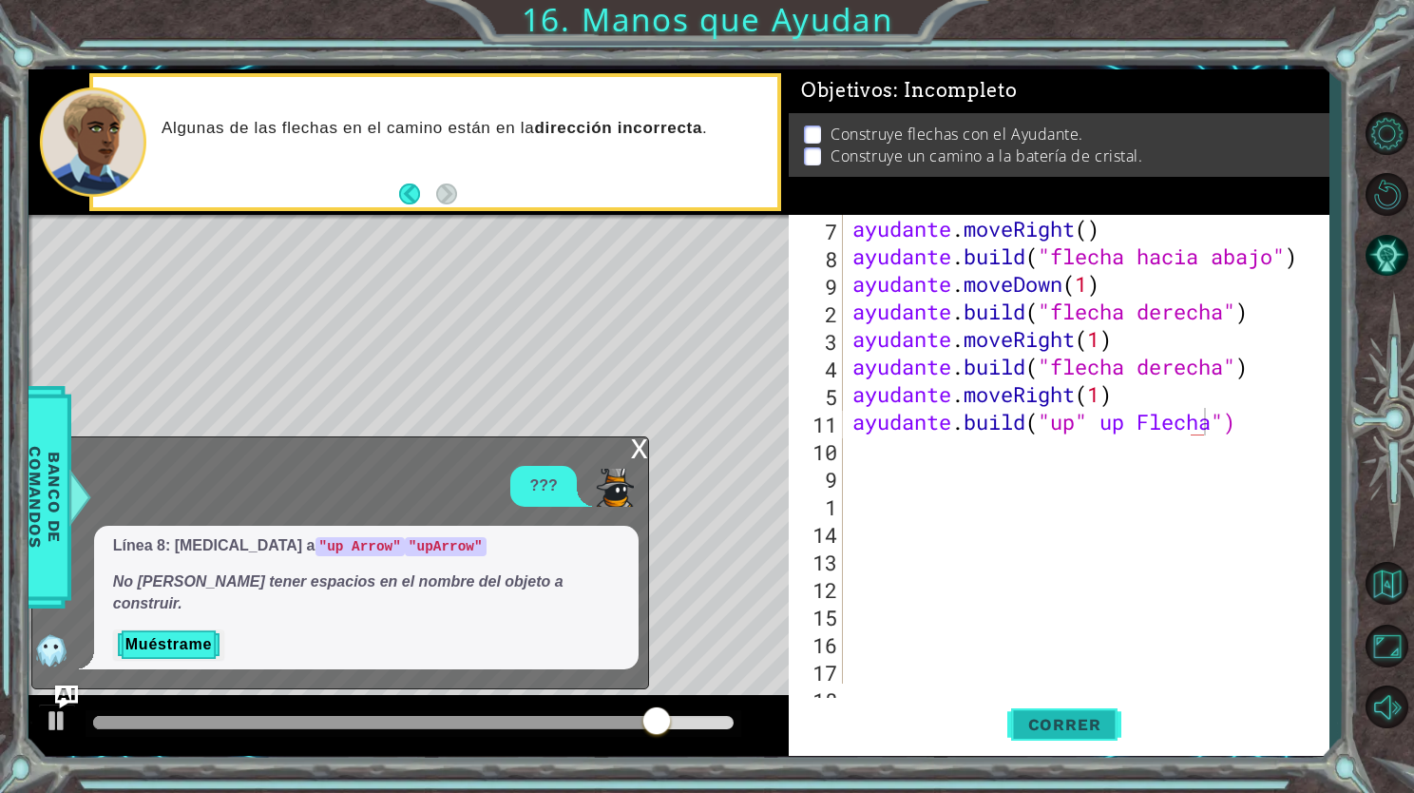
click at [1076, 728] on span "Correr" at bounding box center [1064, 724] width 111 height 19
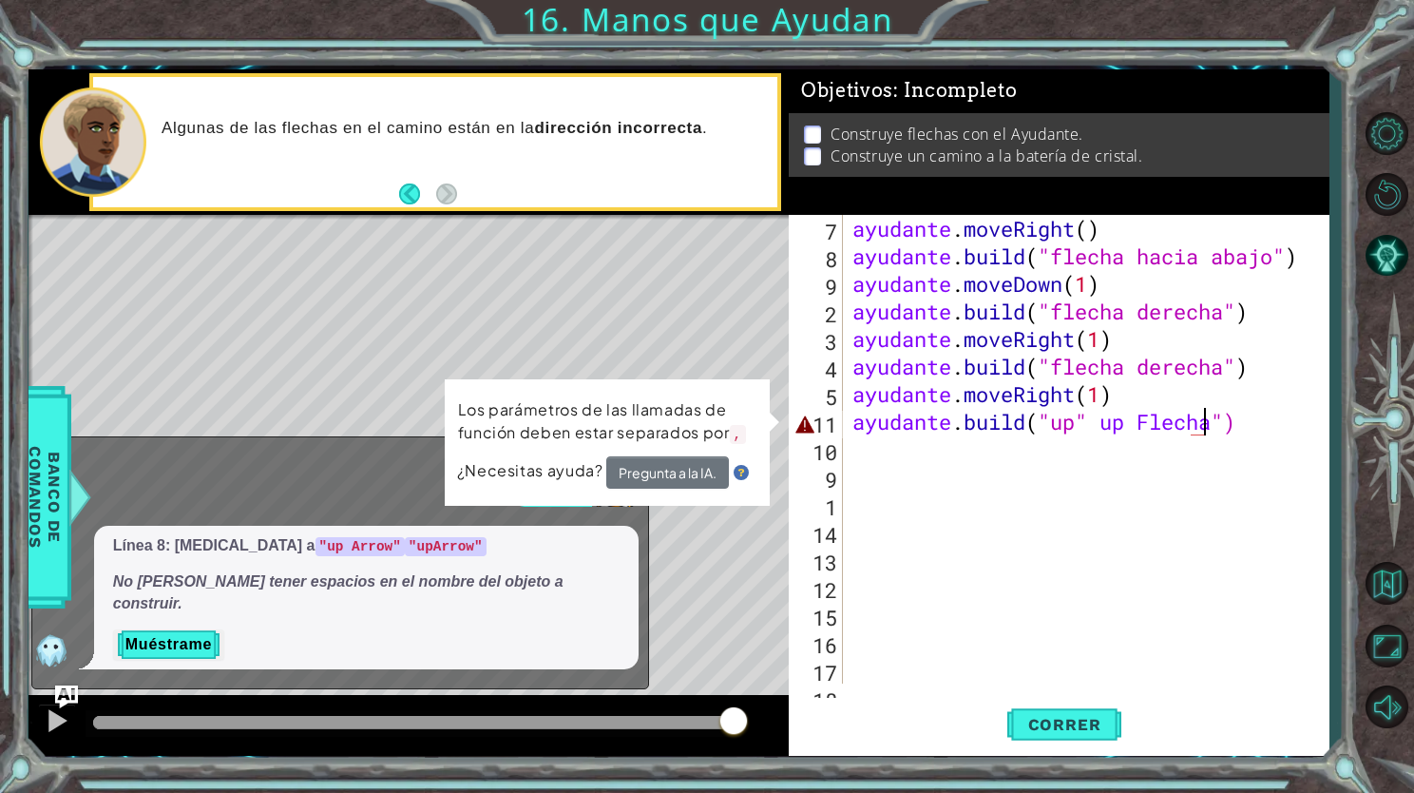
click at [1302, 417] on div "ayudante . moveRight ( ) ayudante . build ( "flecha hacia abajo" ) ayudante . m…" at bounding box center [1084, 477] width 471 height 524
click at [703, 462] on button "Pregunta a la IA." at bounding box center [668, 471] width 124 height 34
click at [183, 655] on button "Muéstrame" at bounding box center [168, 644] width 111 height 30
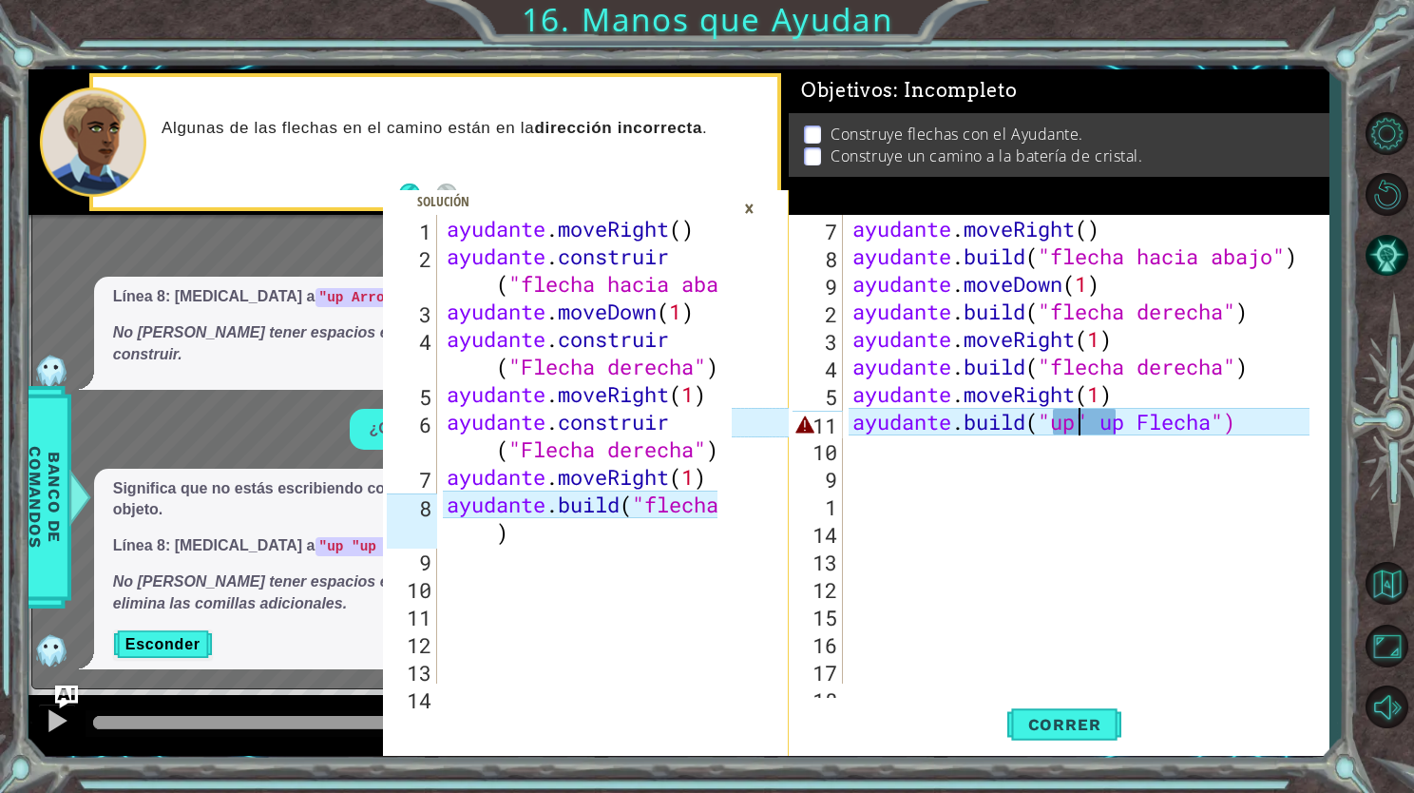
click at [1080, 418] on div "ayudante . moveRight ( ) ayudante . build ( "flecha hacia abajo" ) ayudante . m…" at bounding box center [1084, 477] width 471 height 524
click at [1109, 421] on div "ayudante . moveRight ( ) ayudante . build ( "flecha hacia abajo" ) ayudante . m…" at bounding box center [1084, 477] width 471 height 524
drag, startPoint x: 1305, startPoint y: 435, endPoint x: 1032, endPoint y: 716, distance: 391.2
click at [1032, 716] on span "Correr" at bounding box center [1064, 724] width 111 height 19
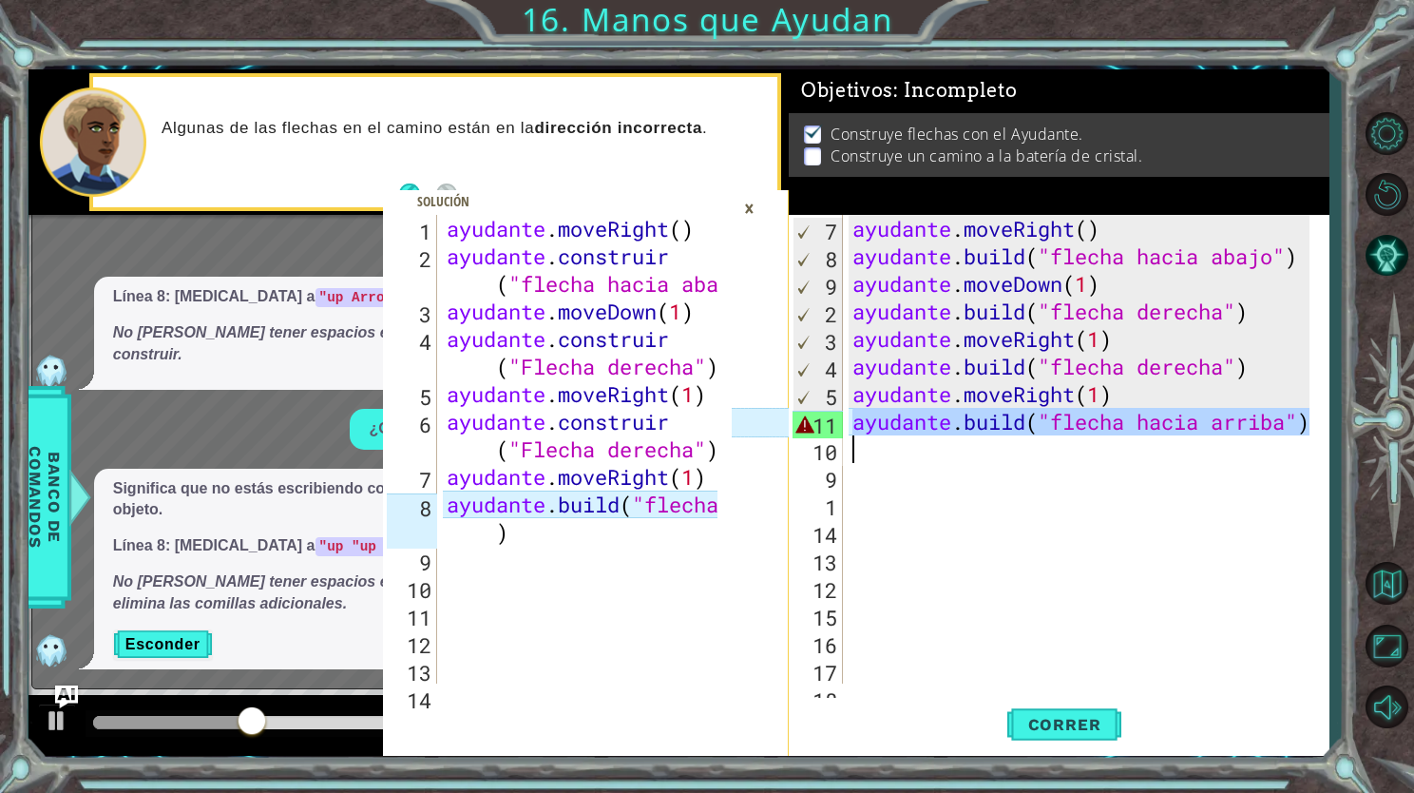
drag, startPoint x: 855, startPoint y: 432, endPoint x: 992, endPoint y: 462, distance: 141.1
click at [992, 462] on div "ayudante . moveRight ( ) ayudante . build ( "flecha hacia abajo" ) ayudante . m…" at bounding box center [1084, 477] width 471 height 524
click at [186, 642] on button "Esconder" at bounding box center [163, 644] width 100 height 30
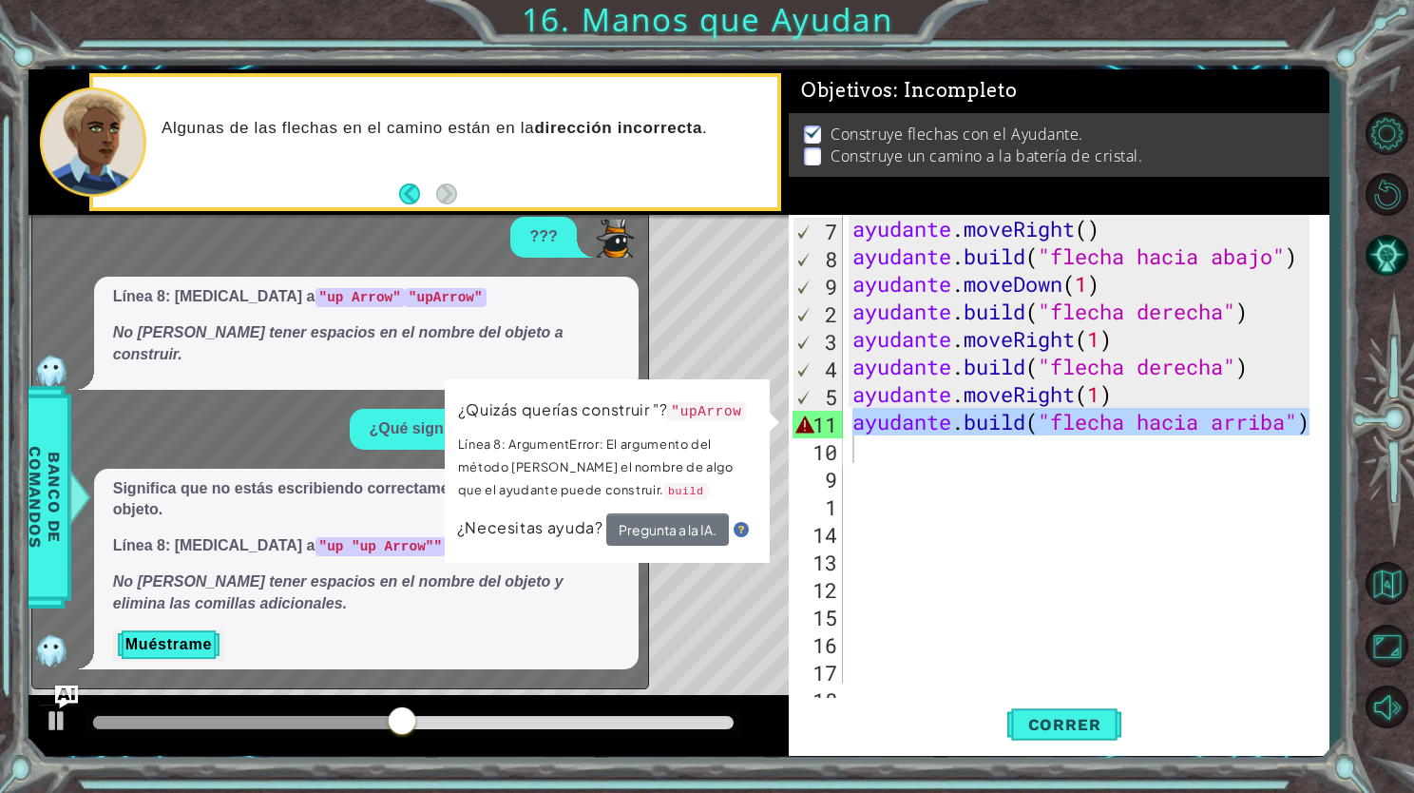
drag, startPoint x: 643, startPoint y: 218, endPoint x: 629, endPoint y: 230, distance: 18.2
click at [629, 230] on div "x ??? Línea 8: [MEDICAL_DATA] a "up Arrow" "upArrow" No [PERSON_NAME] tener esp…" at bounding box center [340, 437] width 618 height 501
click at [634, 207] on div "x" at bounding box center [639, 197] width 17 height 19
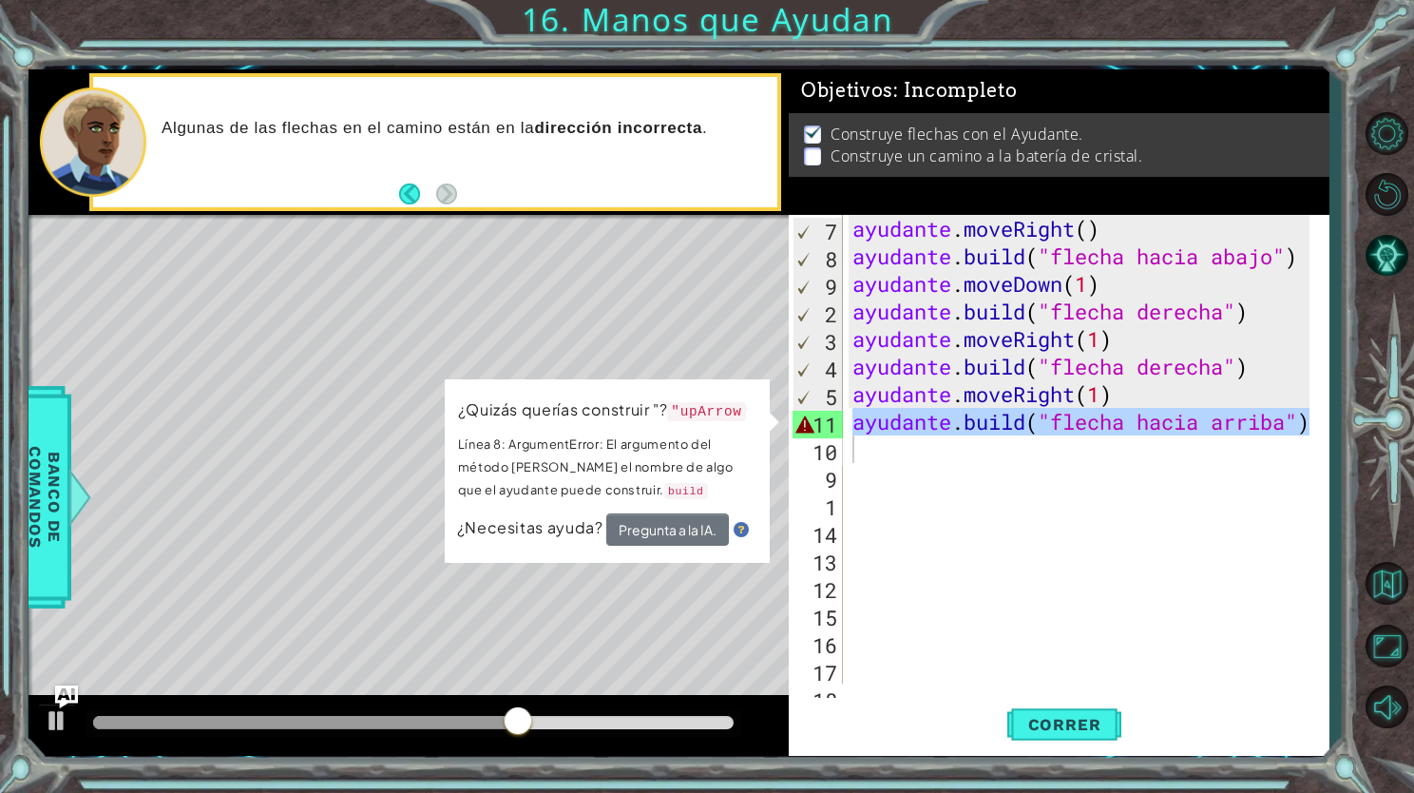
click at [1201, 424] on div "ayudante . moveRight ( ) ayudante . build ( "flecha hacia abajo" ) ayudante . m…" at bounding box center [1079, 449] width 461 height 469
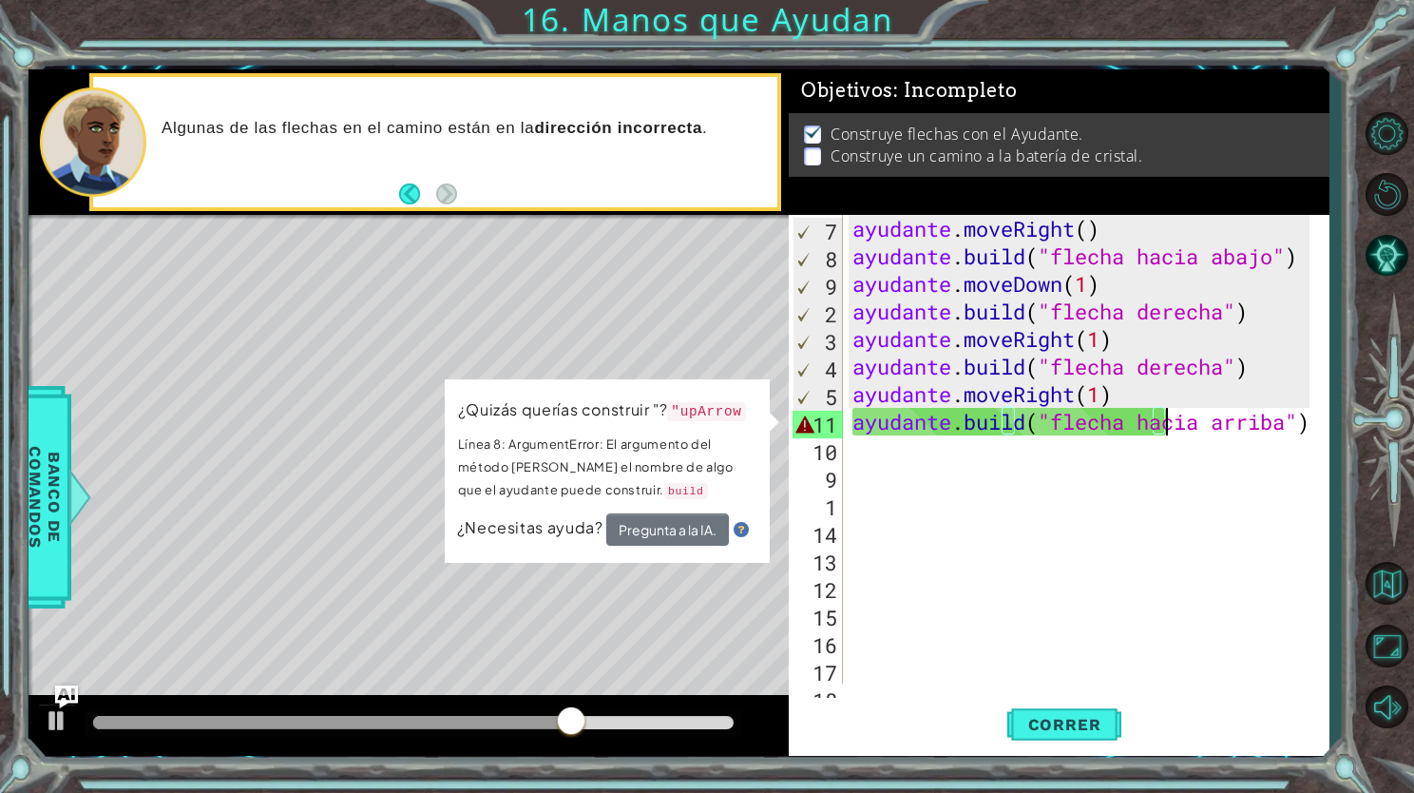
drag, startPoint x: 1308, startPoint y: 425, endPoint x: 1234, endPoint y: 427, distance: 74.2
drag, startPoint x: 1234, startPoint y: 427, endPoint x: 851, endPoint y: 420, distance: 383.1
click at [851, 420] on div "ayudante . moveRight ( ) ayudante . build ( "flecha hacia abajo" ) ayudante . m…" at bounding box center [1084, 477] width 471 height 524
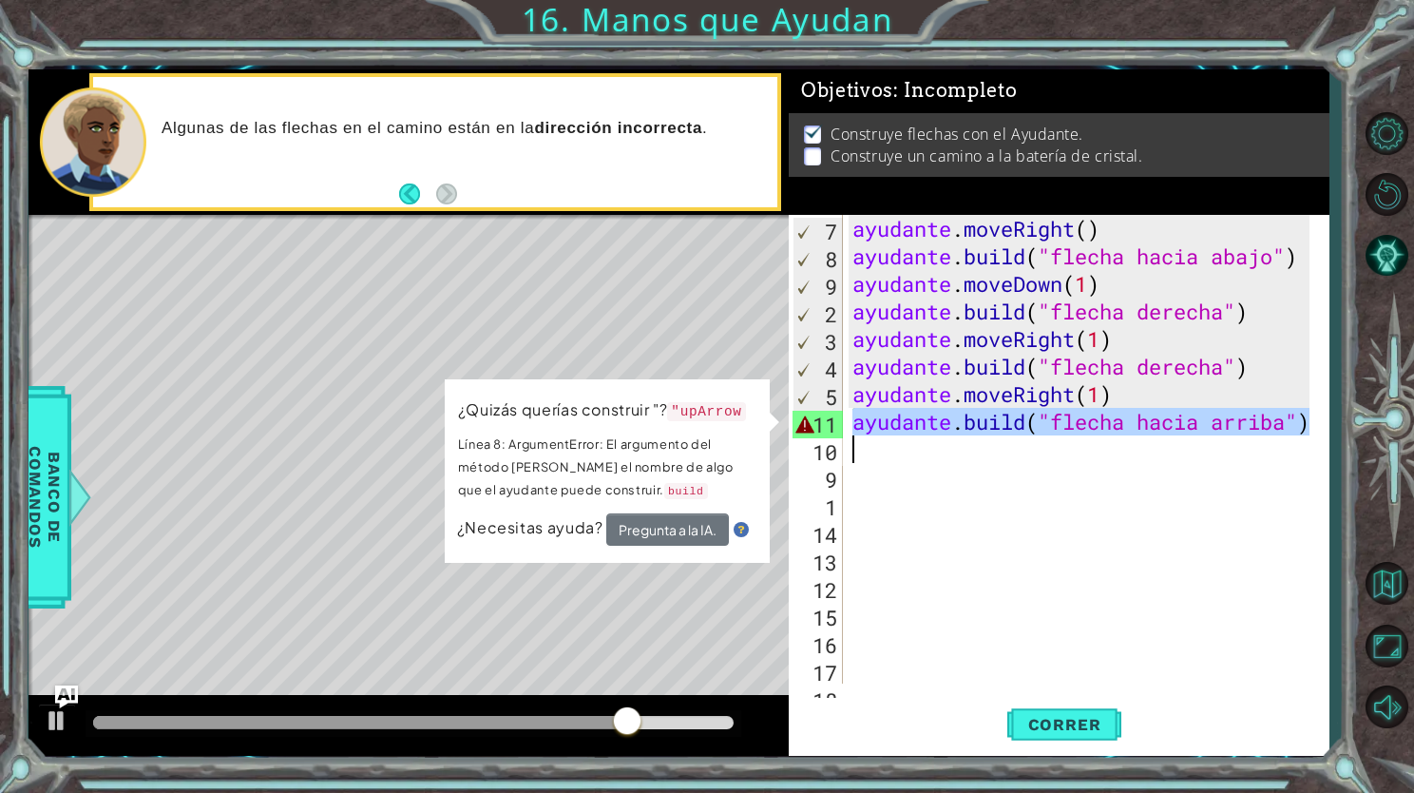
drag, startPoint x: 851, startPoint y: 420, endPoint x: 1329, endPoint y: 454, distance: 479.3
click at [1329, 454] on div "[DOMAIN_NAME]("up Arrow") 7 8 9 2 3 4 5 11 10 9 1 14 13 12 15 16 17 18 ayudante…" at bounding box center [1059, 485] width 541 height 540
type textarea "[DOMAIN_NAME]("up Arrow")"
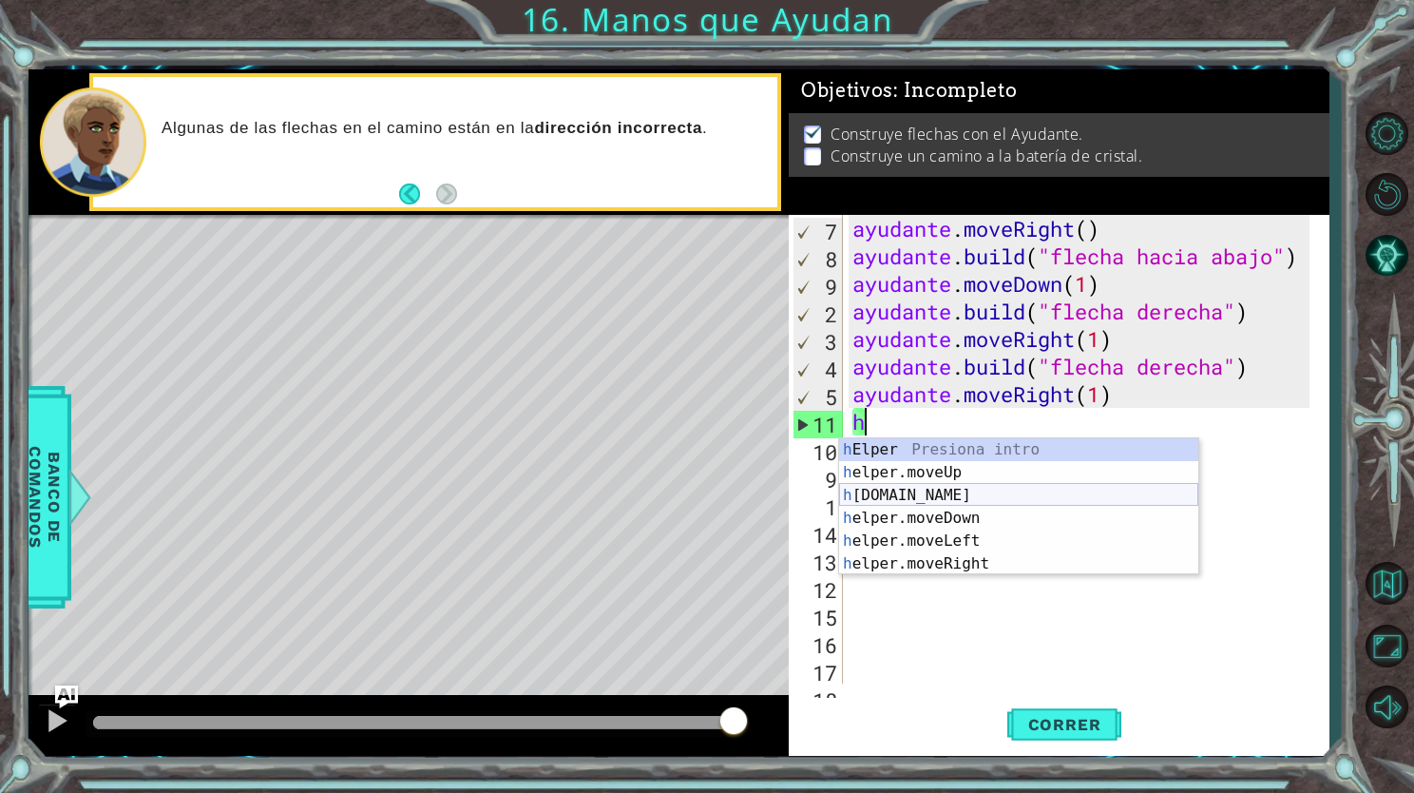
click at [984, 491] on div "h Elper Presiona intro h elper.moveUp Presiona intro h [DOMAIN_NAME] Presiona i…" at bounding box center [1018, 529] width 359 height 183
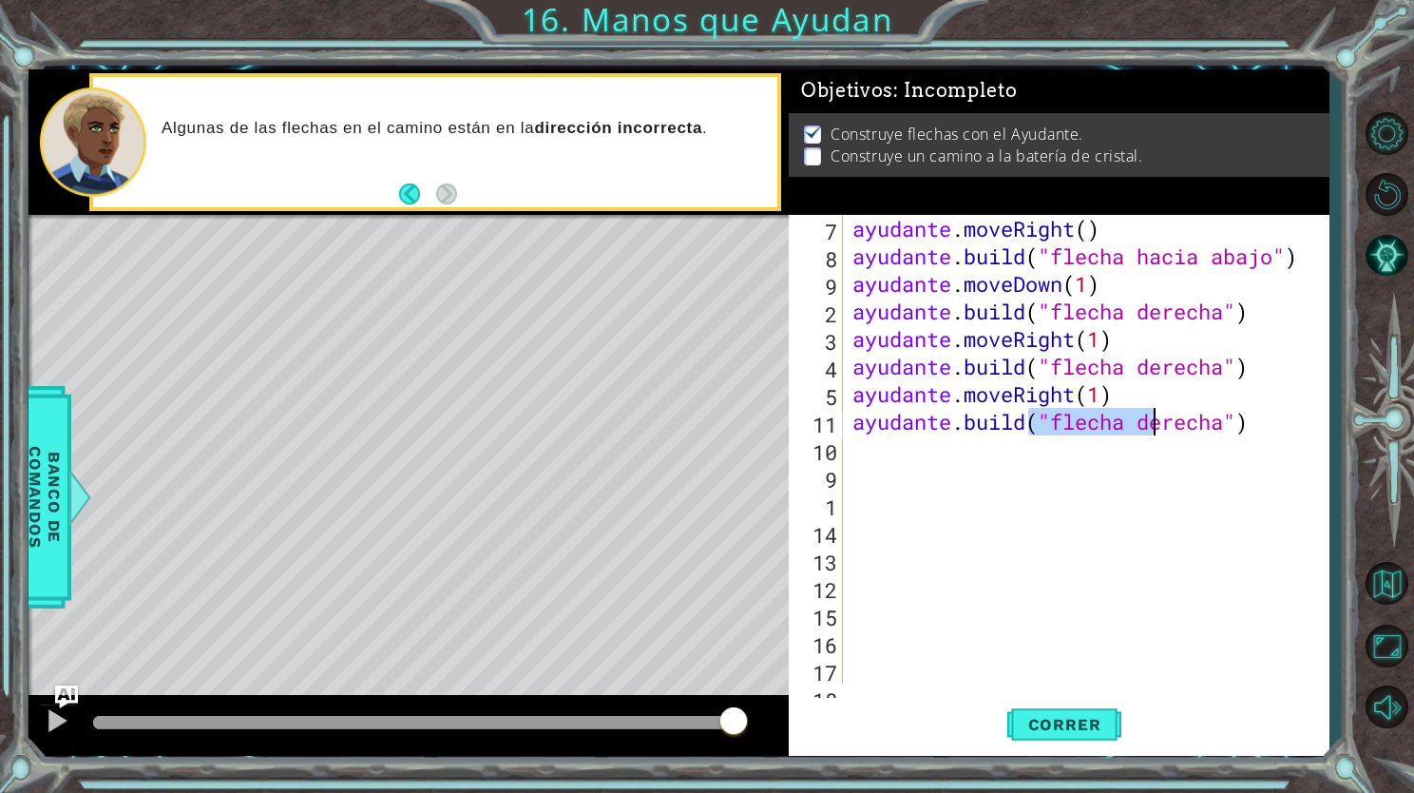
click at [1153, 422] on div "ayudante . moveRight ( ) ayudante . build ( "flecha hacia abajo" ) ayudante . m…" at bounding box center [1079, 449] width 461 height 469
click at [1192, 420] on div "ayudante . moveRight ( ) ayudante . build ( "flecha hacia abajo" ) ayudante . m…" at bounding box center [1084, 477] width 471 height 524
click at [1192, 420] on div "ayudante . moveRight ( ) ayudante . build ( "flecha hacia abajo" ) ayudante . m…" at bounding box center [1079, 449] width 461 height 469
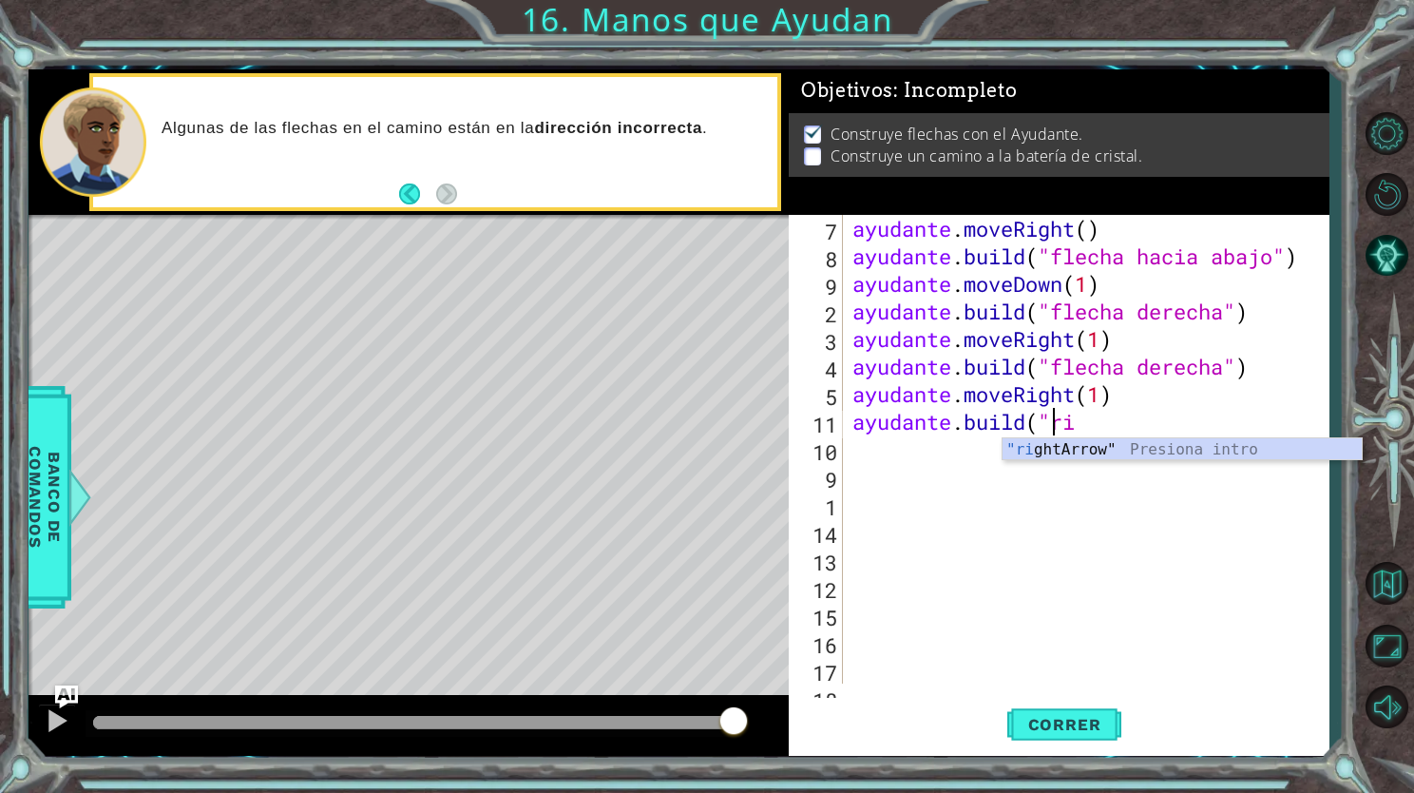
click at [1192, 420] on div "ayudante . moveRight ( ) ayudante . build ( "flecha hacia abajo" ) ayudante . m…" at bounding box center [1084, 477] width 471 height 524
click at [1115, 429] on div "ayudante . moveRight ( ) ayudante . build ( "flecha hacia abajo" ) ayudante . m…" at bounding box center [1084, 477] width 471 height 524
click at [1106, 427] on div "ayudante . moveRight ( ) ayudante . build ( "flecha hacia abajo" ) ayudante . m…" at bounding box center [1084, 477] width 471 height 524
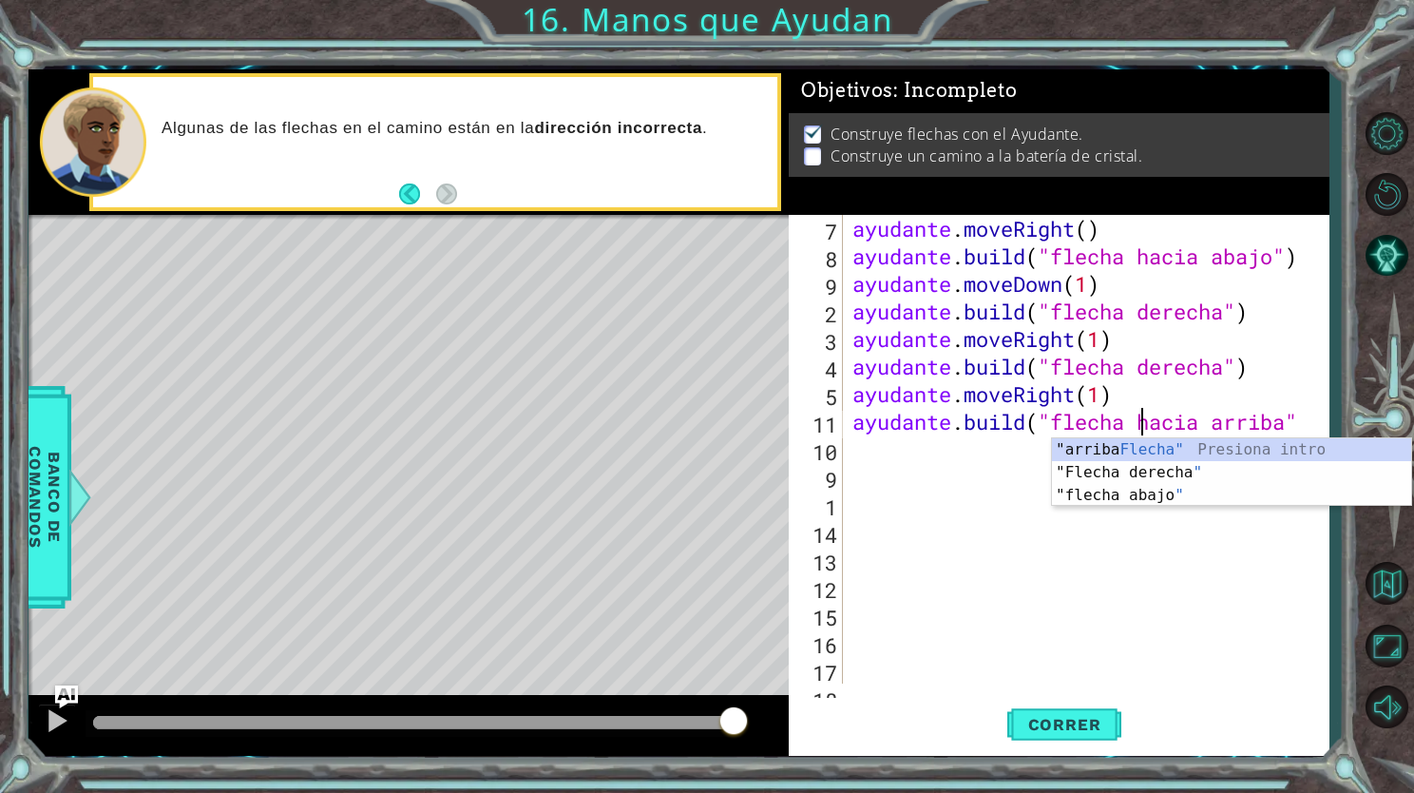
scroll to position [0, 11]
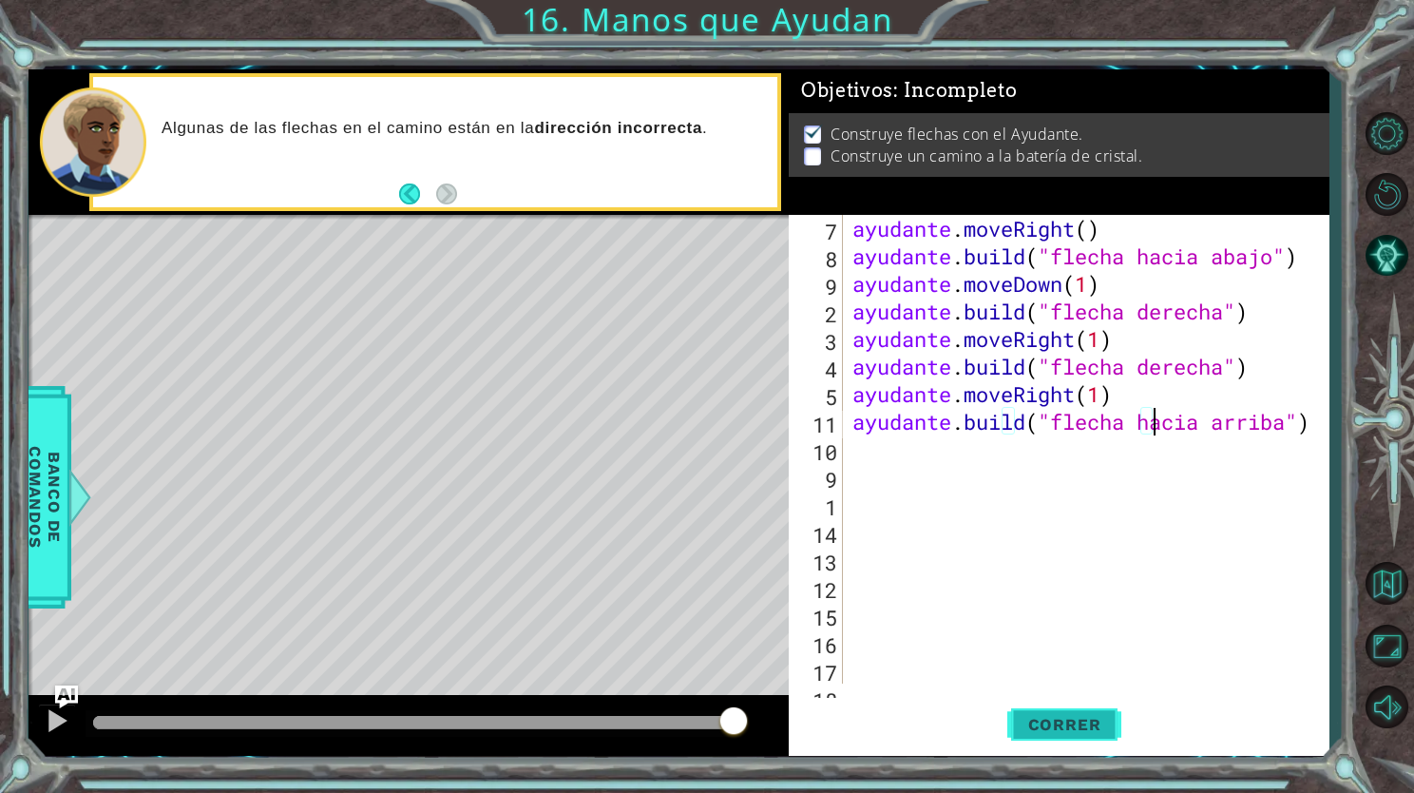
type textarea "[DOMAIN_NAME]("up Arrow")"
click at [1039, 733] on span "Correr" at bounding box center [1064, 724] width 111 height 19
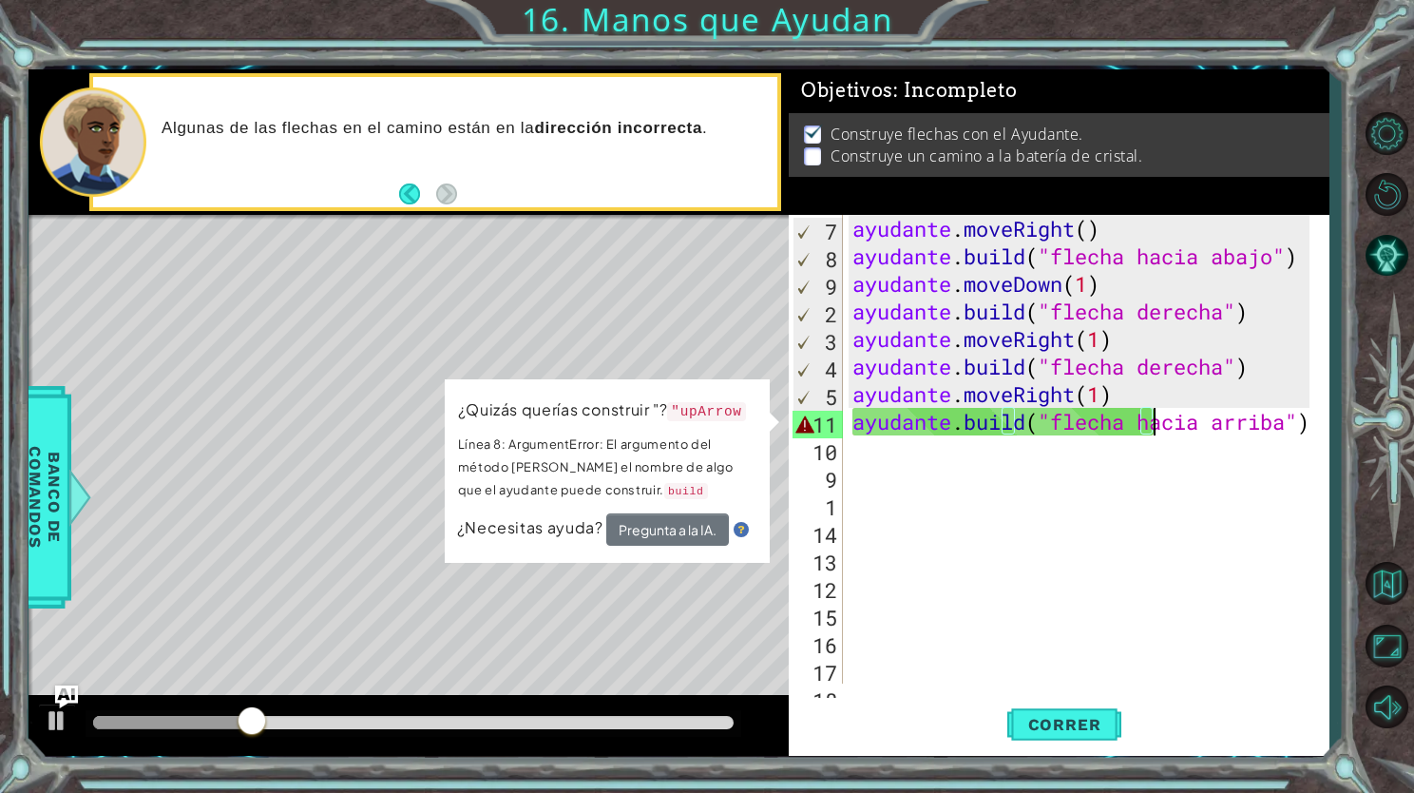
click at [1163, 409] on div "ayudante . moveRight ( ) ayudante . build ( "flecha hacia abajo" ) ayudante . m…" at bounding box center [1084, 477] width 471 height 524
drag, startPoint x: 1360, startPoint y: 6, endPoint x: 944, endPoint y: 574, distance: 704.6
click at [944, 574] on div "ayudante . moveRight ( ) ayudante . build ( "flecha hacia abajo" ) ayudante . m…" at bounding box center [1084, 477] width 471 height 524
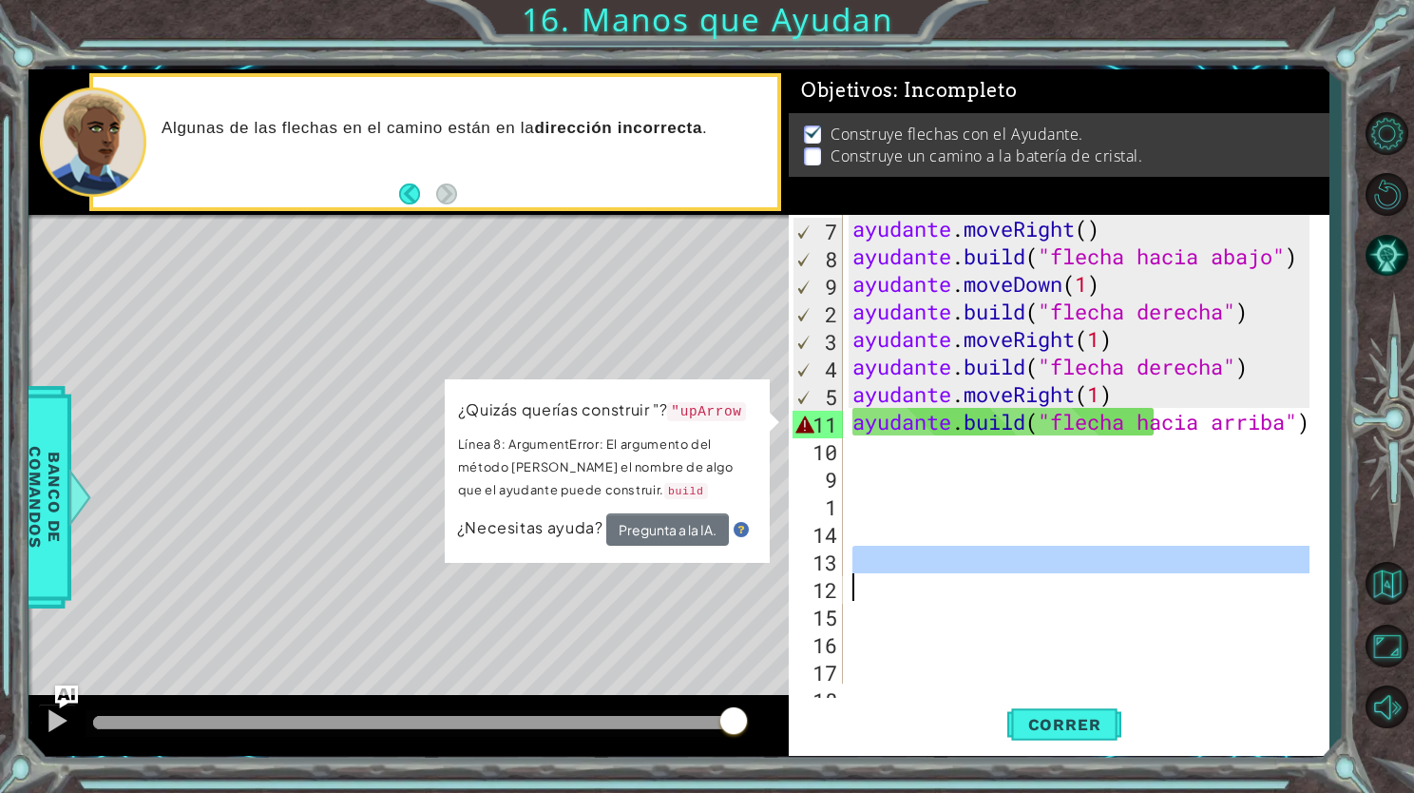
scroll to position [0, 0]
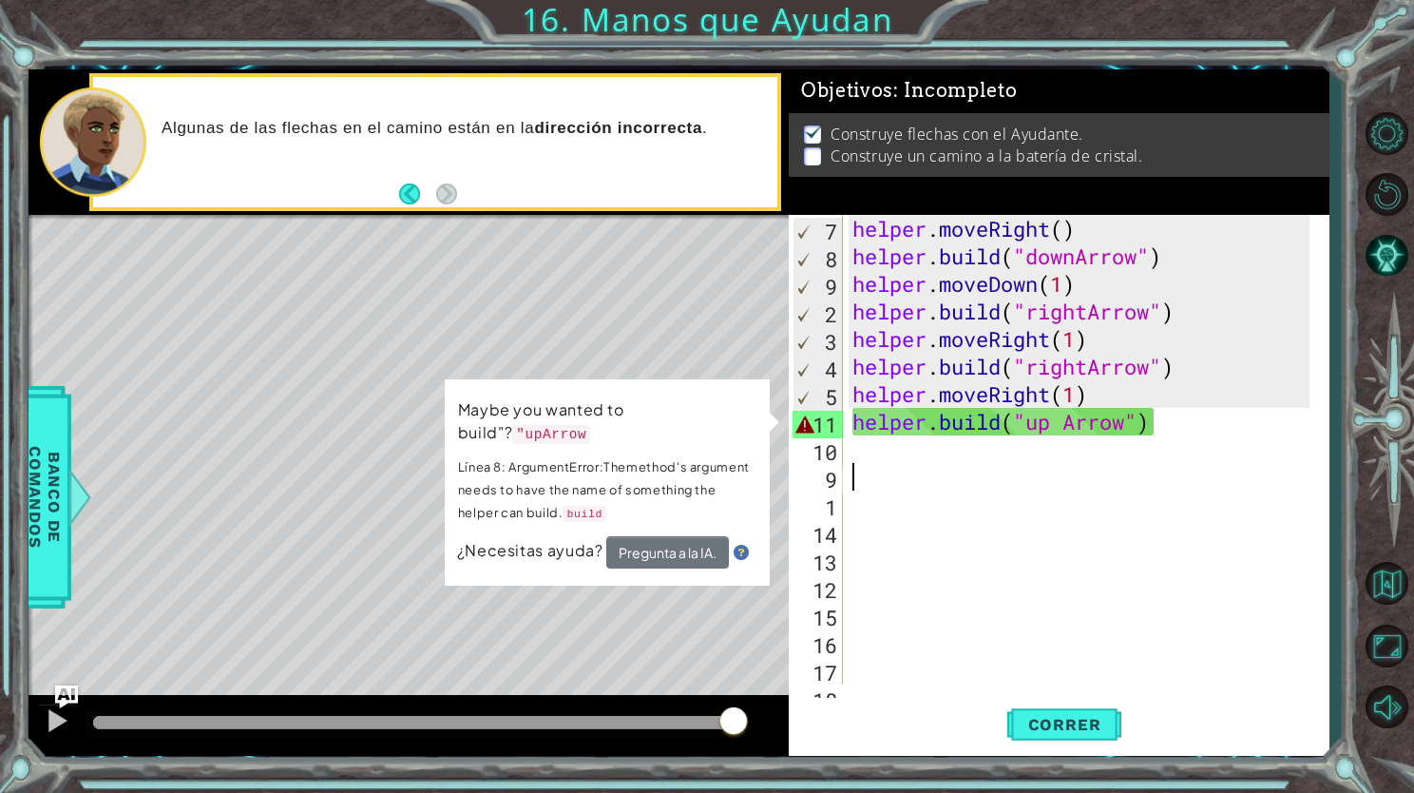
click at [1012, 471] on div "helper . moveRight ( ) helper . build ( "downArrow" ) helper . moveDown ( 1 ) h…" at bounding box center [1084, 477] width 471 height 524
click at [1068, 425] on div "helper . moveRight ( ) helper . build ( "downArrow" ) helper . moveDown ( 1 ) h…" at bounding box center [1084, 477] width 471 height 524
type textarea "[DOMAIN_NAME]("upArrow")"
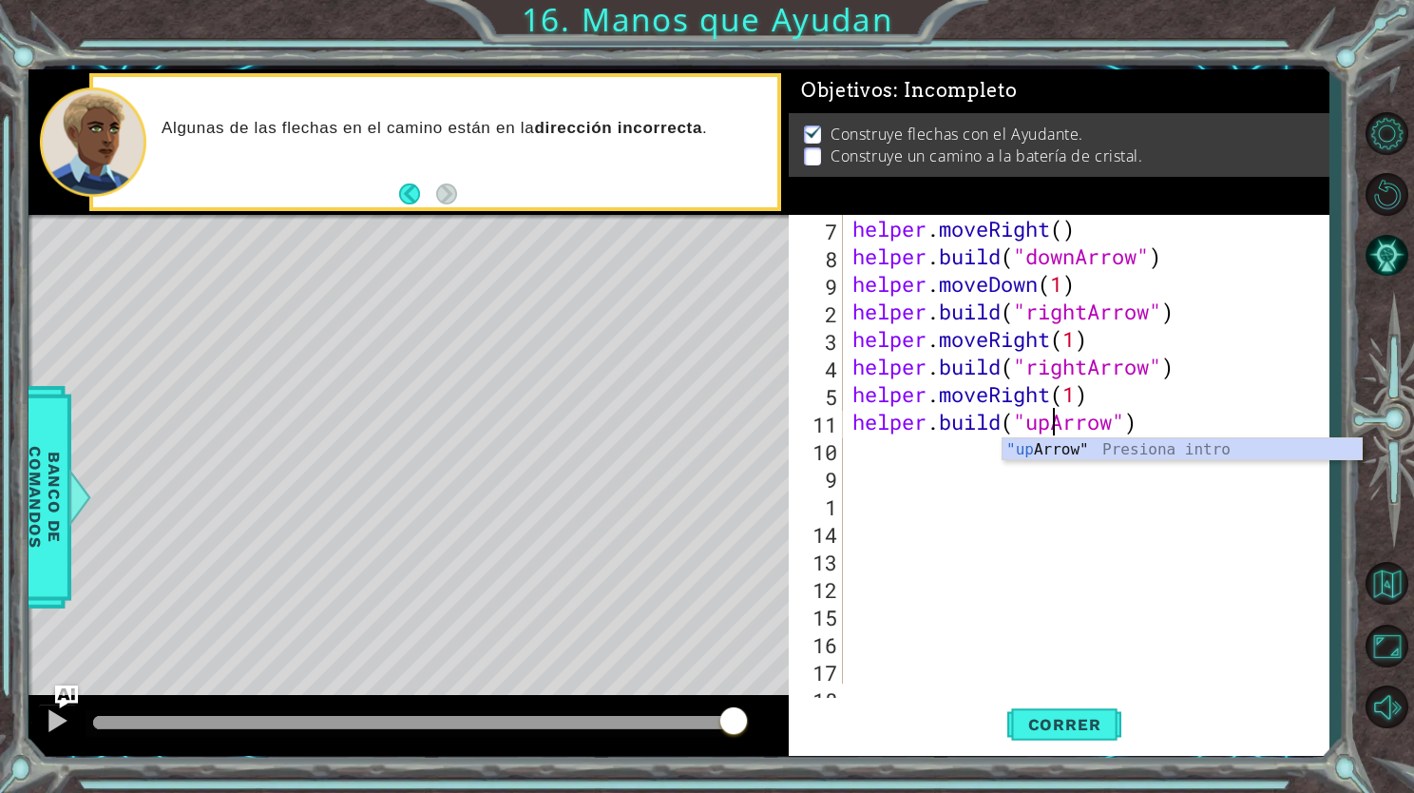
click at [1029, 530] on div "helper . moveRight ( ) helper . build ( "downArrow" ) helper . moveDown ( 1 ) h…" at bounding box center [1084, 477] width 471 height 524
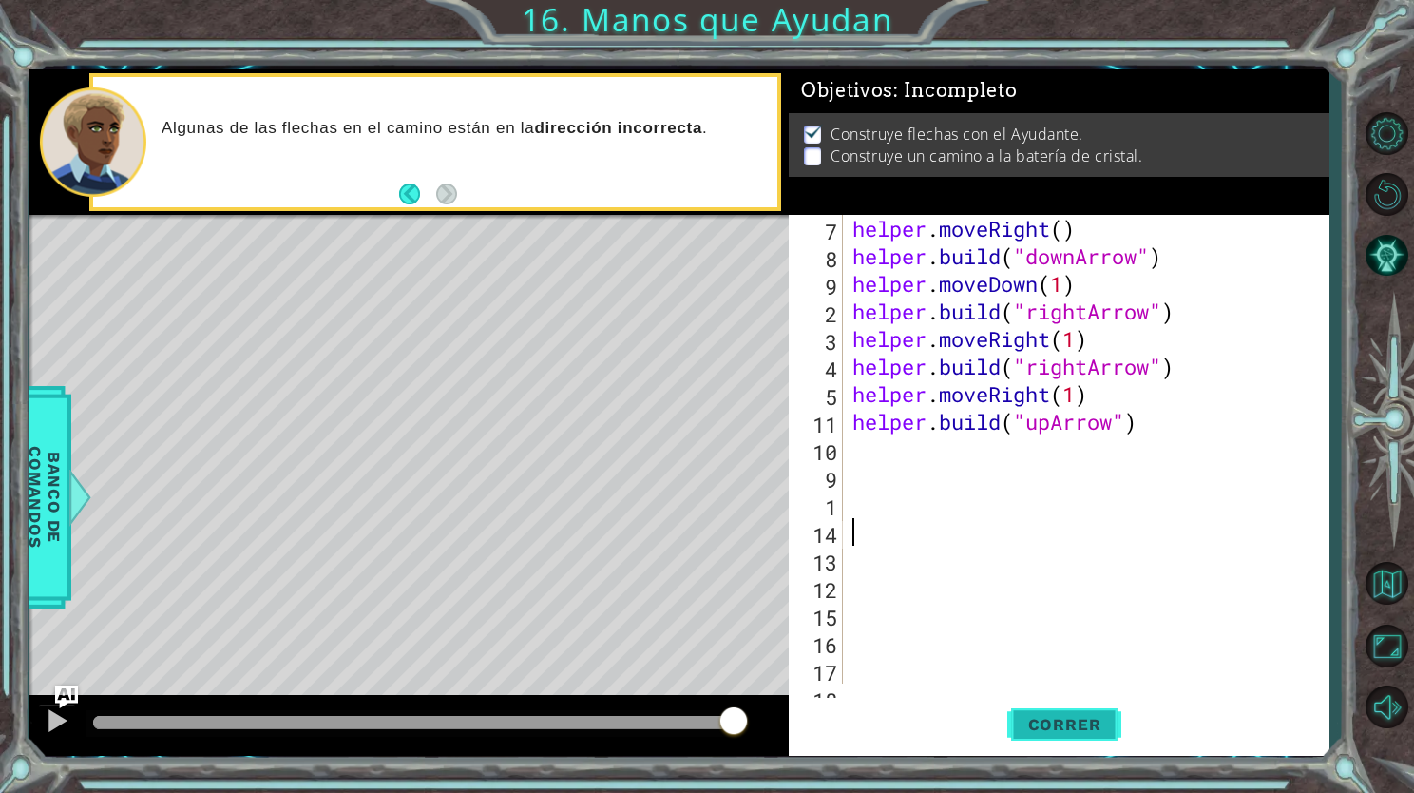
click at [1056, 721] on span "Correr" at bounding box center [1064, 724] width 111 height 19
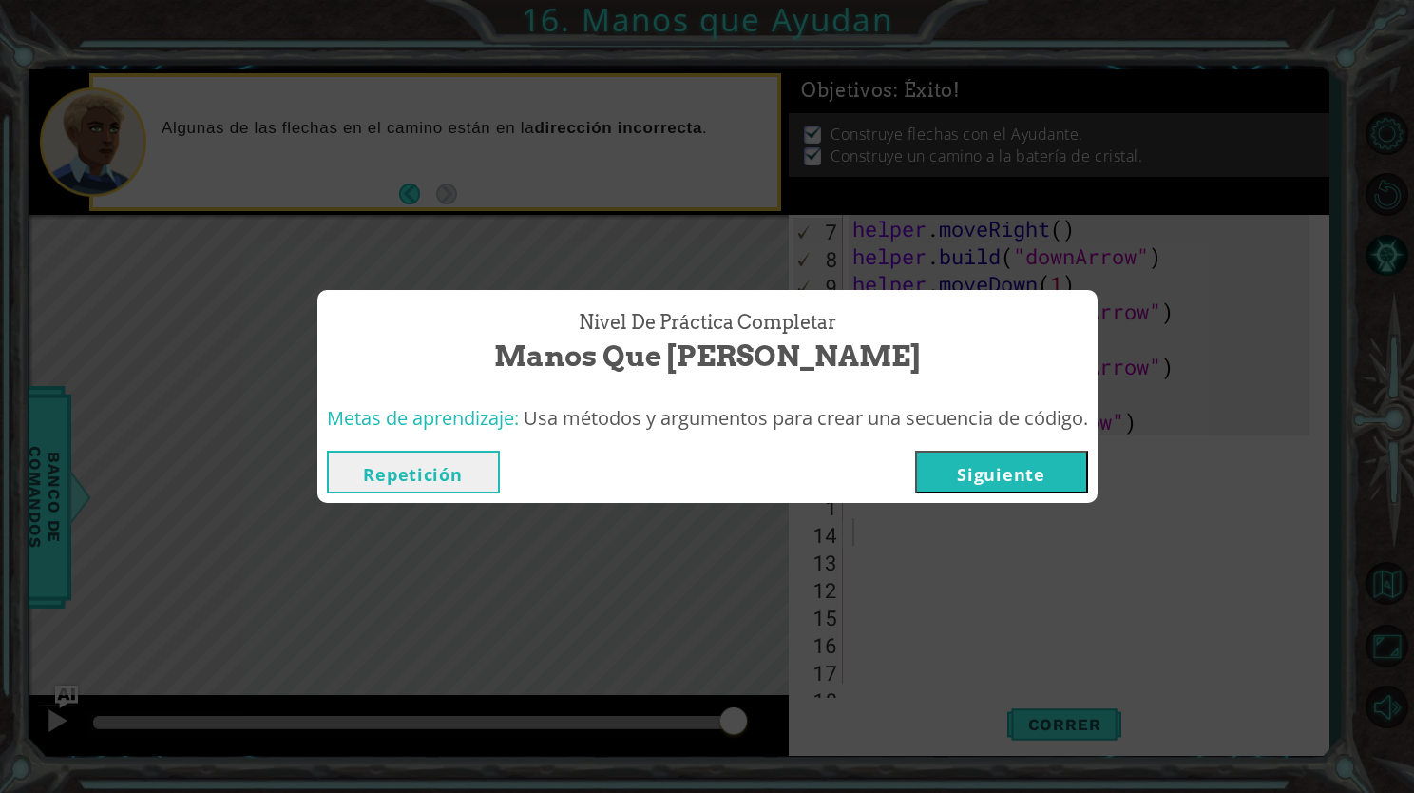
click at [996, 445] on div "Repetición [GEOGRAPHIC_DATA]" at bounding box center [707, 472] width 780 height 62
click at [1022, 477] on button "Siguiente" at bounding box center [1001, 472] width 173 height 43
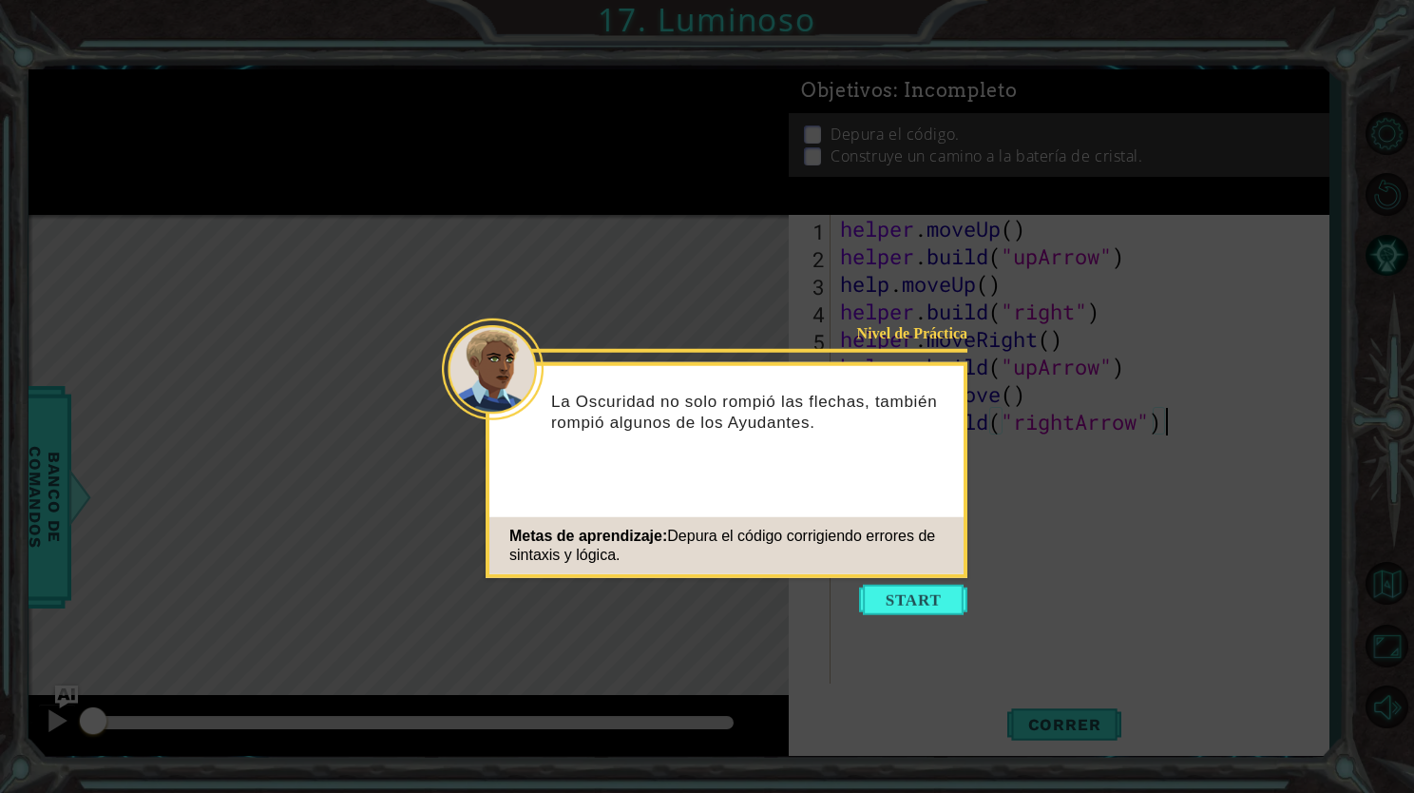
click at [890, 614] on icon at bounding box center [707, 396] width 1414 height 793
click at [896, 610] on button "Start" at bounding box center [913, 600] width 108 height 30
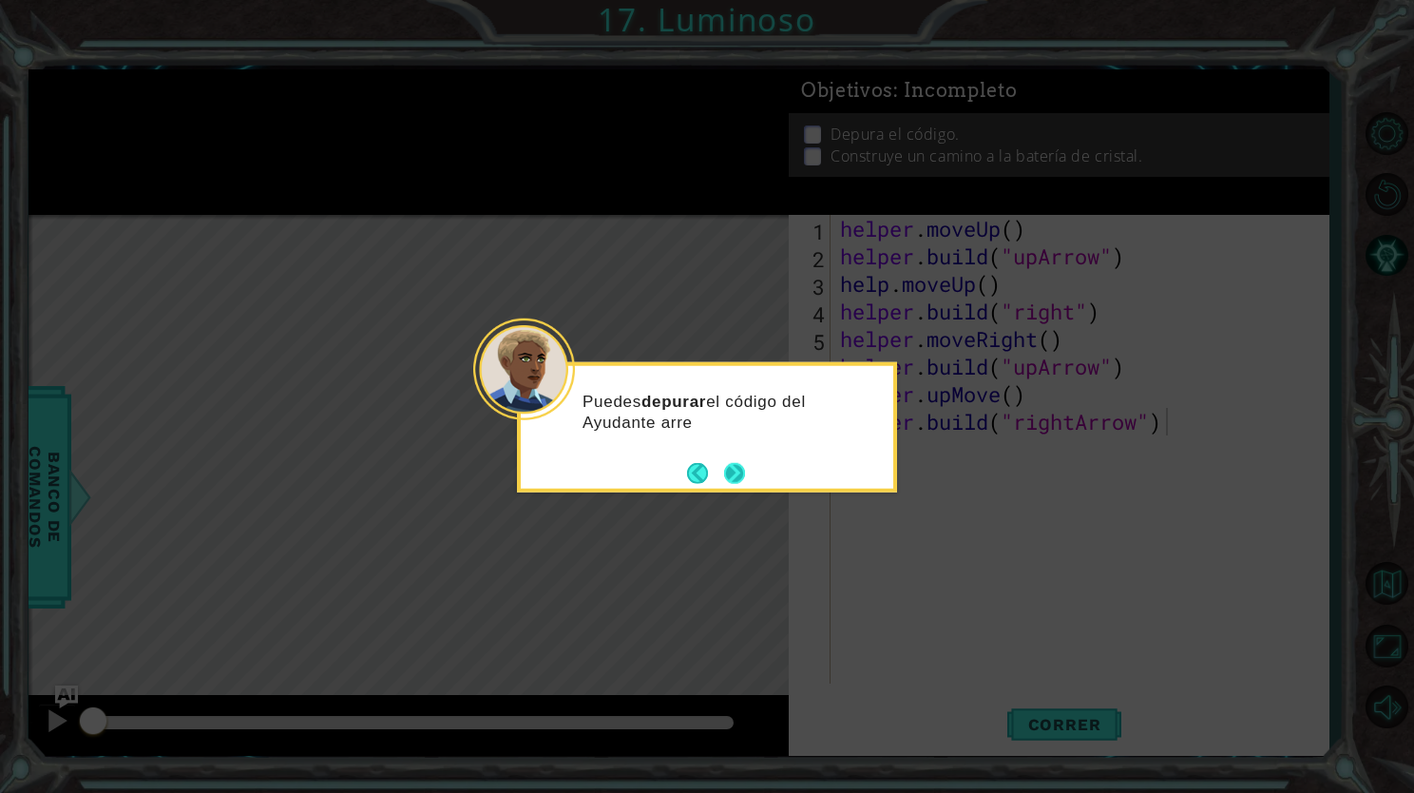
click at [734, 474] on button "Next" at bounding box center [734, 472] width 21 height 21
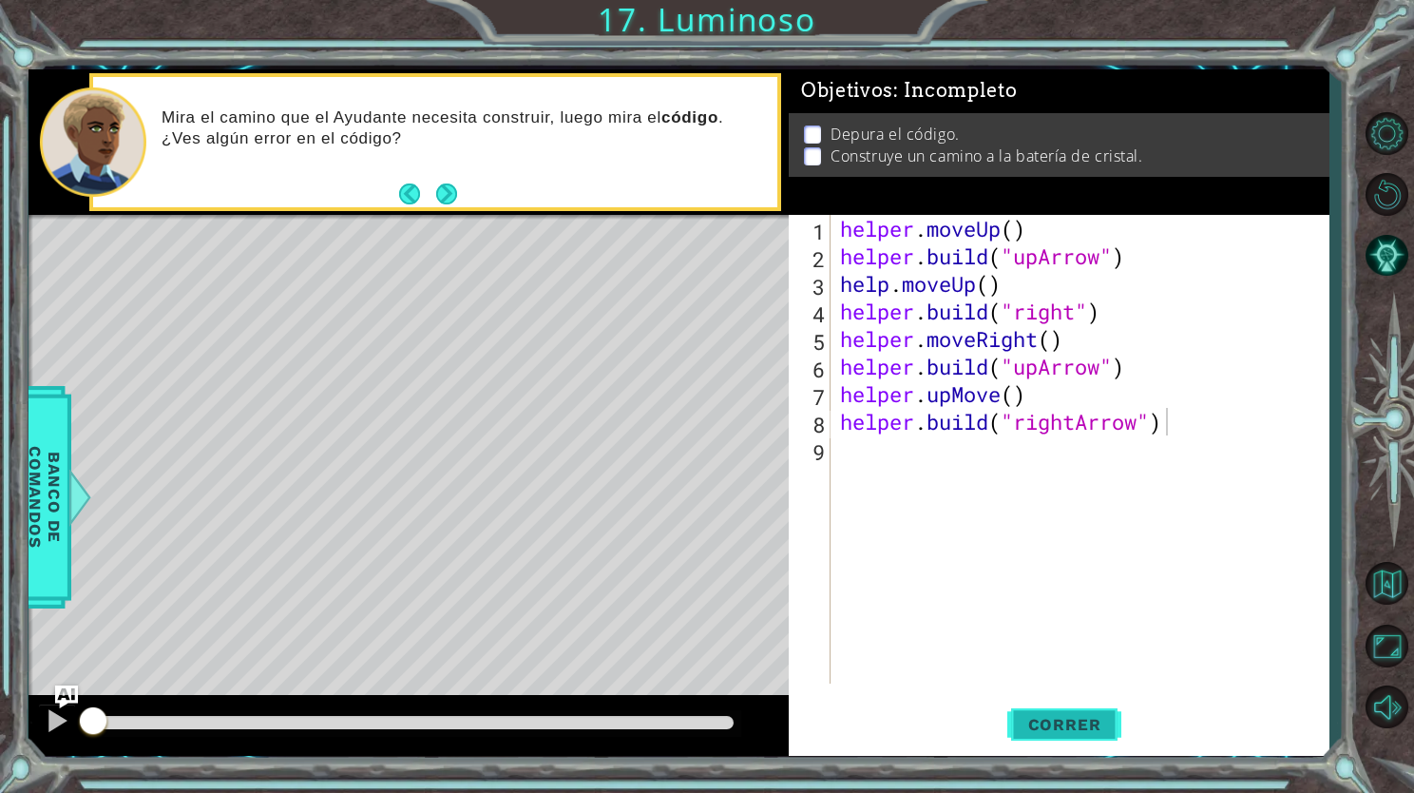
click at [1038, 722] on span "Correr" at bounding box center [1064, 724] width 111 height 19
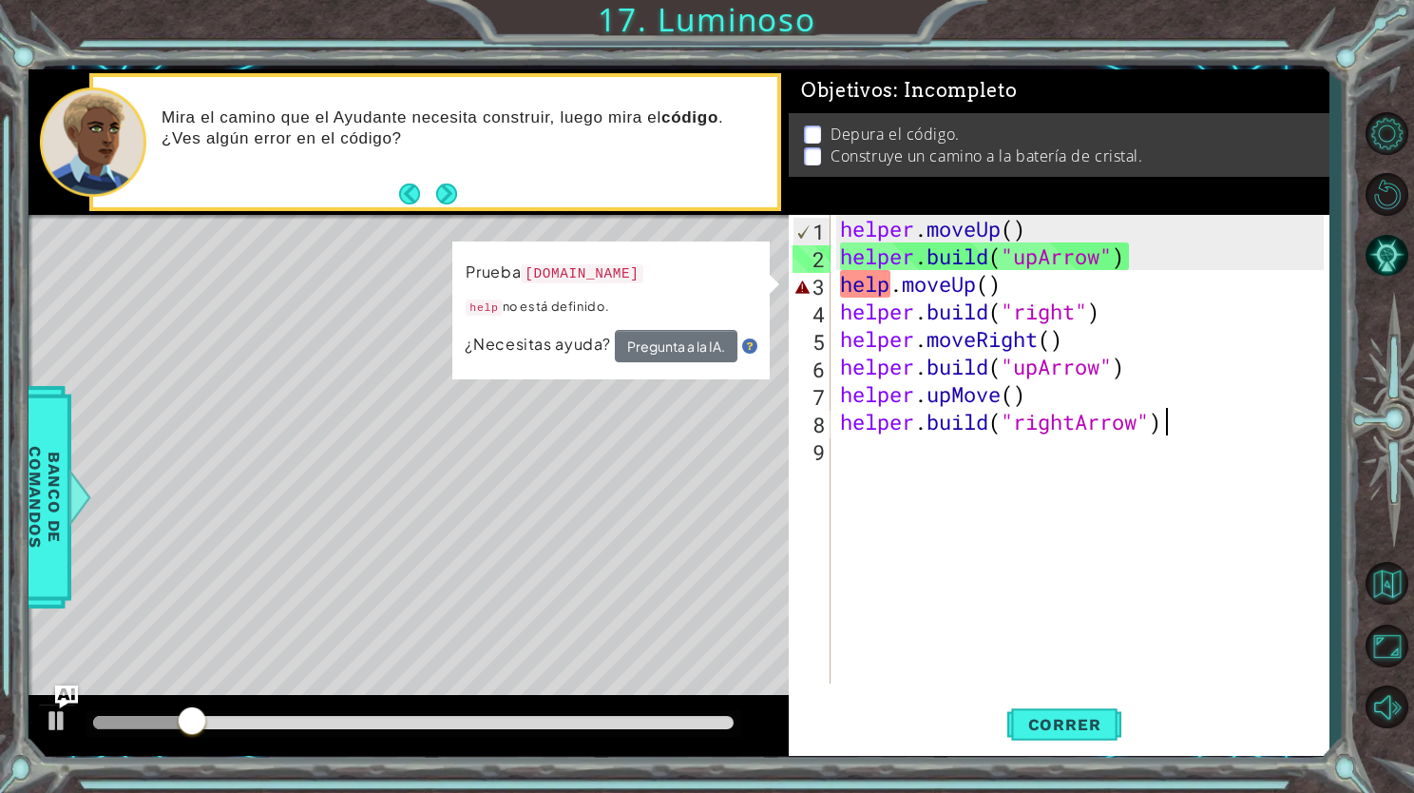
click at [989, 283] on div "helper . moveUp ( ) helper . build ( "upArrow" ) help . moveUp ( ) helper . bui…" at bounding box center [1084, 477] width 497 height 524
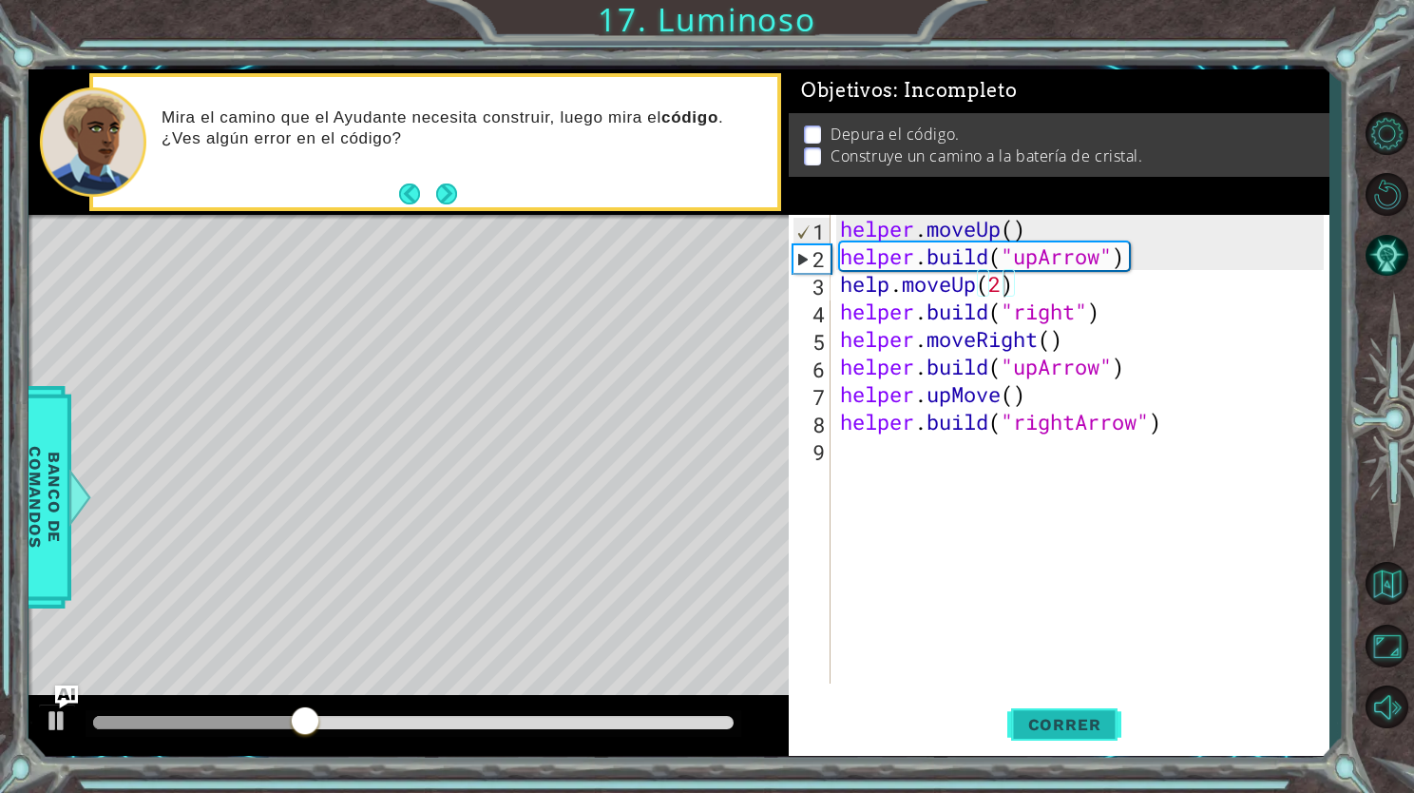
click at [1093, 730] on span "Correr" at bounding box center [1064, 724] width 111 height 19
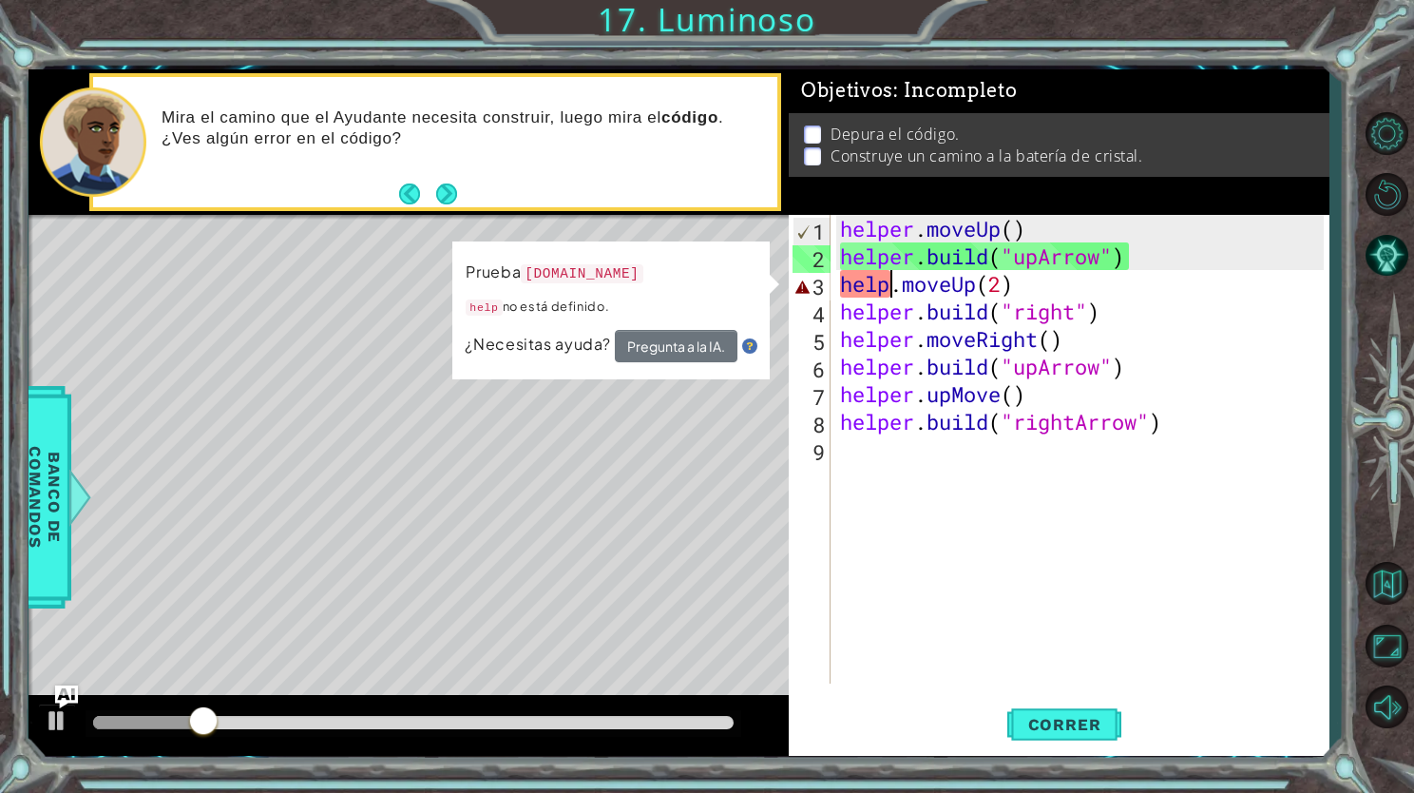
click at [886, 287] on div "helper . moveUp ( ) helper . build ( "upArrow" ) help . moveUp ( 2 ) helper . b…" at bounding box center [1084, 477] width 497 height 524
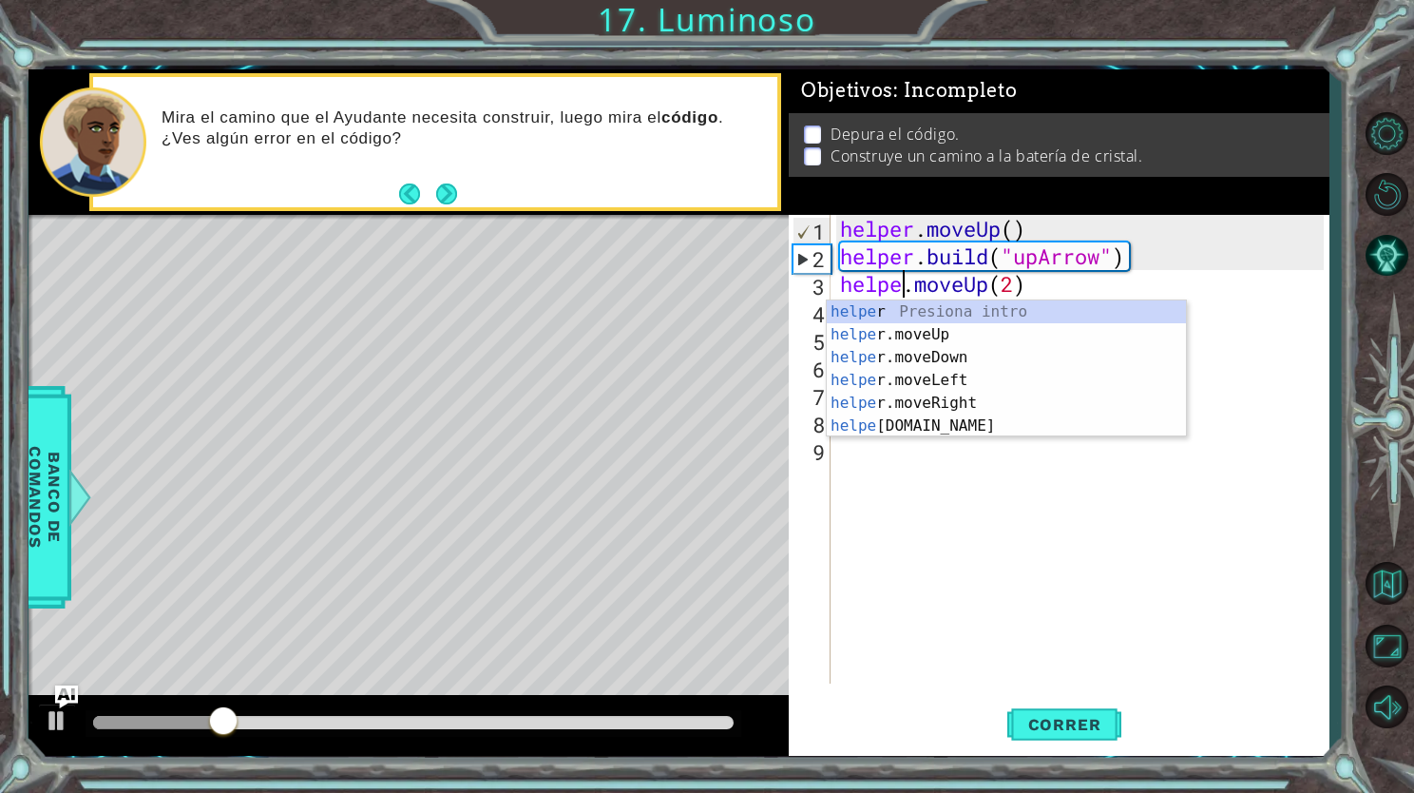
scroll to position [0, 3]
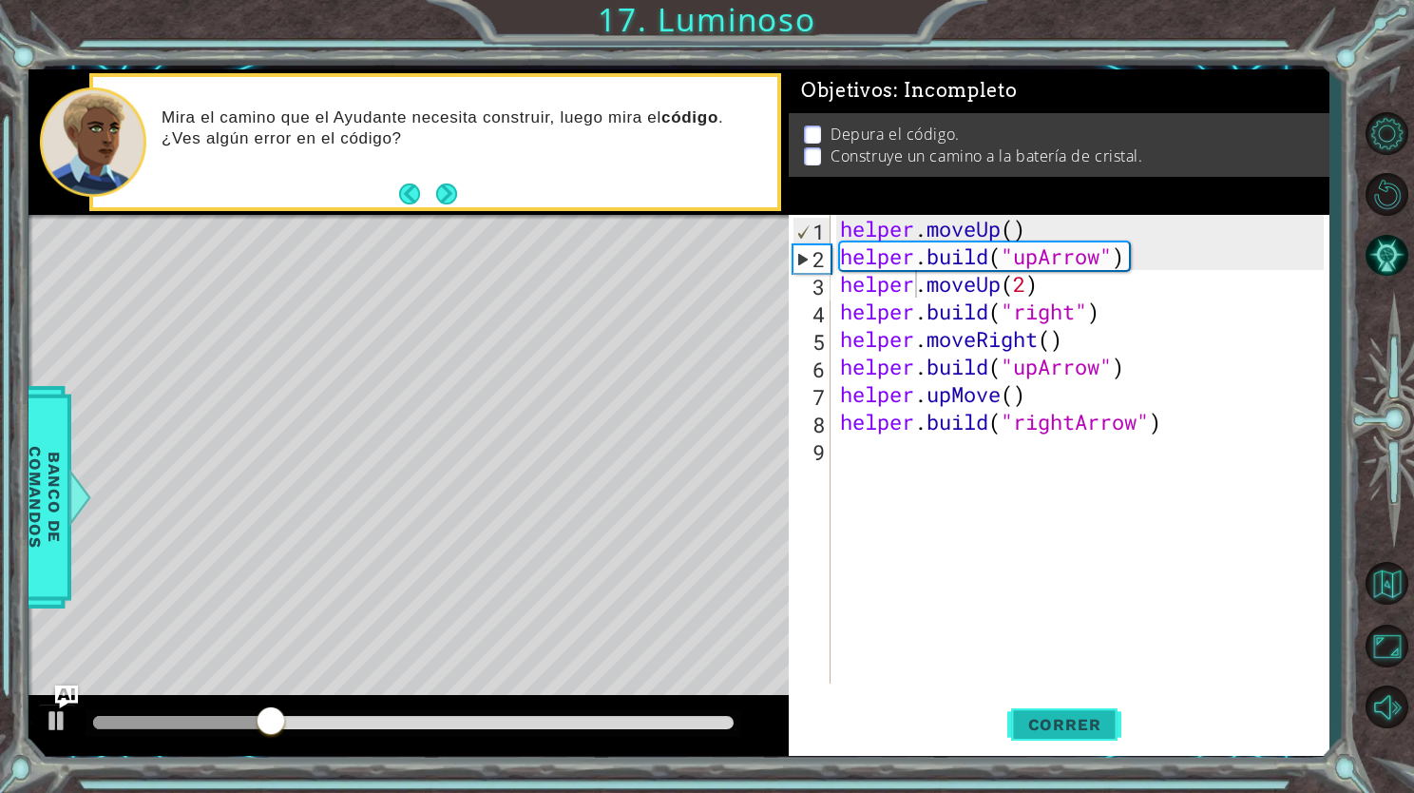
click at [1064, 728] on span "Correr" at bounding box center [1064, 724] width 111 height 19
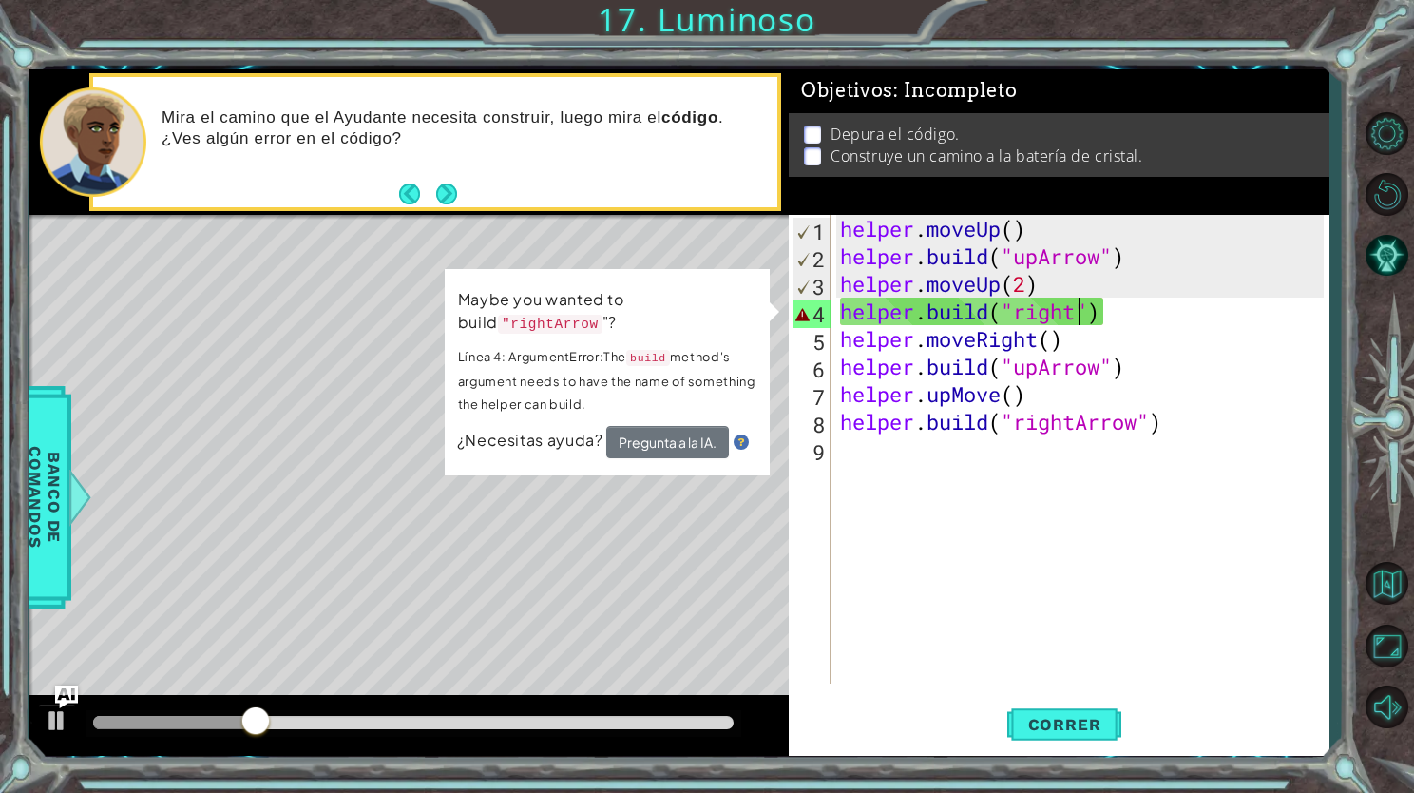
click at [1073, 311] on div "helper . moveUp ( ) helper . build ( "upArrow" ) helper . moveUp ( 2 ) helper .…" at bounding box center [1084, 477] width 497 height 524
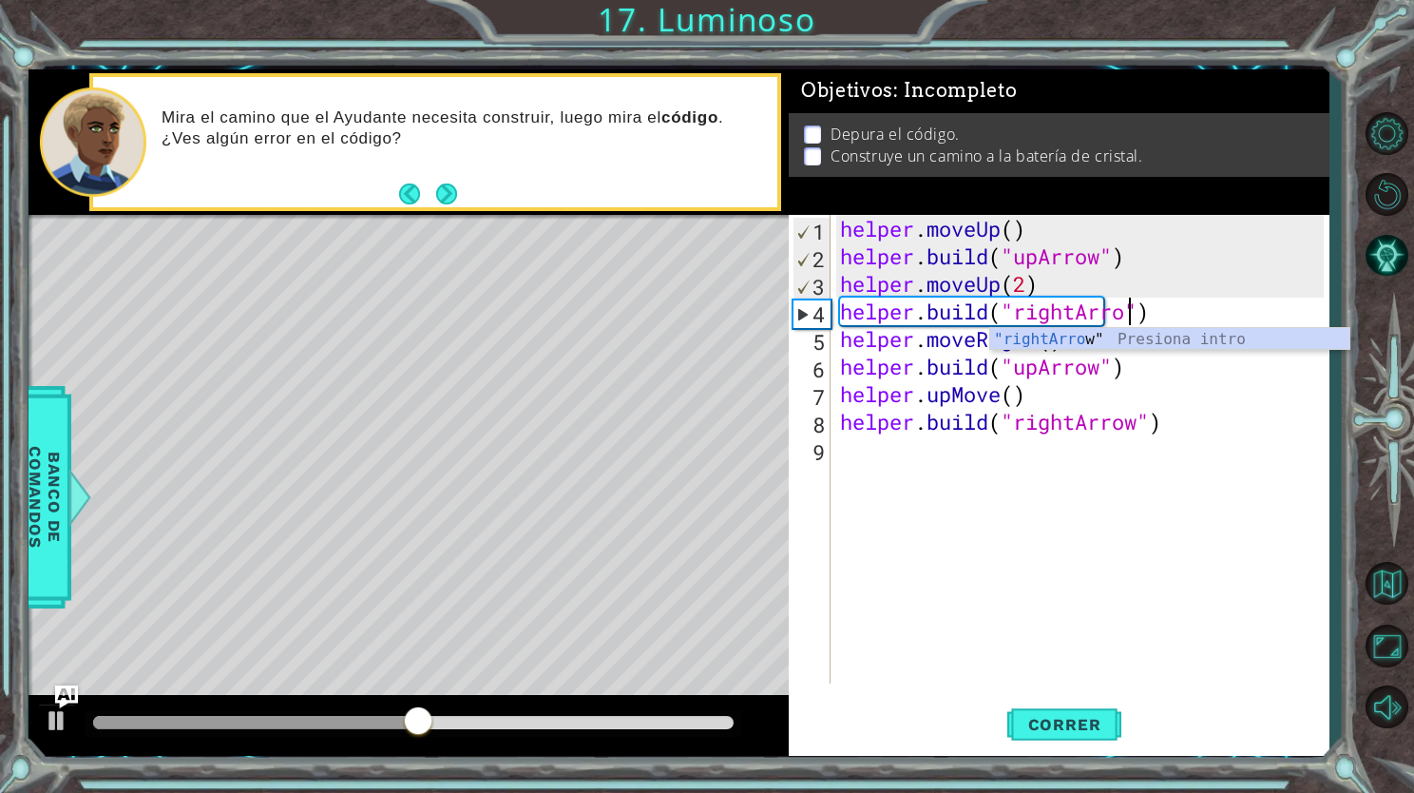
scroll to position [0, 12]
click at [1087, 728] on span "Correr" at bounding box center [1064, 724] width 111 height 19
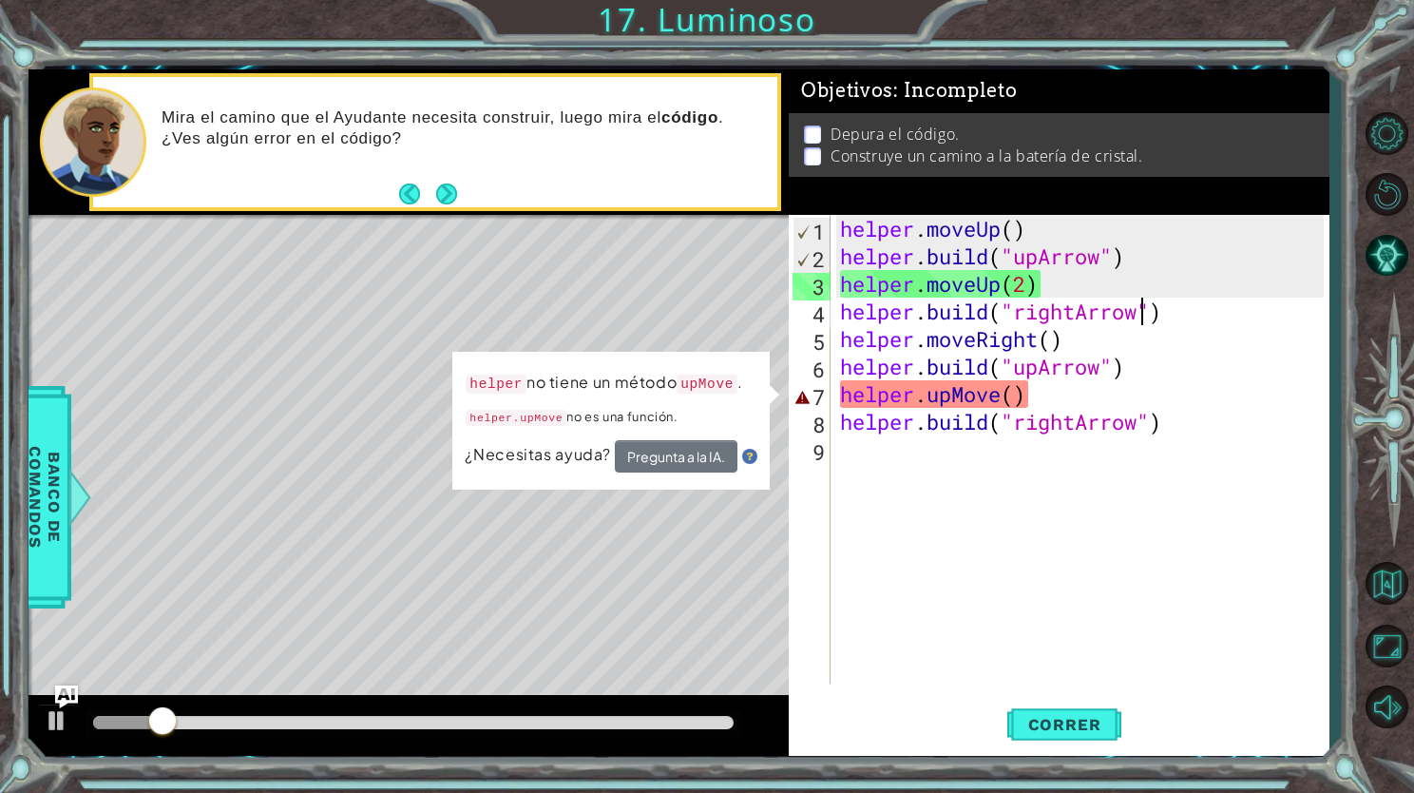
click at [998, 401] on div "helper . moveUp ( ) helper . build ( "upArrow" ) helper . moveUp ( 2 ) helper .…" at bounding box center [1084, 477] width 497 height 524
click at [951, 394] on div "helper . moveUp ( ) helper . build ( "upArrow" ) helper . moveUp ( 2 ) helper .…" at bounding box center [1084, 477] width 497 height 524
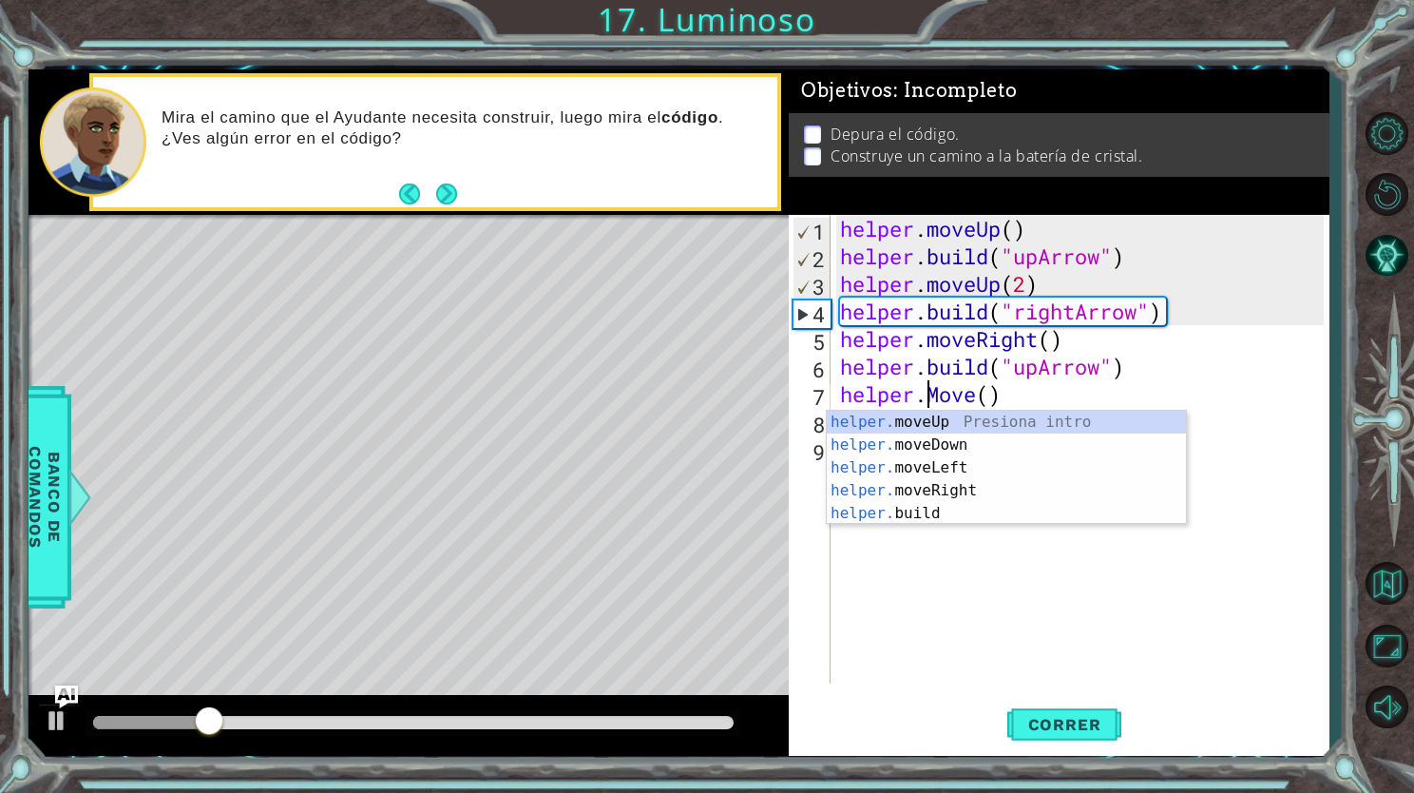
scroll to position [0, 6]
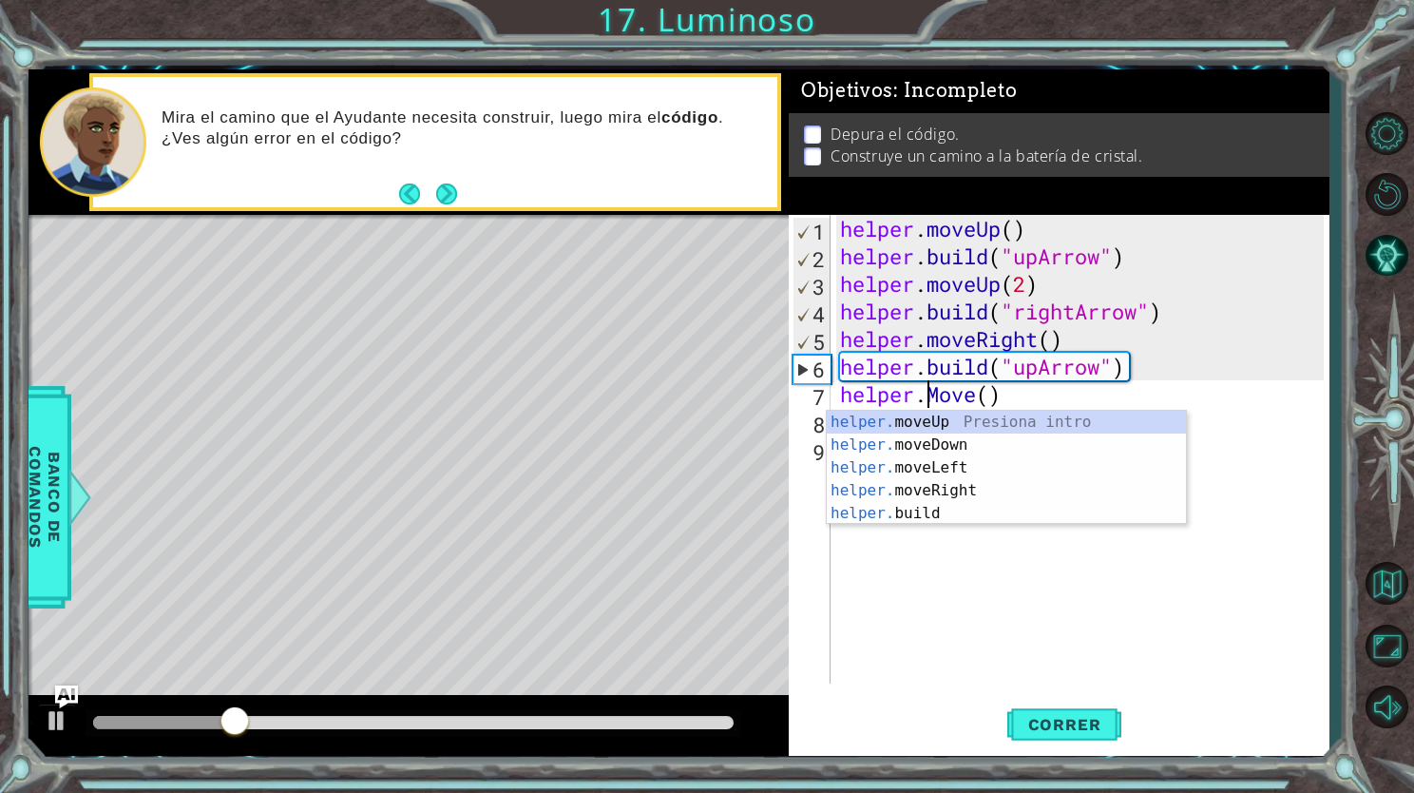
click at [983, 397] on div "helper . moveUp ( ) helper . build ( "upArrow" ) helper . moveUp ( 2 ) helper .…" at bounding box center [1084, 477] width 497 height 524
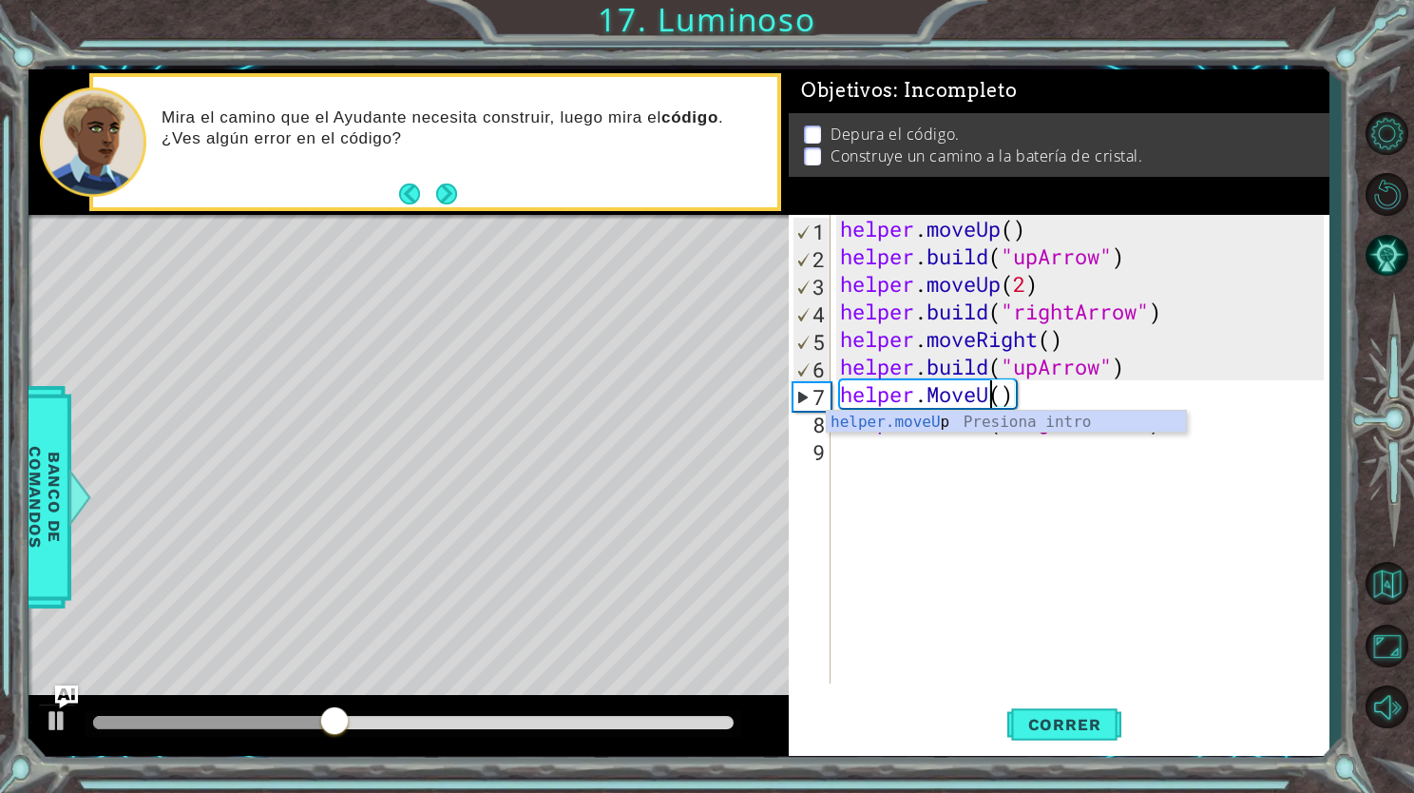
scroll to position [0, 7]
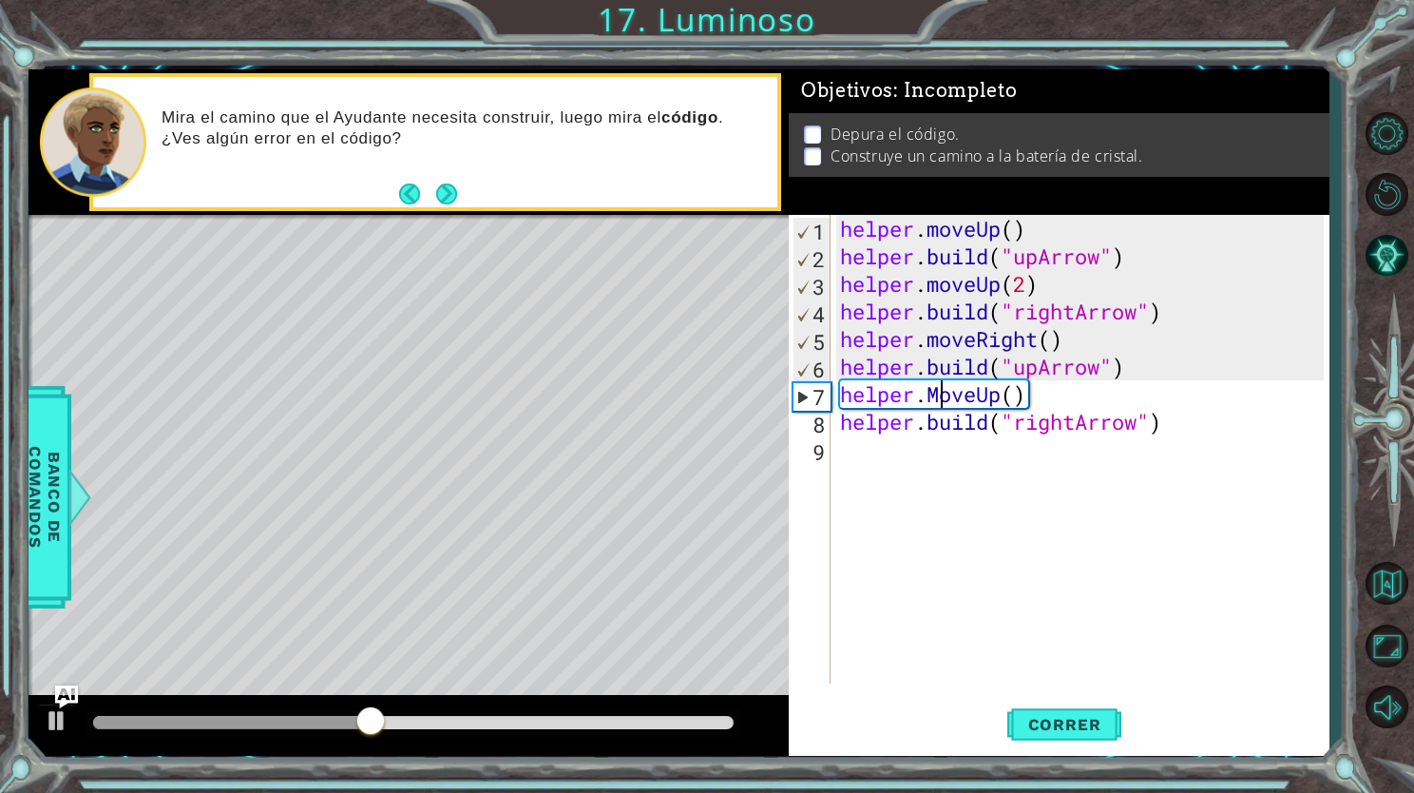
click at [941, 392] on div "helper . moveUp ( ) helper . build ( "upArrow" ) helper . moveUp ( 2 ) helper .…" at bounding box center [1084, 477] width 497 height 524
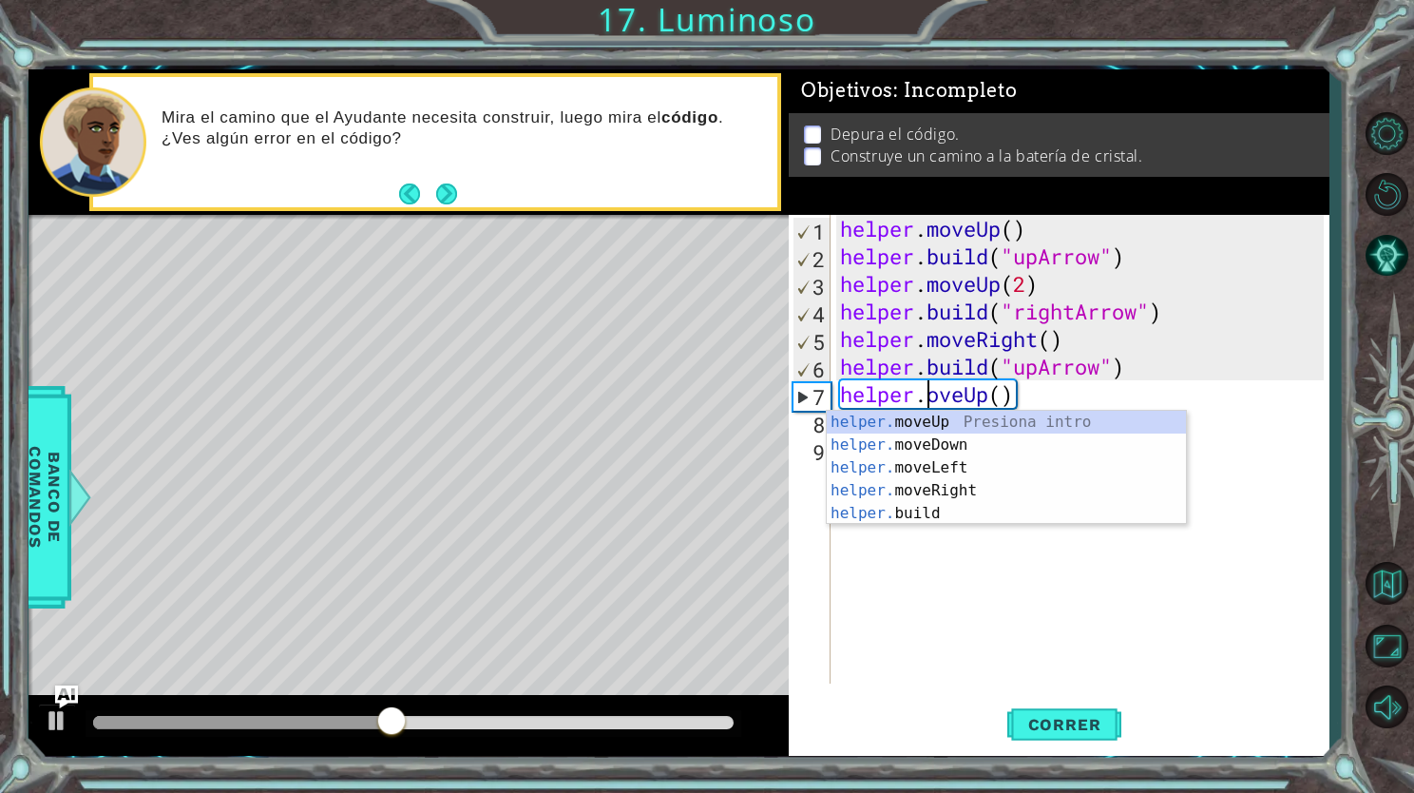
scroll to position [0, 4]
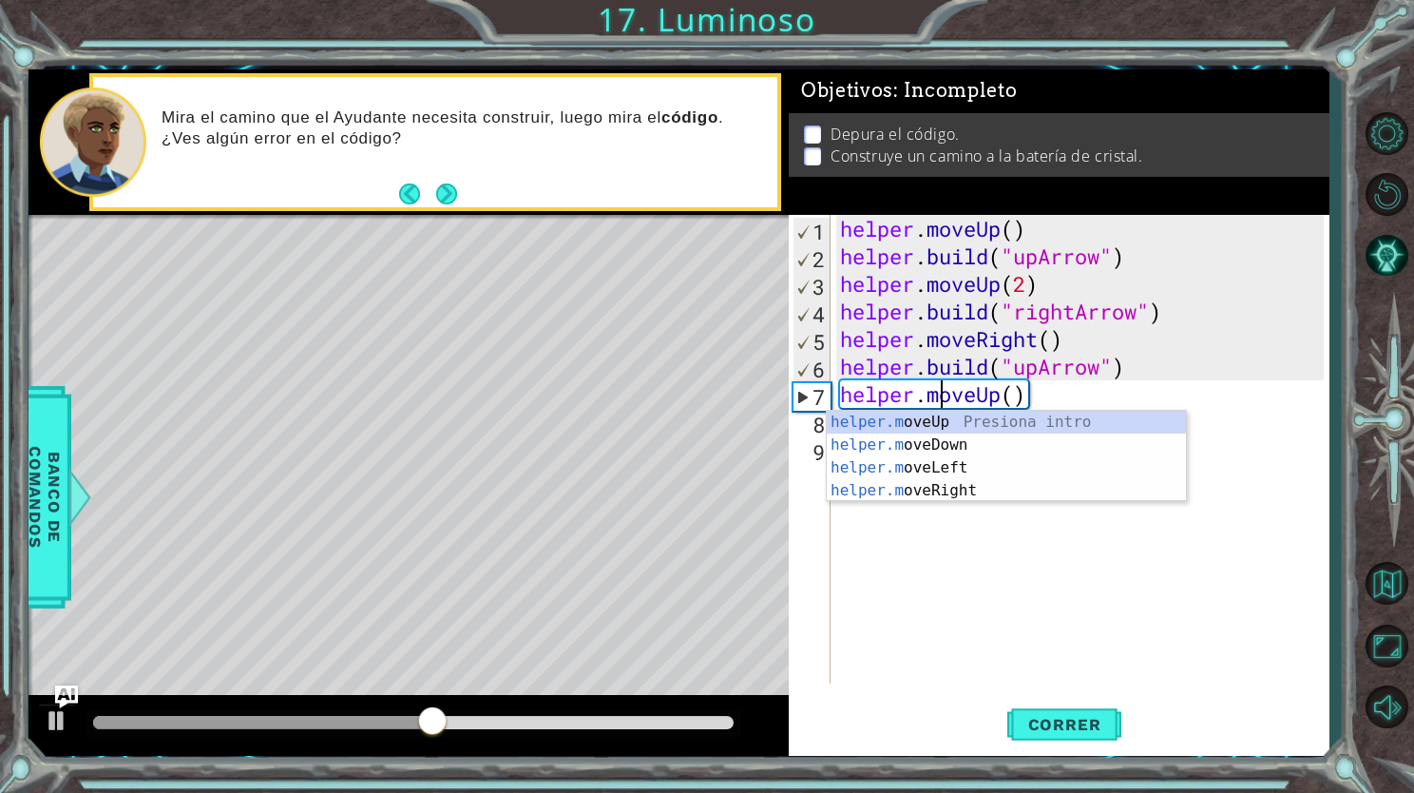
click at [1166, 385] on div "helper . moveUp ( ) helper . build ( "upArrow" ) helper . moveUp ( 2 ) helper .…" at bounding box center [1084, 477] width 497 height 524
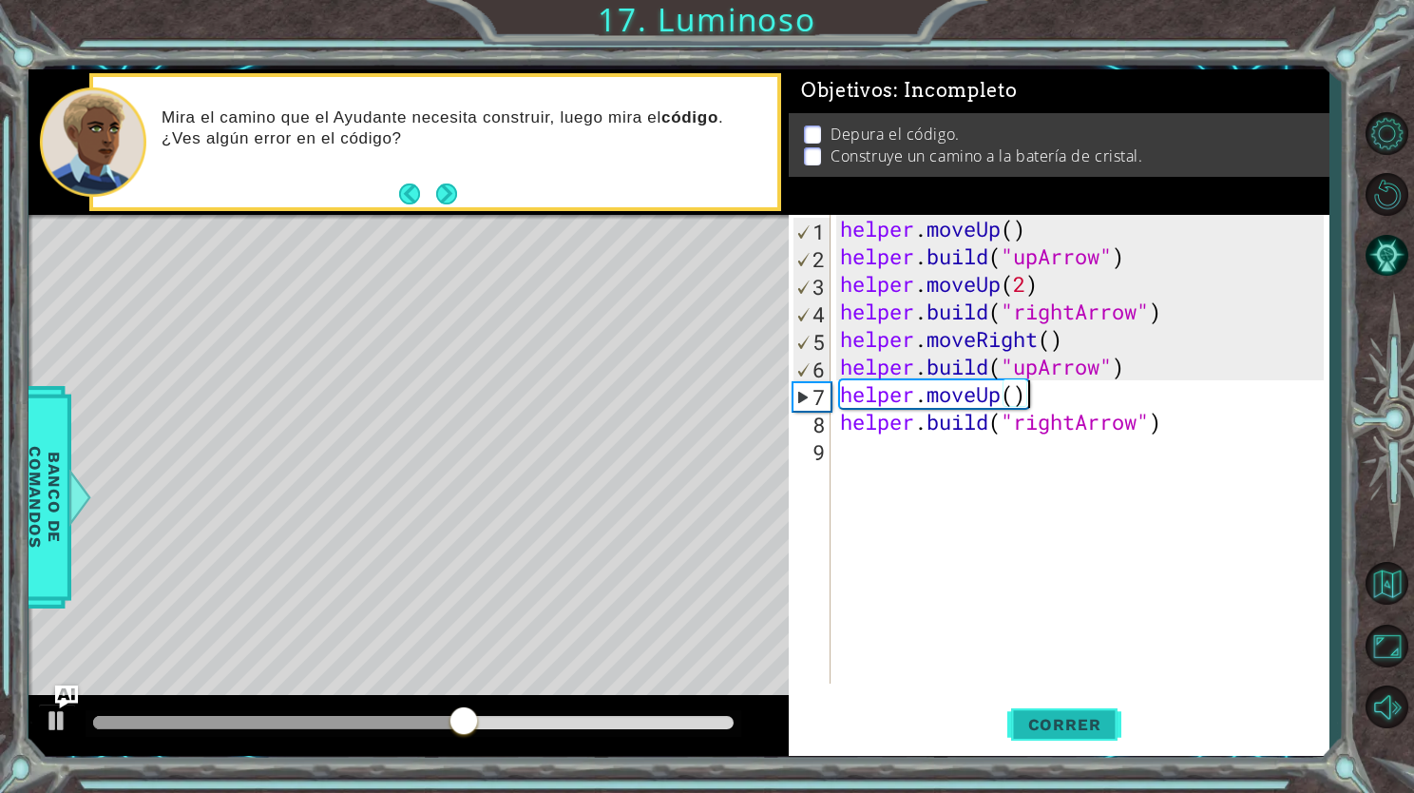
type textarea "helper.moveUp()"
click at [1067, 710] on button "Correr" at bounding box center [1065, 725] width 114 height 54
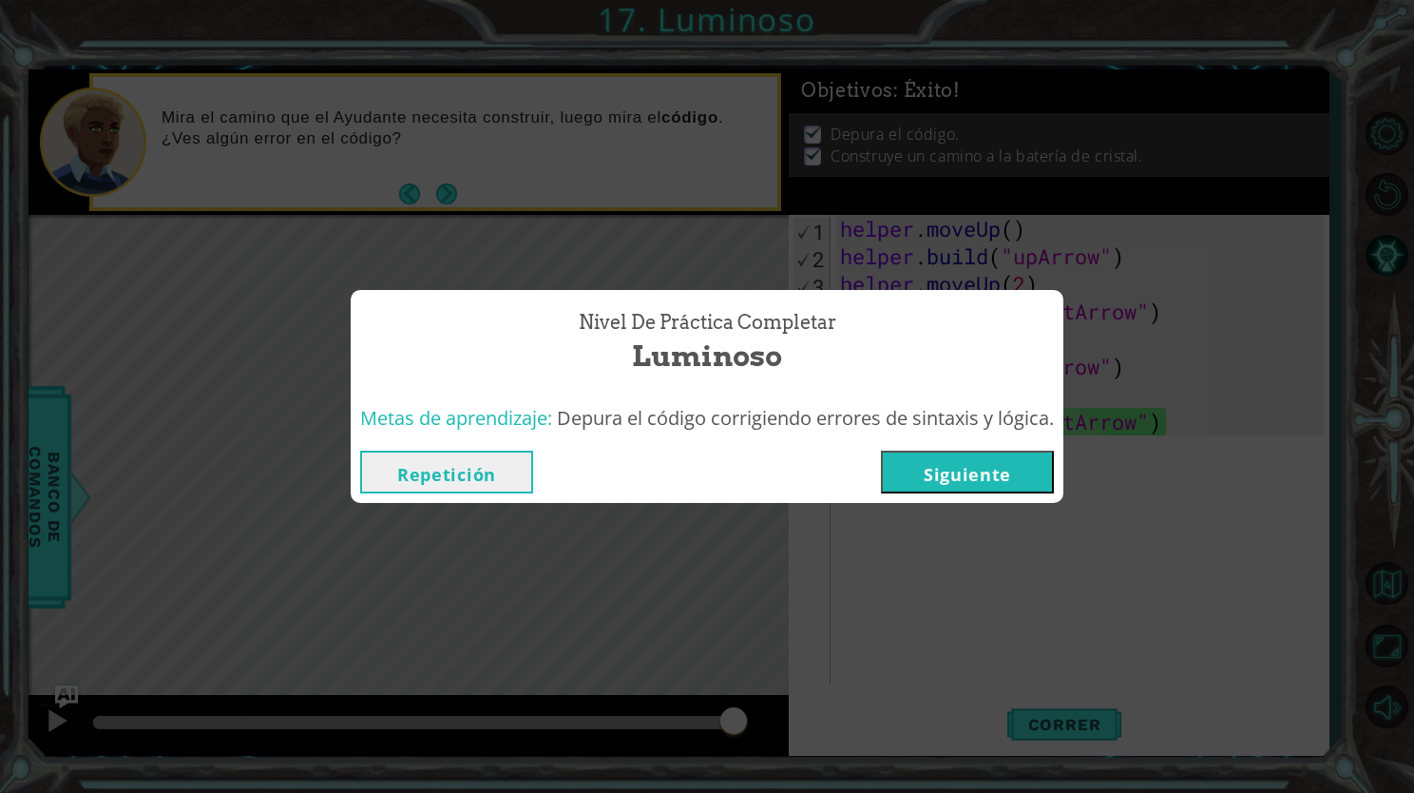
click at [987, 479] on button "Siguiente" at bounding box center [967, 472] width 173 height 43
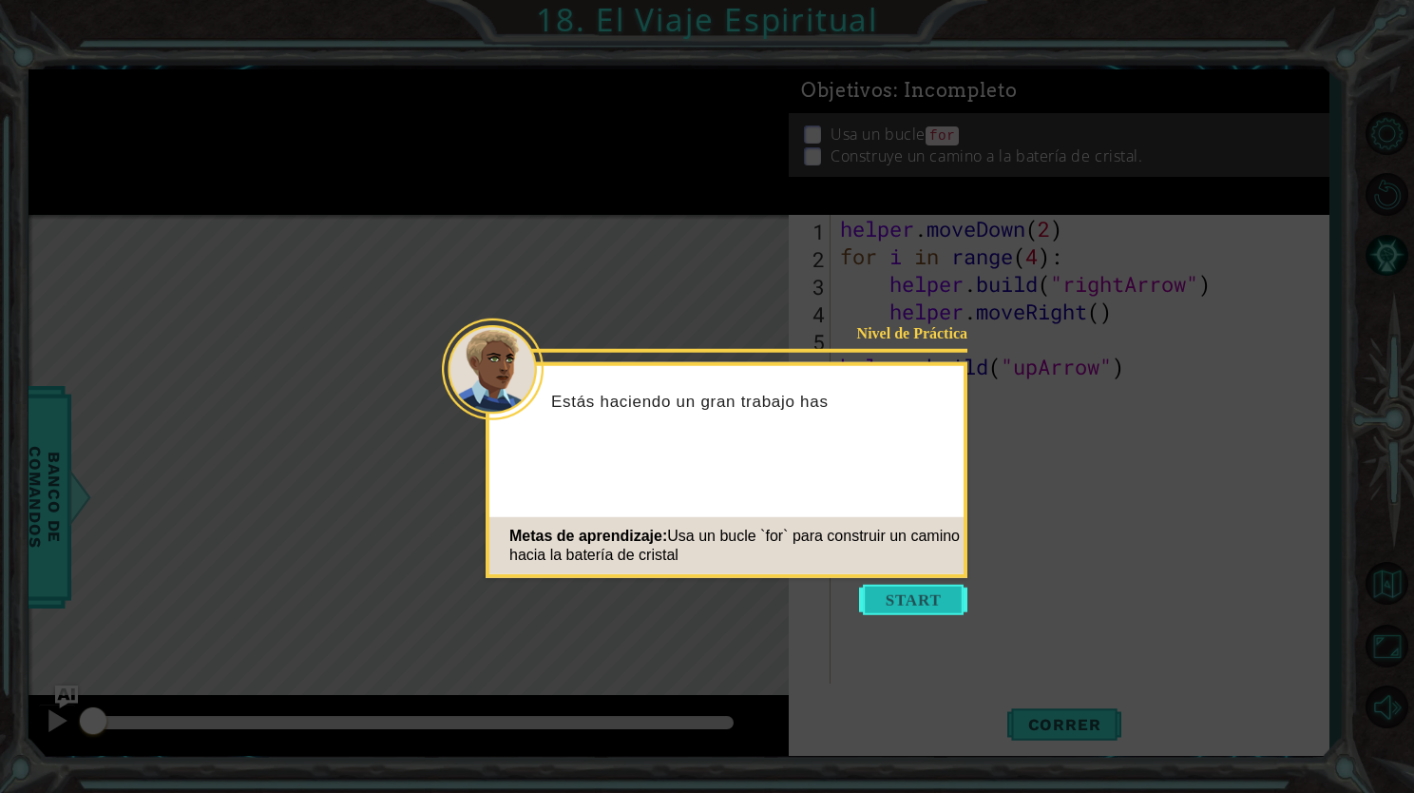
click at [869, 599] on button "Start" at bounding box center [913, 600] width 108 height 30
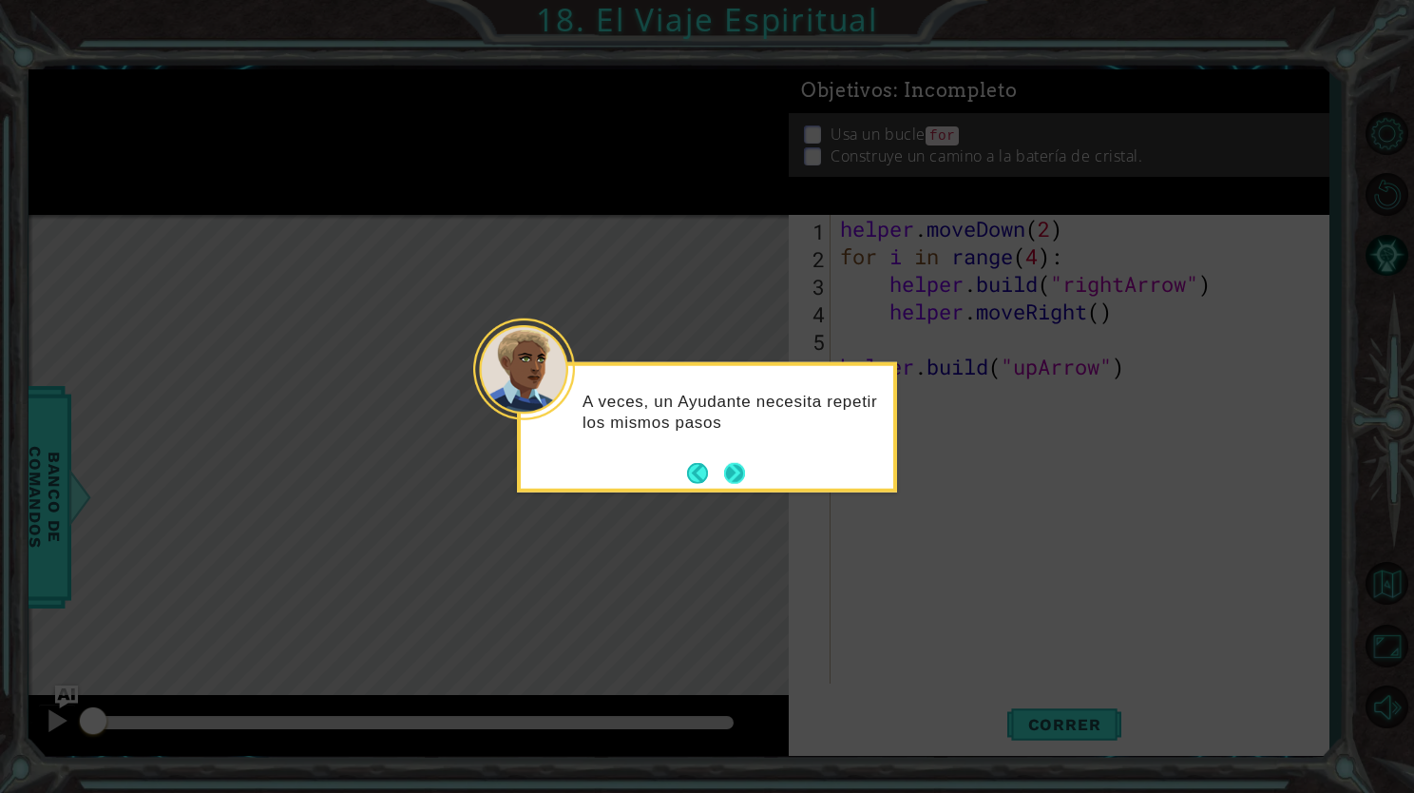
click at [741, 473] on button "Next" at bounding box center [735, 473] width 34 height 34
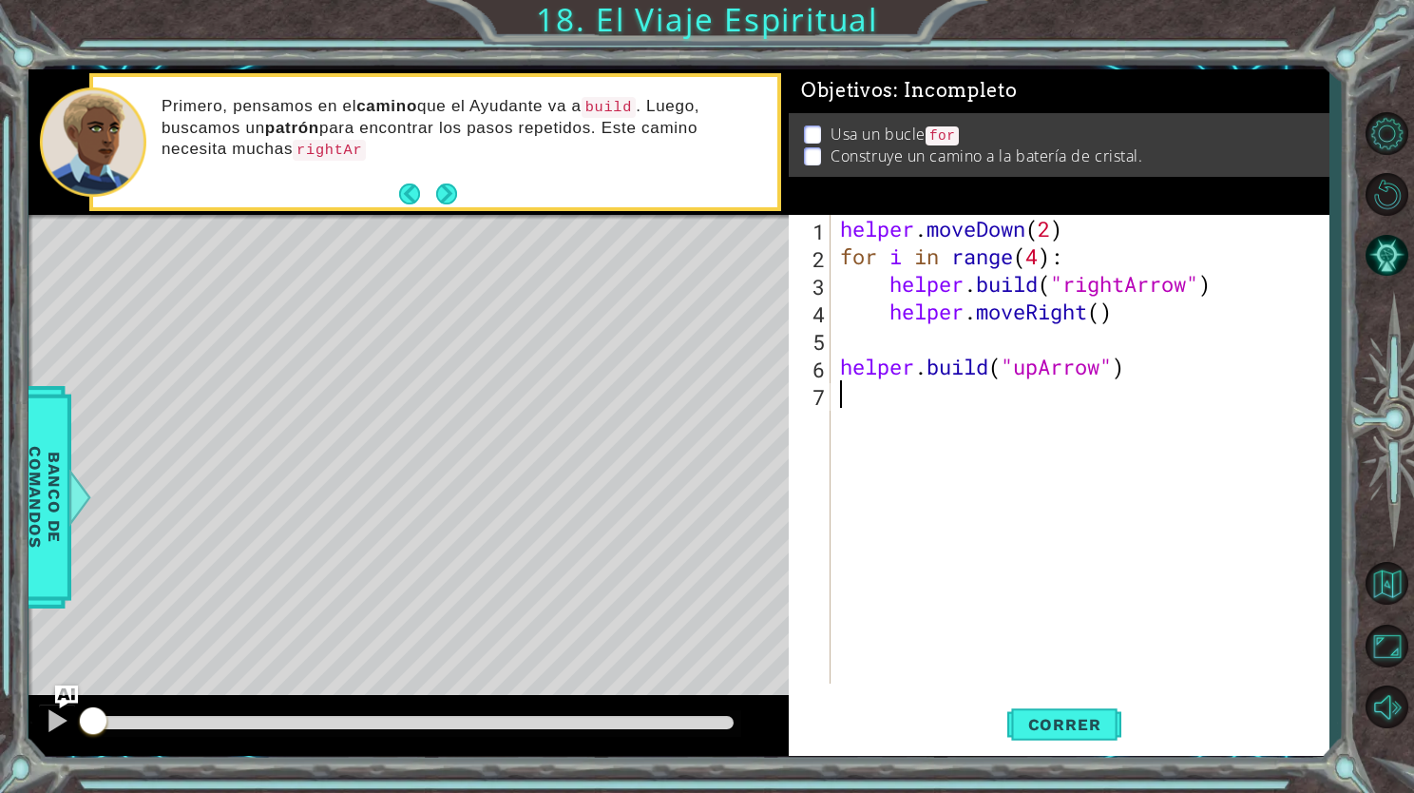
click at [844, 350] on div "helper . moveDown ( 2 ) for i in range ( 4 ) : helper . build ( "rightArrow" ) …" at bounding box center [1084, 477] width 497 height 524
click at [854, 315] on div "helper . moveDown ( 2 ) for i in range ( 4 ) : helper . build ( "rightArrow" ) …" at bounding box center [1084, 477] width 497 height 524
click at [871, 316] on div "helper . moveDown ( 2 ) for i in range ( 4 ) : helper . build ( "rightArrow" ) …" at bounding box center [1084, 477] width 497 height 524
click at [876, 311] on div "helper . moveDown ( 2 ) for i in range ( 4 ) : helper . build ( "rightArrow" ) …" at bounding box center [1084, 477] width 497 height 524
click at [884, 311] on div "helper . moveDown ( 2 ) for i in range ( 4 ) : helper . build ( "rightArrow" ) …" at bounding box center [1084, 477] width 497 height 524
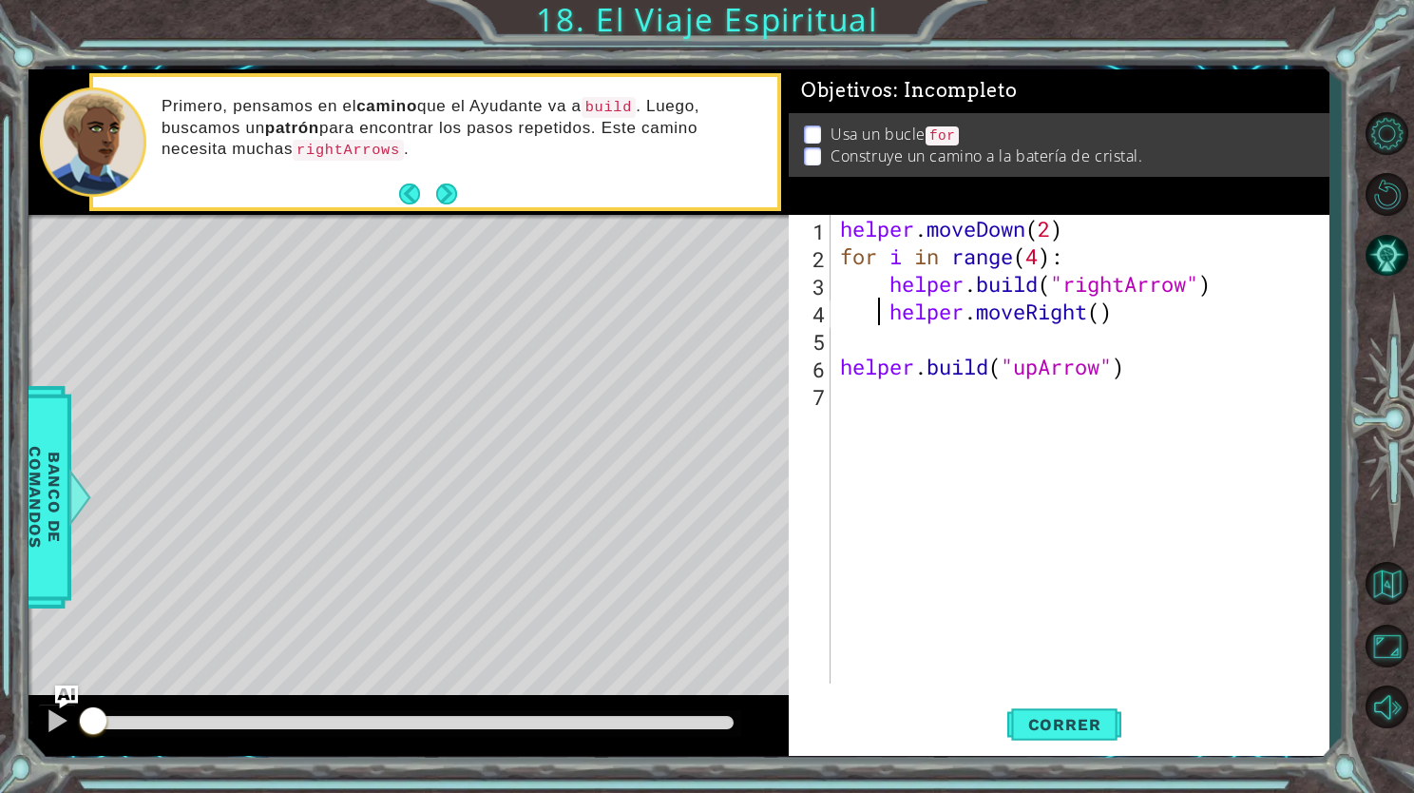
click at [884, 311] on div "helper . moveDown ( 2 ) for i in range ( 4 ) : helper . build ( "rightArrow" ) …" at bounding box center [1084, 477] width 497 height 524
type textarea "helper.moveRight()"
click at [1052, 725] on span "Correr" at bounding box center [1064, 724] width 111 height 19
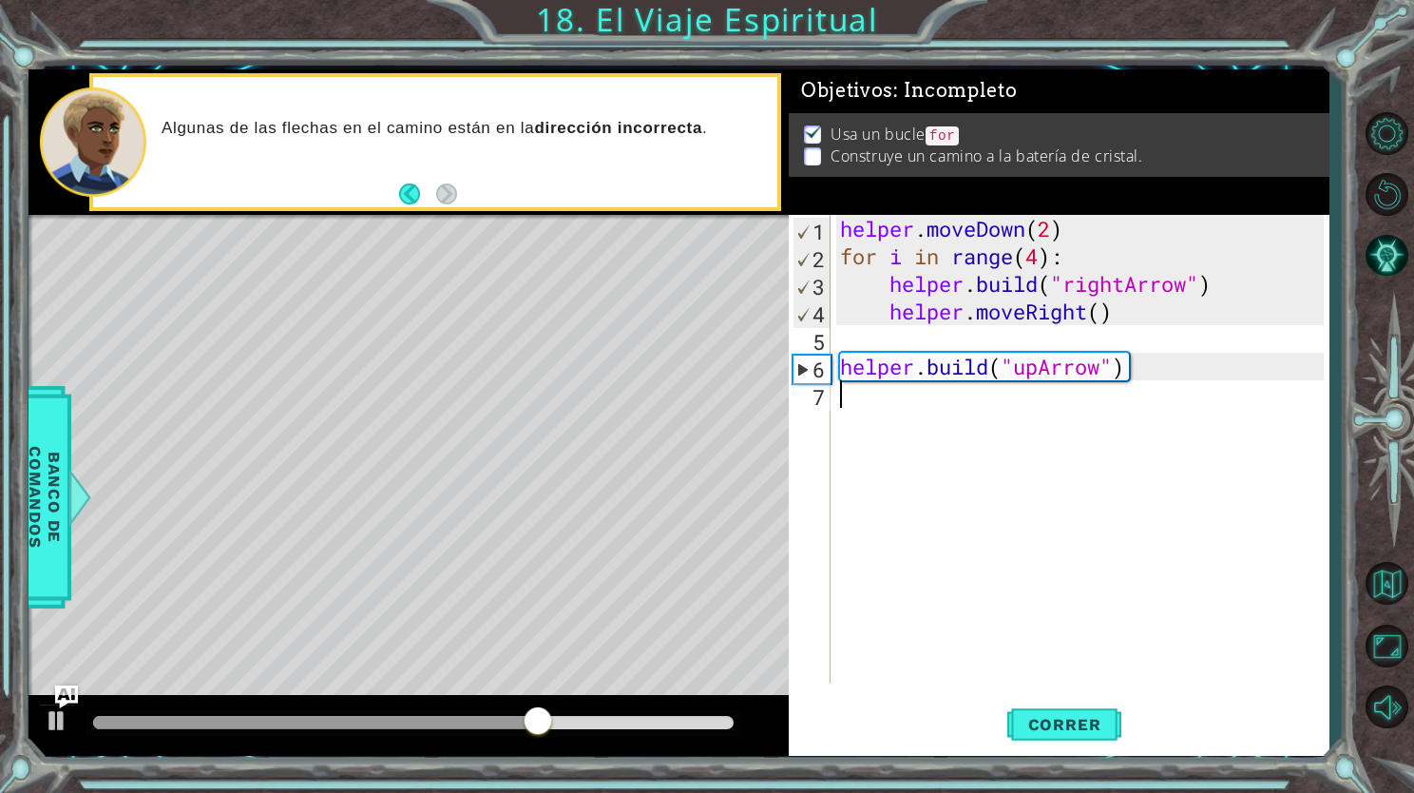
click at [1228, 390] on div "helper . moveDown ( 2 ) for i in range ( 4 ) : helper . build ( "rightArrow" ) …" at bounding box center [1084, 477] width 497 height 524
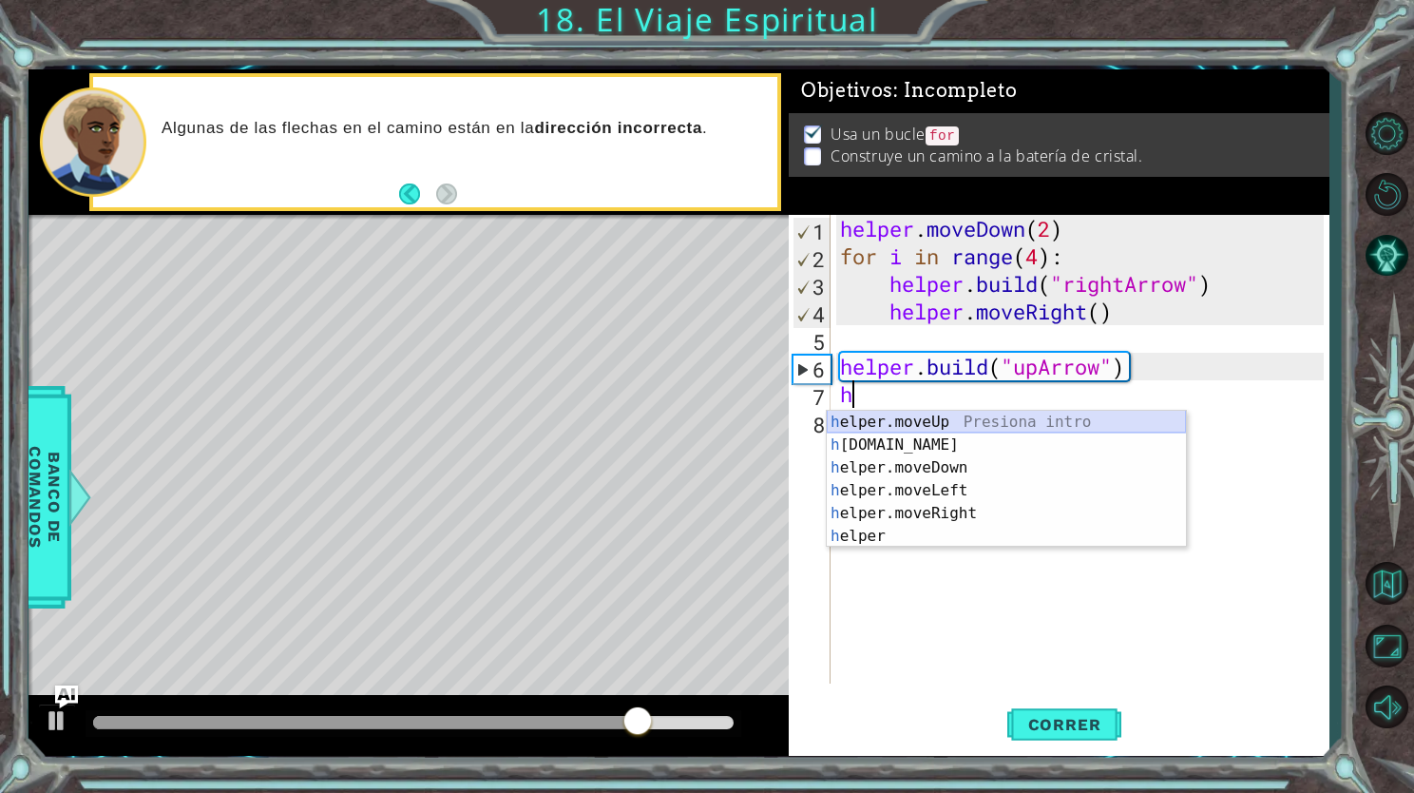
click at [1095, 414] on div "h elper.moveUp Presiona intro h [DOMAIN_NAME] Presiona intro h elper.moveDown P…" at bounding box center [1006, 502] width 359 height 183
type textarea "helper.moveUp(1)"
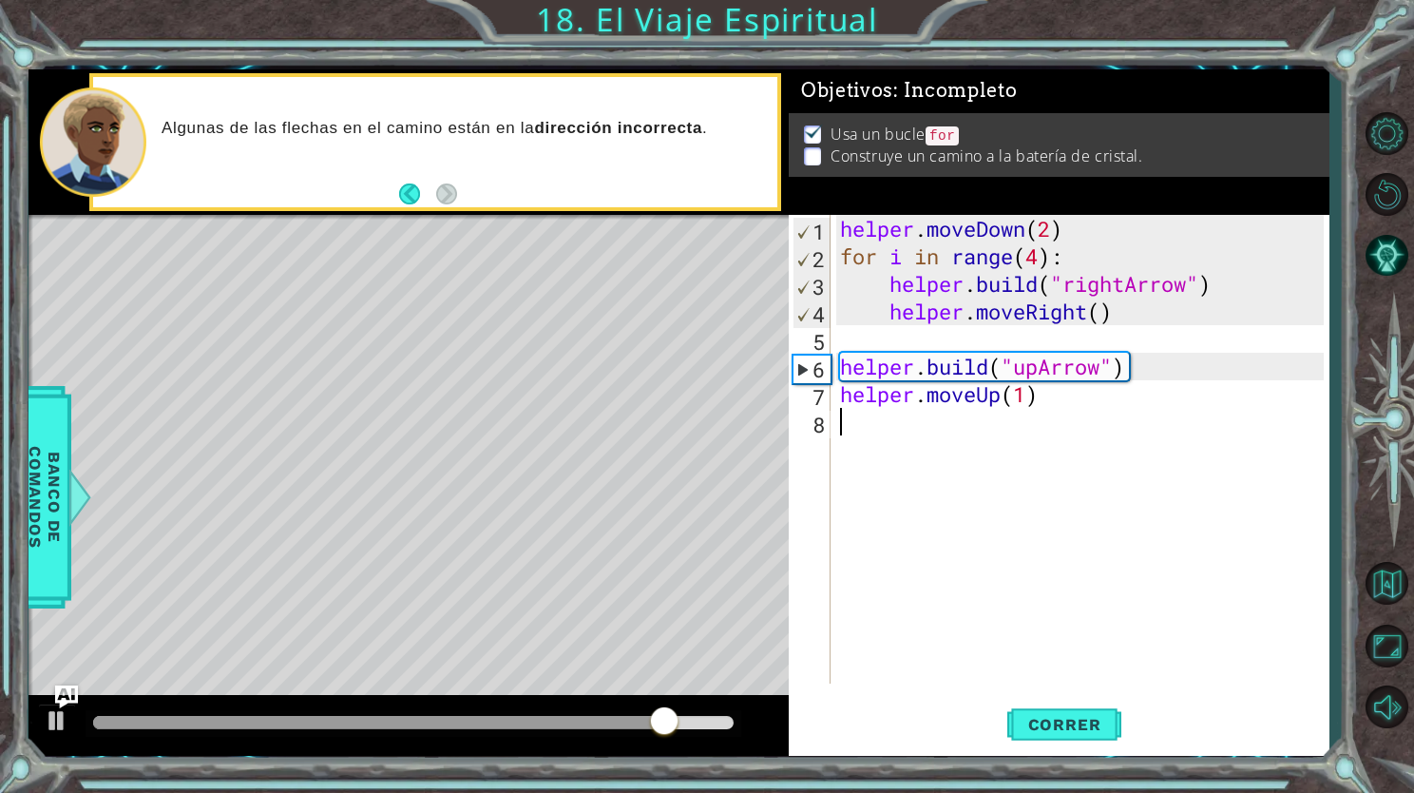
click at [1122, 418] on div "helper . moveDown ( 2 ) for i in range ( 4 ) : helper . build ( "rightArrow" ) …" at bounding box center [1084, 477] width 497 height 524
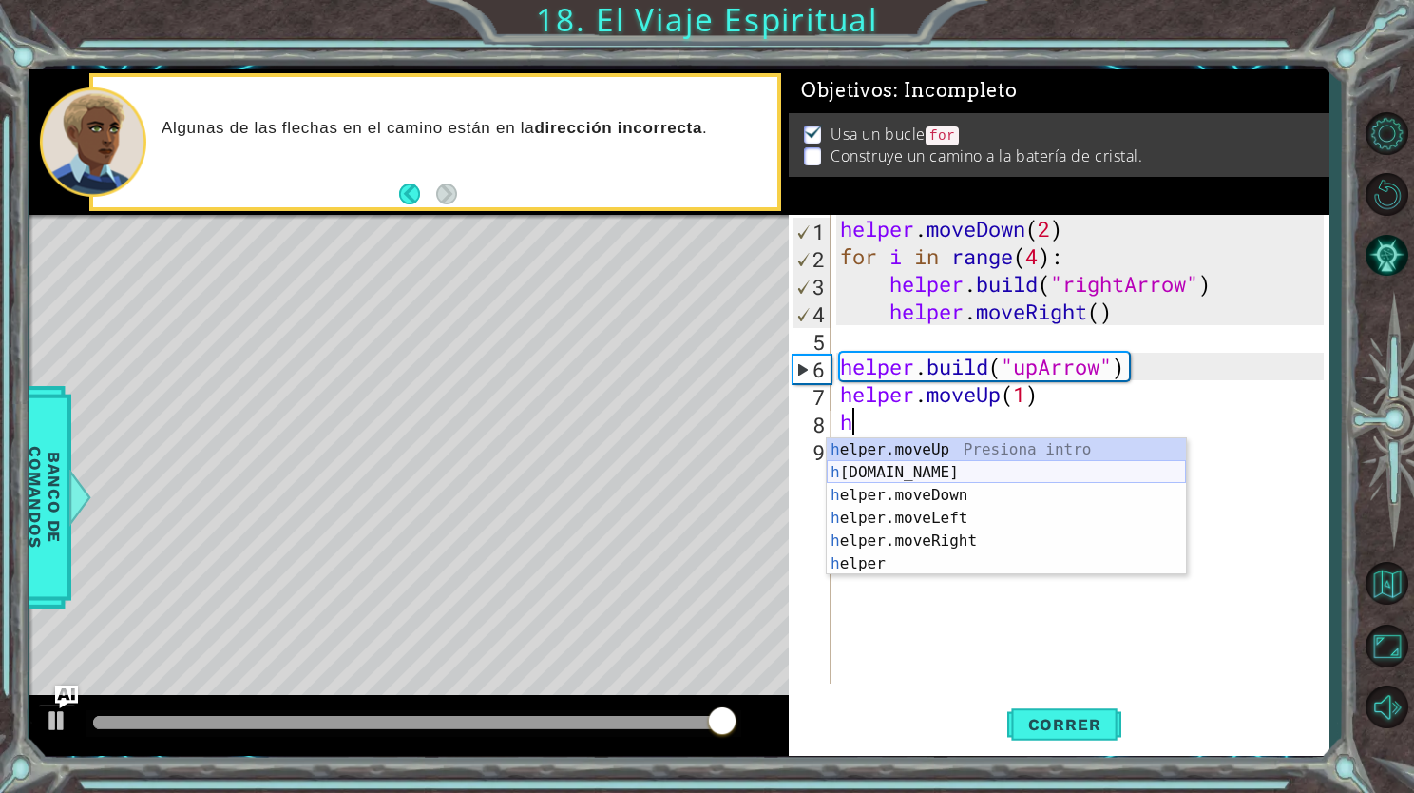
click at [1012, 471] on div "h elper.moveUp Presiona intro h [DOMAIN_NAME] Presiona intro h elper.moveDown P…" at bounding box center [1006, 529] width 359 height 183
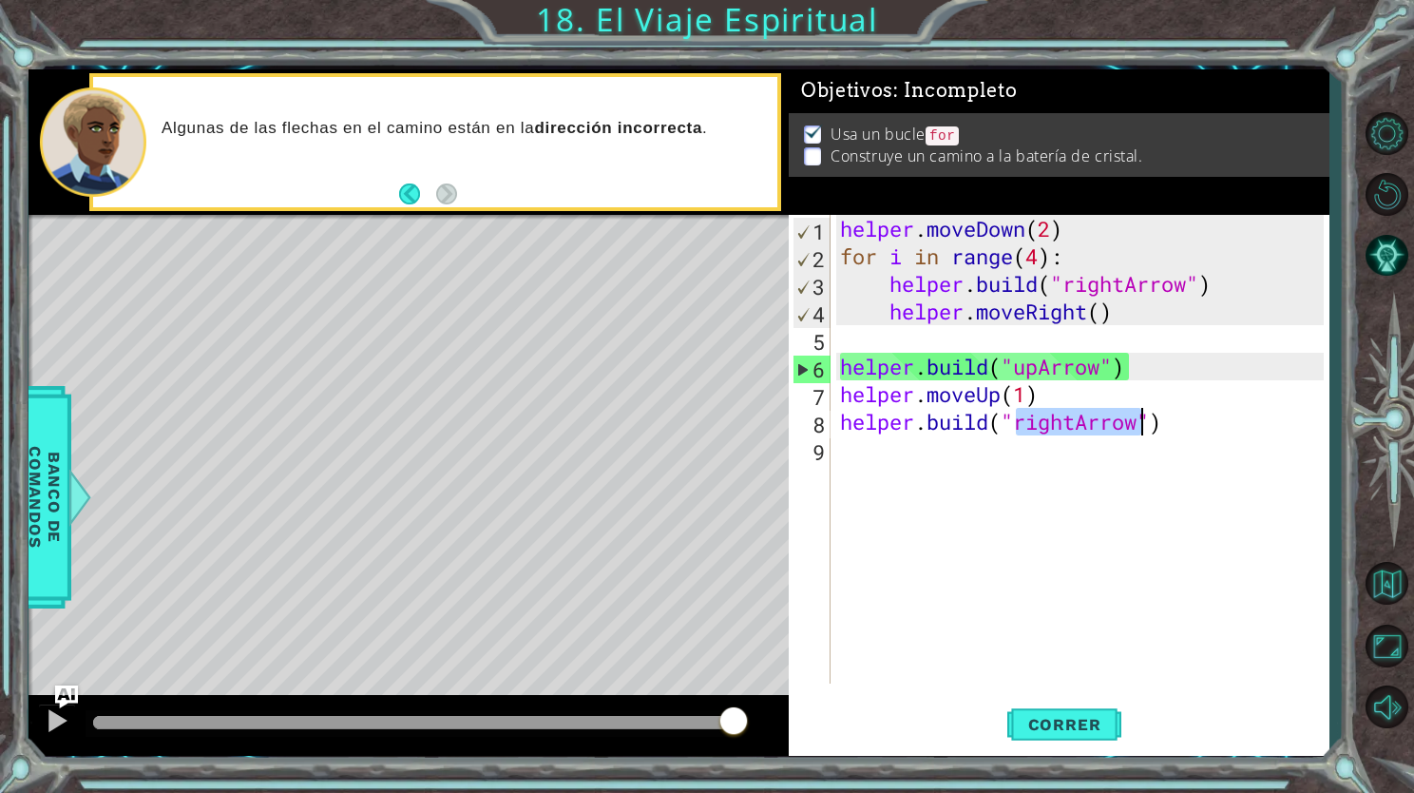
click at [1053, 427] on div "helper . moveDown ( 2 ) for i in range ( 4 ) : helper . build ( "rightArrow" ) …" at bounding box center [1080, 449] width 488 height 469
click at [1070, 426] on div "helper . moveDown ( 2 ) for i in range ( 4 ) : helper . build ( "rightArrow" ) …" at bounding box center [1084, 477] width 497 height 524
click at [1080, 432] on div "helper . moveDown ( 2 ) for i in range ( 4 ) : helper . build ( "rightArrow" ) …" at bounding box center [1084, 477] width 497 height 524
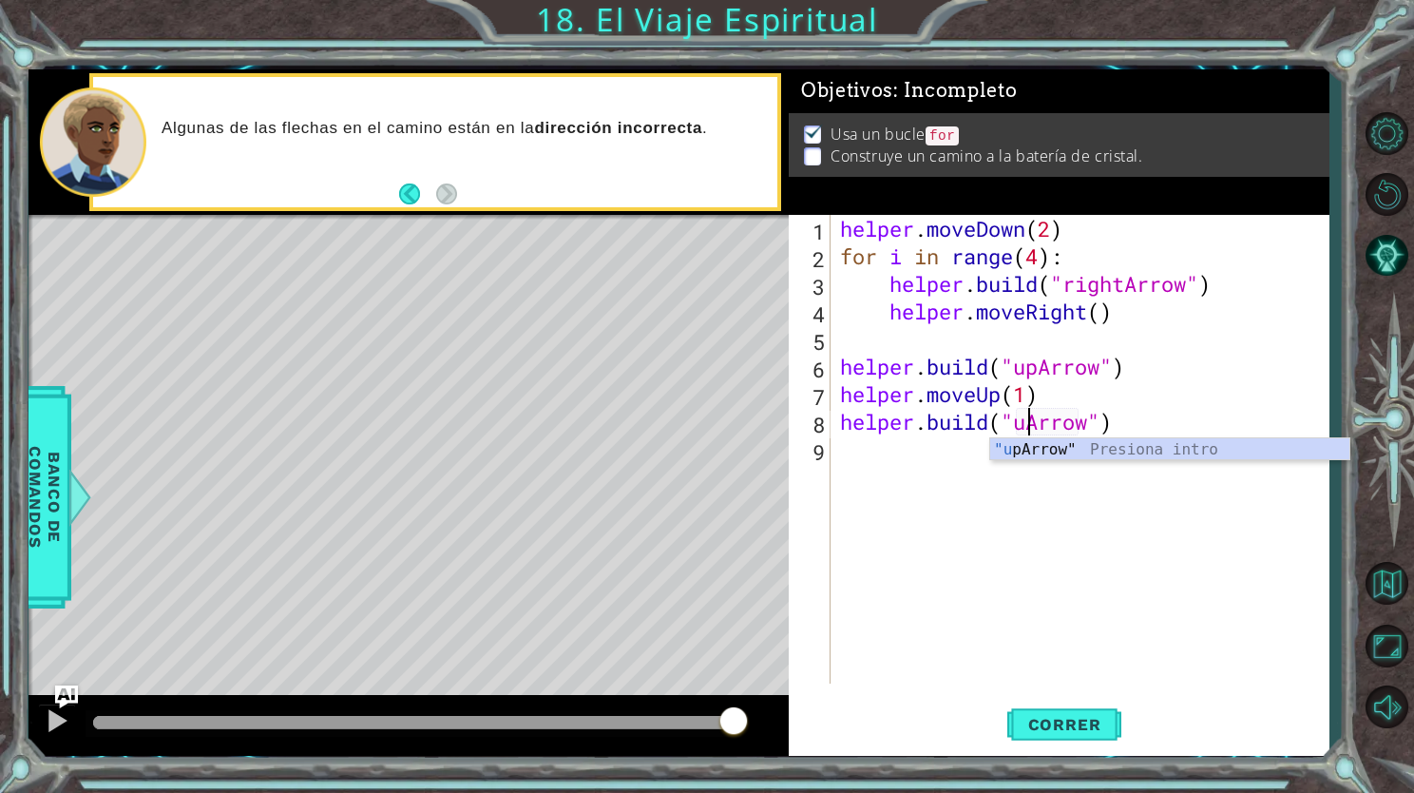
scroll to position [0, 8]
type textarea "[DOMAIN_NAME]("upArrow")"
click at [1054, 724] on span "Correr" at bounding box center [1064, 724] width 111 height 19
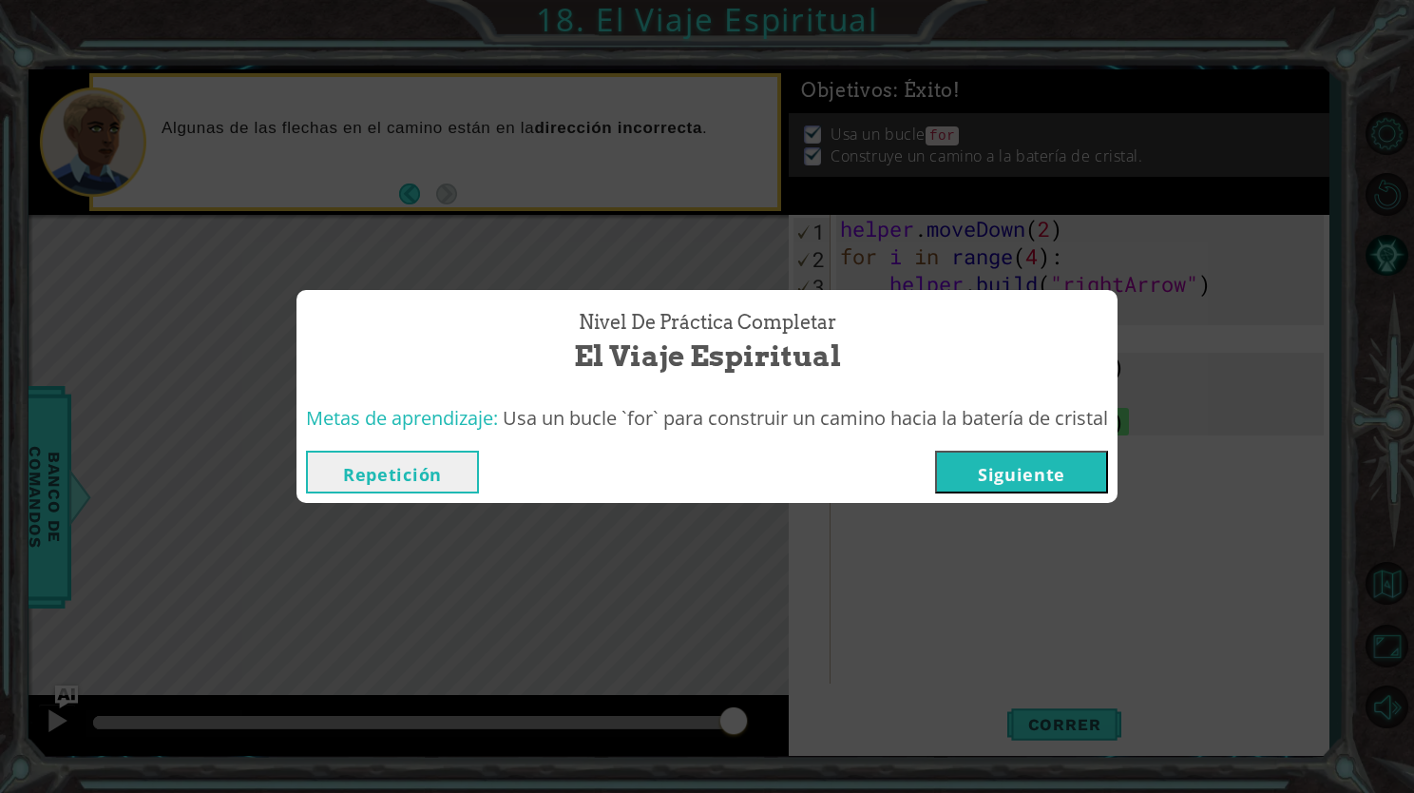
click at [1042, 471] on button "Siguiente" at bounding box center [1021, 472] width 173 height 43
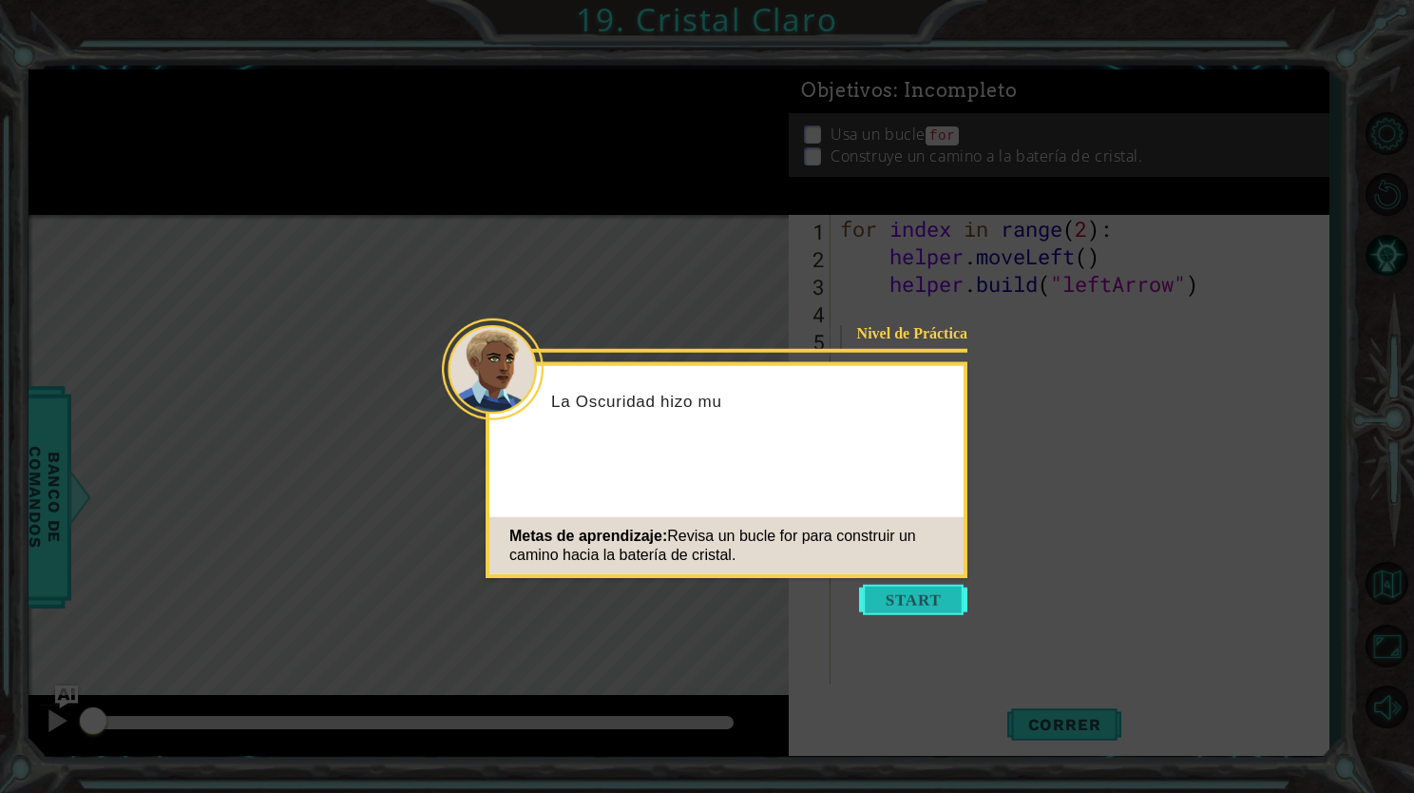
click at [892, 591] on button "Start" at bounding box center [913, 600] width 108 height 30
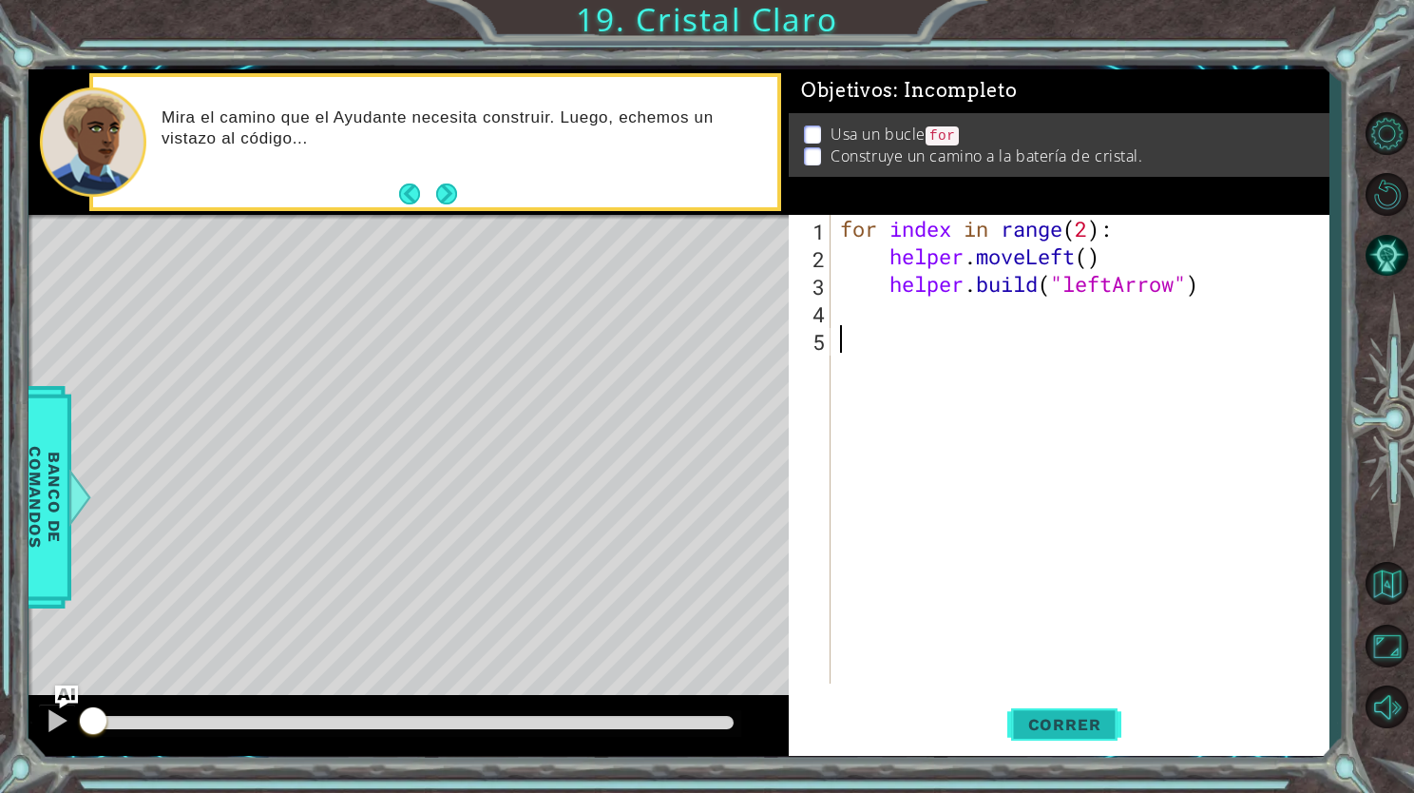
click at [1038, 736] on button "Correr" at bounding box center [1065, 725] width 114 height 54
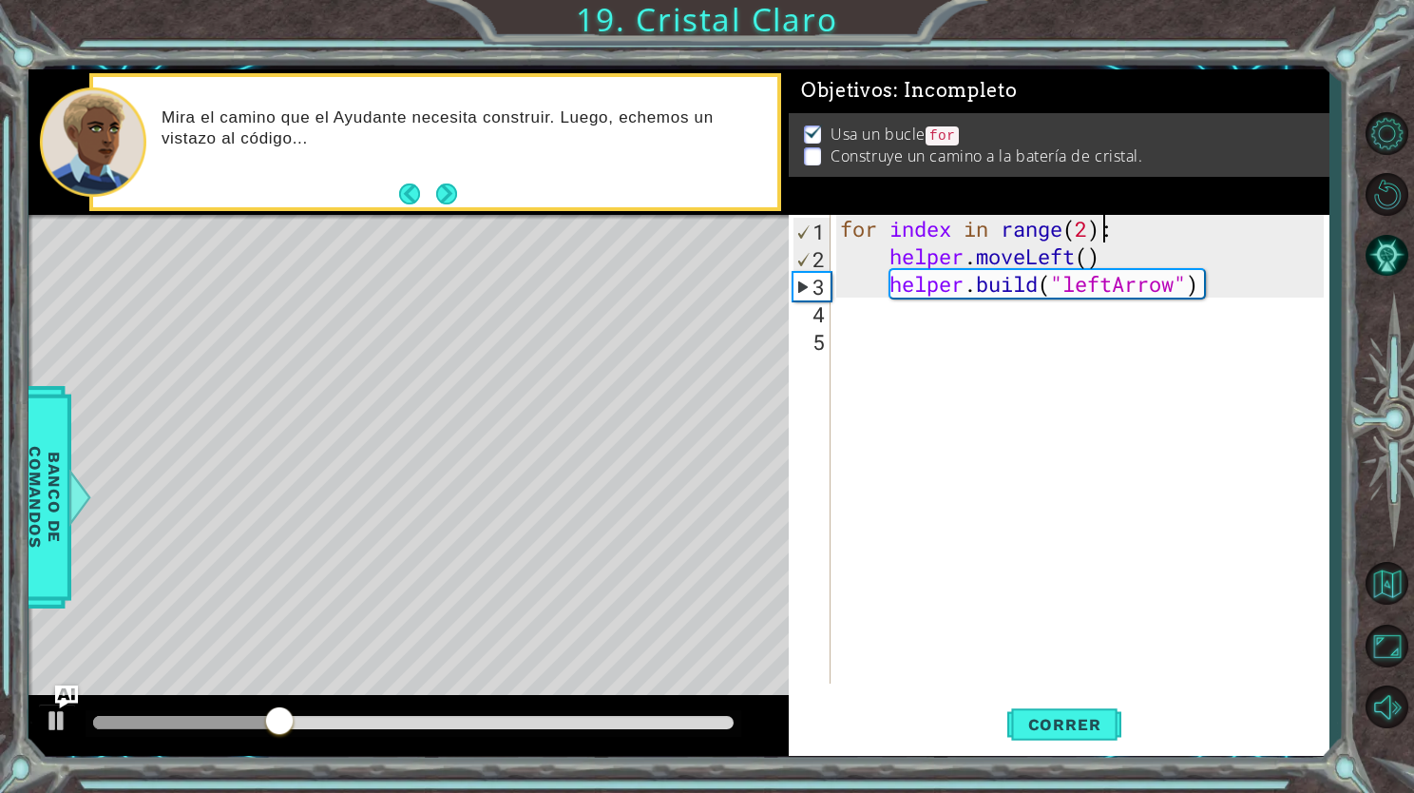
click at [1100, 228] on div "for index in range ( 2 ) : helper . moveLeft ( ) helper . build ( "leftArrow" )" at bounding box center [1084, 477] width 497 height 524
click at [1099, 228] on div "for index in range ( 2 ) : helper . moveLeft ( ) helper . build ( "leftArrow" )" at bounding box center [1084, 477] width 497 height 524
click at [1091, 226] on div "for index in range ( 2 ) : helper . moveLeft ( ) helper . build ( "leftArrow" )" at bounding box center [1084, 477] width 497 height 524
type textarea "for index in range(4):"
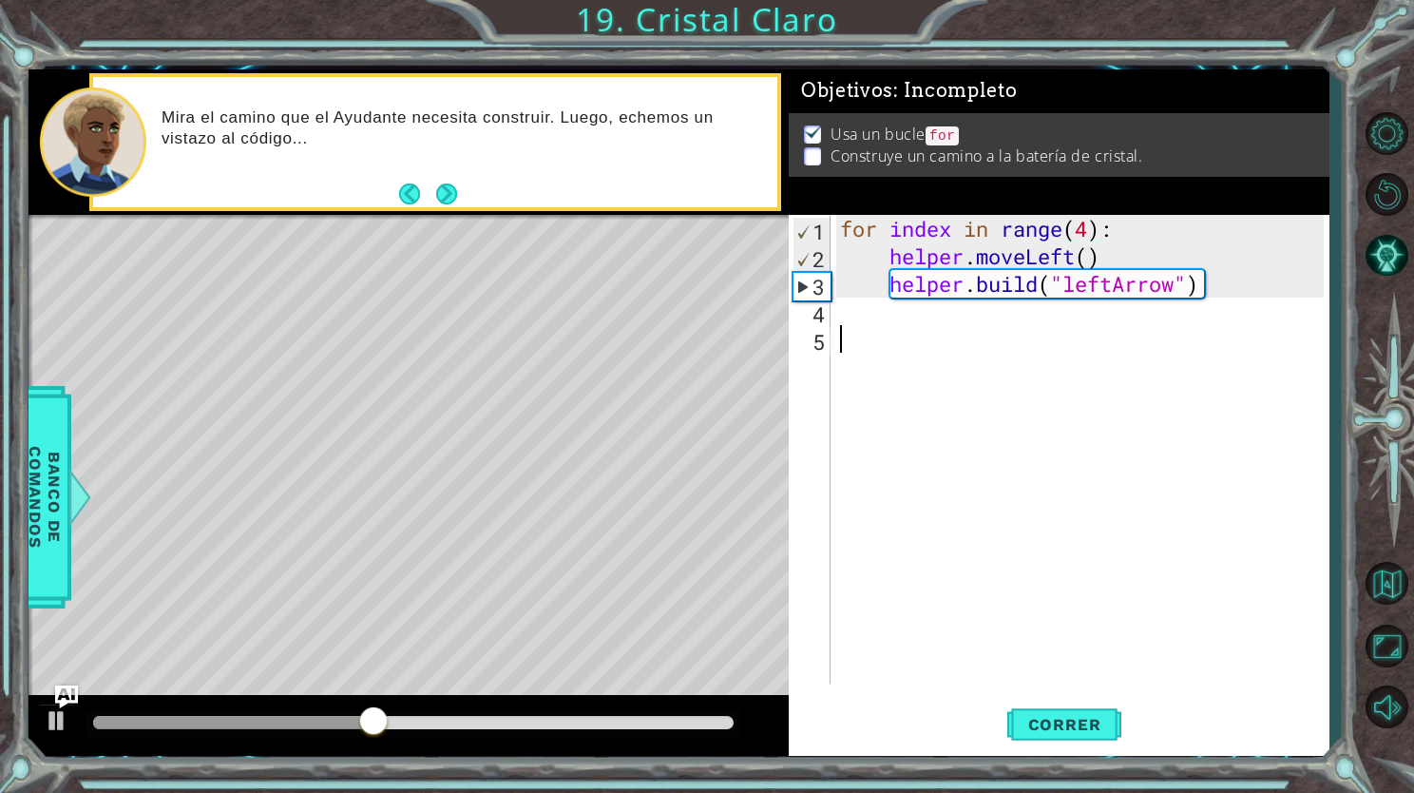
click at [1068, 339] on div "for index in range ( 4 ) : helper . moveLeft ( ) helper . build ( "leftArrow" )" at bounding box center [1084, 477] width 497 height 524
click at [1057, 325] on div "for index in range ( 4 ) : helper . moveLeft ( ) helper . build ( "leftArrow" )" at bounding box center [1084, 477] width 497 height 524
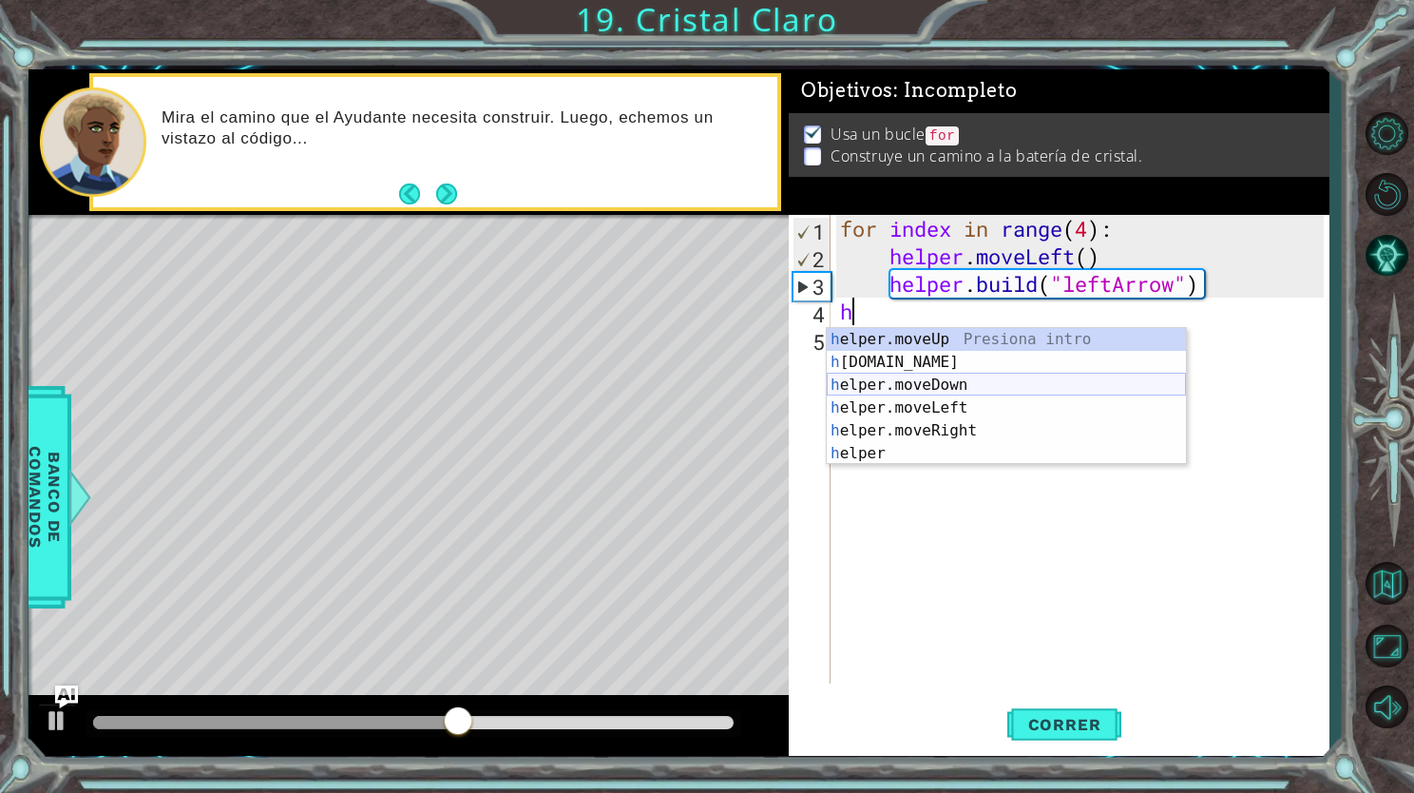
click at [989, 383] on div "h elper.moveUp Presiona intro h [DOMAIN_NAME] Presiona intro h elper.moveDown P…" at bounding box center [1006, 419] width 359 height 183
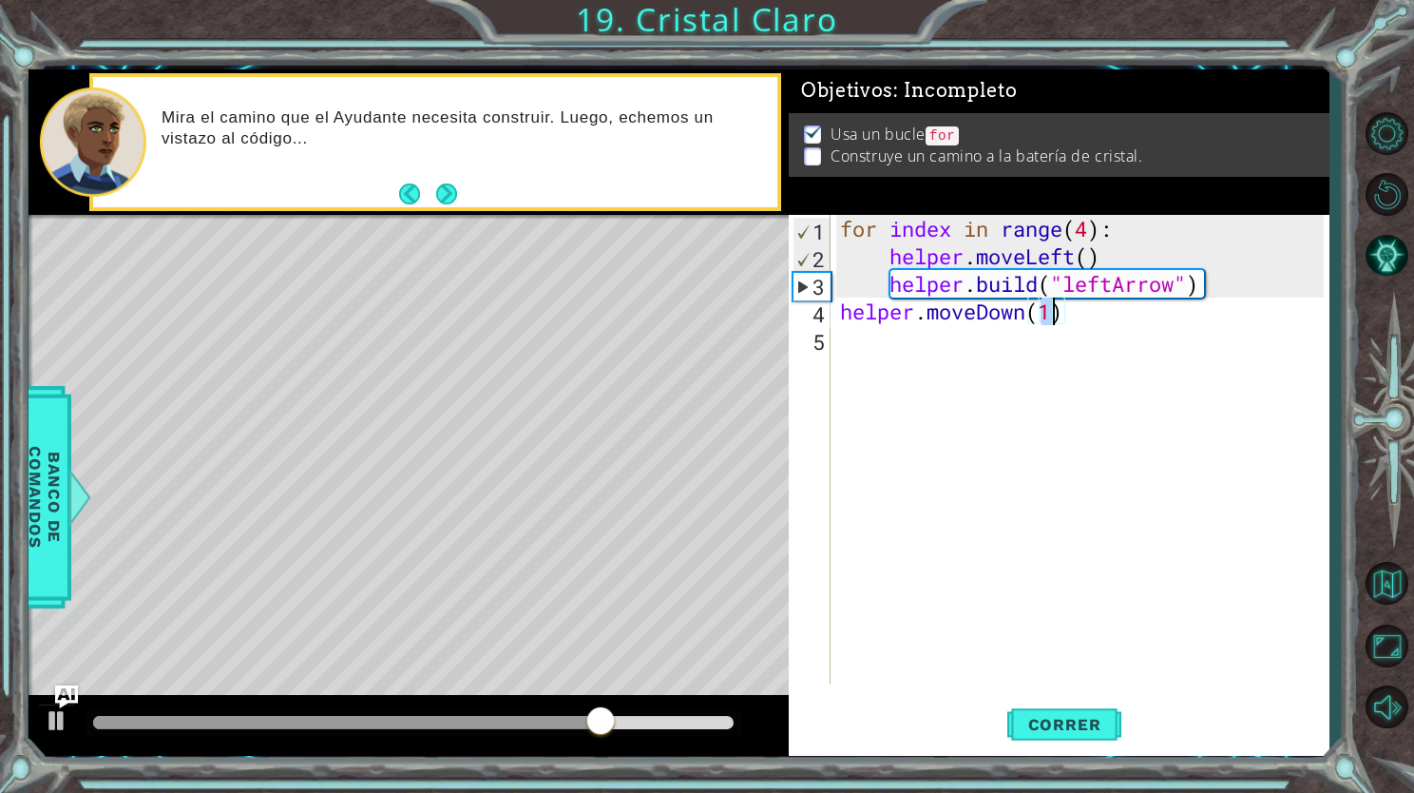
click at [1088, 239] on div "for index in range ( 4 ) : helper . moveLeft ( ) helper . build ( "leftArrow" )…" at bounding box center [1084, 477] width 497 height 524
type textarea "for index in range(3):"
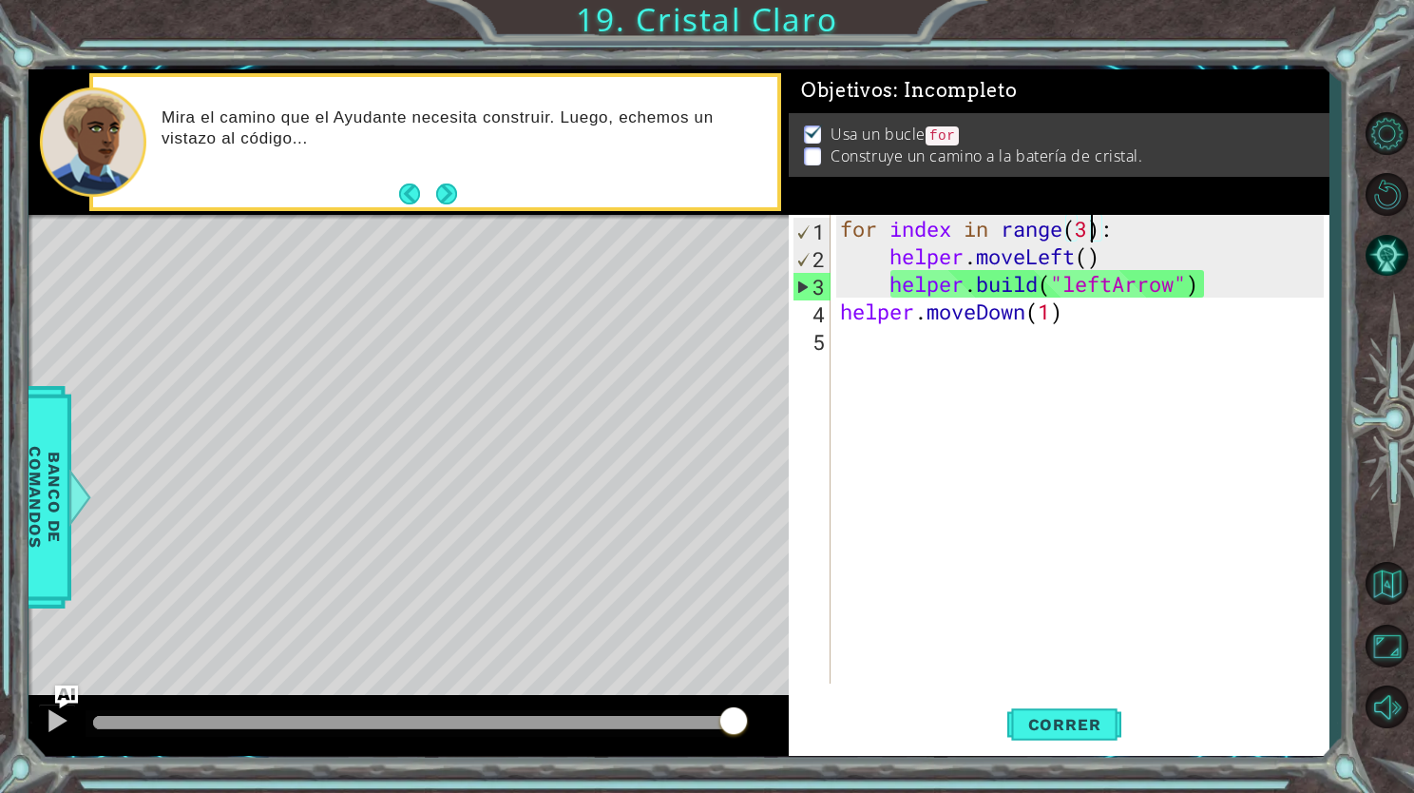
click at [1047, 471] on div "for index in range ( 3 ) : helper . moveLeft ( ) helper . build ( "leftArrow" )…" at bounding box center [1084, 477] width 497 height 524
click at [1087, 325] on div "for index in range ( 3 ) : helper . moveLeft ( ) helper . build ( "leftArrow" )…" at bounding box center [1084, 477] width 497 height 524
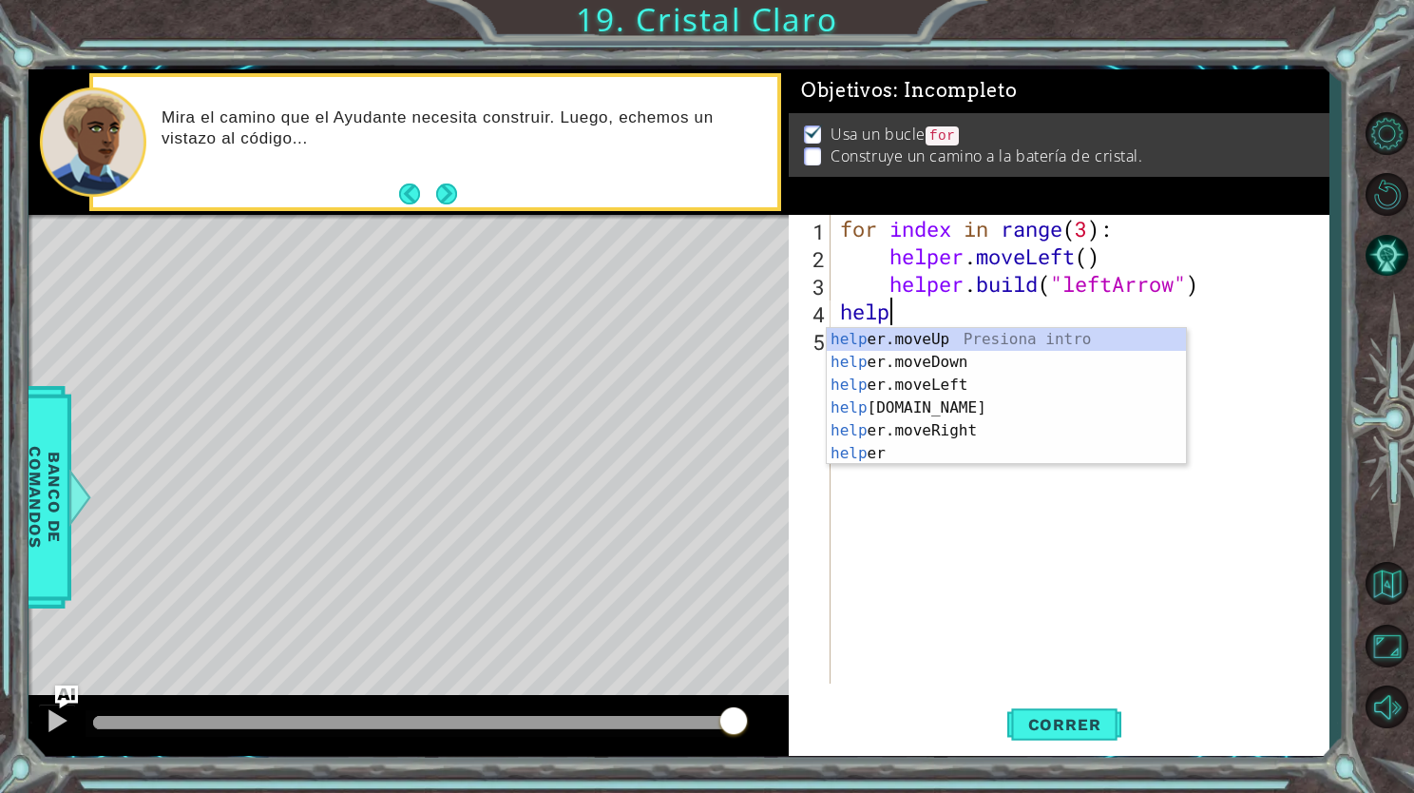
type textarea "h"
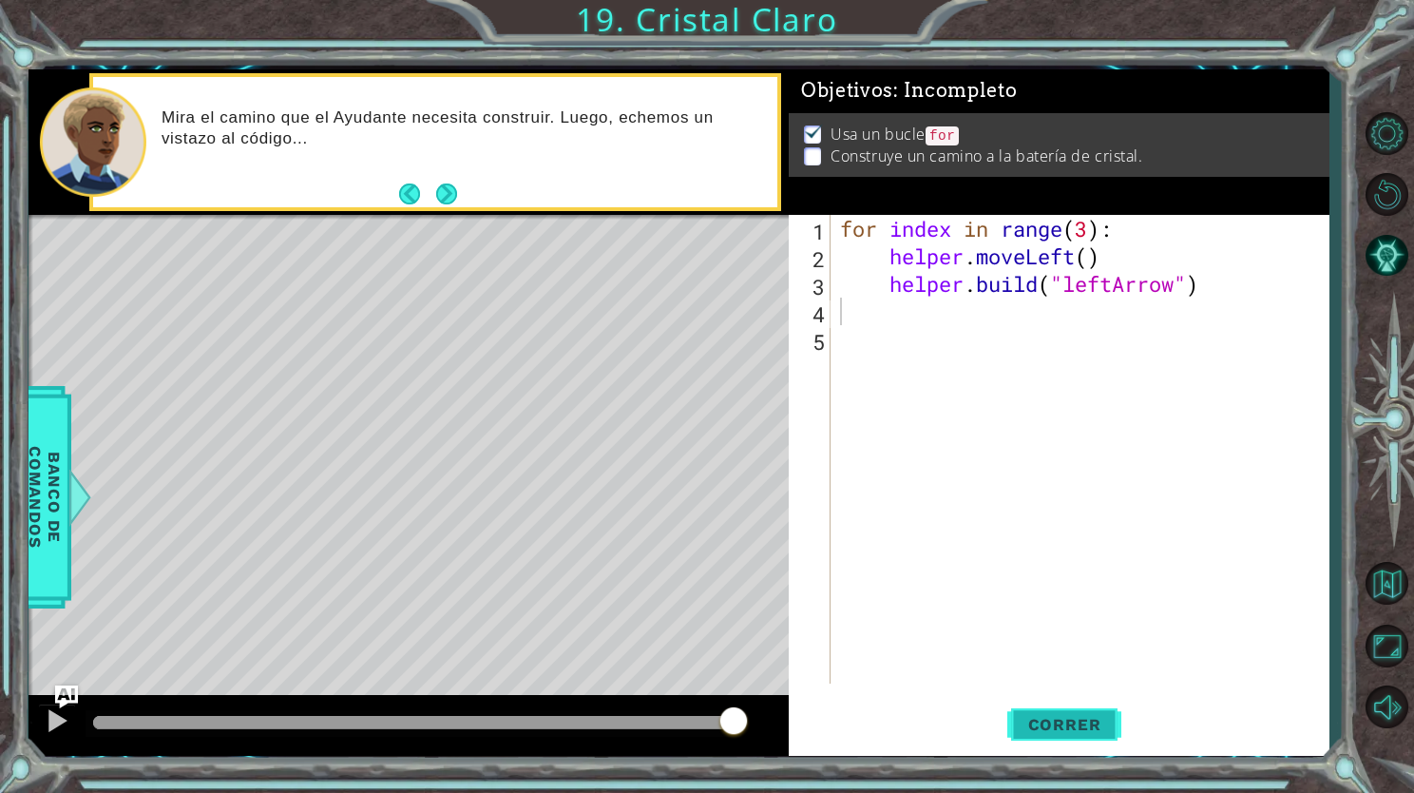
click at [1076, 729] on span "Correr" at bounding box center [1064, 724] width 111 height 19
